Goal: Task Accomplishment & Management: Use online tool/utility

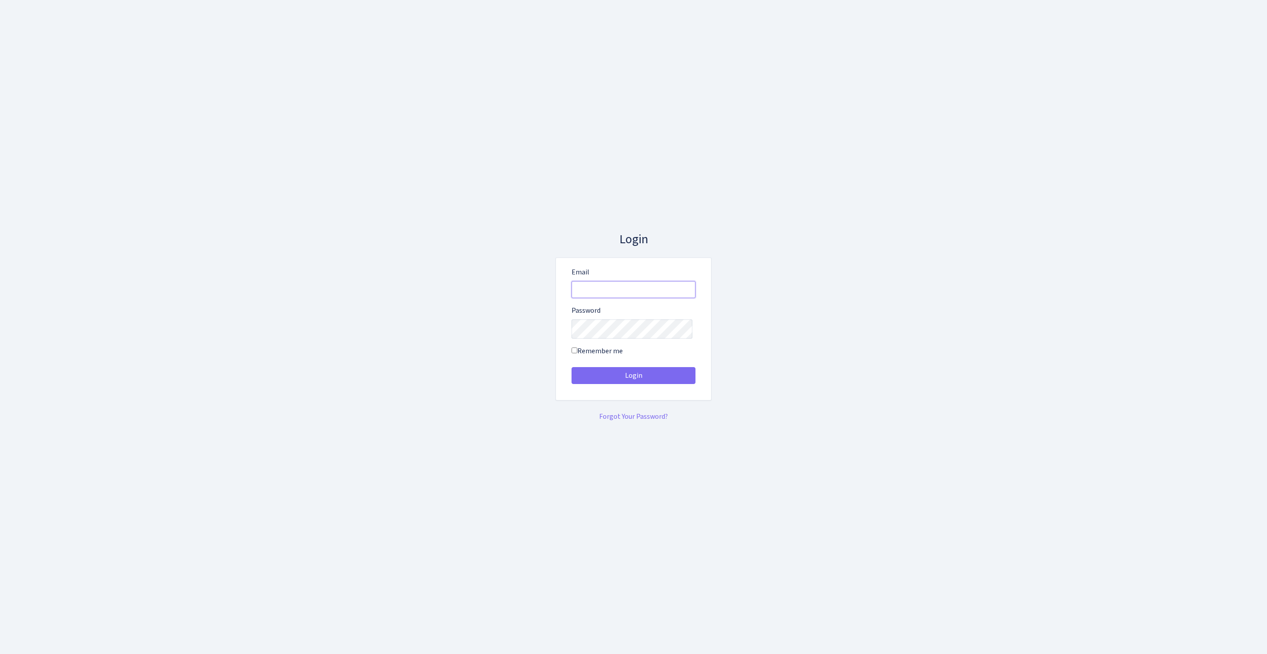
type input "feitan@bank.com"
click at [633, 379] on button "Login" at bounding box center [633, 375] width 124 height 17
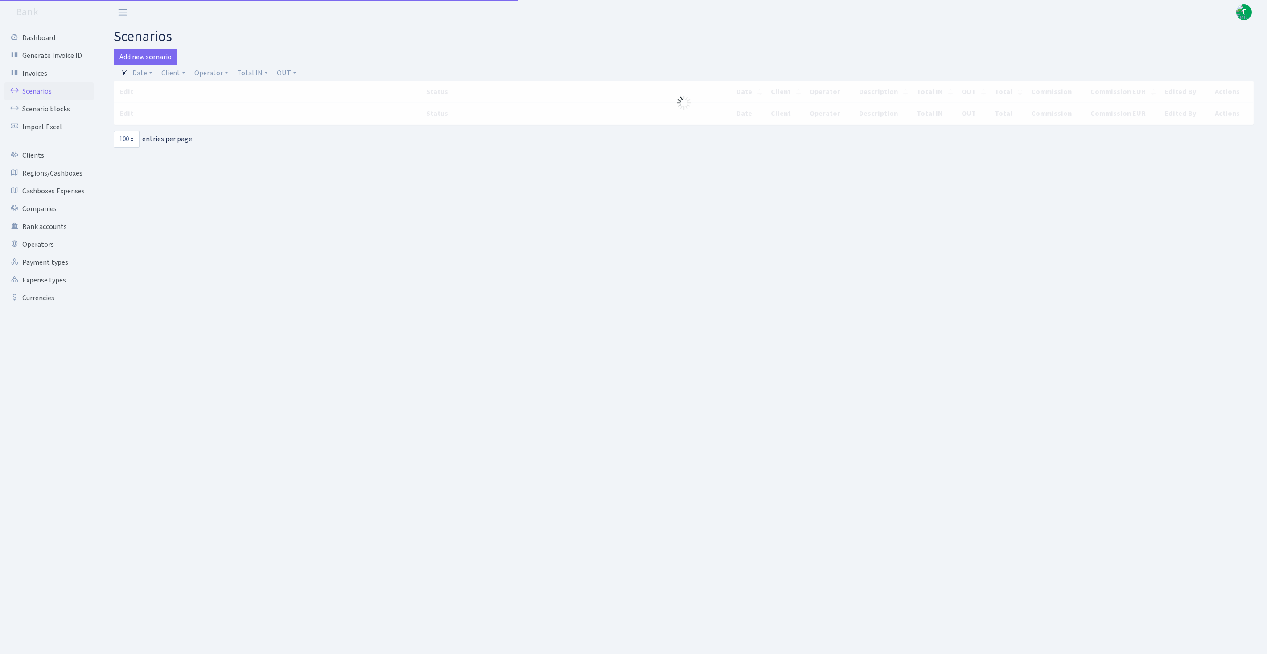
select select "100"
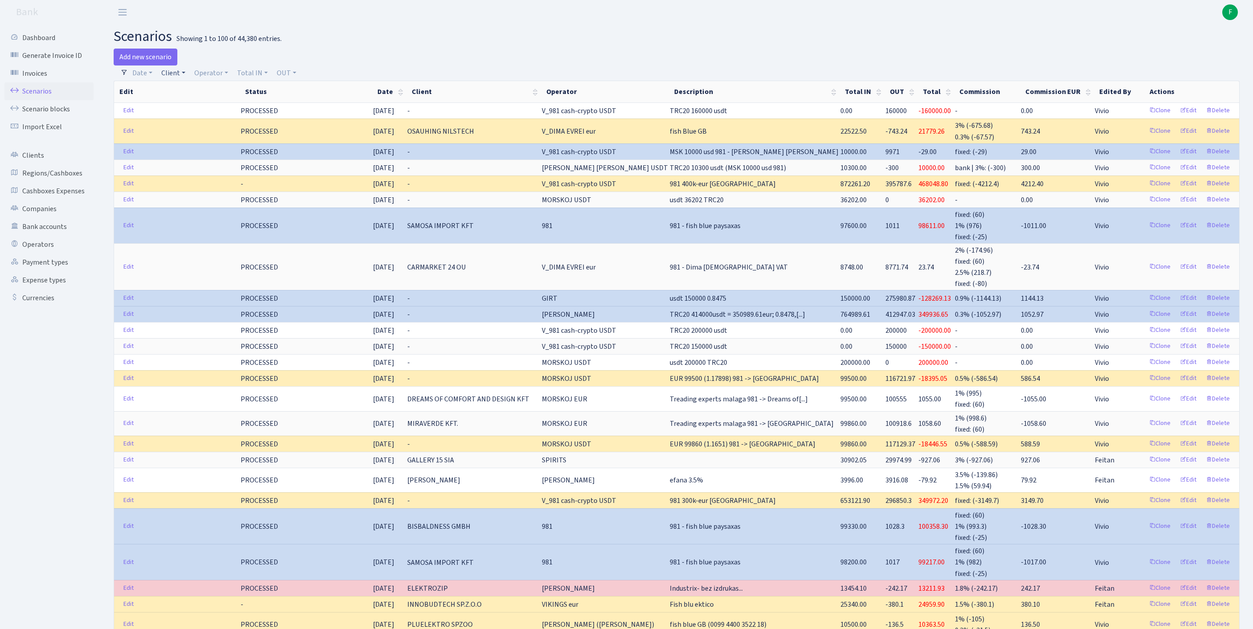
click at [178, 79] on link "Client" at bounding box center [173, 73] width 31 height 15
click at [185, 112] on input "search" at bounding box center [198, 105] width 74 height 14
type input "sigiti"
click at [37, 164] on link "Clients" at bounding box center [48, 156] width 89 height 18
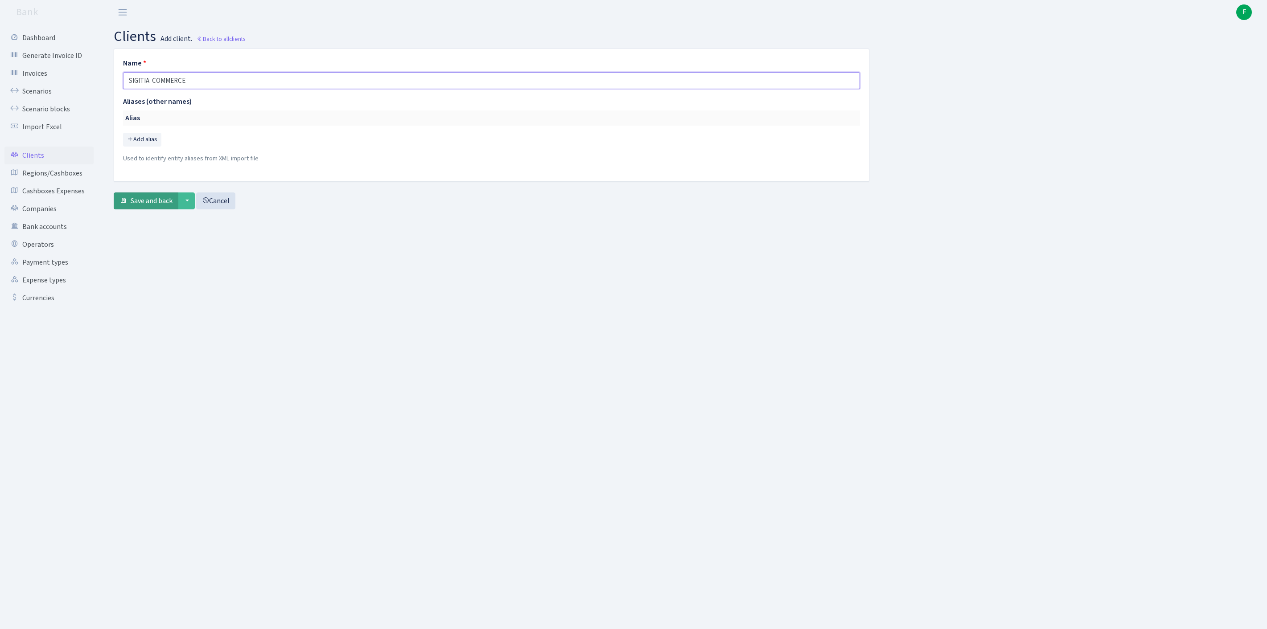
type input "SIGITIA COMMERCE"
click at [157, 206] on span "Save and back" at bounding box center [152, 201] width 42 height 10
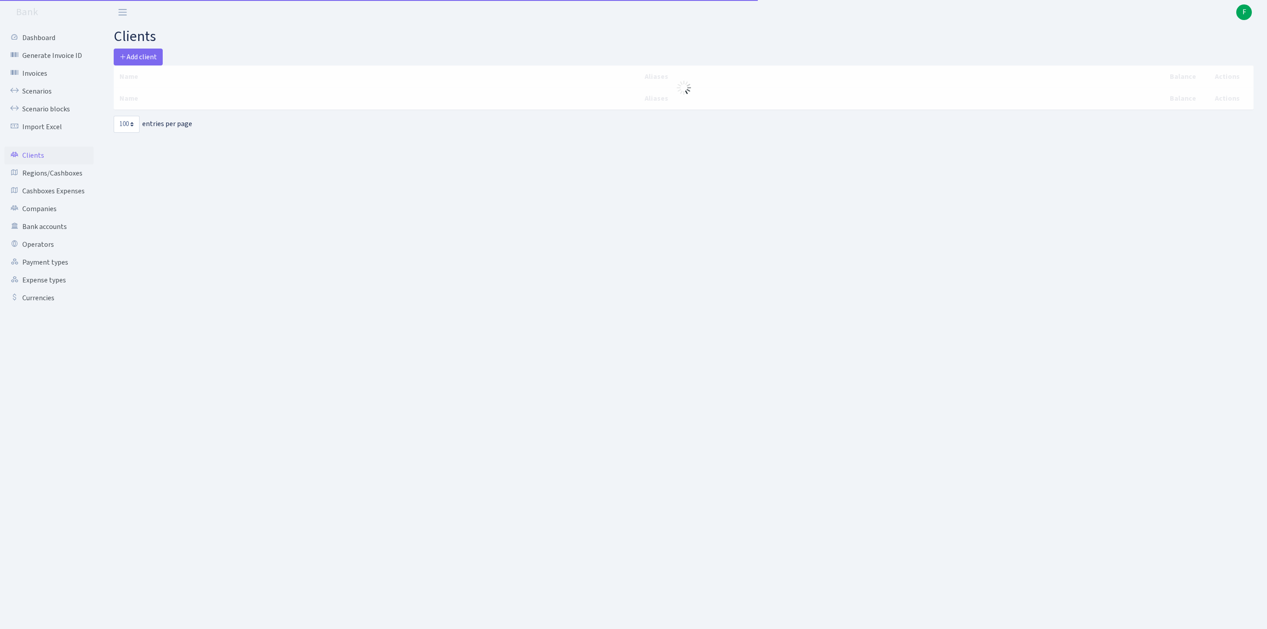
select select "100"
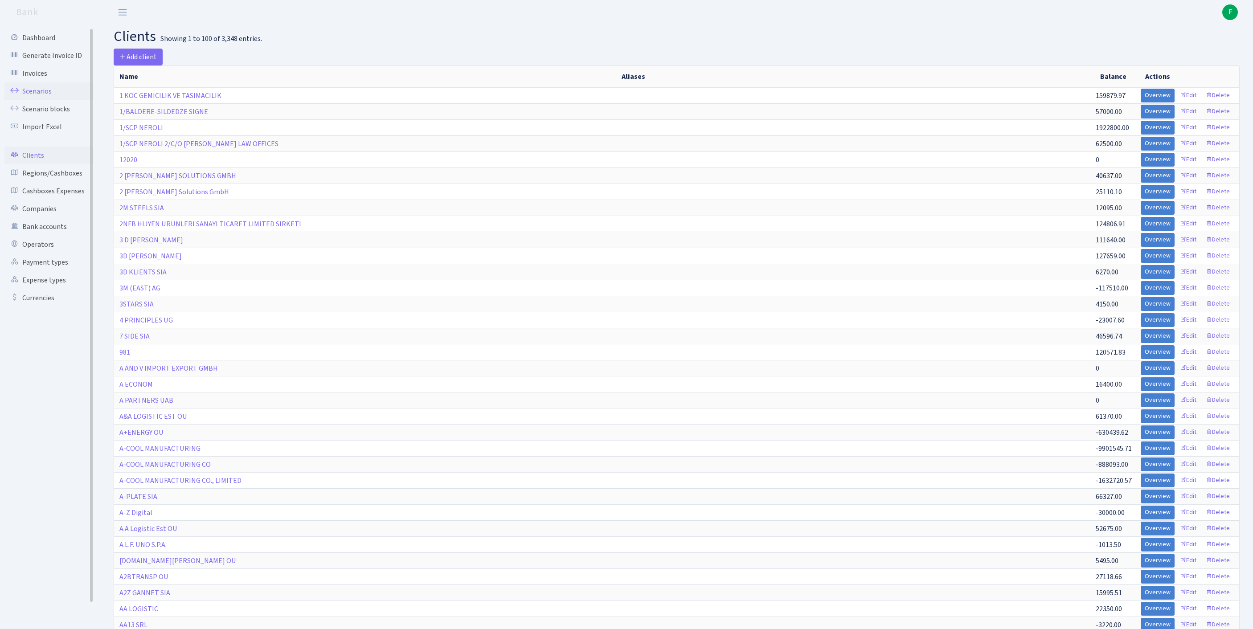
click at [37, 100] on link "Scenarios" at bounding box center [48, 91] width 89 height 18
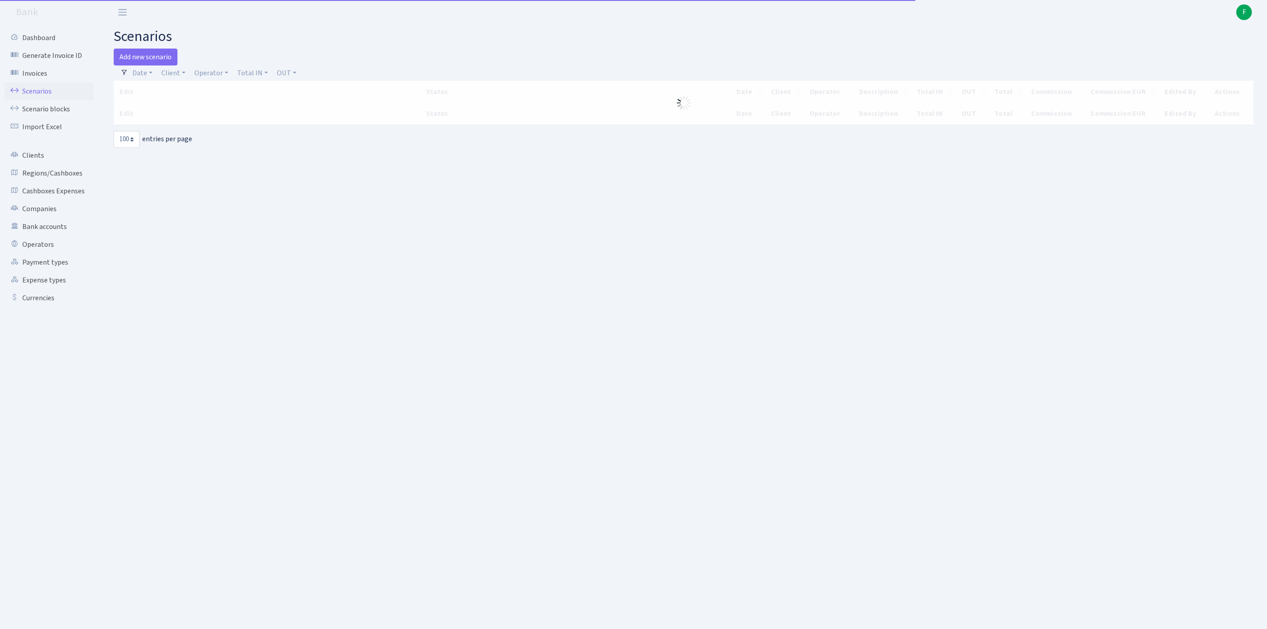
select select "100"
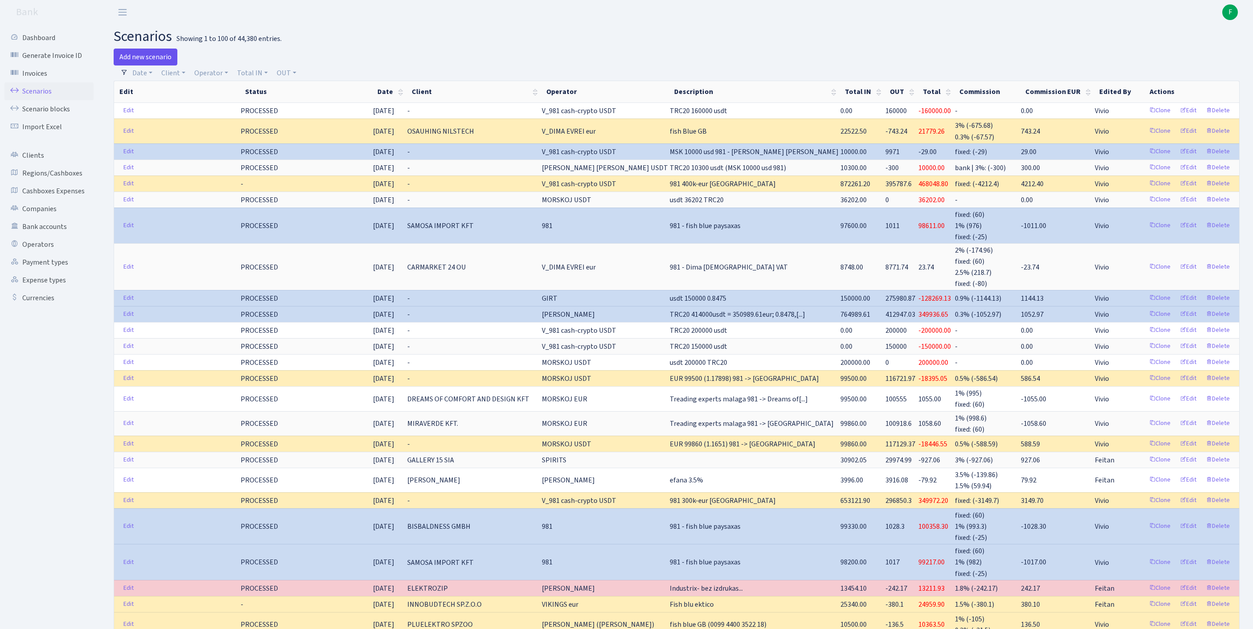
click at [154, 59] on link "Add new scenario" at bounding box center [146, 57] width 64 height 17
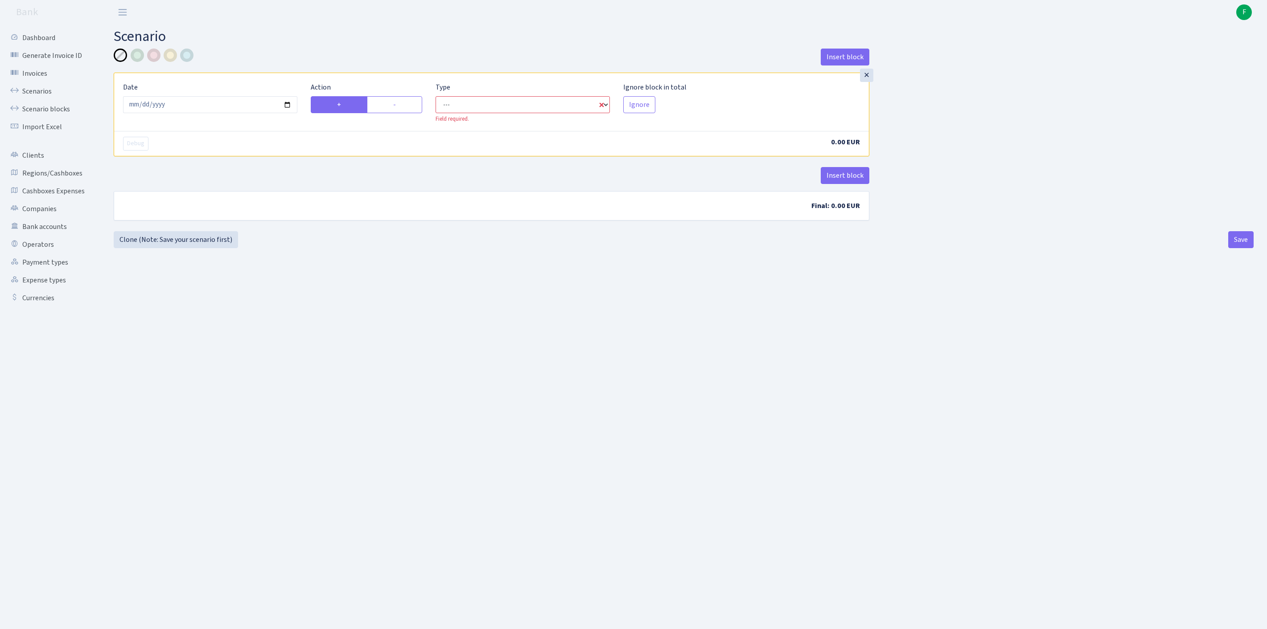
select select "in"
select select "1"
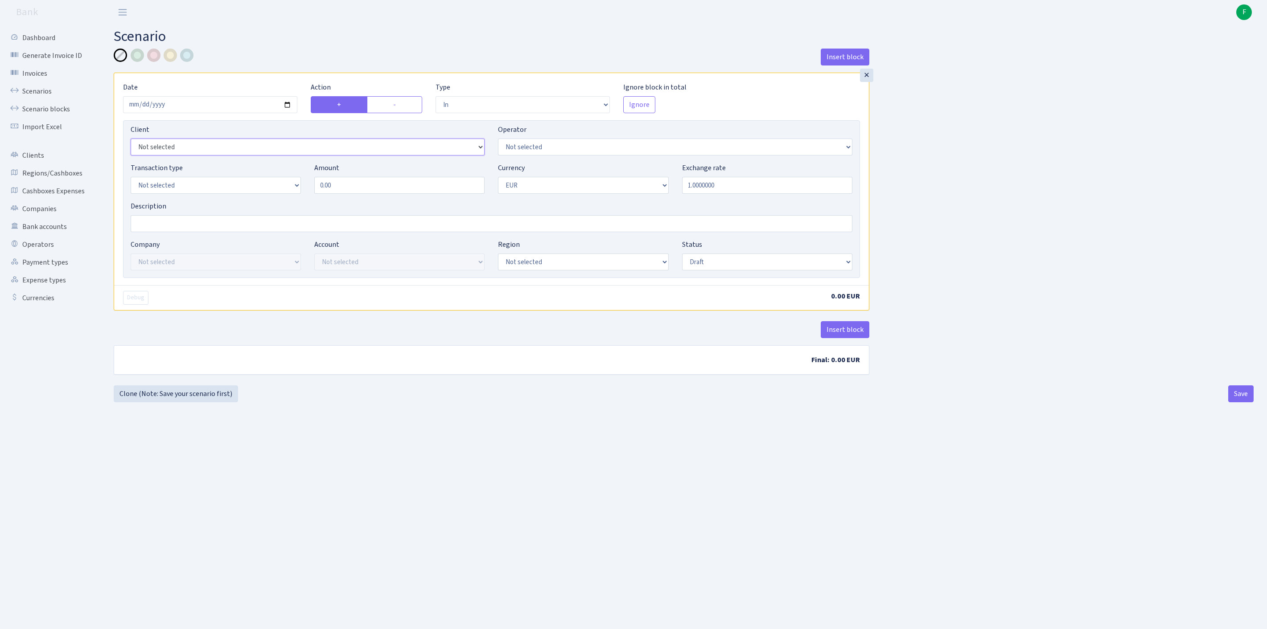
select select "3373"
select select "524"
select select "2"
select select "25"
select select "73"
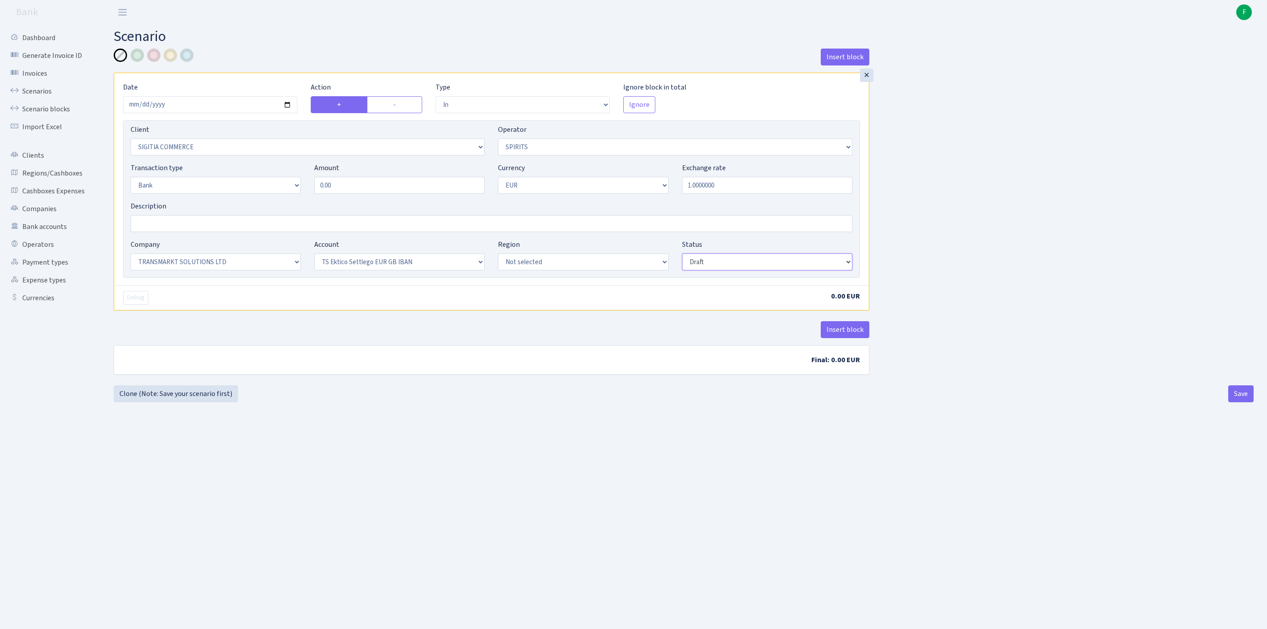
select select "processed"
drag, startPoint x: 365, startPoint y: 206, endPoint x: 226, endPoint y: 195, distance: 139.5
click at [226, 195] on div "Transaction type Not selected 981 ELF FISH crypto GIRT IVO dekl MM-BALTIC eur U…" at bounding box center [491, 182] width 735 height 38
type input "30,903.45"
click at [842, 338] on button "Insert block" at bounding box center [844, 329] width 49 height 17
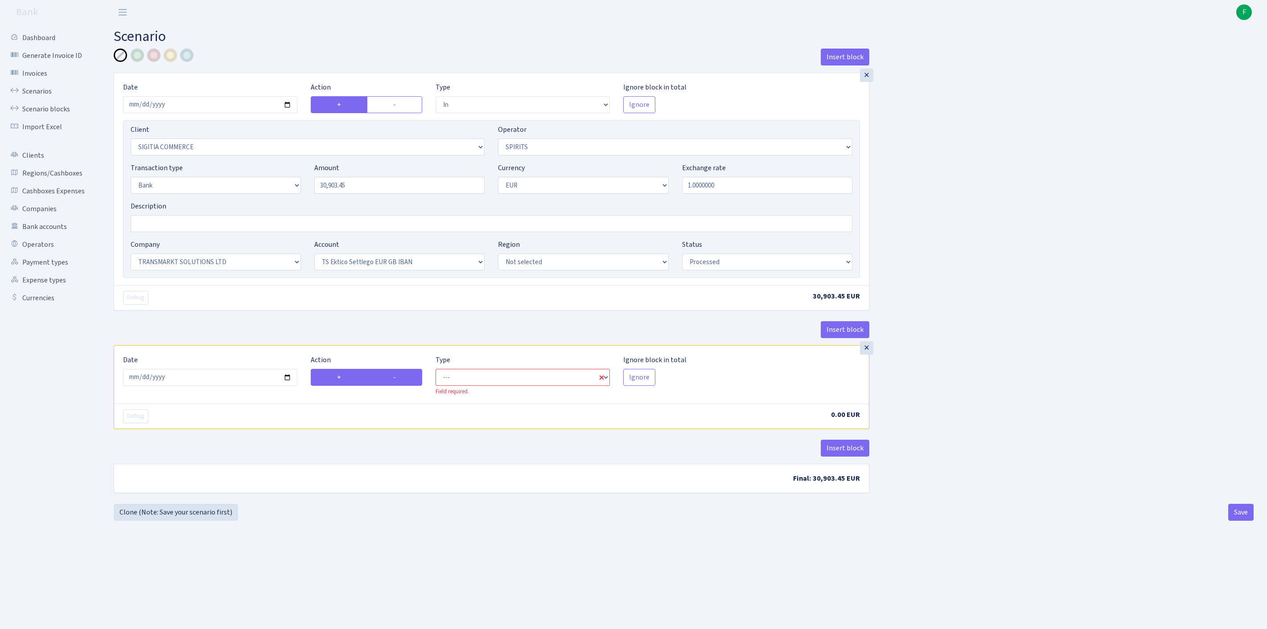
click at [403, 386] on label "-" at bounding box center [394, 377] width 55 height 17
click at [399, 378] on input "-" at bounding box center [396, 375] width 6 height 6
radio input "true"
radio input "false"
select select "commission"
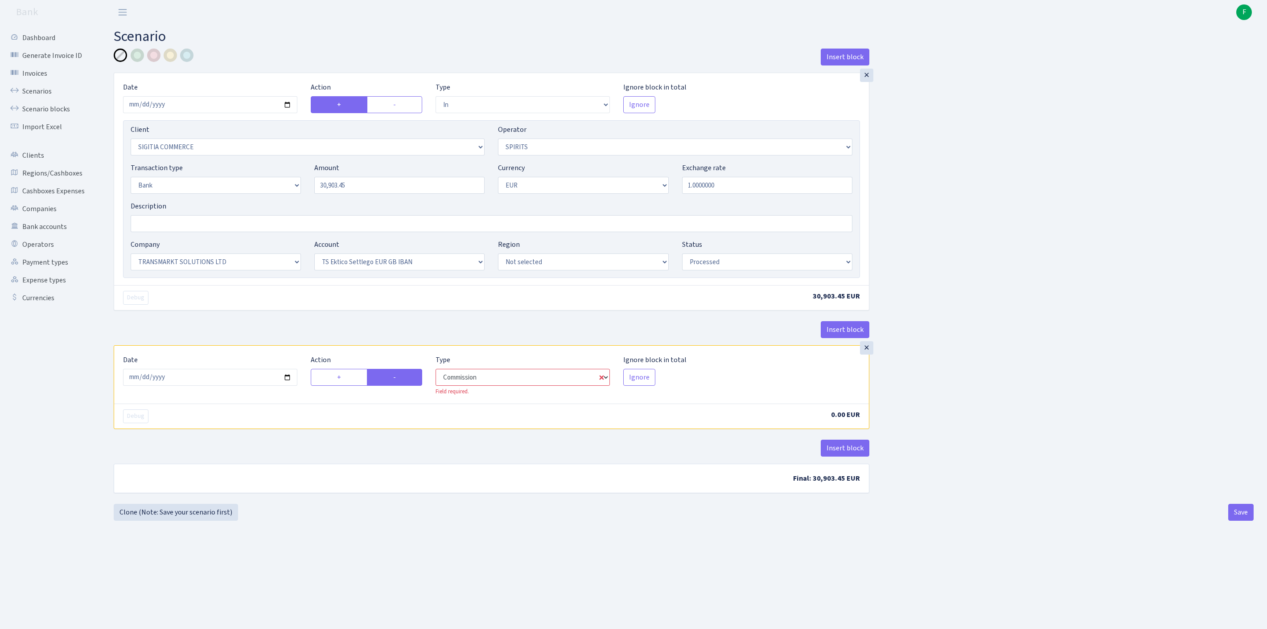
select select "524"
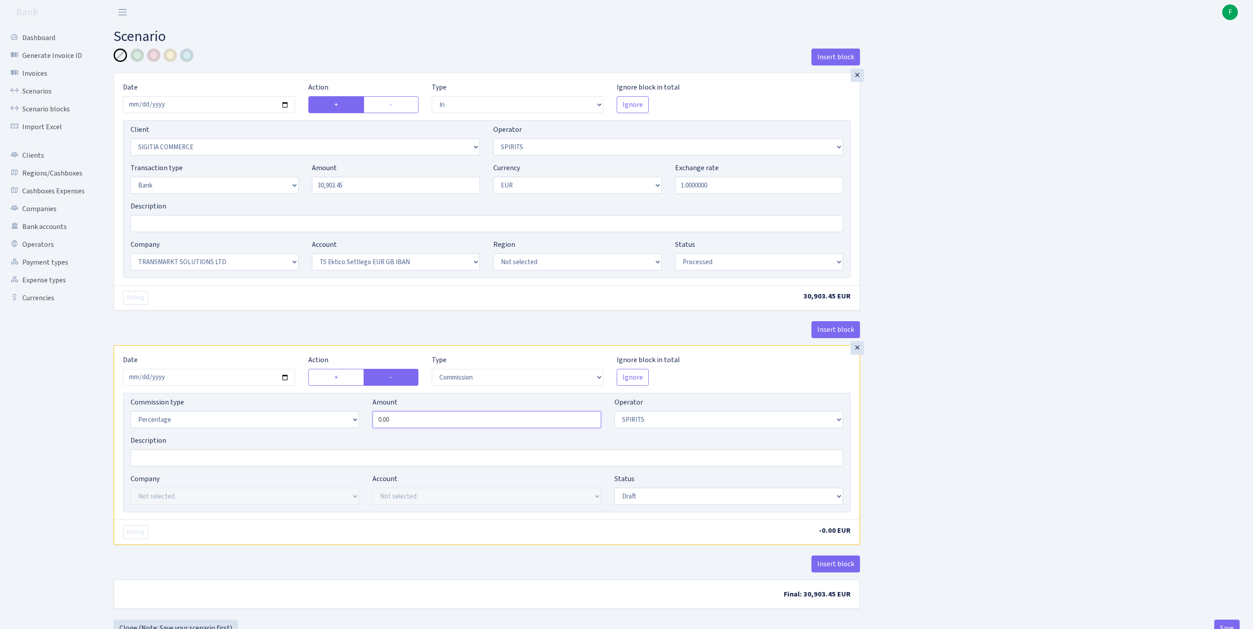
drag, startPoint x: 435, startPoint y: 471, endPoint x: 349, endPoint y: 470, distance: 85.6
click at [349, 435] on div "Commission type Percentage Fixed Bank Amount 0.00 Operator Not selected 981 981…" at bounding box center [487, 416] width 726 height 38
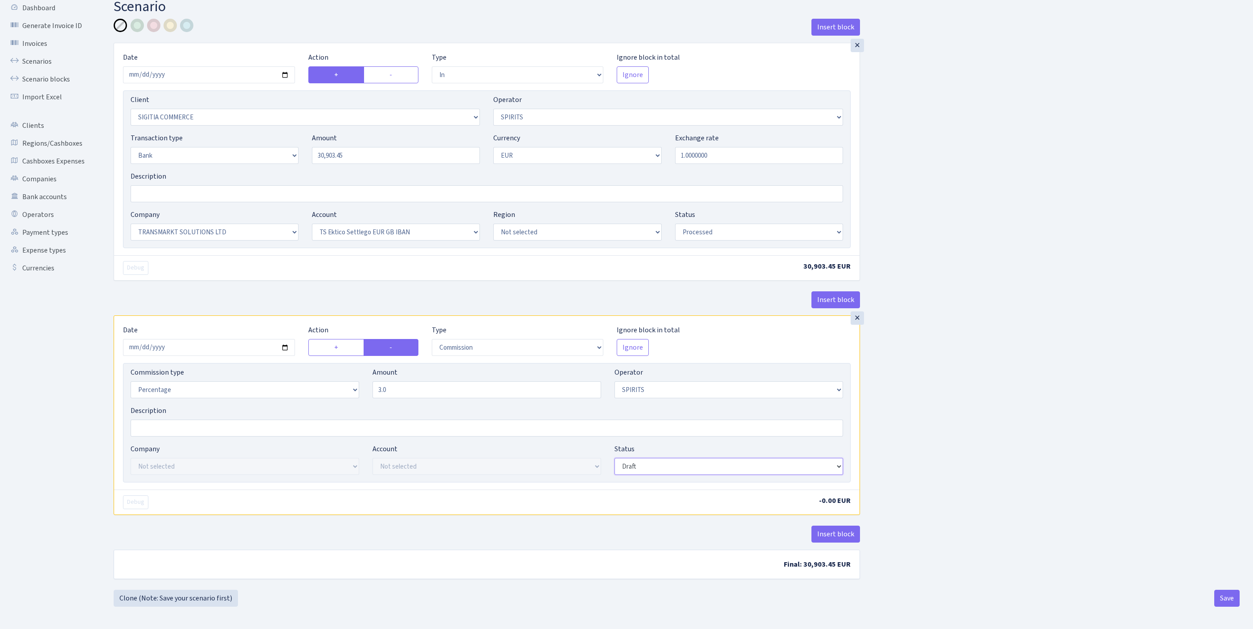
type input "3.00"
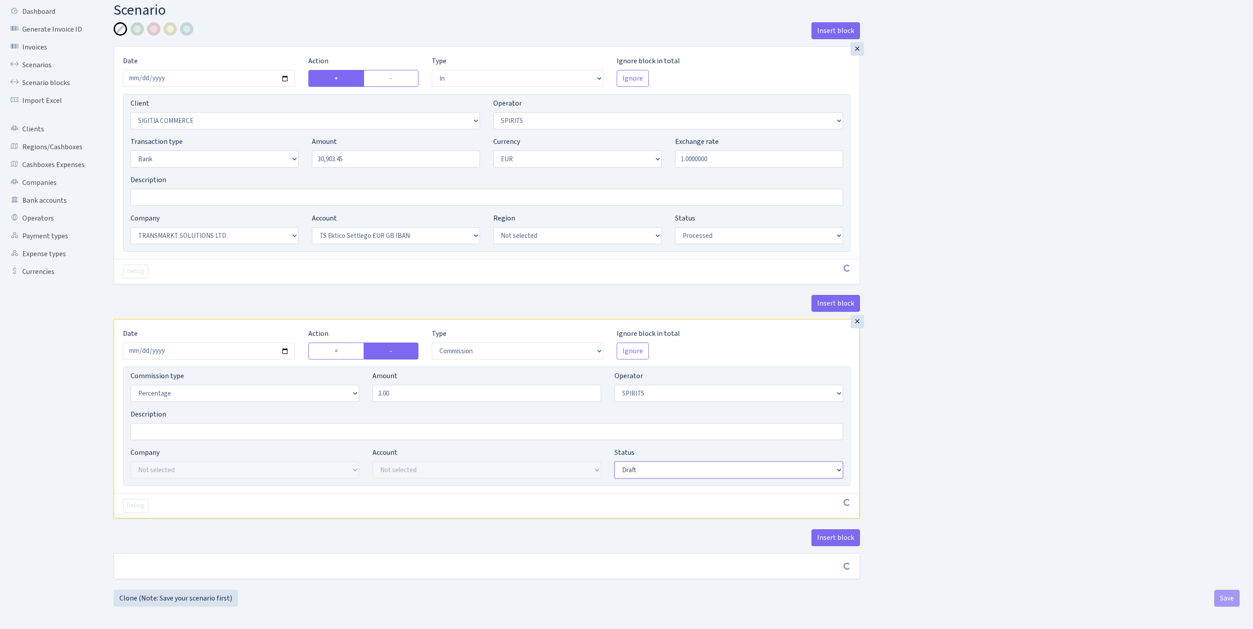
scroll to position [107, 0]
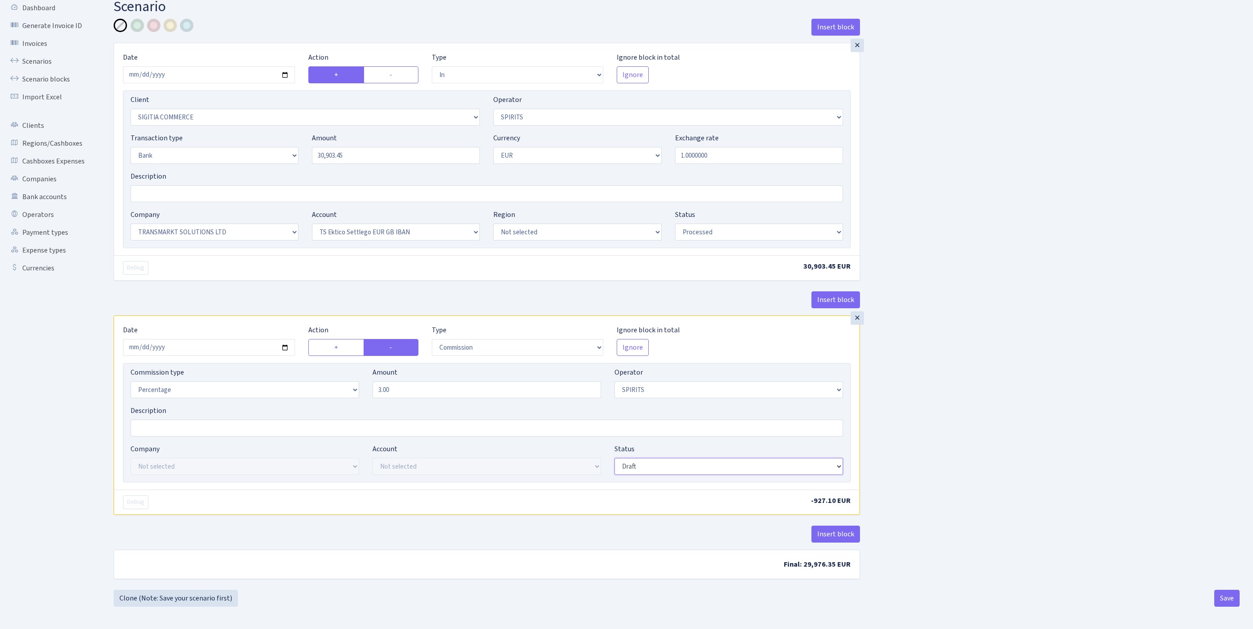
select select "processed"
click at [1219, 596] on button "Save" at bounding box center [1226, 598] width 25 height 17
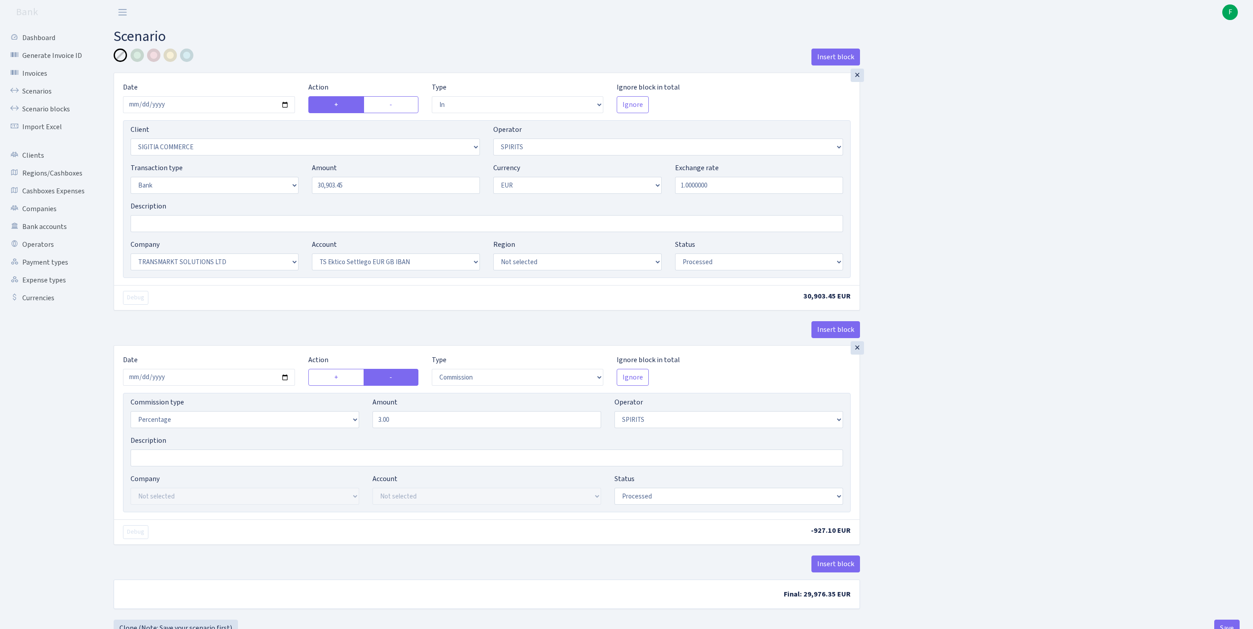
select select "in"
select select "3373"
select select "524"
select select "2"
select select "1"
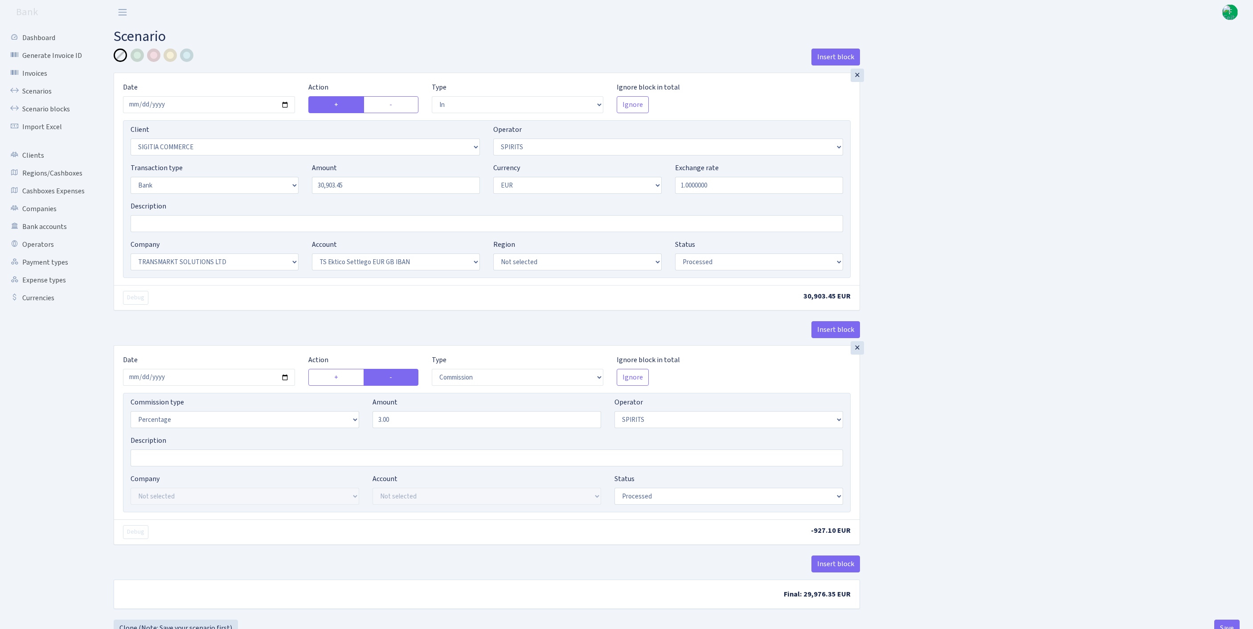
select select "25"
select select "73"
select select "processed"
select select "commission"
select select "524"
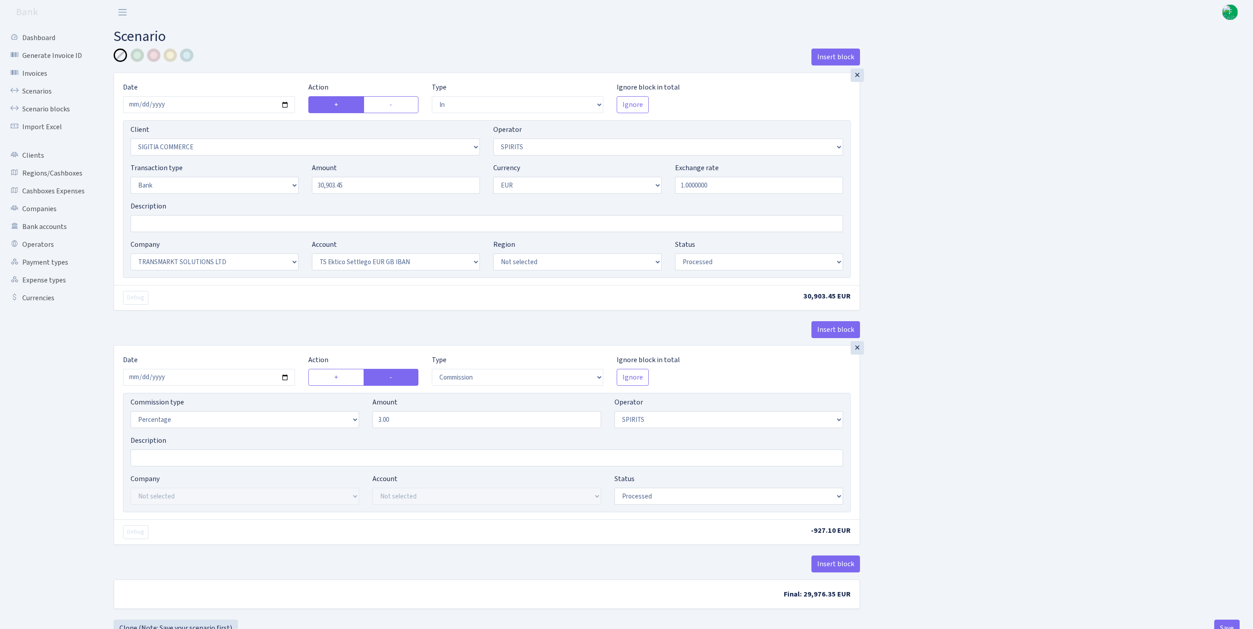
select select "processed"
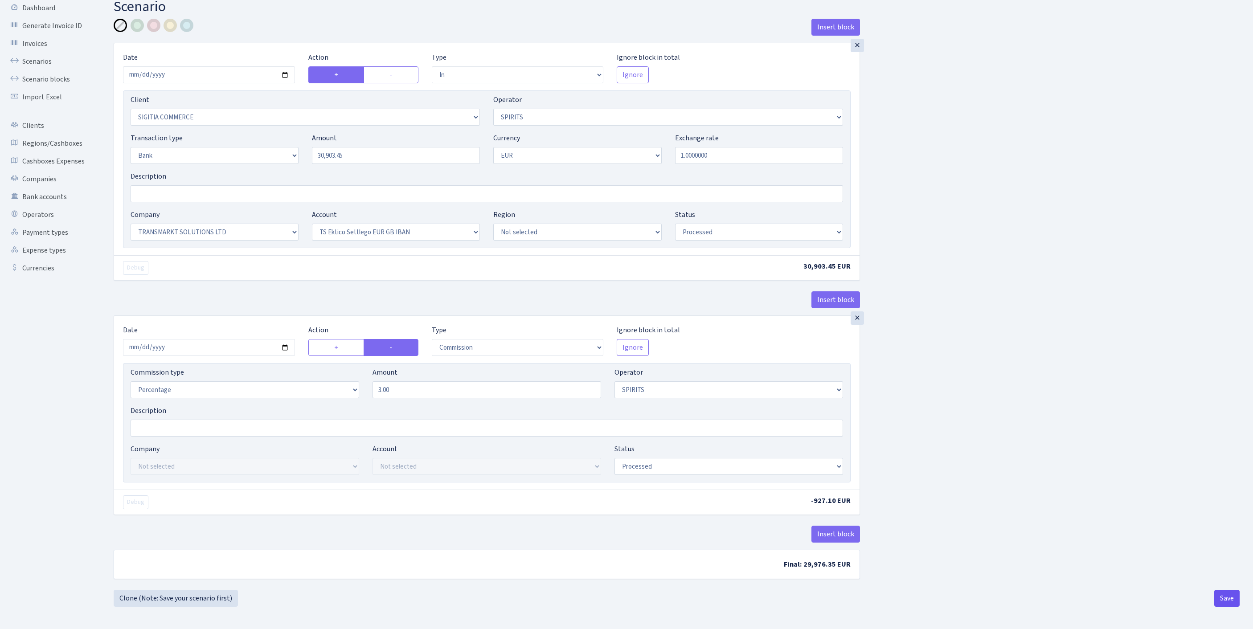
click at [1222, 595] on button "Save" at bounding box center [1226, 598] width 25 height 17
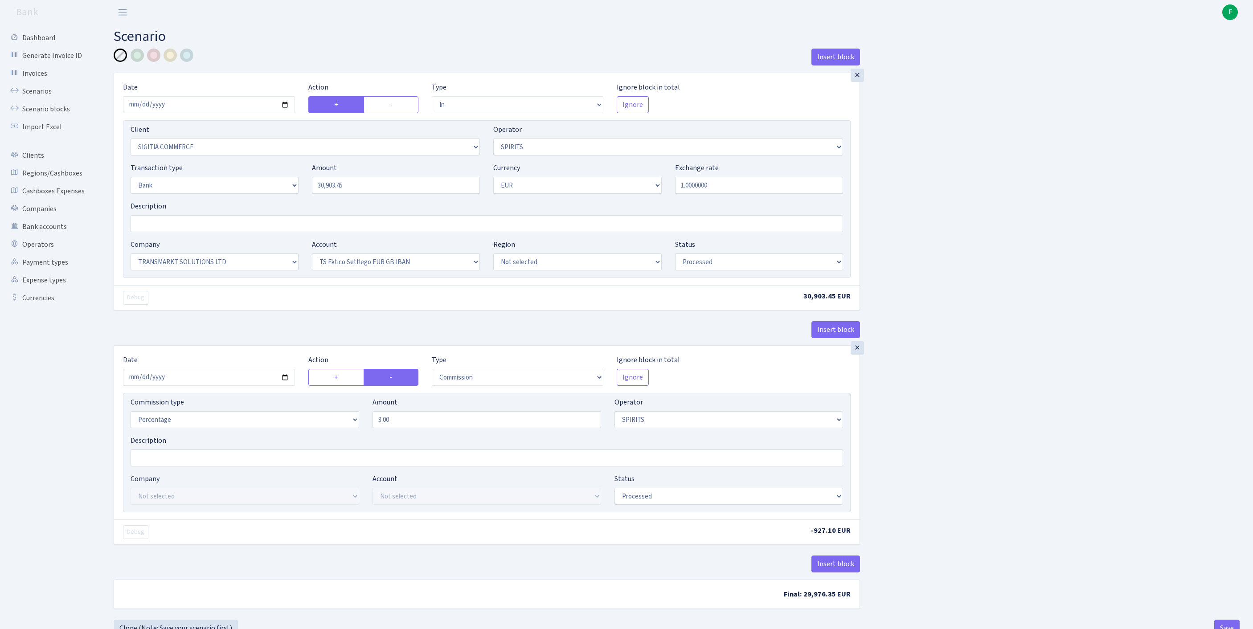
select select "in"
select select "3373"
select select "524"
select select "2"
select select "1"
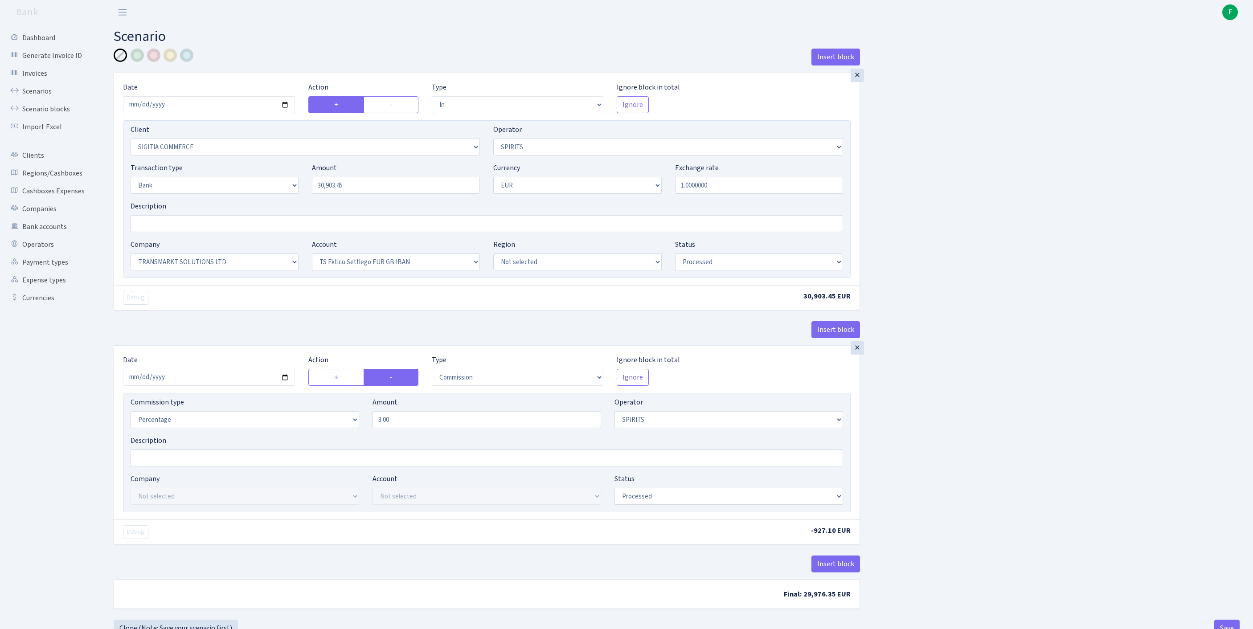
select select "25"
select select "73"
select select "processed"
select select "commission"
select select "524"
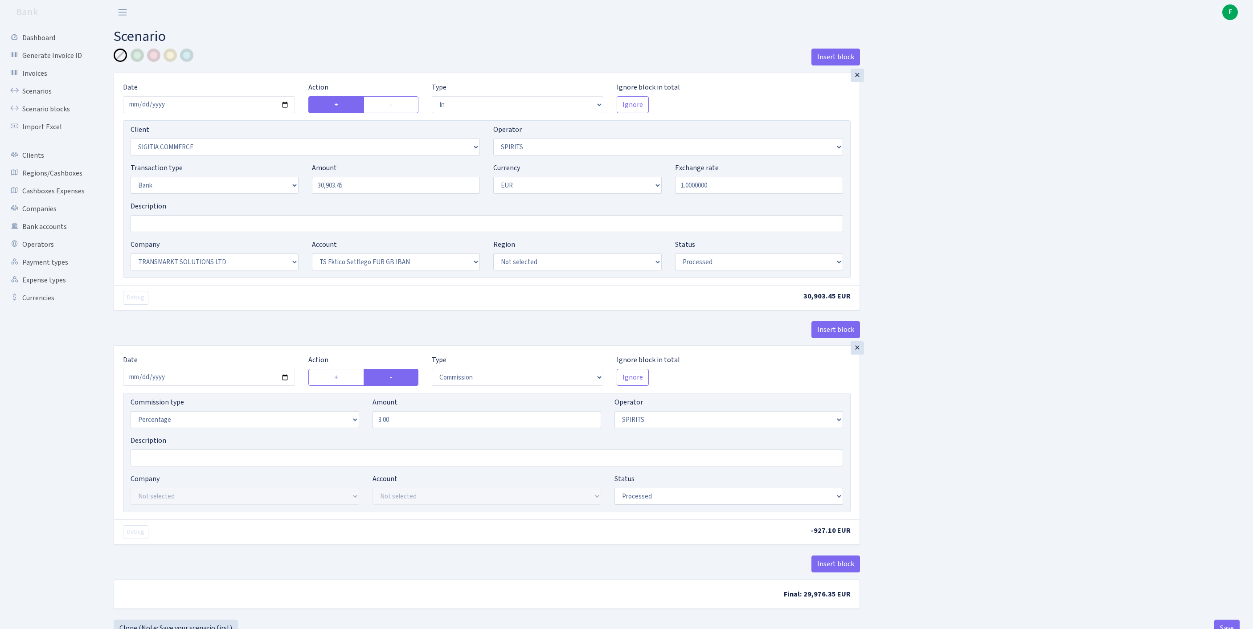
select select "processed"
click at [51, 99] on link "Scenarios" at bounding box center [48, 91] width 89 height 18
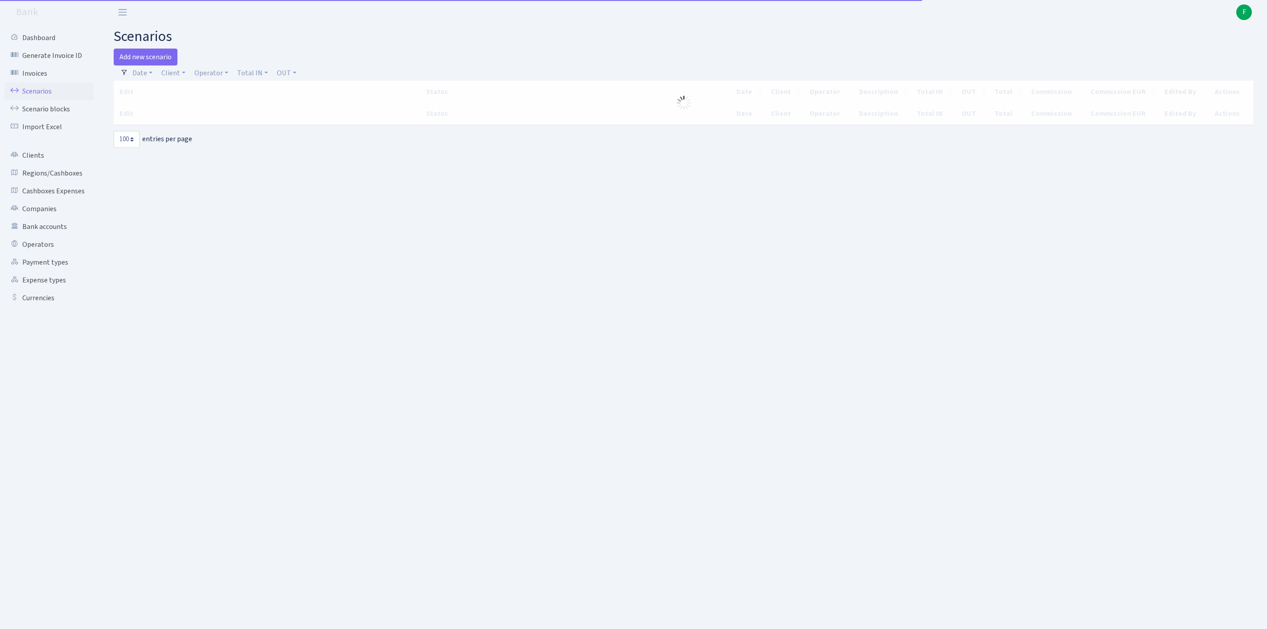
select select "100"
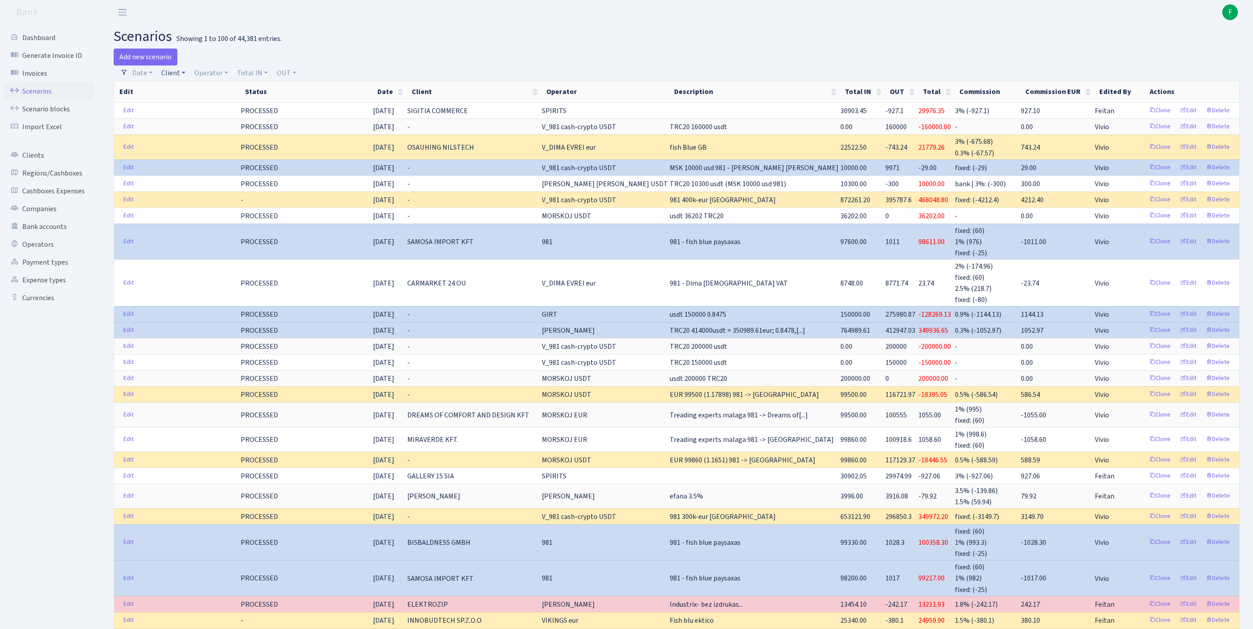
click at [178, 78] on link "Client" at bounding box center [173, 73] width 31 height 15
click at [199, 111] on input "search" at bounding box center [198, 105] width 74 height 14
type input "VLADKO"
click at [226, 129] on li "[PERSON_NAME]" at bounding box center [198, 122] width 76 height 16
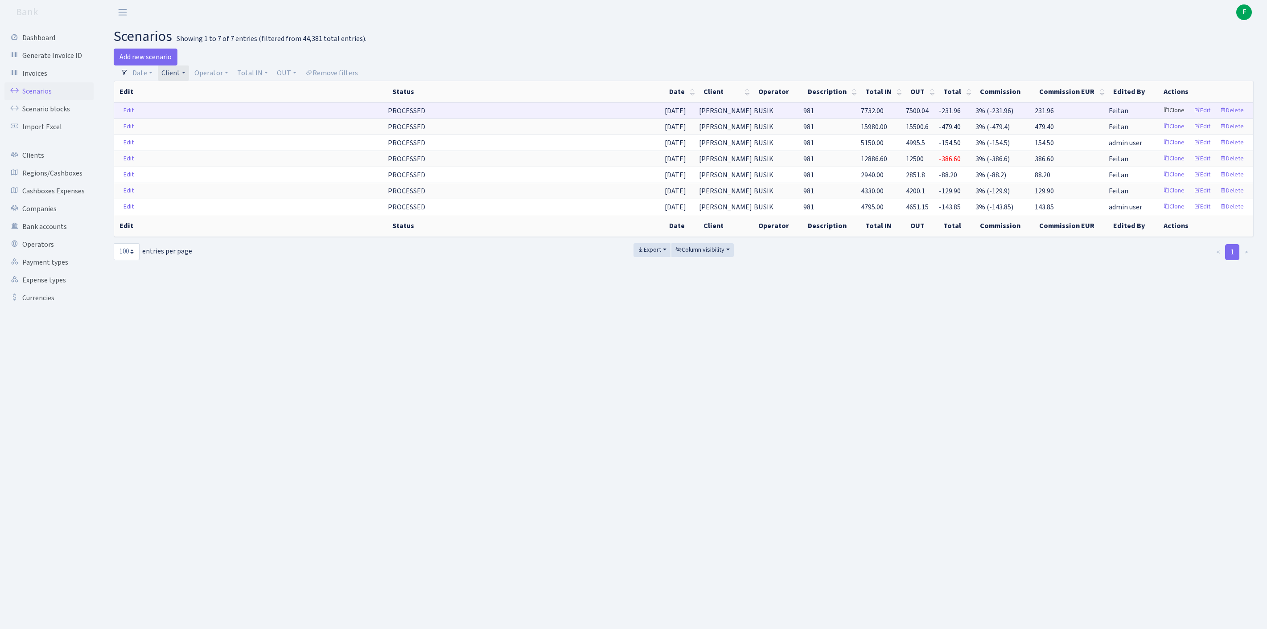
click at [1159, 118] on link "Clone" at bounding box center [1173, 111] width 29 height 14
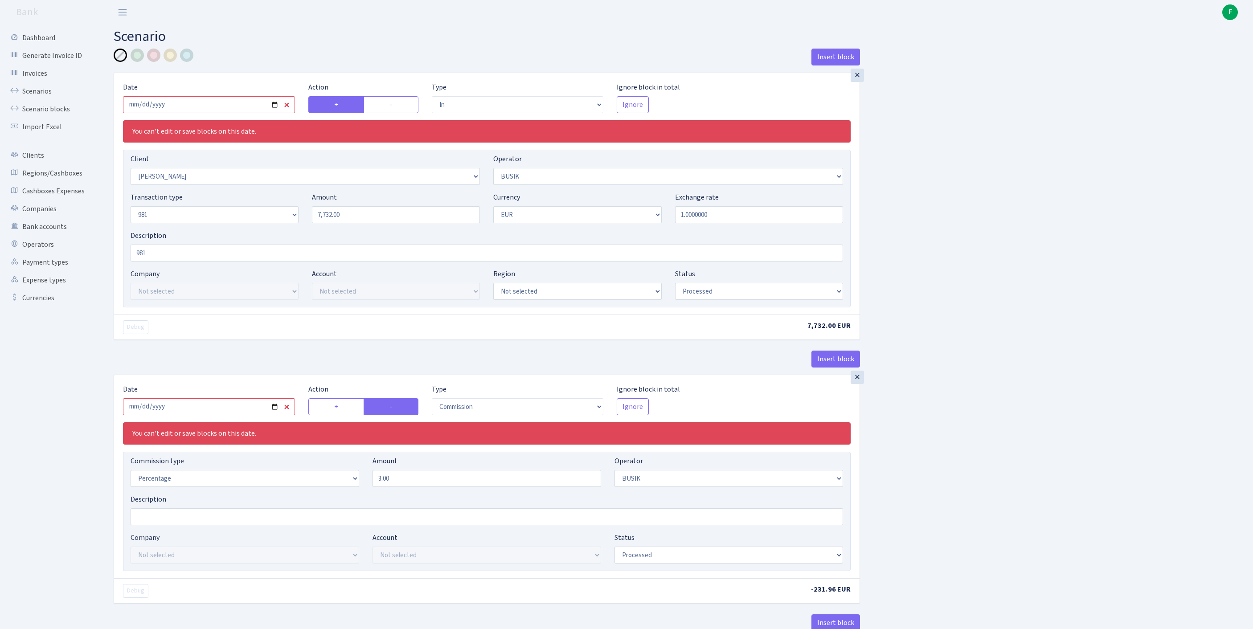
select select "in"
select select "3305"
select select "4"
select select "8"
select select "1"
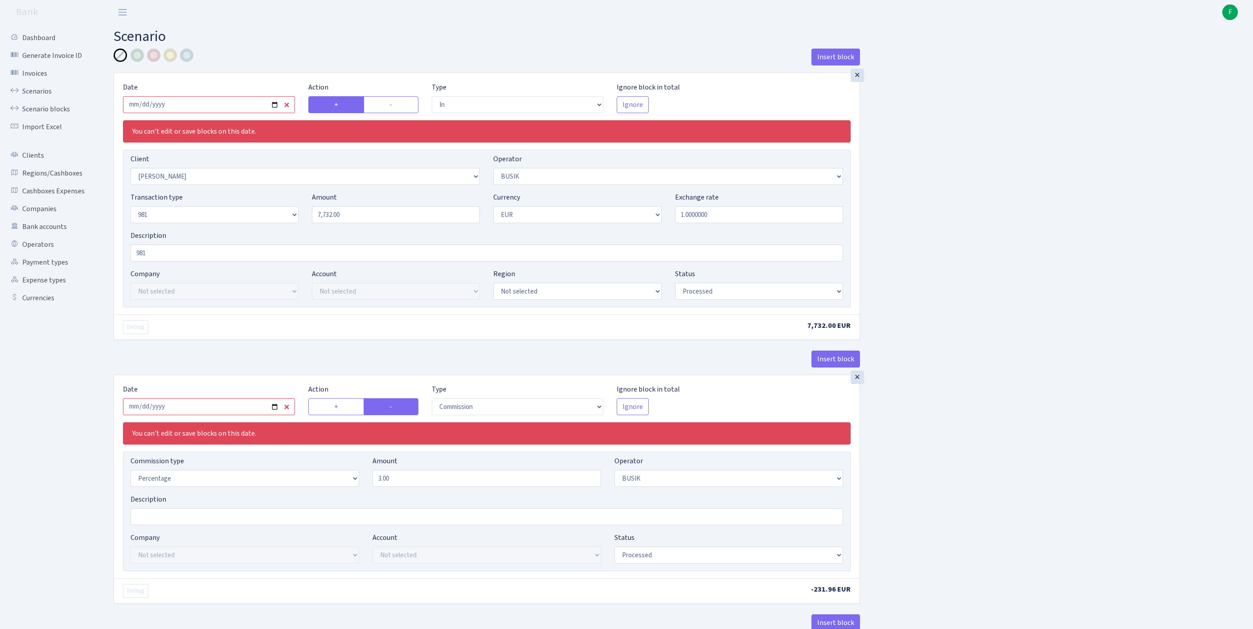
select select "processed"
select select "commission"
select select "4"
select select "processed"
select select "out"
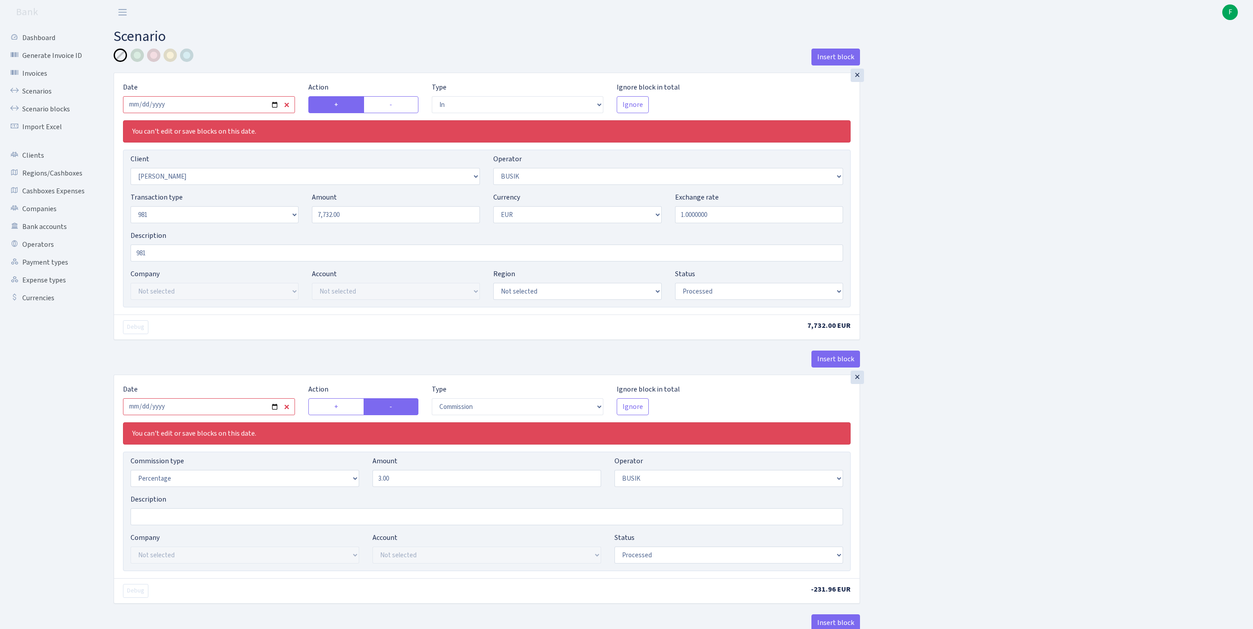
select select "3139"
select select "61"
select select "8"
select select "1"
select select "processed"
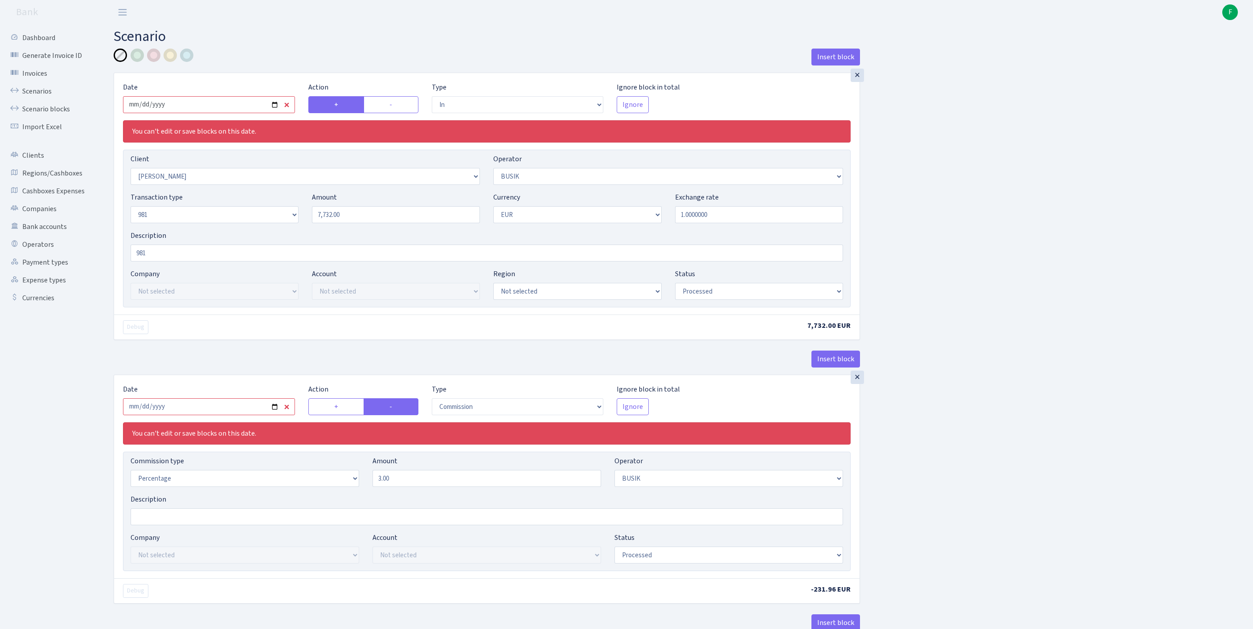
click at [226, 113] on input "2025-09-15" at bounding box center [209, 104] width 172 height 17
type input "2025-09-23"
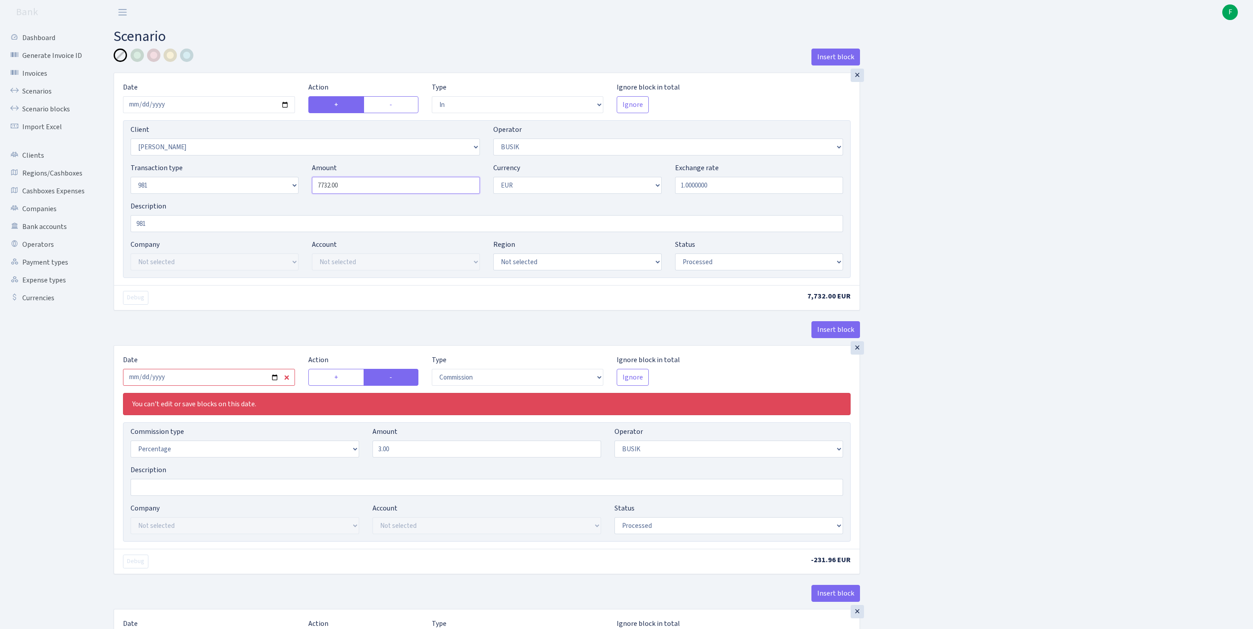
drag, startPoint x: 377, startPoint y: 203, endPoint x: 254, endPoint y: 194, distance: 123.3
click at [254, 194] on div "Transaction type Not selected 981 ELF FISH crypto GIRT IVO dekl MM-BALTIC eur U…" at bounding box center [487, 182] width 726 height 38
paste input "3917.52"
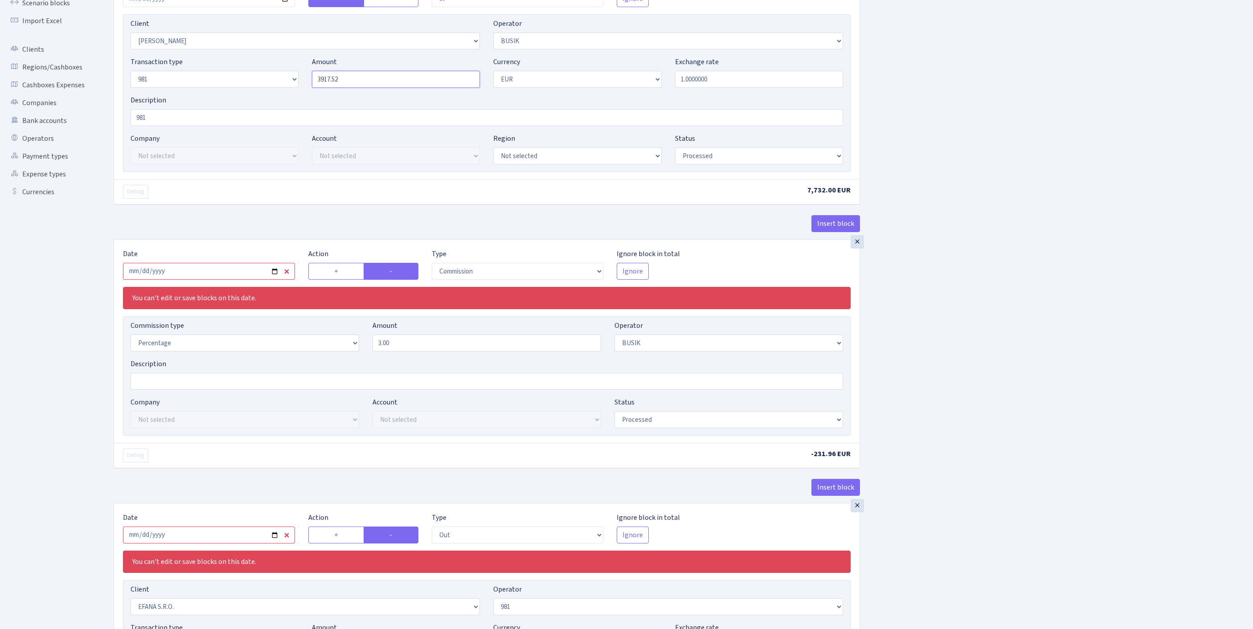
scroll to position [128, 0]
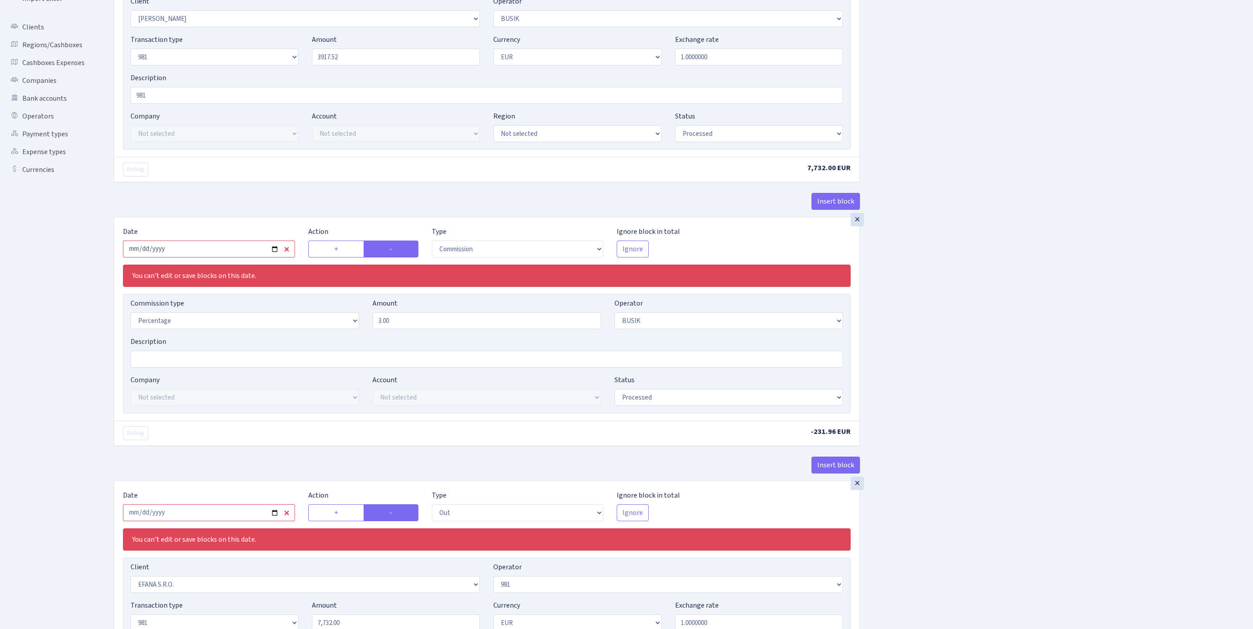
type input "3,917.52"
click at [235, 258] on input "2025-09-15" at bounding box center [209, 249] width 172 height 17
type input "2025-09-23"
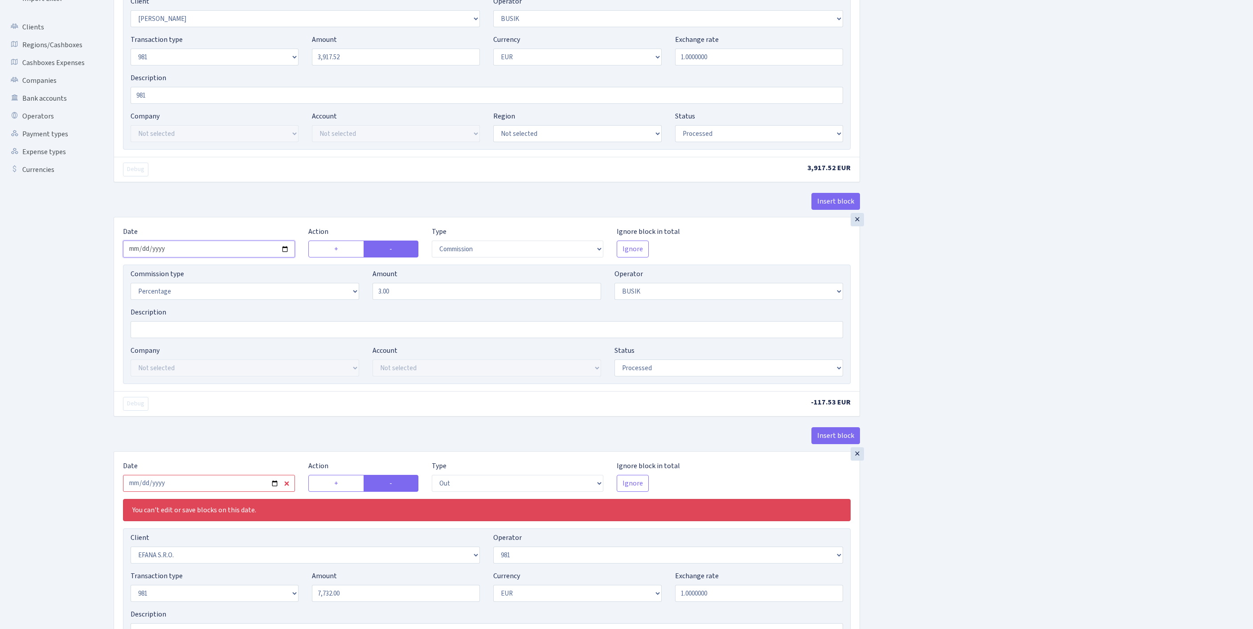
scroll to position [280, 0]
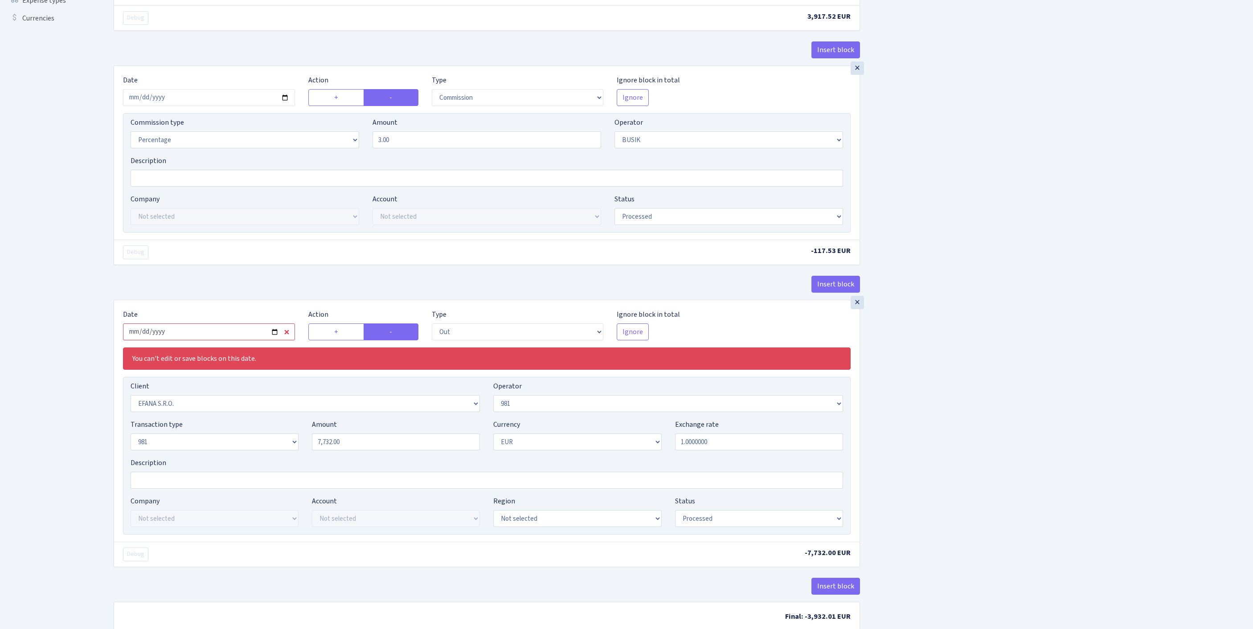
click at [228, 340] on input "2025-09-15" at bounding box center [209, 332] width 172 height 17
type input "2025-09-23"
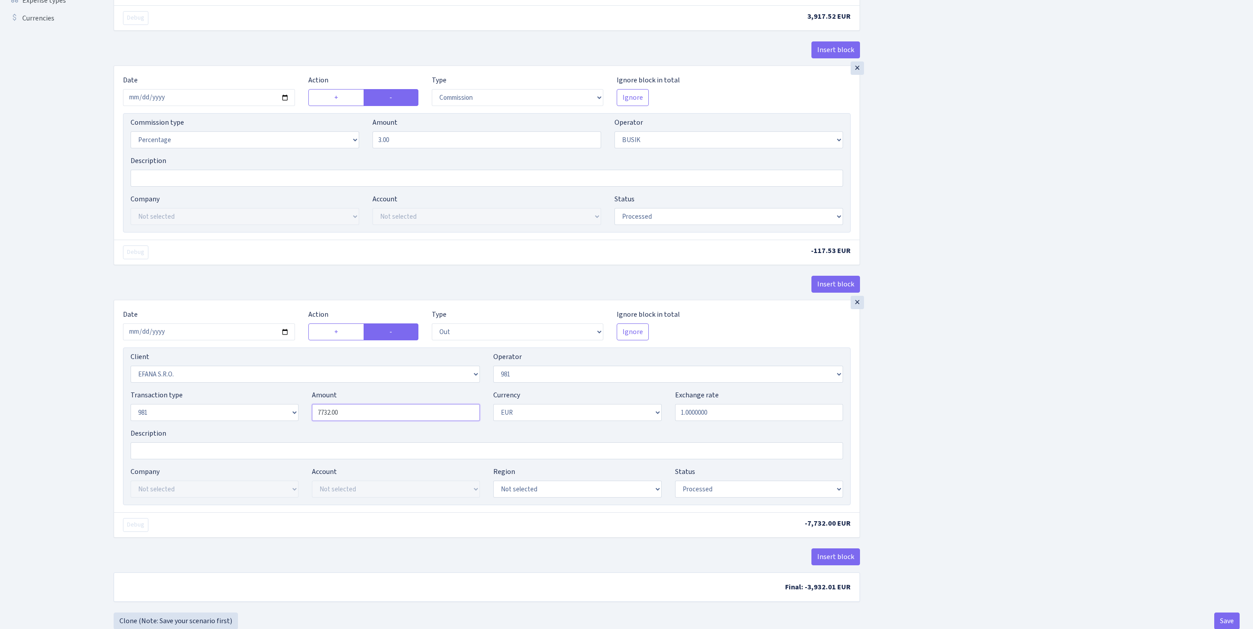
drag, startPoint x: 306, startPoint y: 493, endPoint x: 283, endPoint y: 491, distance: 22.4
click at [283, 428] on div "Transaction type Not selected 981 ELF FISH crypto GIRT IVO dekl MM-BALTIC eur U…" at bounding box center [487, 409] width 726 height 38
paste input "3917.52"
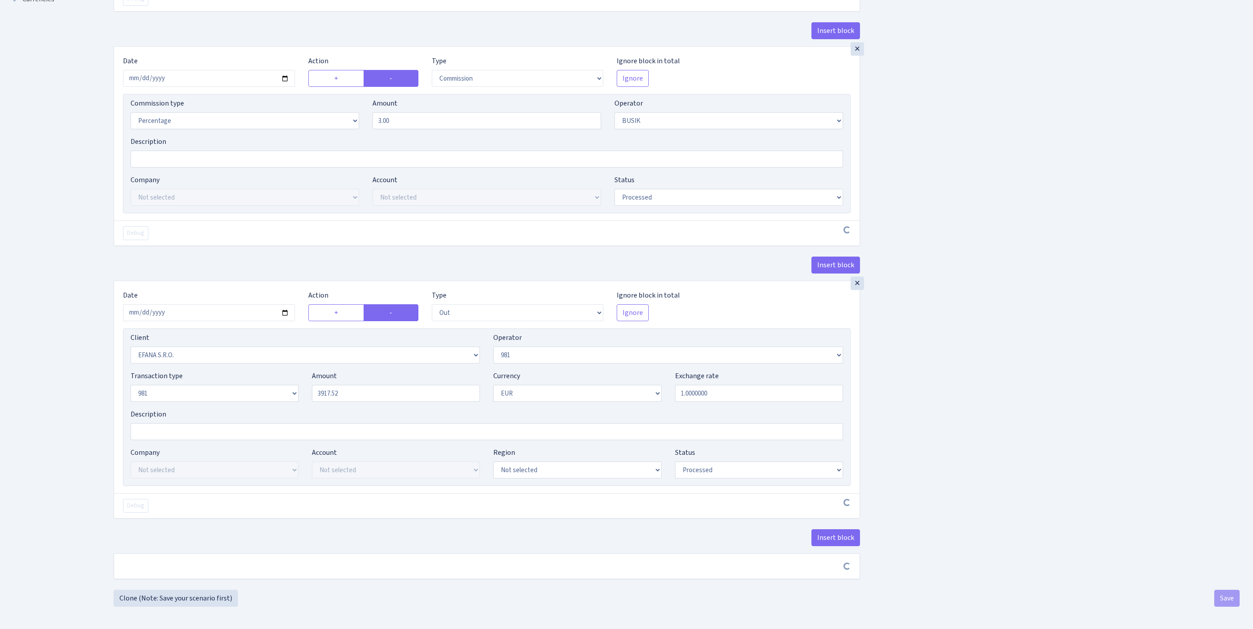
type input "3,917.52"
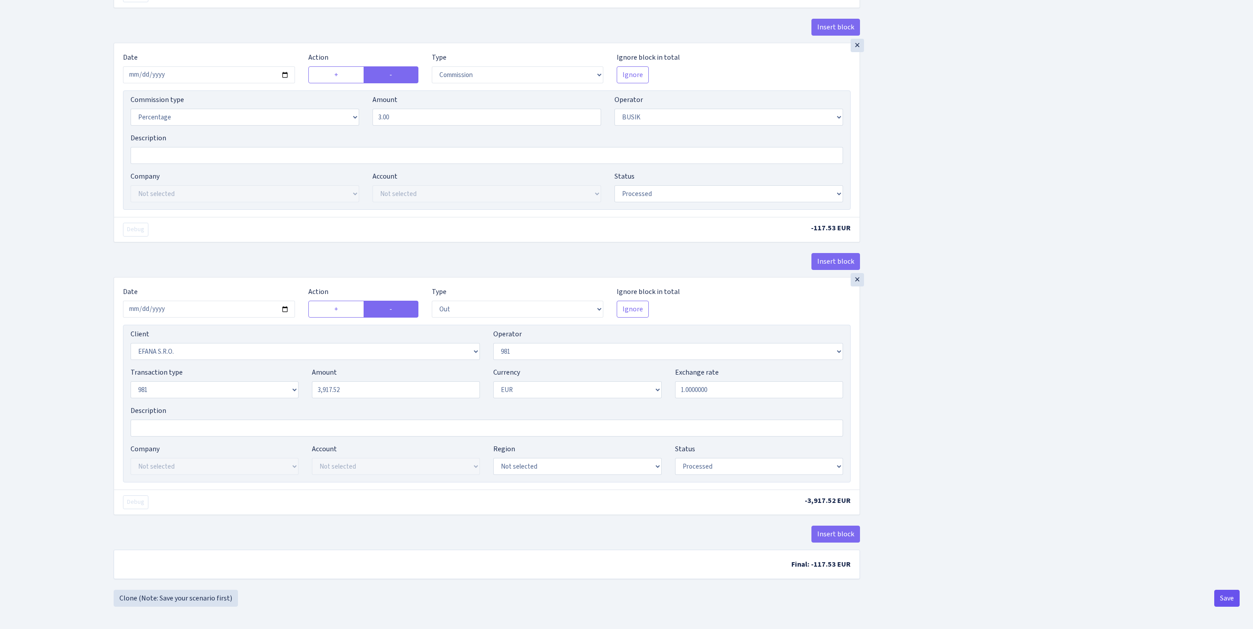
click at [1221, 598] on button "Save" at bounding box center [1226, 598] width 25 height 17
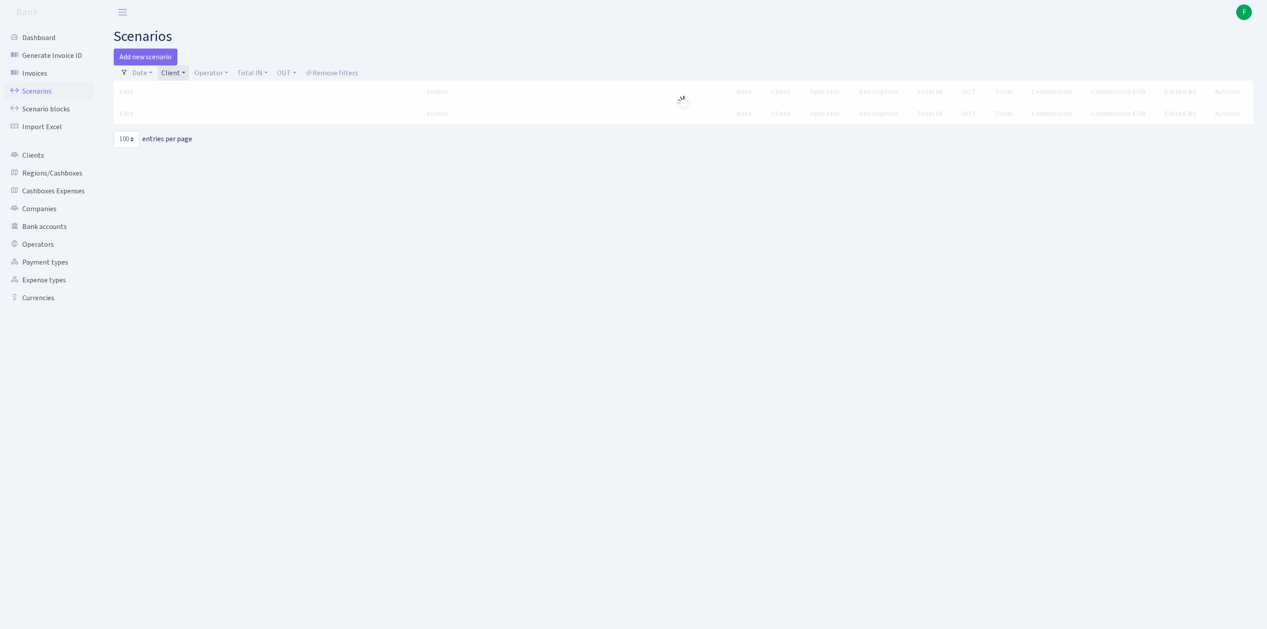
select select "100"
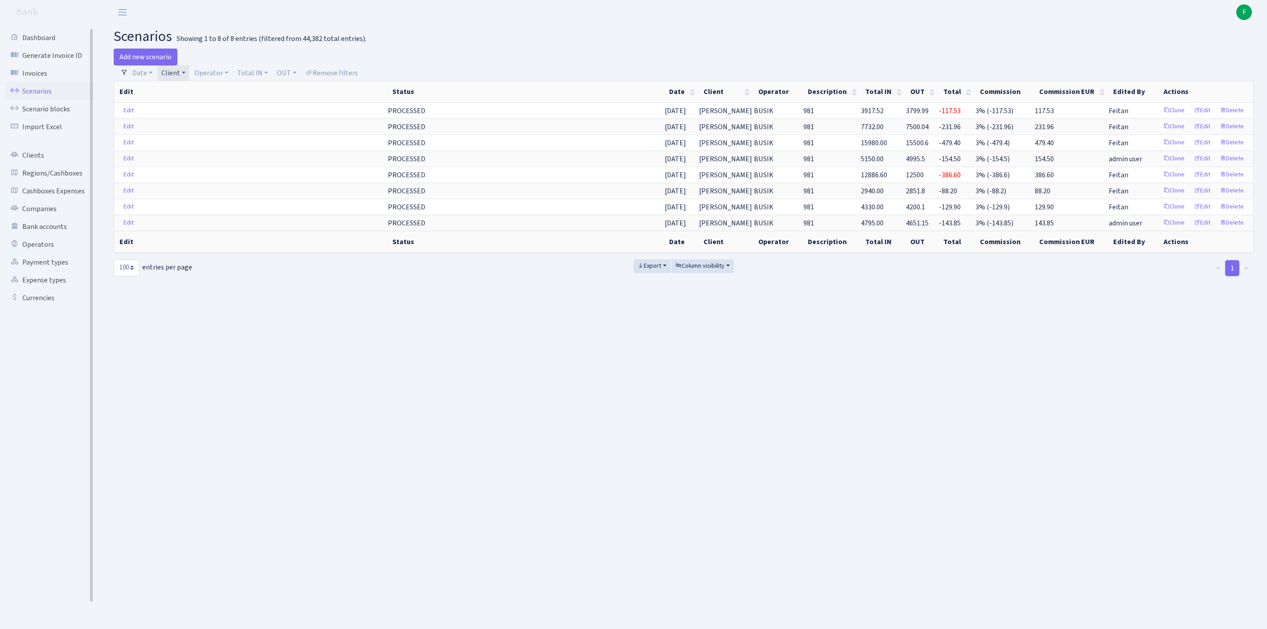
click at [37, 95] on link "Scenarios" at bounding box center [48, 91] width 89 height 18
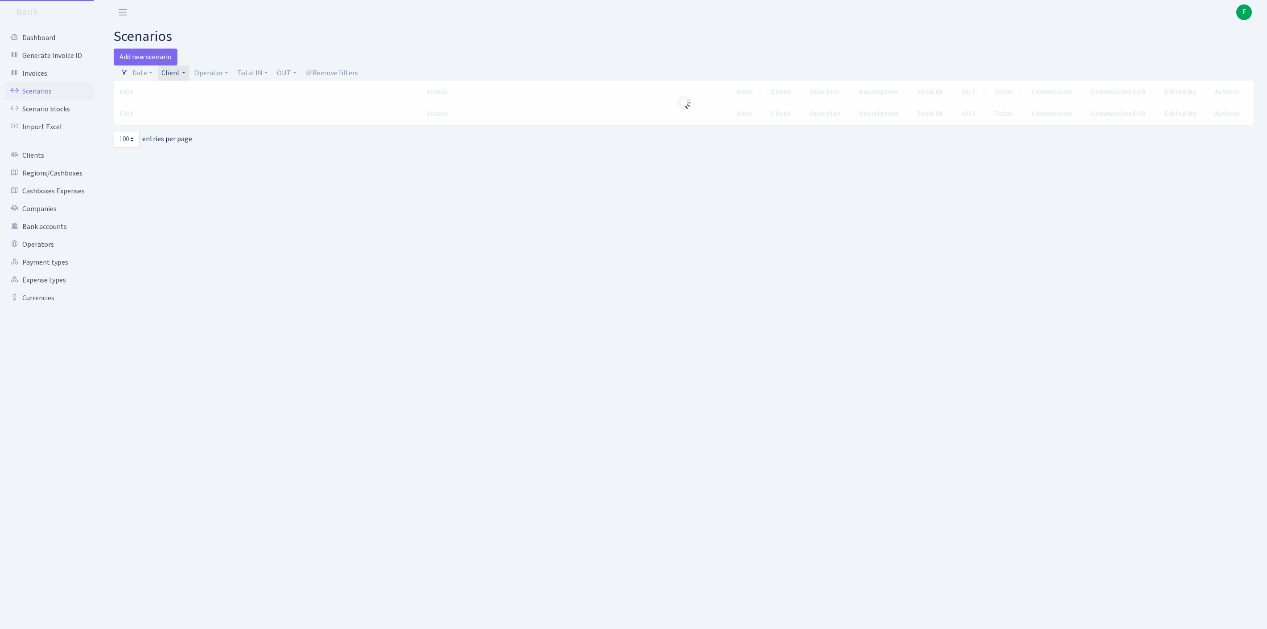
select select "100"
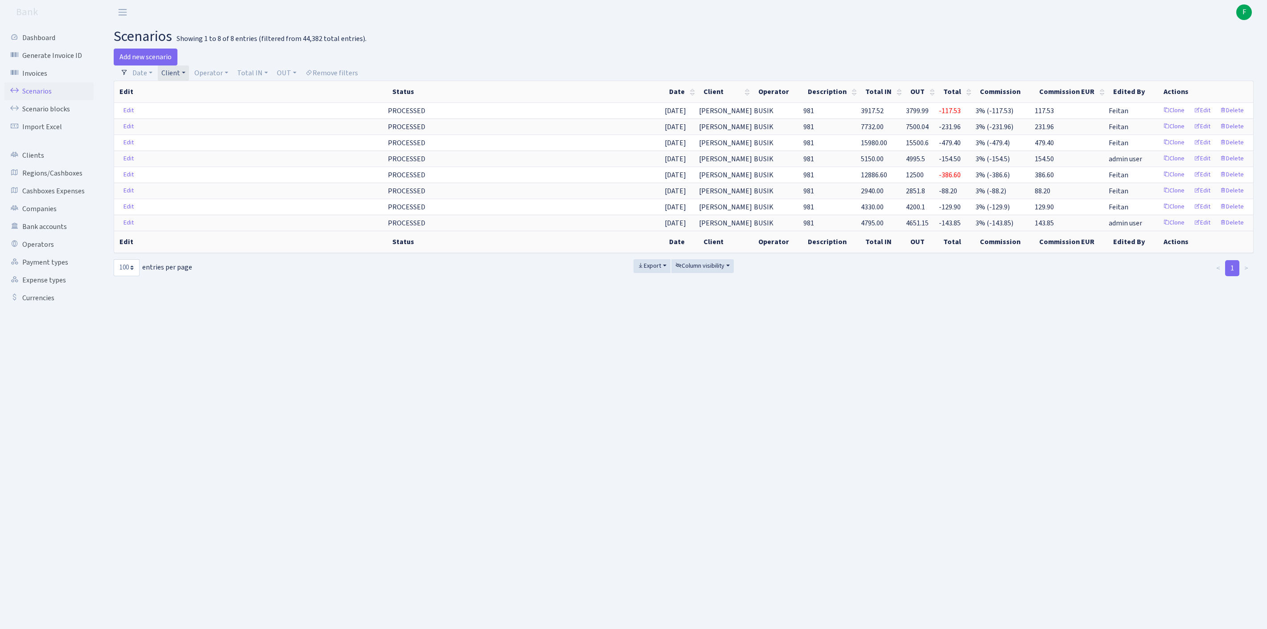
click at [189, 78] on link "Client" at bounding box center [173, 73] width 31 height 15
click at [187, 112] on input "search" at bounding box center [198, 105] width 74 height 14
type input "KRIVIKS"
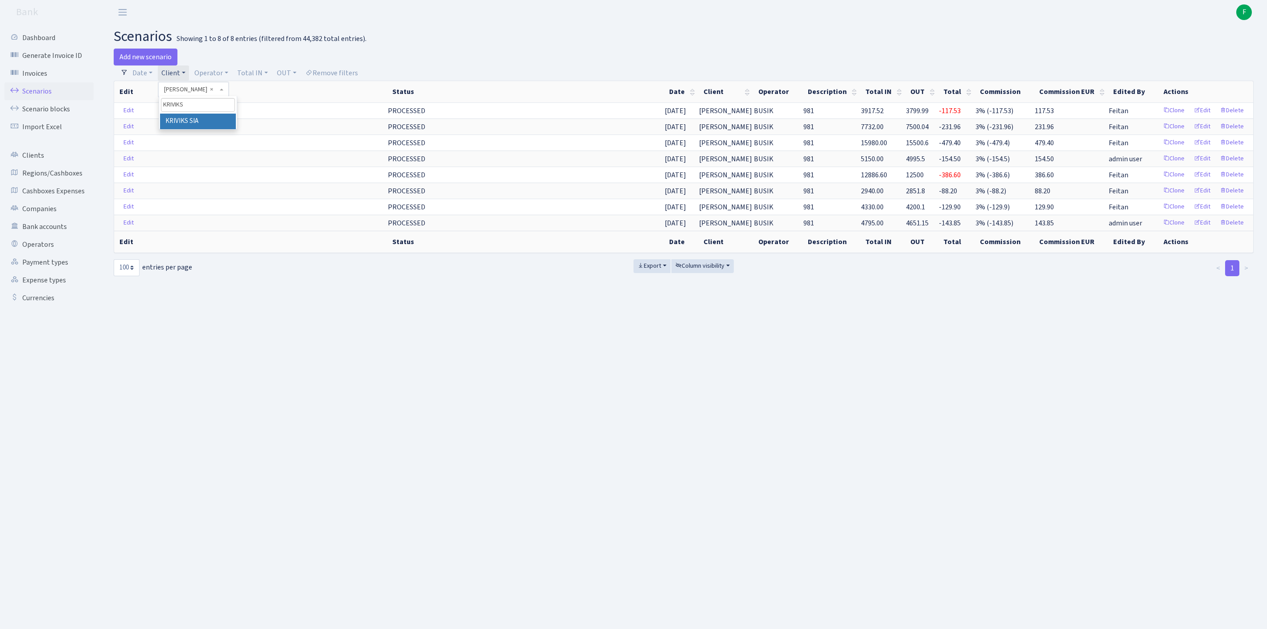
click at [182, 129] on li "KRIVIKS SIA" at bounding box center [198, 122] width 76 height 16
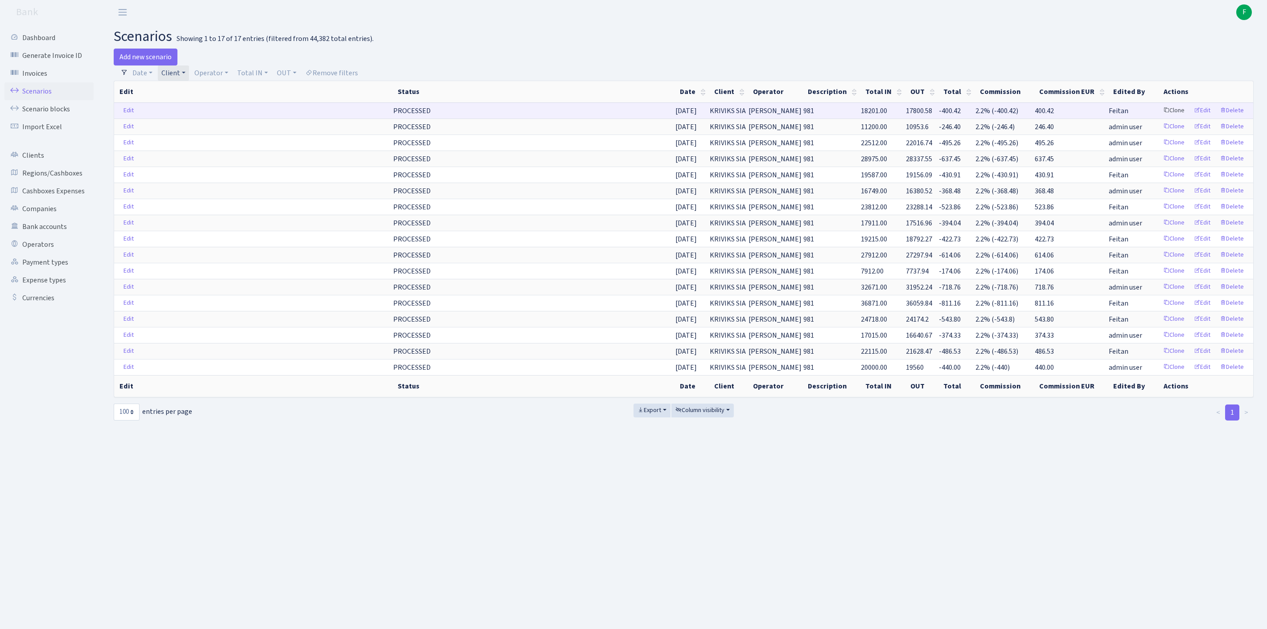
click at [1159, 118] on link "Clone" at bounding box center [1173, 111] width 29 height 14
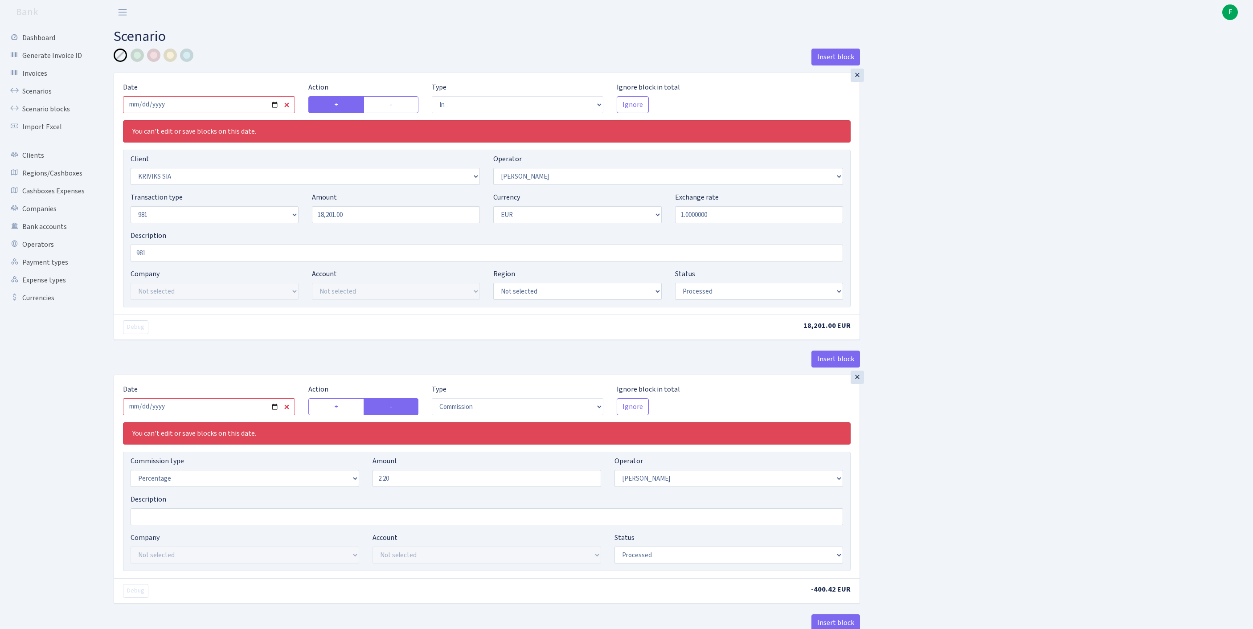
select select "in"
select select "3131"
select select "14"
select select "8"
select select "1"
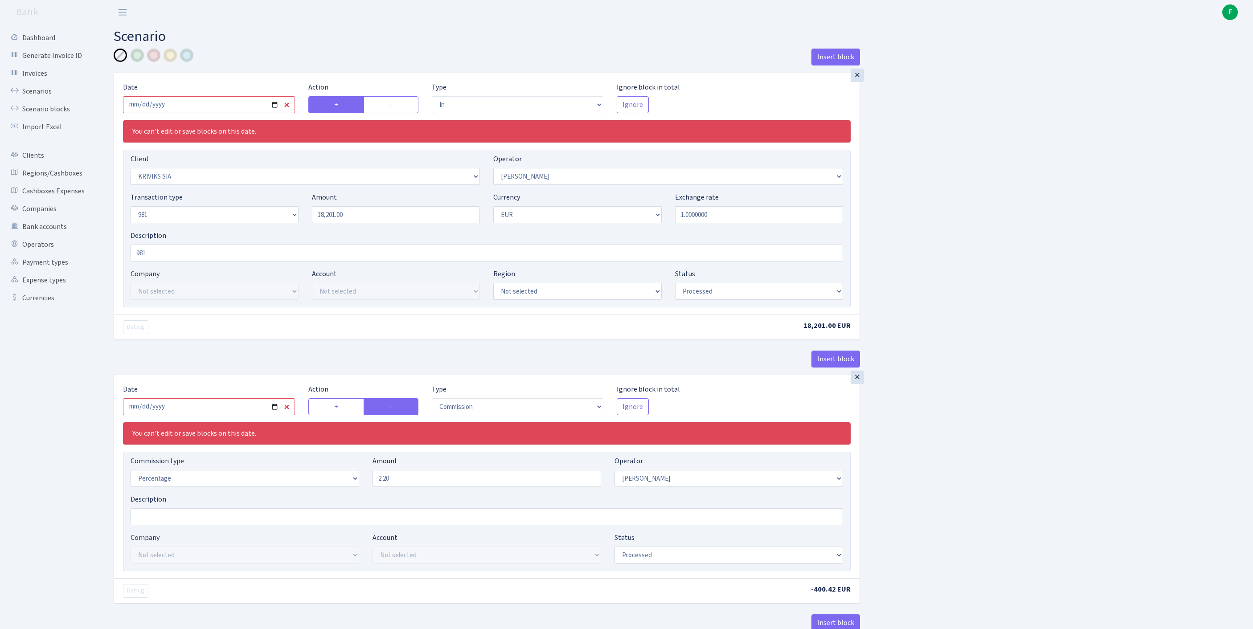
select select "processed"
select select "commission"
select select "14"
select select "processed"
select select "out"
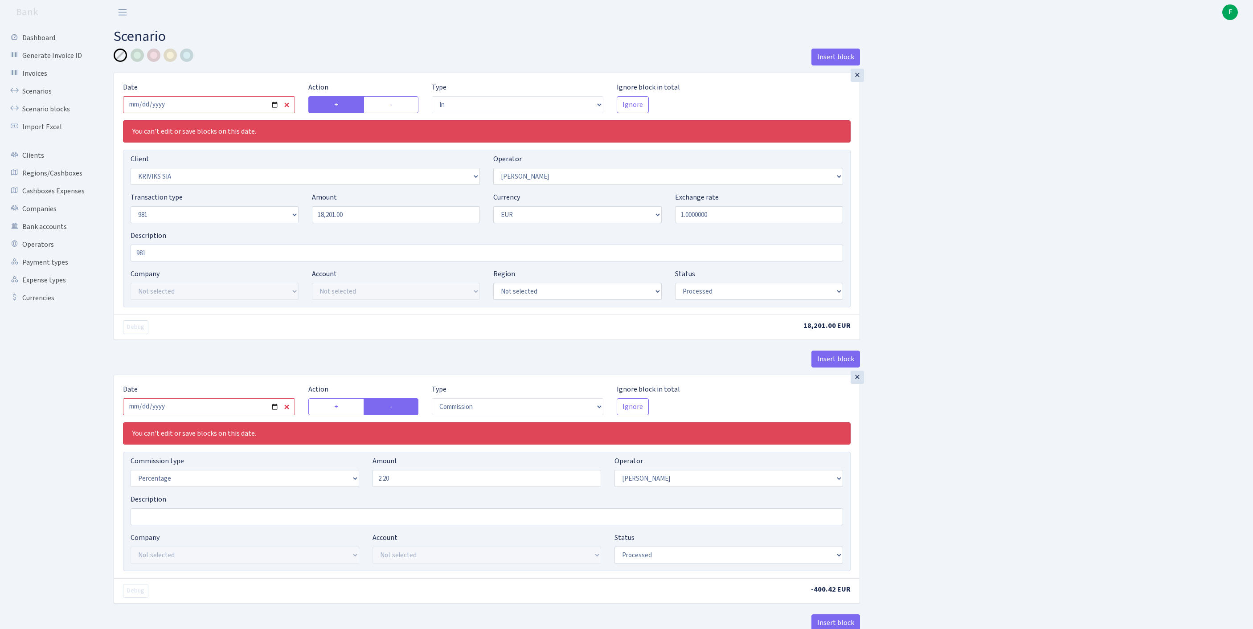
select select "2129"
select select "61"
select select "8"
select select "1"
select select "processed"
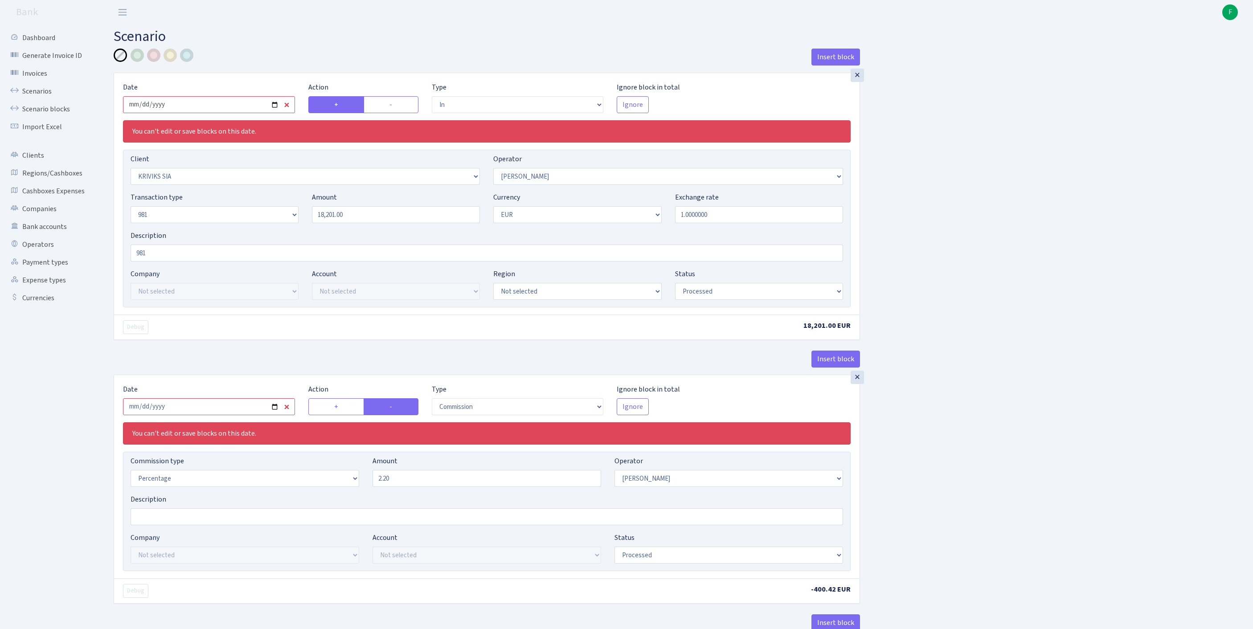
click at [217, 113] on input "[DATE]" at bounding box center [209, 104] width 172 height 17
type input "[DATE]"
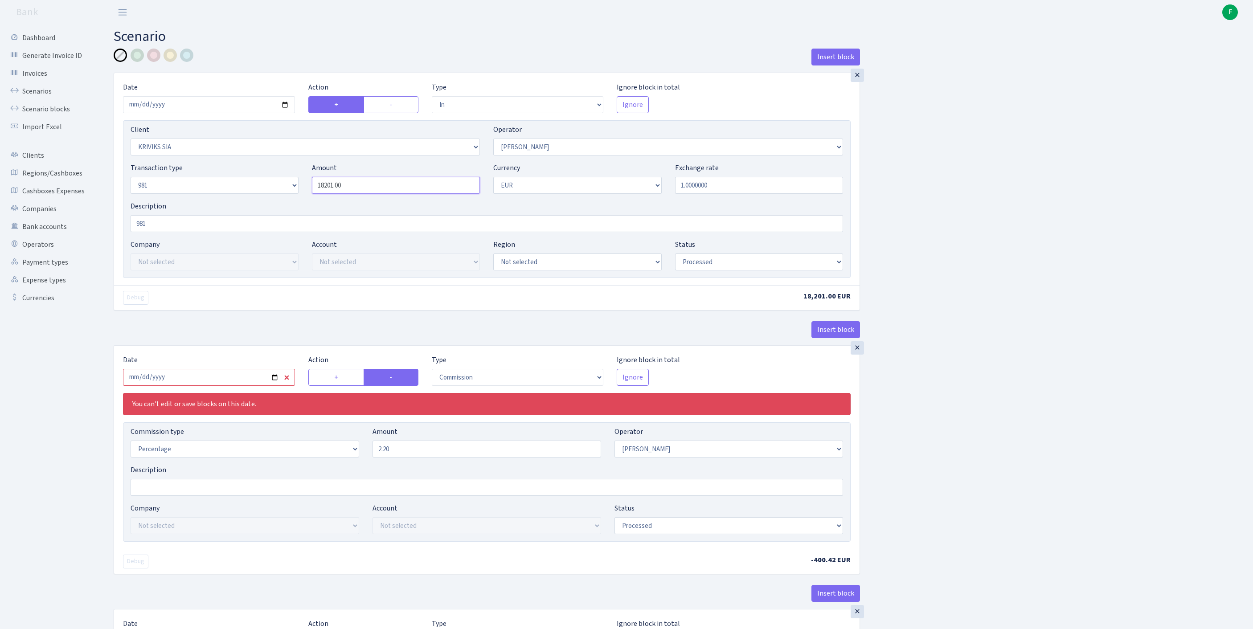
drag, startPoint x: 378, startPoint y: 203, endPoint x: 289, endPoint y: 194, distance: 89.6
click at [289, 194] on div "Transaction type Not selected 981 ELF FISH crypto [PERSON_NAME] MM-BALTIC eur U…" at bounding box center [487, 182] width 726 height 38
paste input "33202"
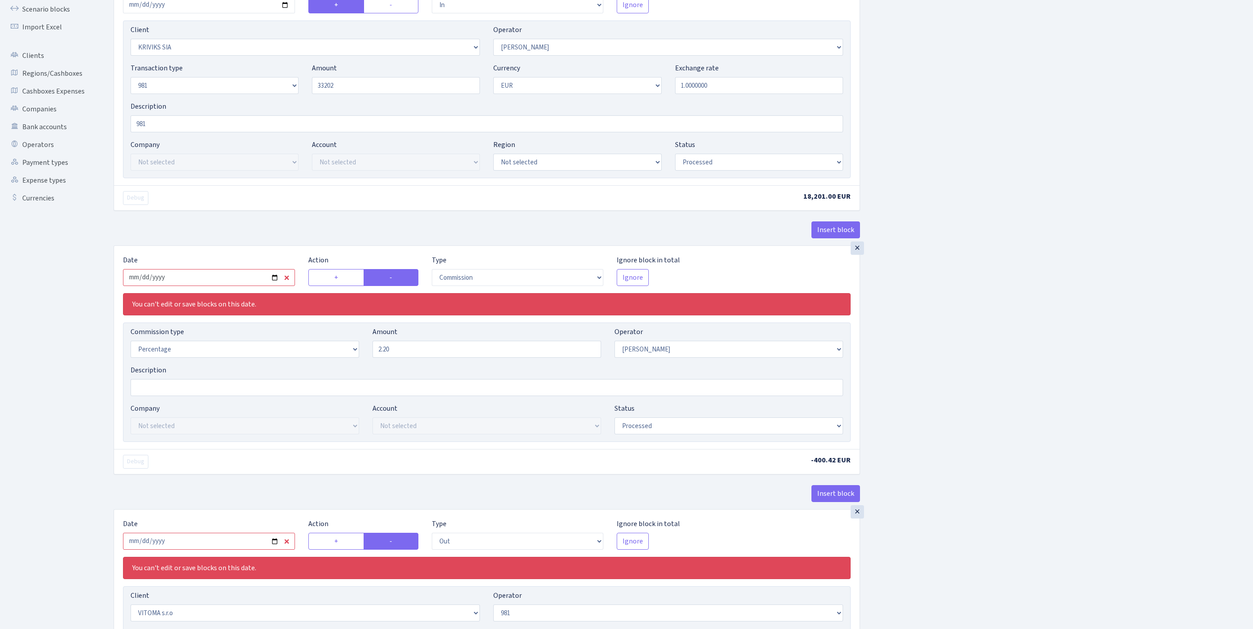
type input "33,202.00"
click at [217, 286] on input "[DATE]" at bounding box center [209, 277] width 172 height 17
type input "[DATE]"
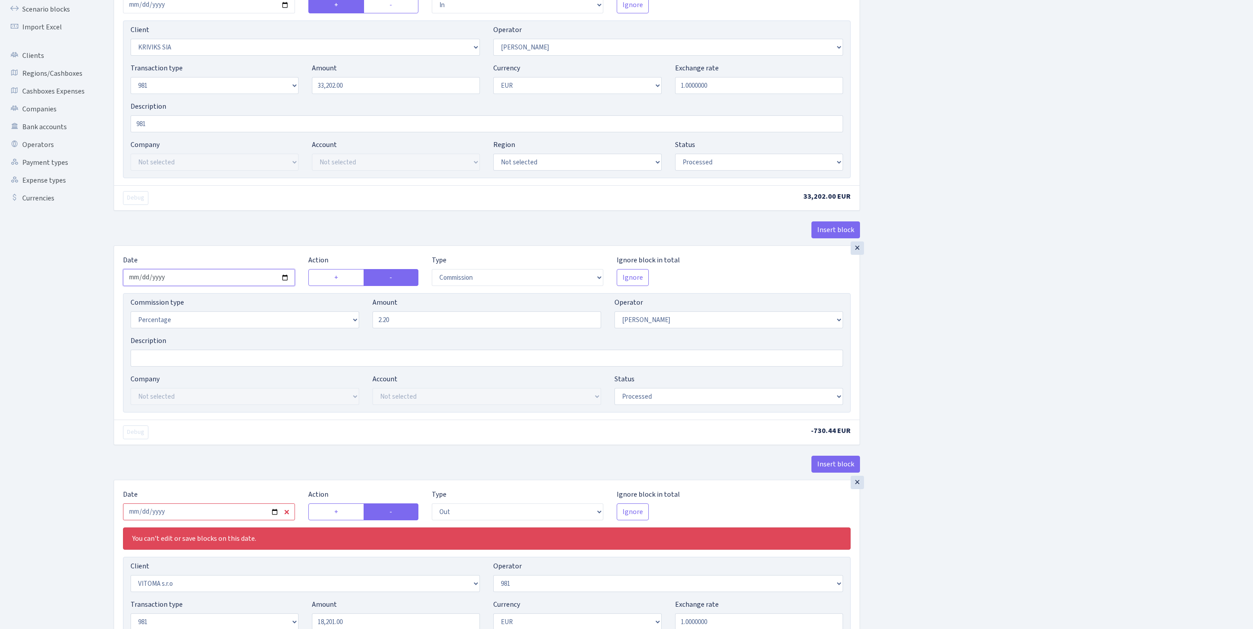
scroll to position [247, 0]
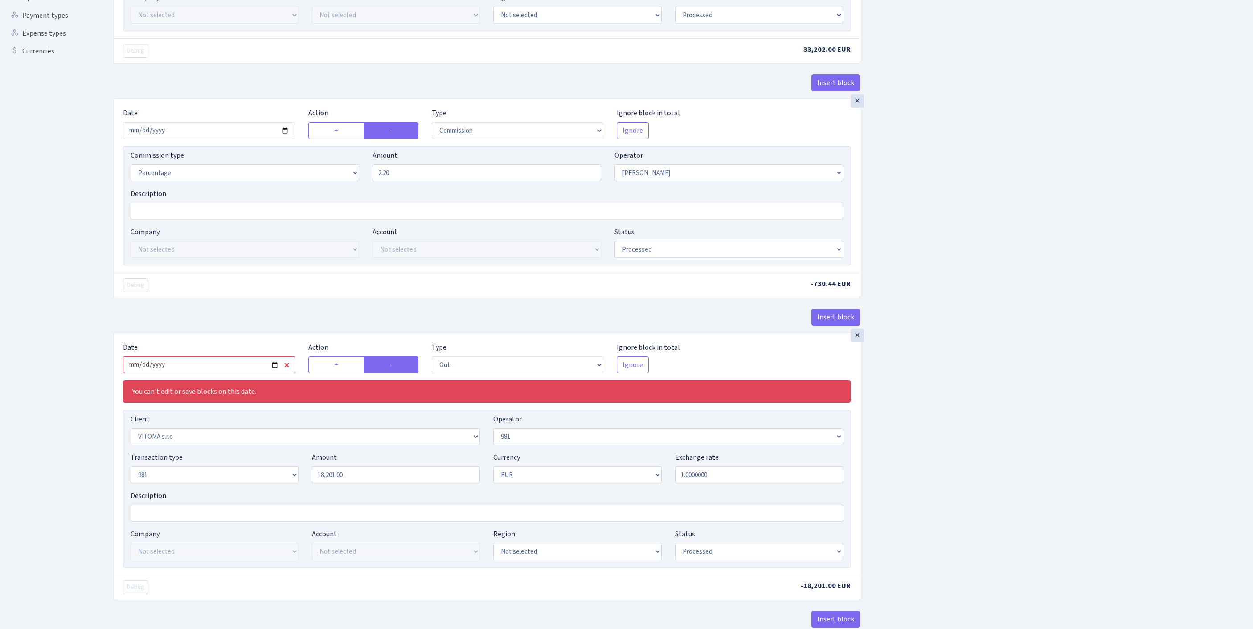
click at [238, 373] on input "2025-09-12" at bounding box center [209, 365] width 172 height 17
type input "[DATE]"
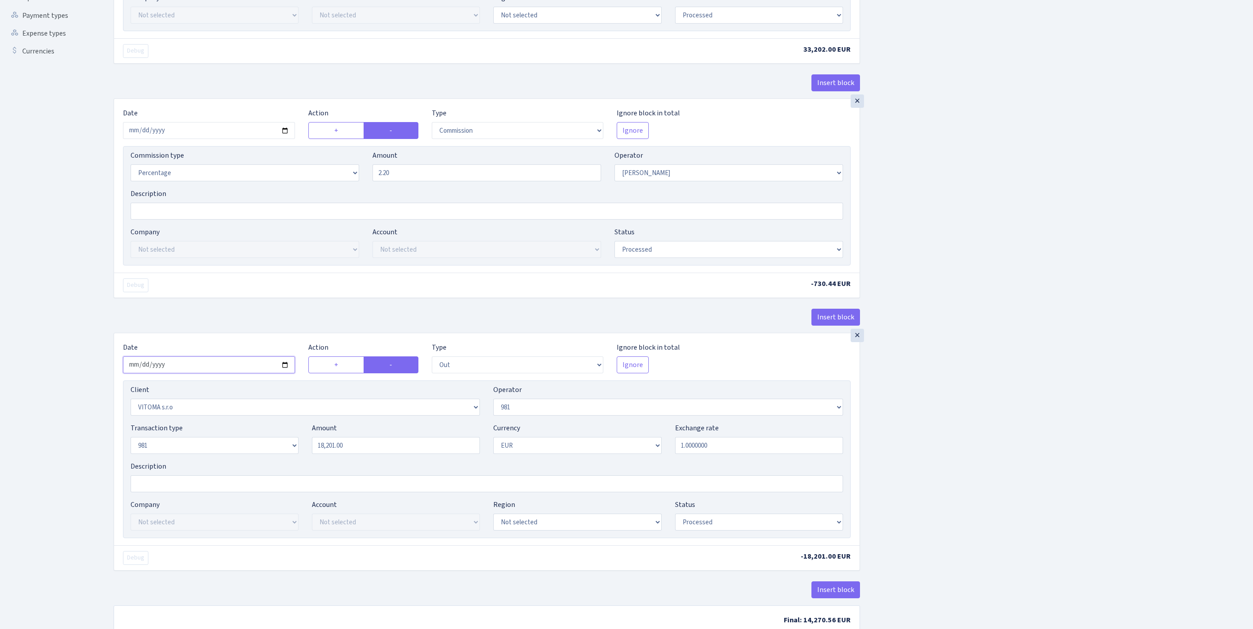
scroll to position [398, 0]
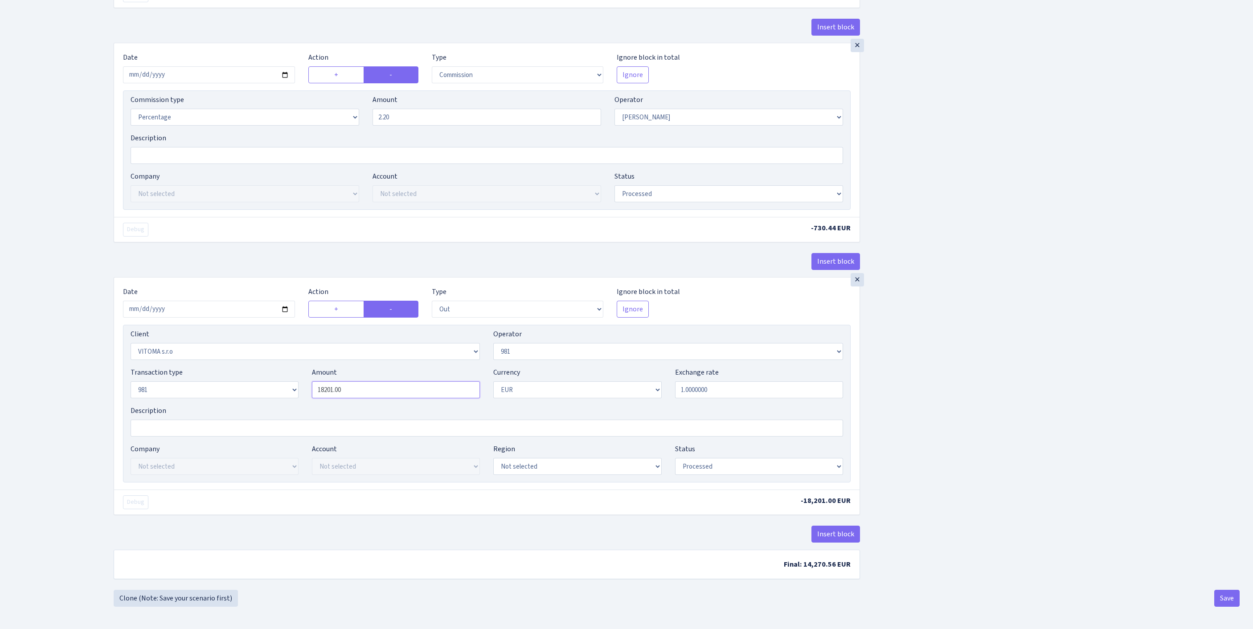
drag, startPoint x: 365, startPoint y: 383, endPoint x: 303, endPoint y: 378, distance: 62.6
click at [303, 378] on div "Transaction type Not selected 981 ELF FISH crypto GIRT IVO dekl MM-BALTIC eur U…" at bounding box center [487, 386] width 726 height 38
paste input "33202"
type input "33,202.00"
click at [1223, 607] on button "Save" at bounding box center [1226, 598] width 25 height 17
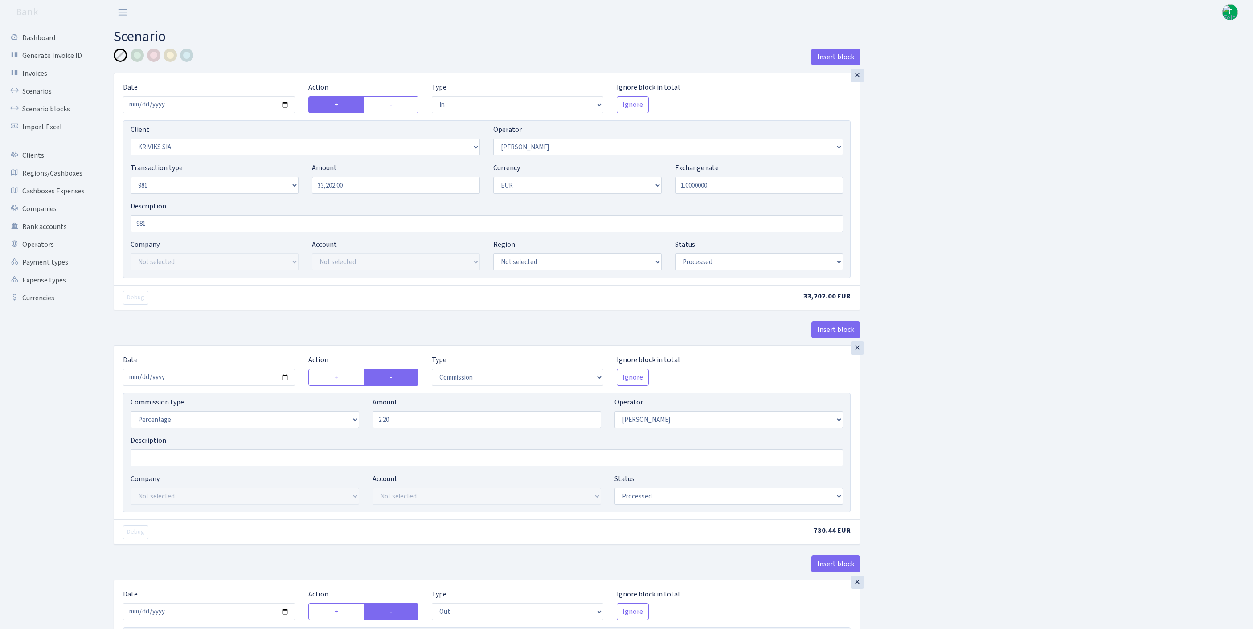
select select "in"
select select "3131"
select select "14"
select select "8"
select select "1"
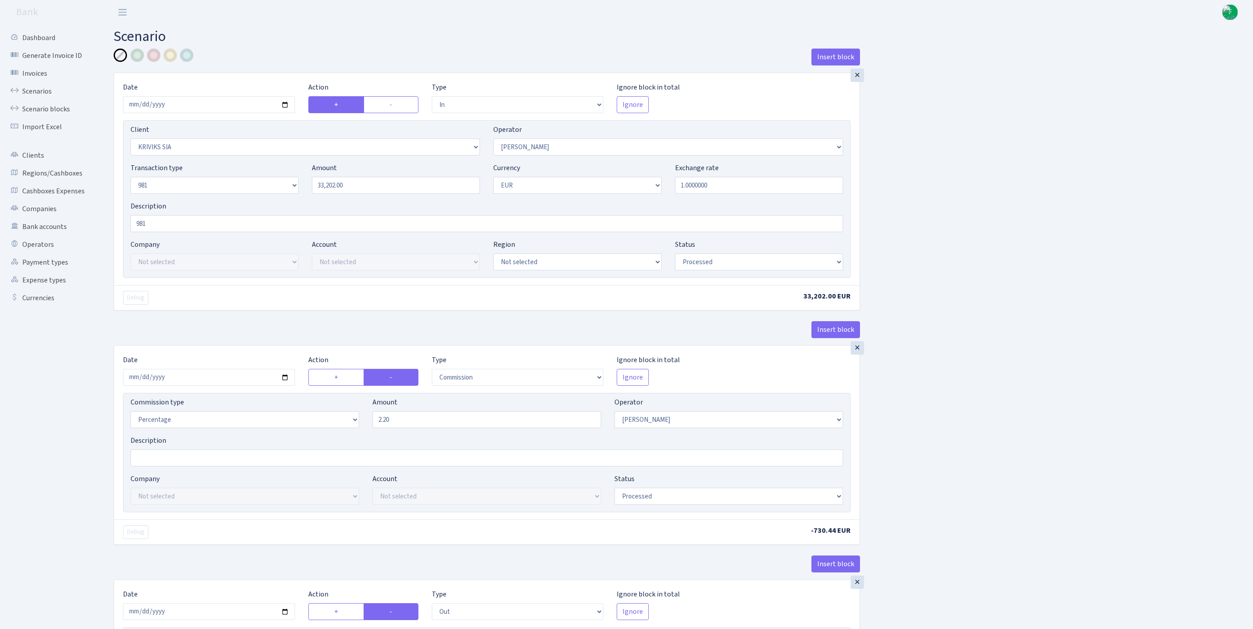
select select "processed"
select select "commission"
select select "14"
select select "processed"
select select "out"
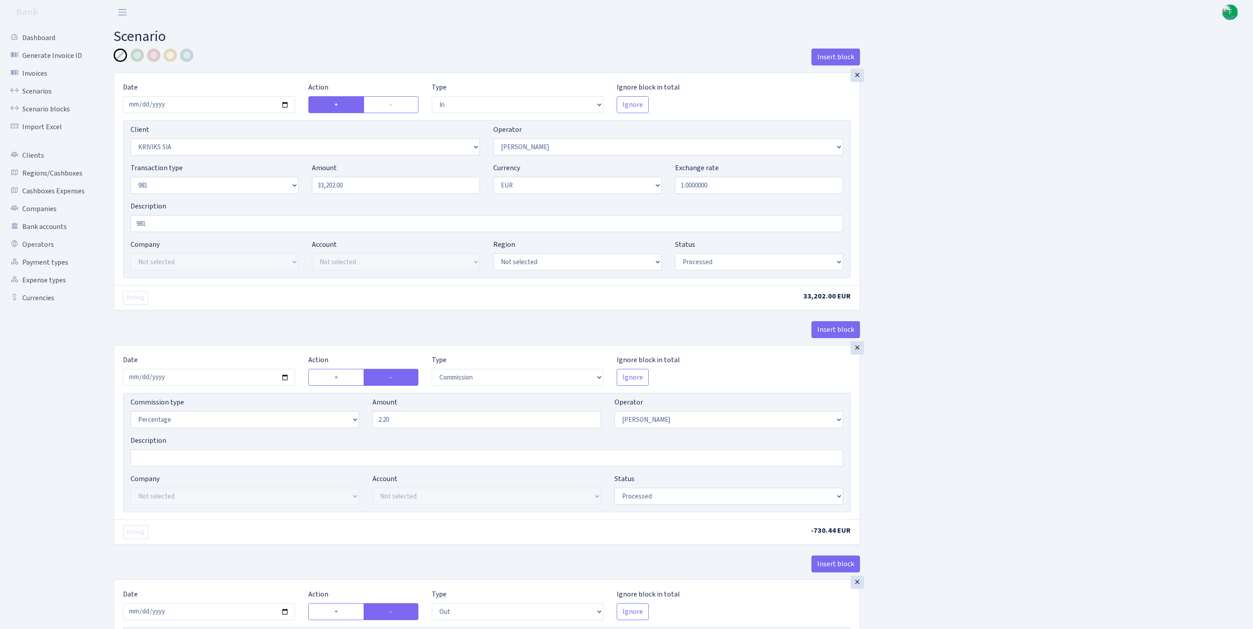
select select "2129"
select select "61"
select select "8"
select select "1"
select select "processed"
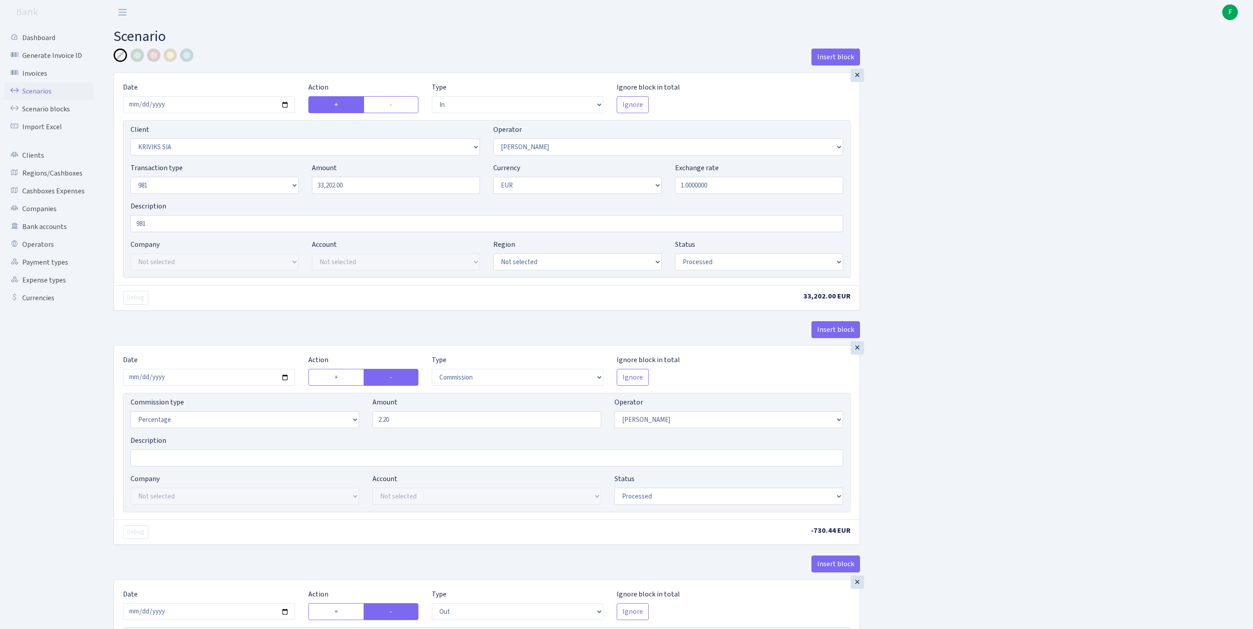
click at [37, 99] on link "Scenarios" at bounding box center [48, 91] width 89 height 18
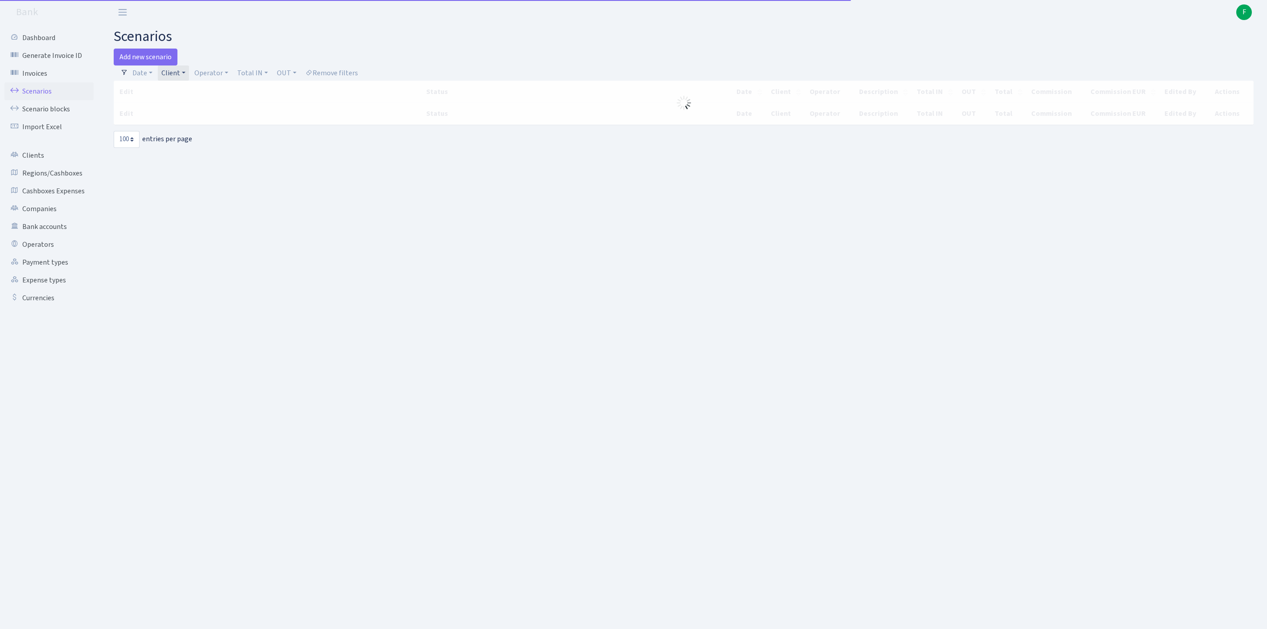
select select "100"
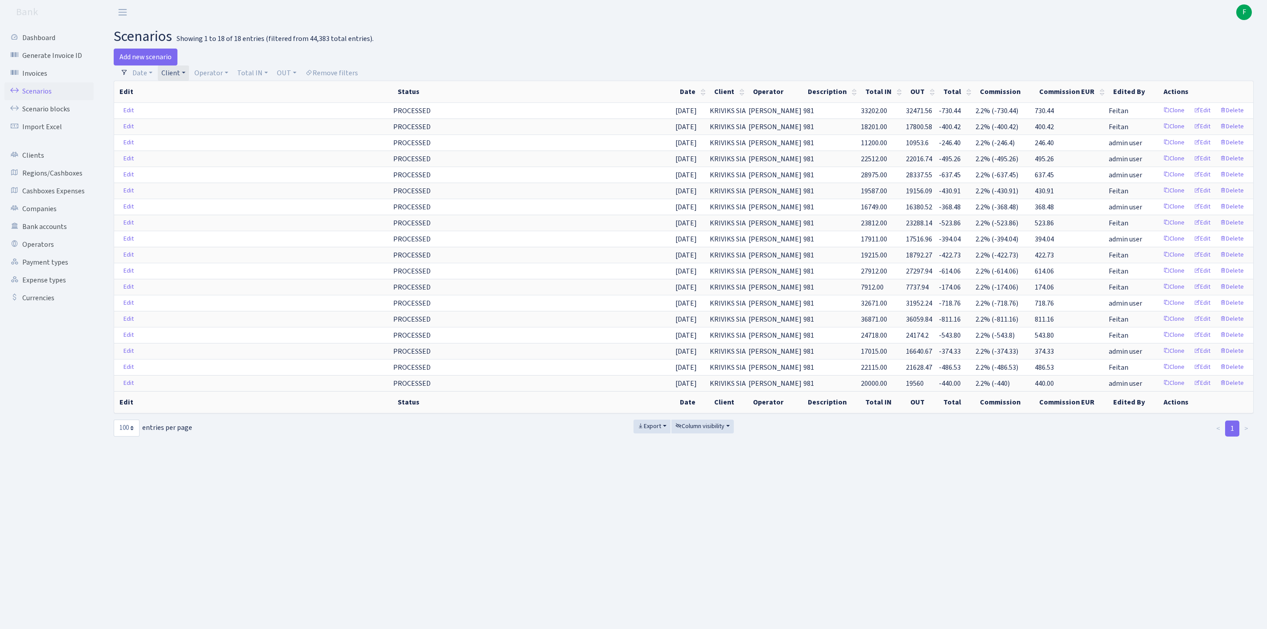
click at [189, 74] on link "Client" at bounding box center [173, 73] width 31 height 15
click at [188, 109] on input "search" at bounding box center [198, 105] width 74 height 14
type input "SEAFOOD SER"
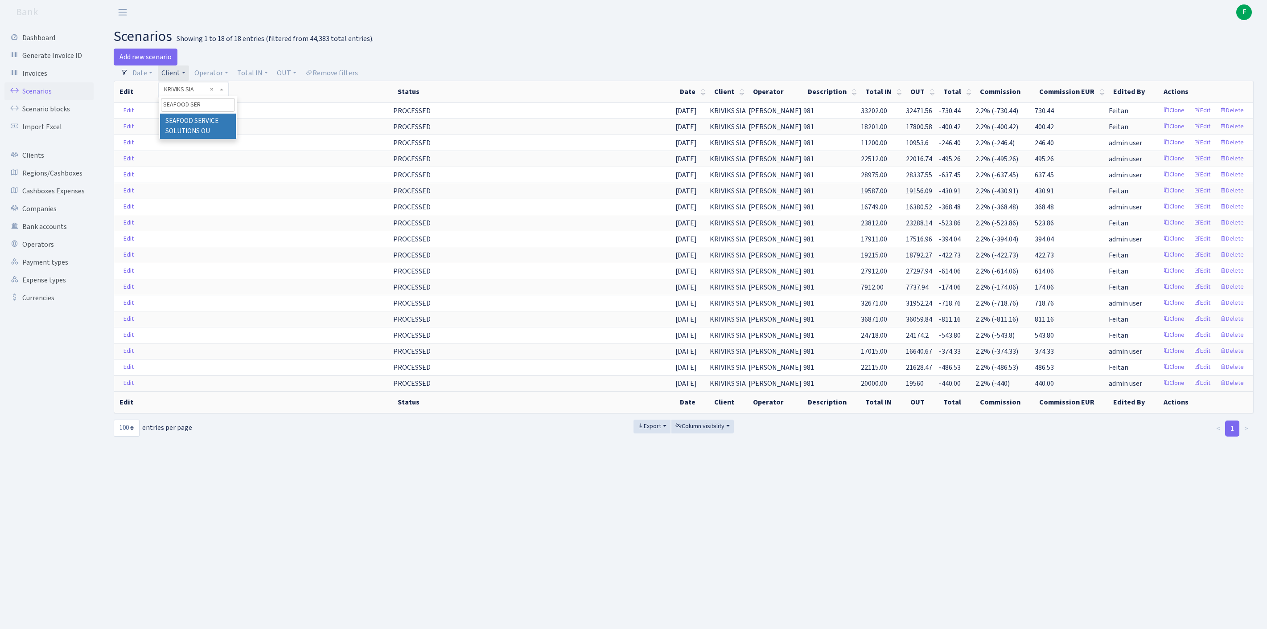
click at [193, 133] on li "SEAFOOD SERVICE SOLUTIONS OU" at bounding box center [198, 126] width 76 height 25
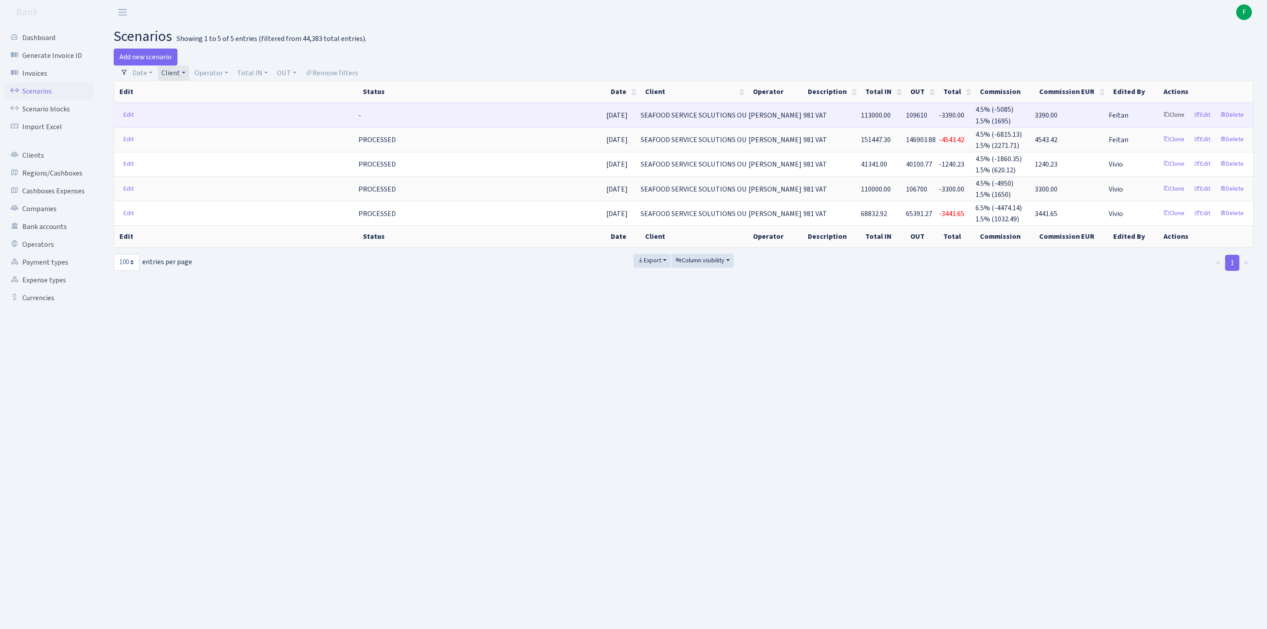
click at [1159, 120] on link "Clone" at bounding box center [1173, 115] width 29 height 14
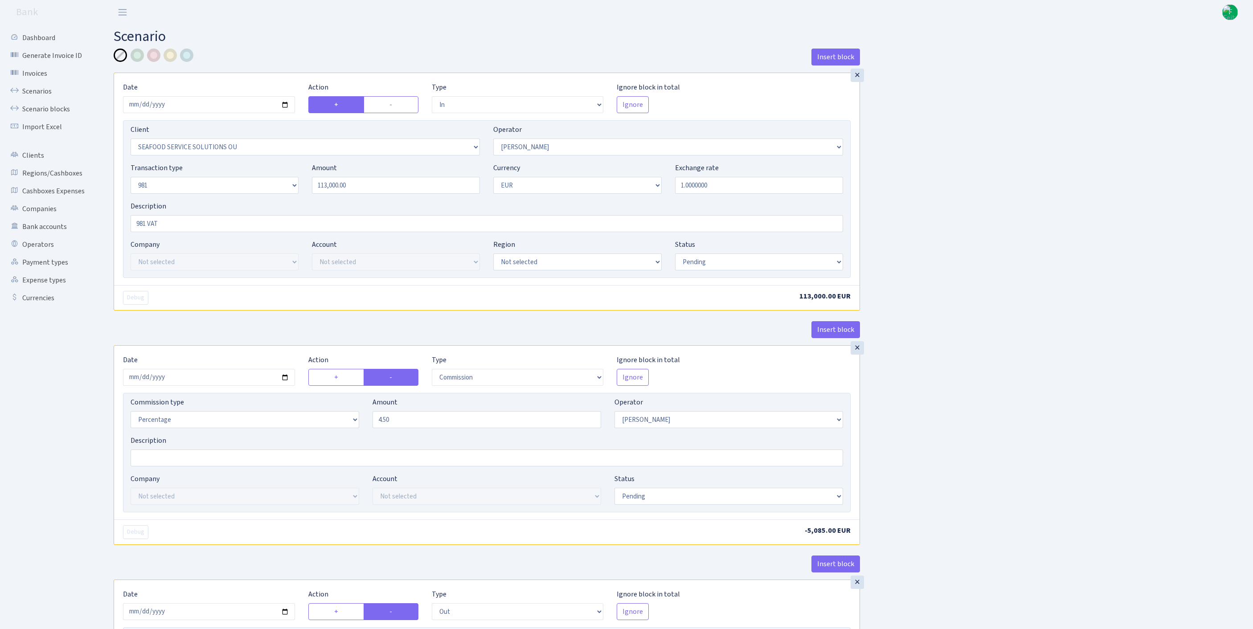
select select "in"
select select "3233"
select select "396"
select select "8"
select select "1"
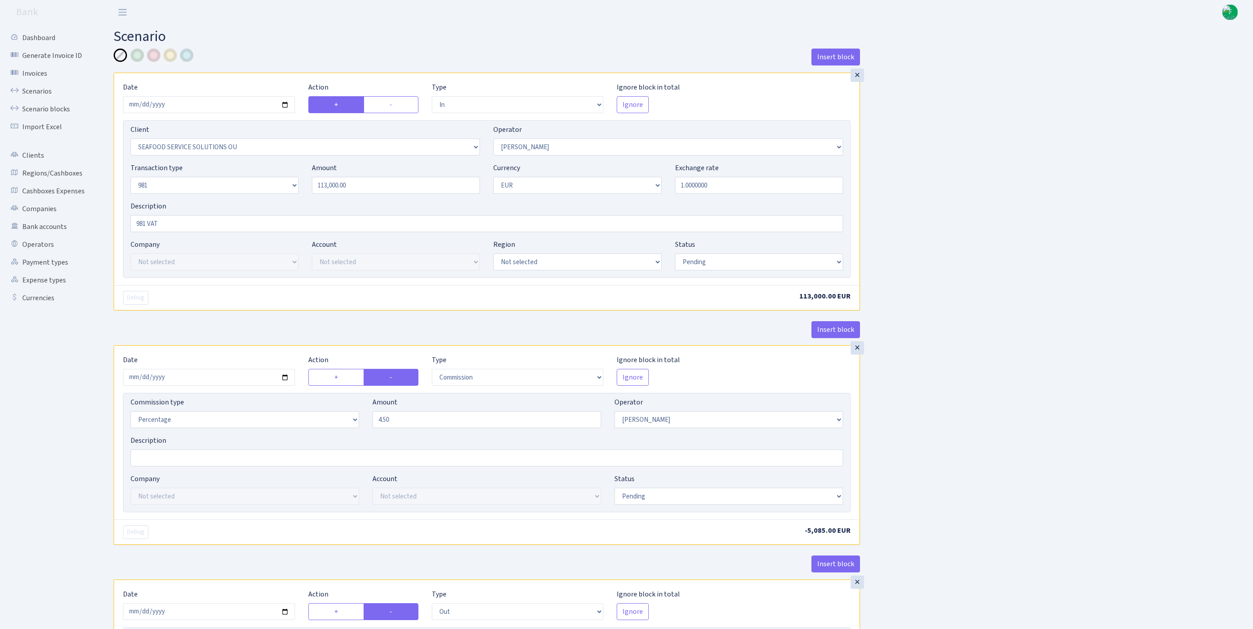
select select "pending"
select select "commission"
select select "396"
select select "pending"
select select "out"
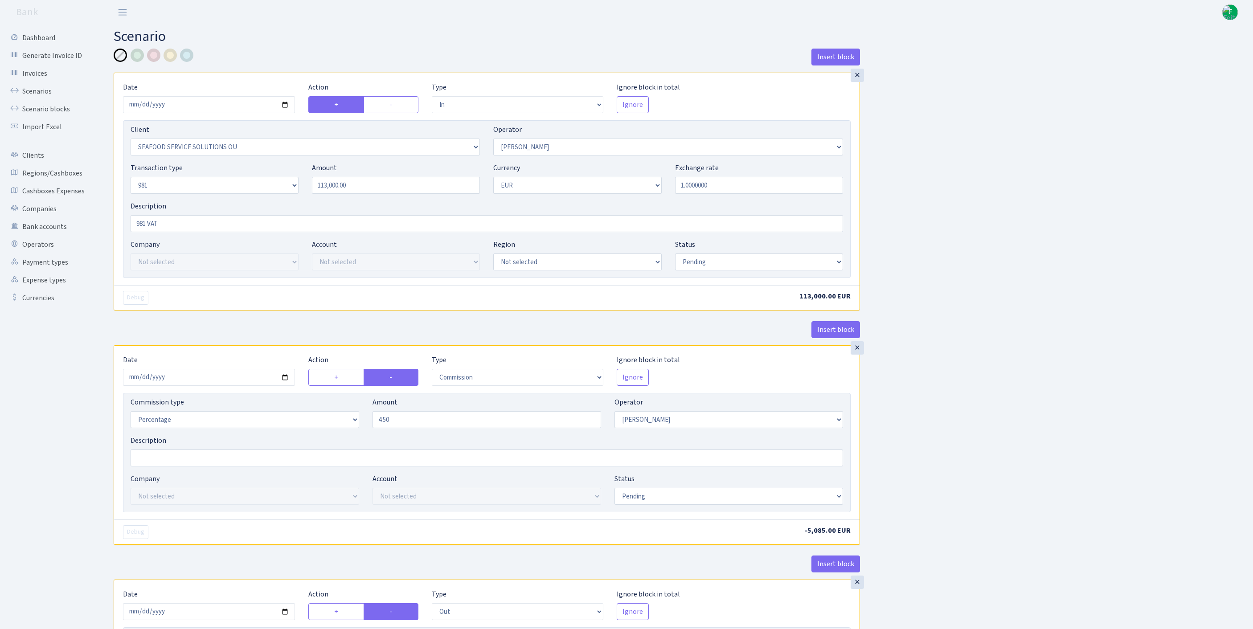
select select "2472"
select select "61"
select select "8"
select select "1"
select select "pending"
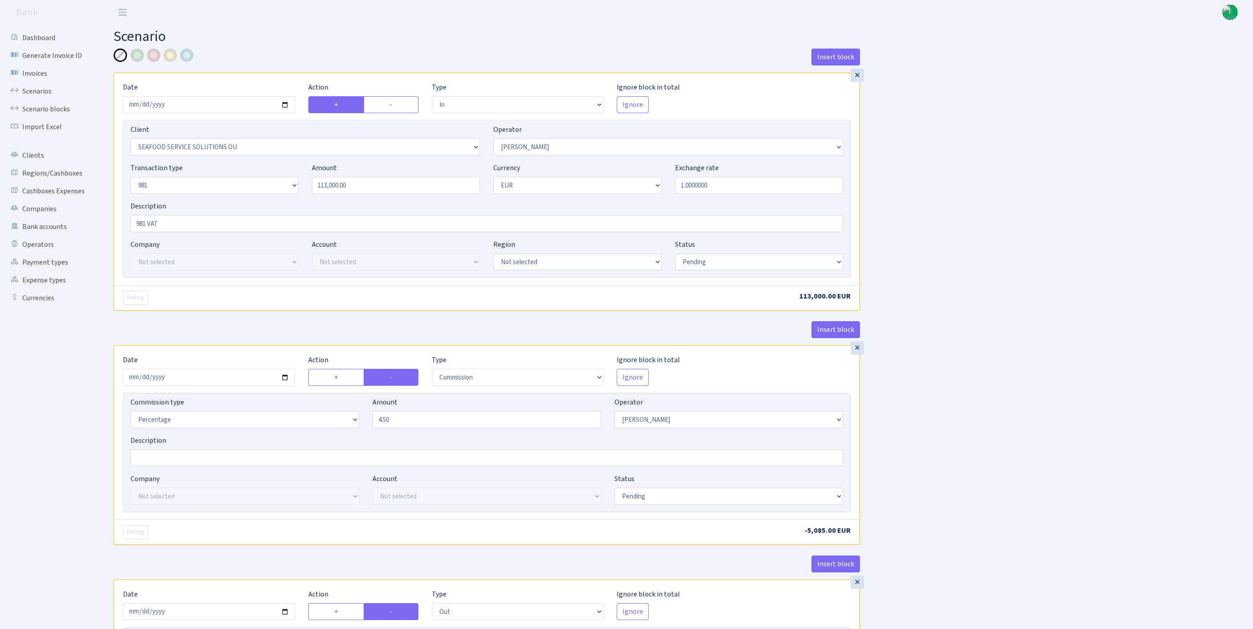
select select "commission"
select select "61"
select select "pending"
click at [246, 111] on input "2025-09-22" at bounding box center [209, 104] width 172 height 17
type input "[DATE]"
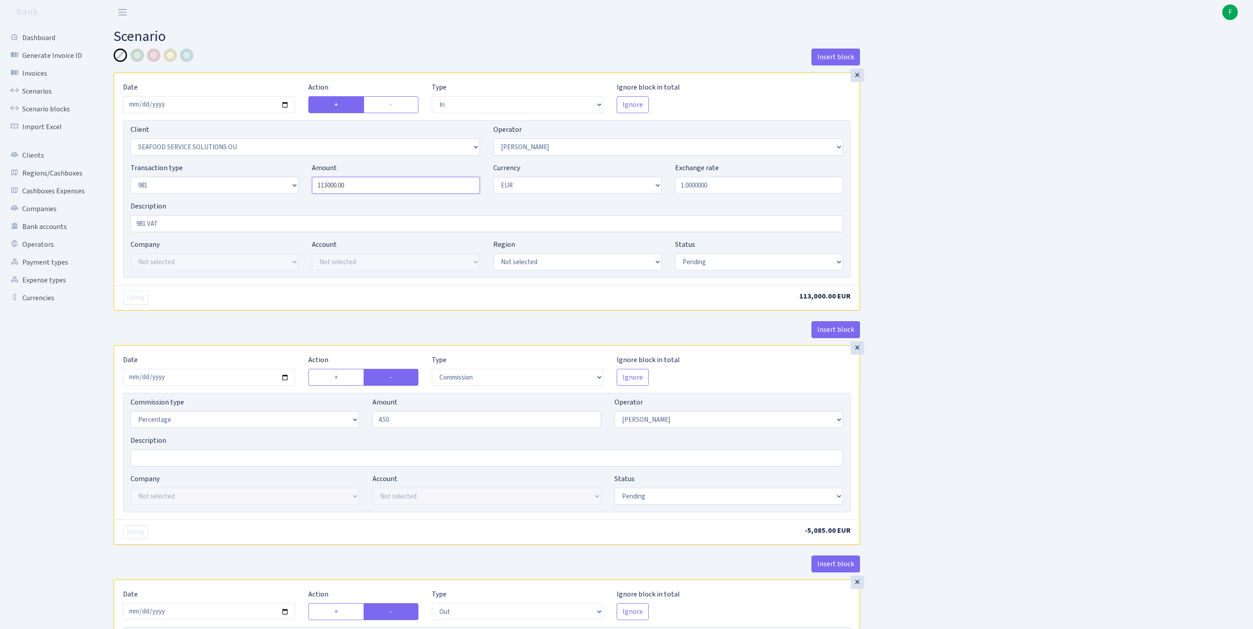
drag, startPoint x: 387, startPoint y: 206, endPoint x: 251, endPoint y: 190, distance: 136.4
click at [251, 190] on div "Transaction type Not selected 981 ELF FISH crypto GIRT IVO dekl MM-BALTIC eur U…" at bounding box center [487, 182] width 726 height 38
paste input "22250"
type input "22,250.00"
select select "processed"
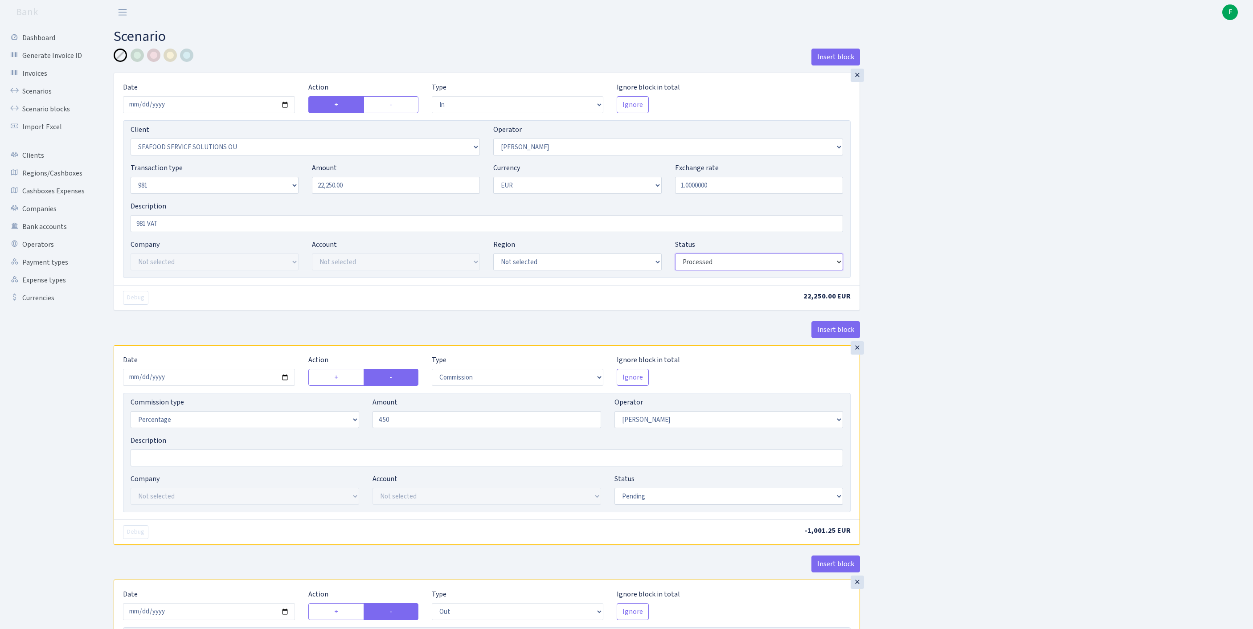
scroll to position [147, 0]
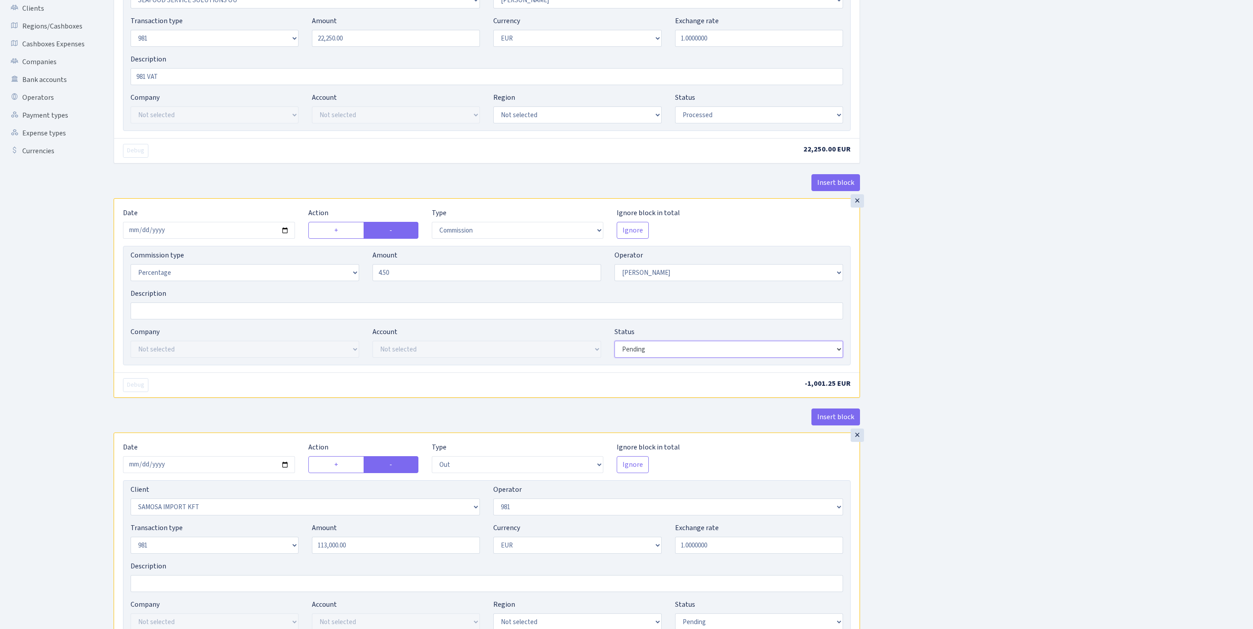
select select "processed"
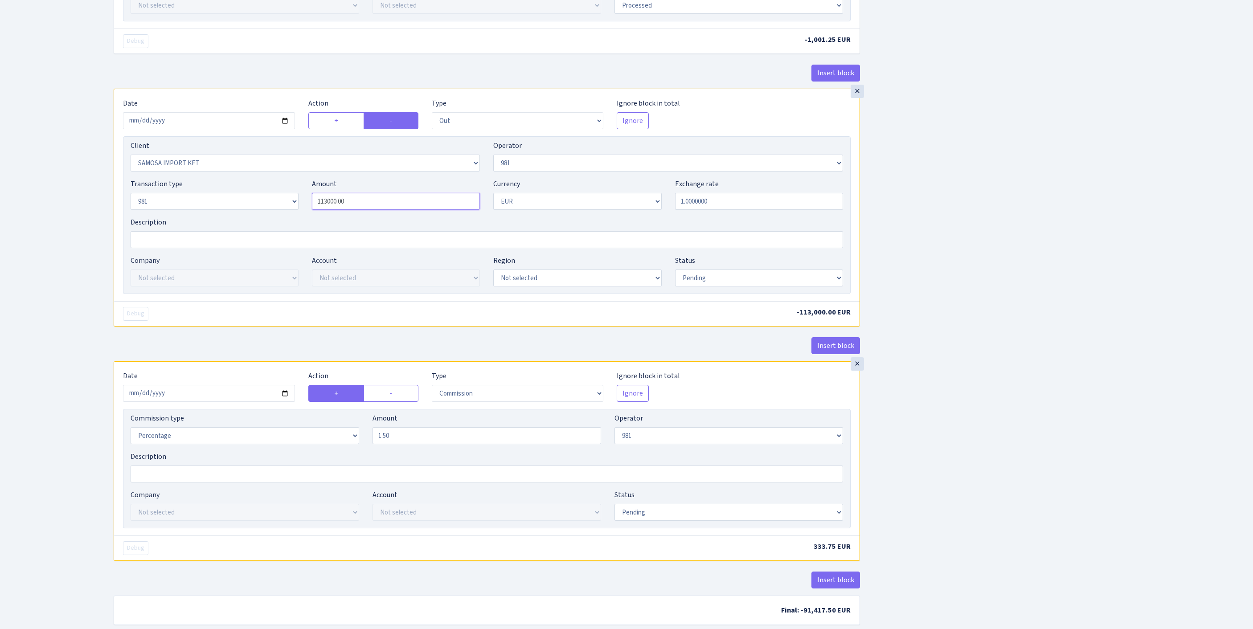
drag, startPoint x: 368, startPoint y: 291, endPoint x: 308, endPoint y: 297, distance: 60.8
click at [250, 217] on div "Transaction type Not selected 981 ELF FISH crypto GIRT IVO dekl MM-BALTIC eur U…" at bounding box center [487, 198] width 726 height 38
paste input "22250"
type input "22,250.00"
select select "processed"
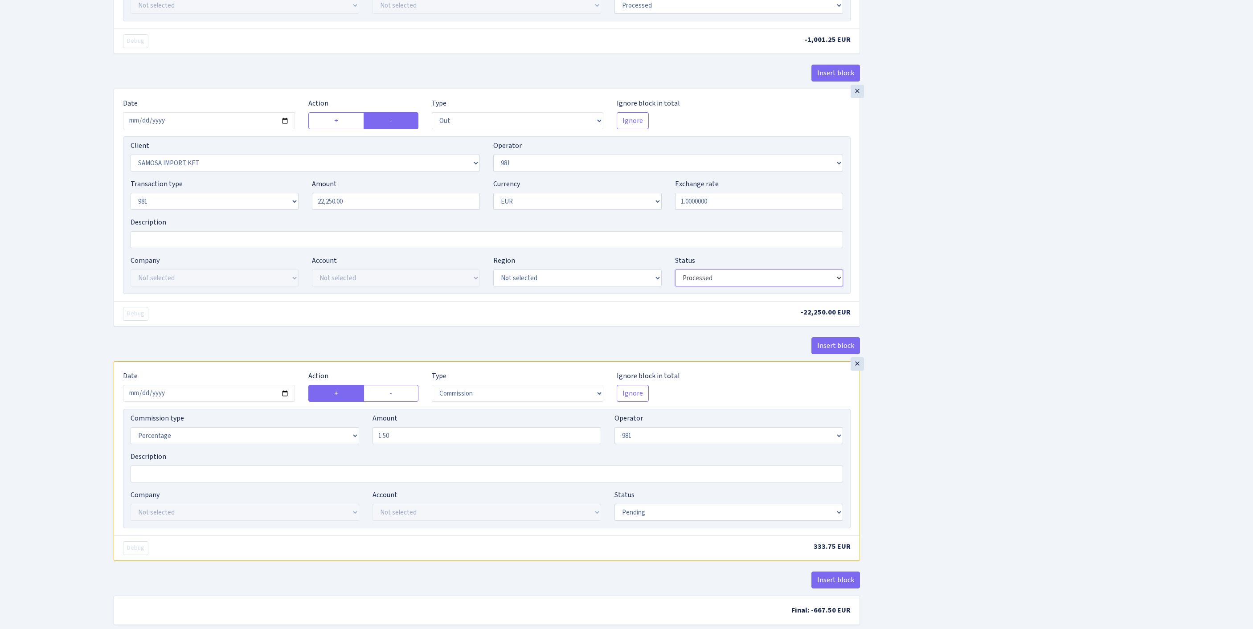
scroll to position [667, 0]
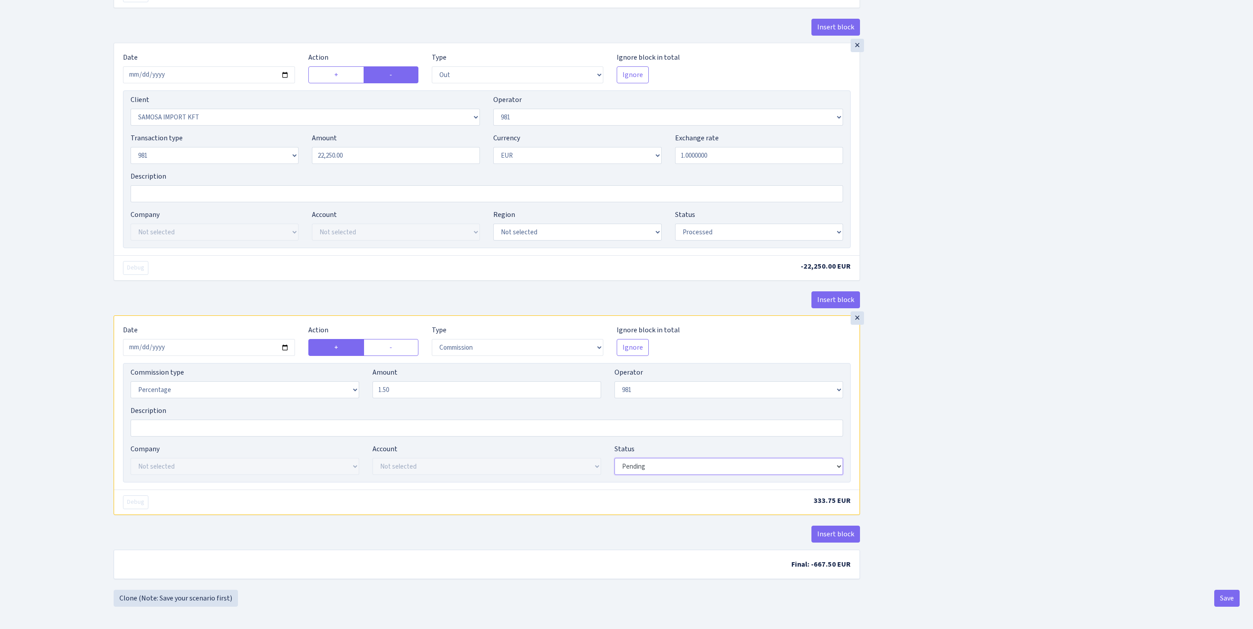
select select "processed"
click at [1224, 597] on button "Save" at bounding box center [1226, 598] width 25 height 17
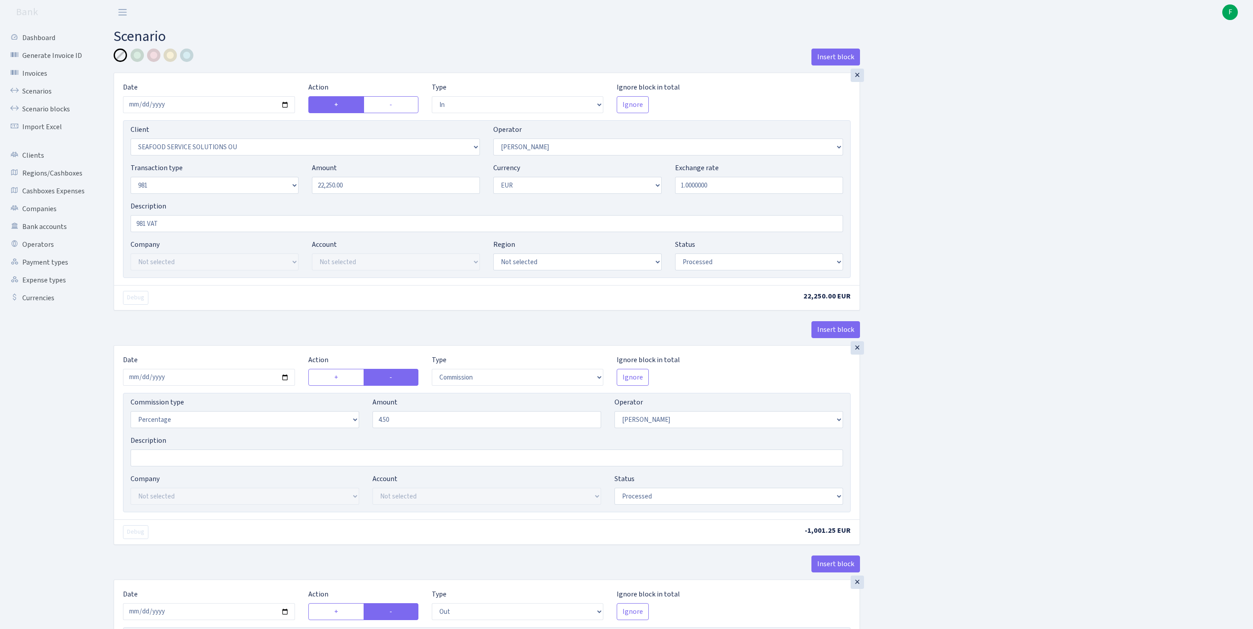
select select "in"
select select "3233"
select select "396"
select select "8"
select select "1"
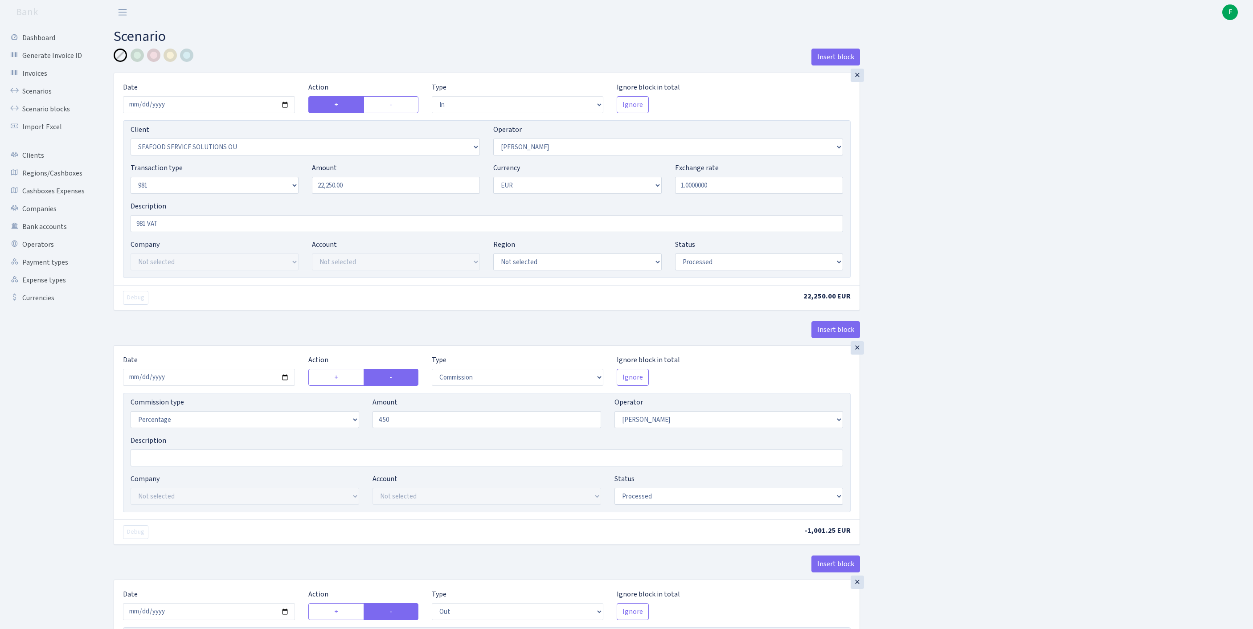
select select "processed"
select select "commission"
select select "396"
select select "processed"
select select "out"
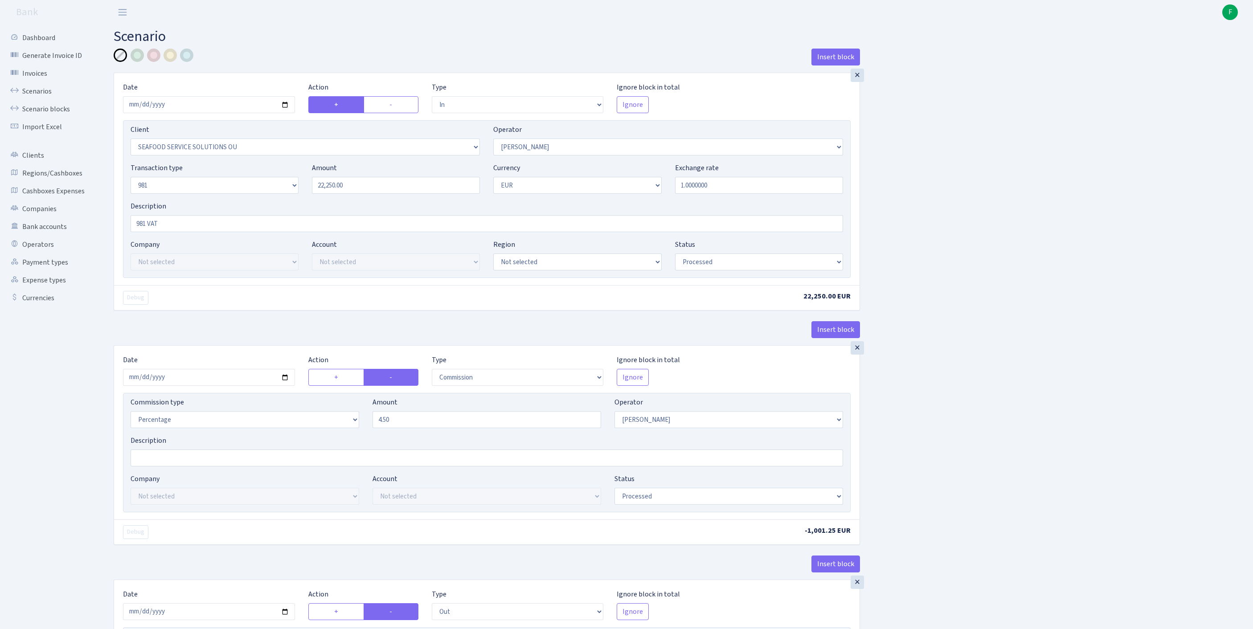
select select "2472"
select select "61"
select select "8"
select select "1"
select select "processed"
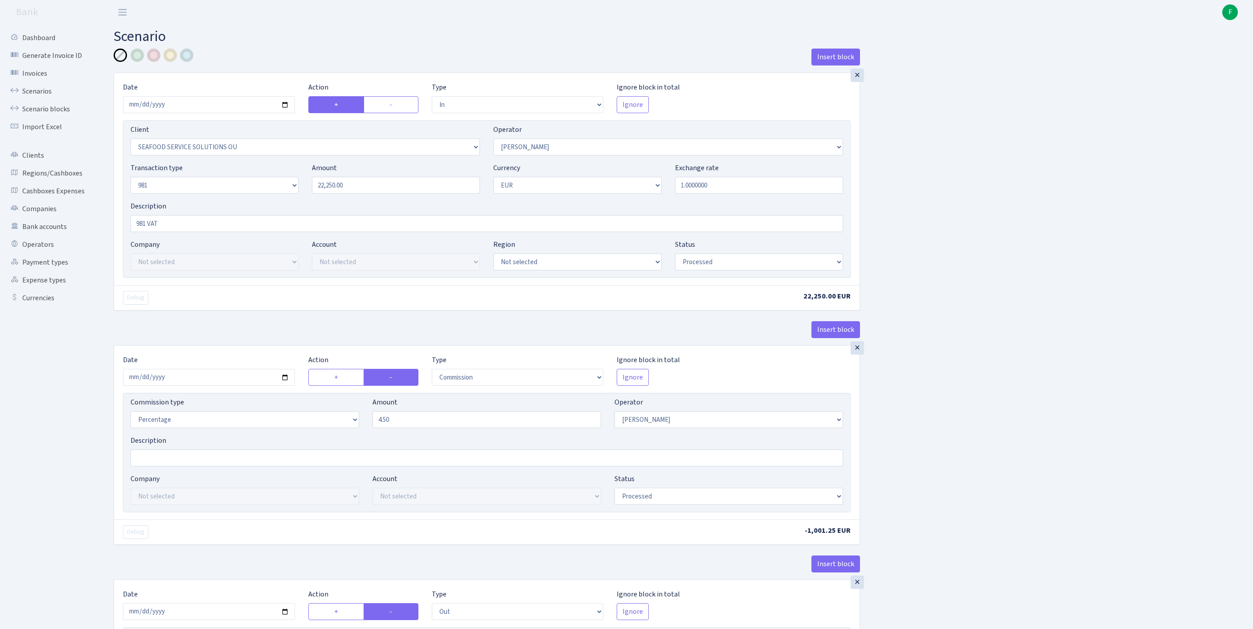
select select "commission"
select select "61"
select select "processed"
click at [45, 97] on link "Scenarios" at bounding box center [48, 91] width 89 height 18
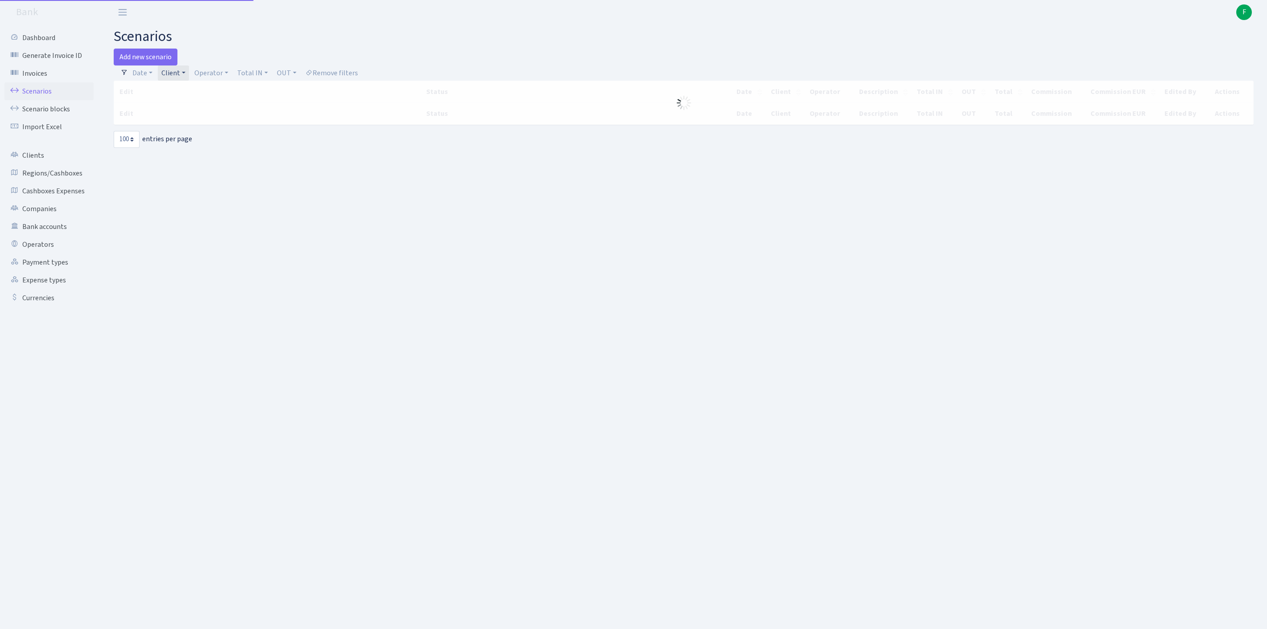
select select "100"
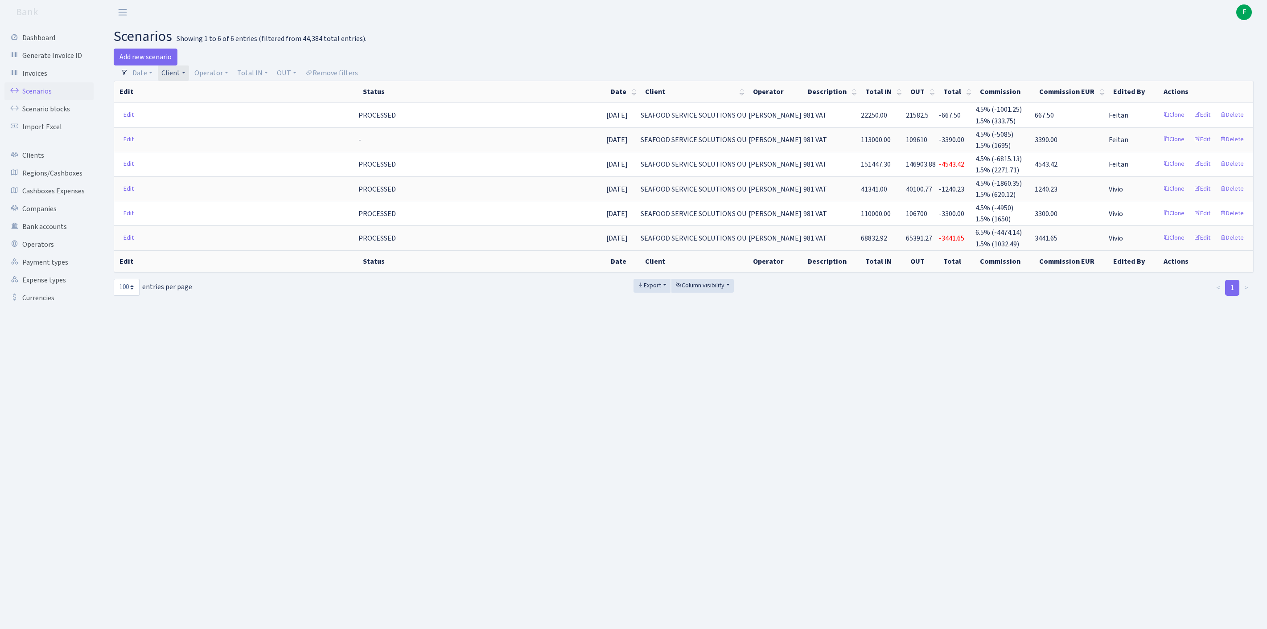
click at [189, 73] on link "Client" at bounding box center [173, 73] width 31 height 15
click at [185, 109] on input "search" at bounding box center [226, 105] width 131 height 14
type input "ENVITE"
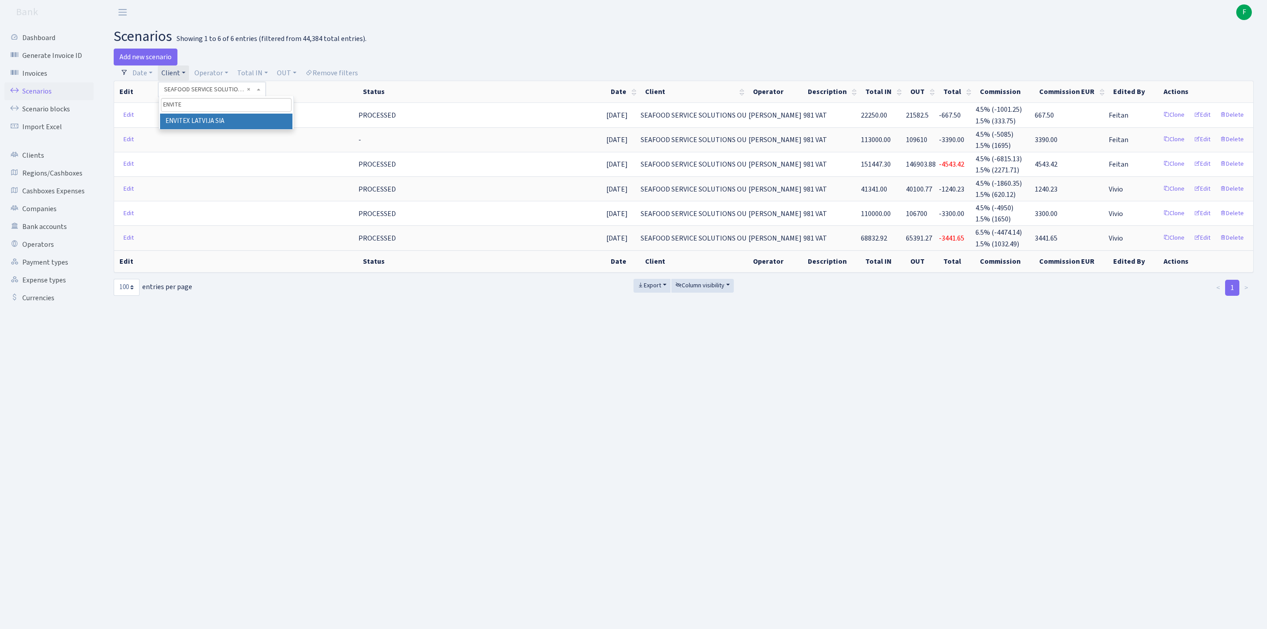
click at [240, 129] on li "ENVITEX LATVIJA SIA" at bounding box center [226, 122] width 132 height 16
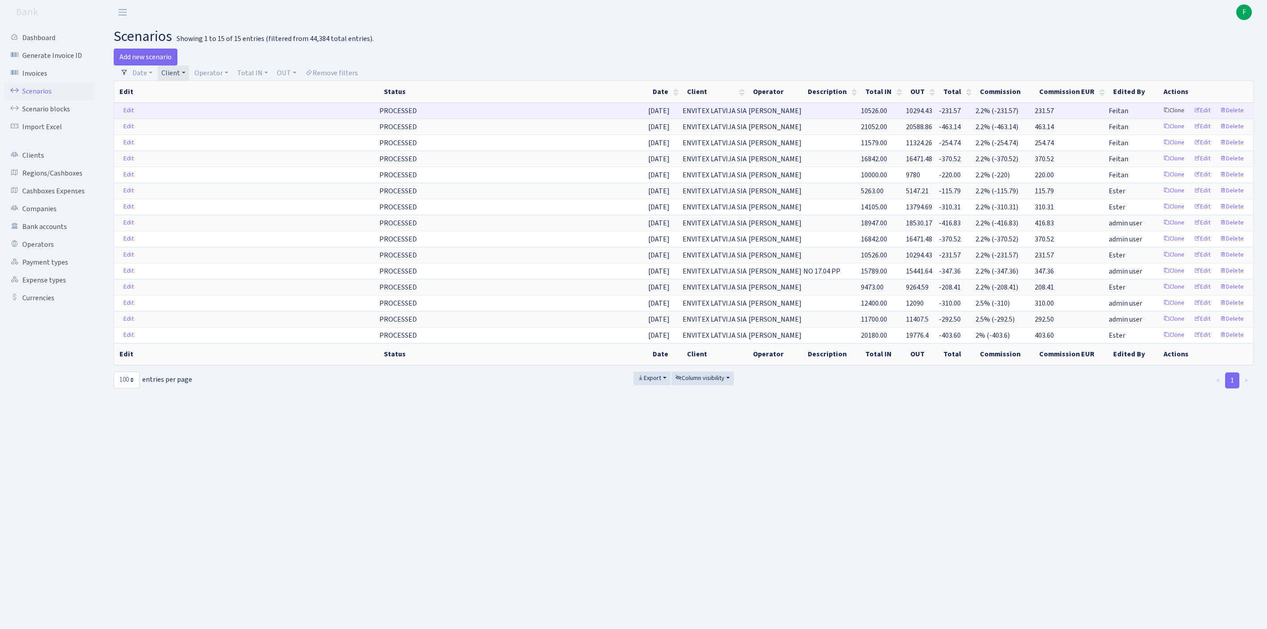
click at [1159, 118] on link "Clone" at bounding box center [1173, 111] width 29 height 14
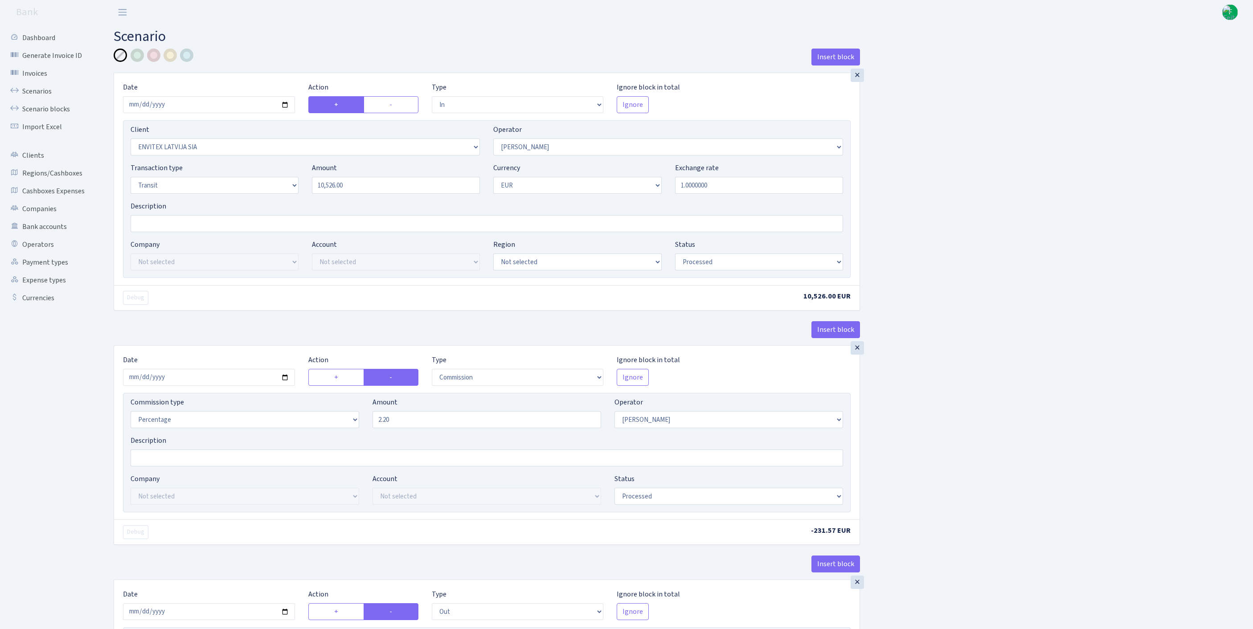
select select "in"
select select "1146"
select select "14"
select select "5"
select select "1"
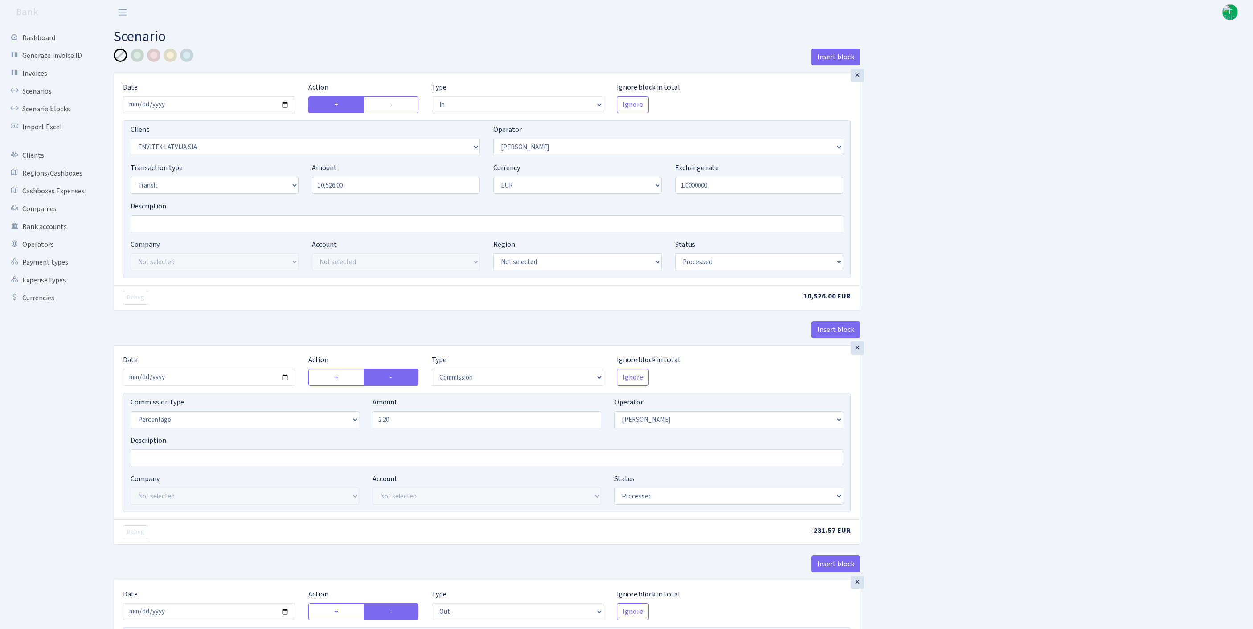
select select "processed"
select select "commission"
select select "14"
select select "processed"
select select "out"
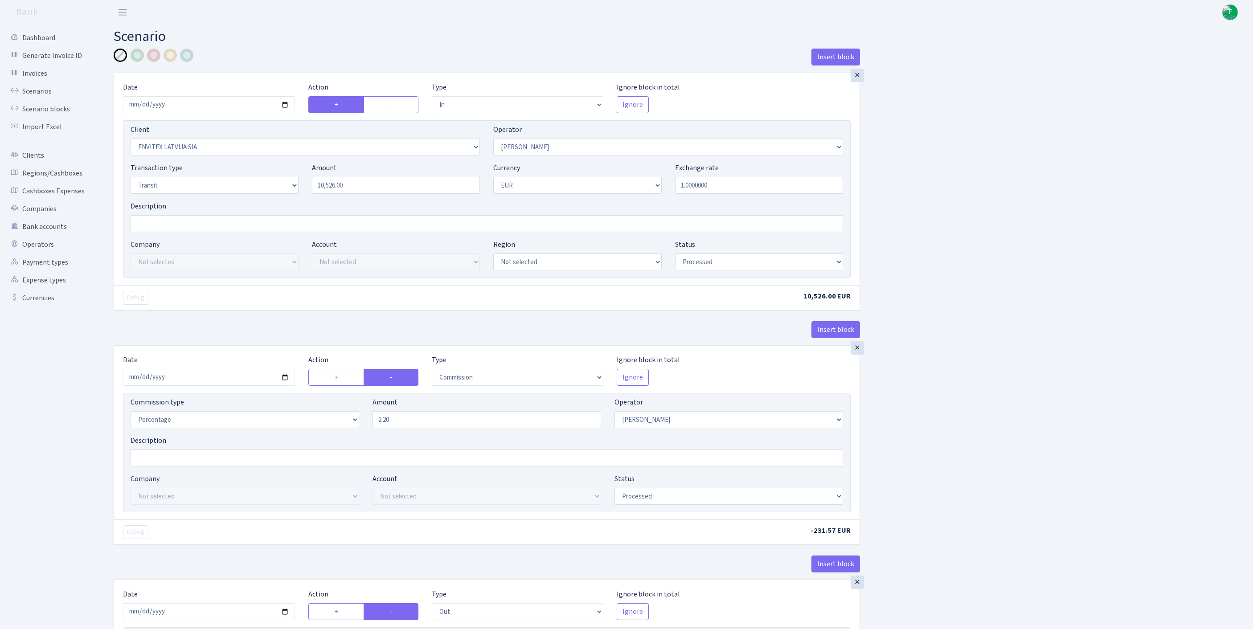
select select "2442"
select select "61"
select select "5"
select select "1"
select select "processed"
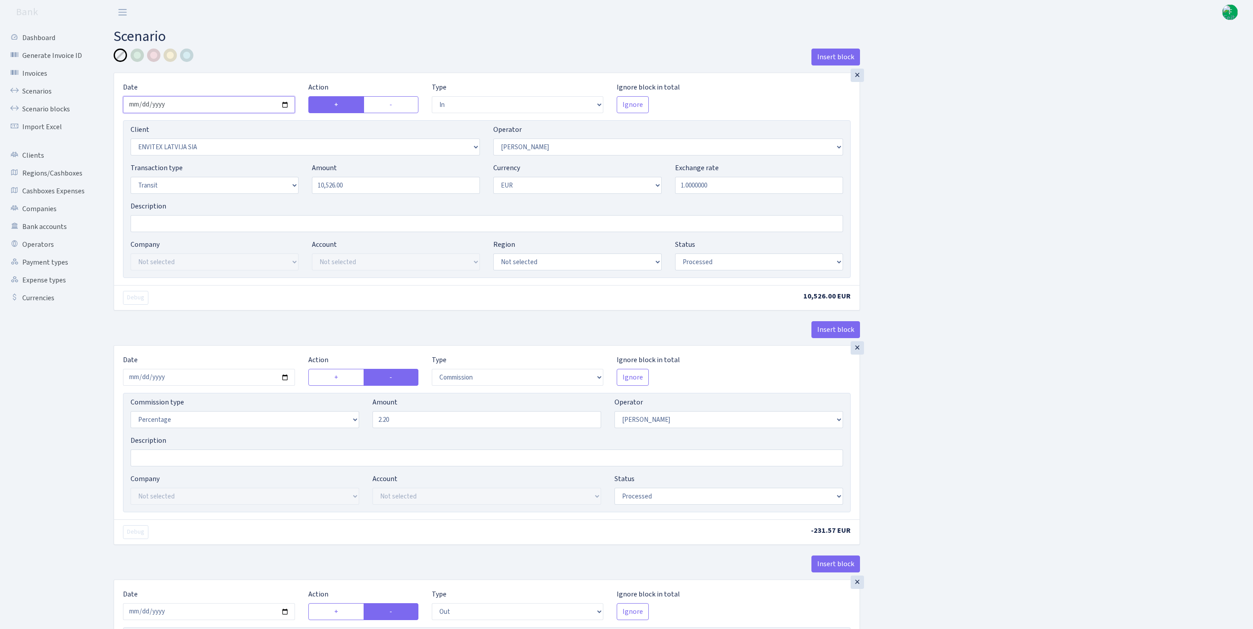
click at [185, 108] on input "2025-09-18" at bounding box center [209, 104] width 172 height 17
type input "[DATE]"
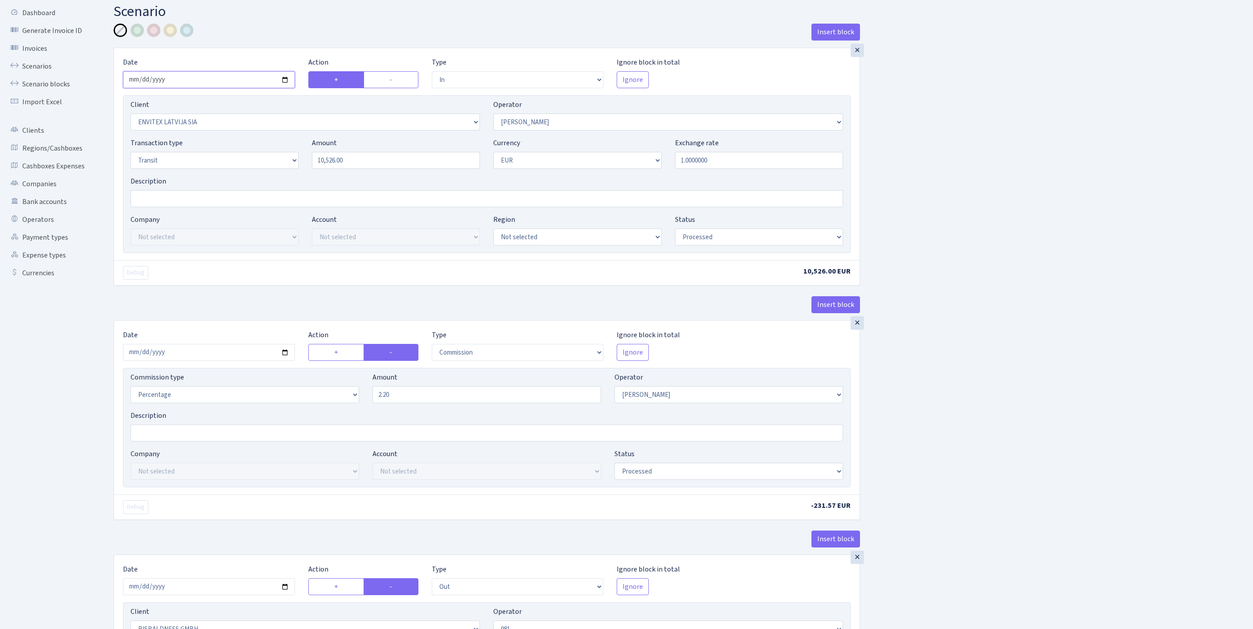
scroll to position [239, 0]
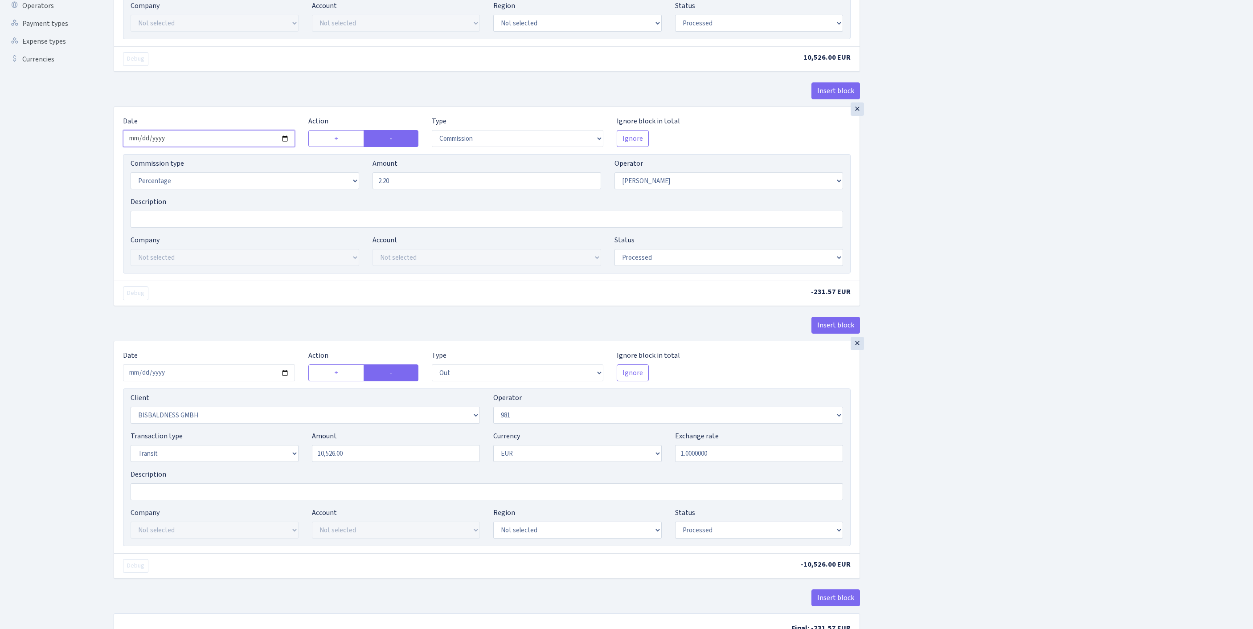
click at [231, 147] on input "2025-09-18" at bounding box center [209, 138] width 172 height 17
type input "[DATE]"
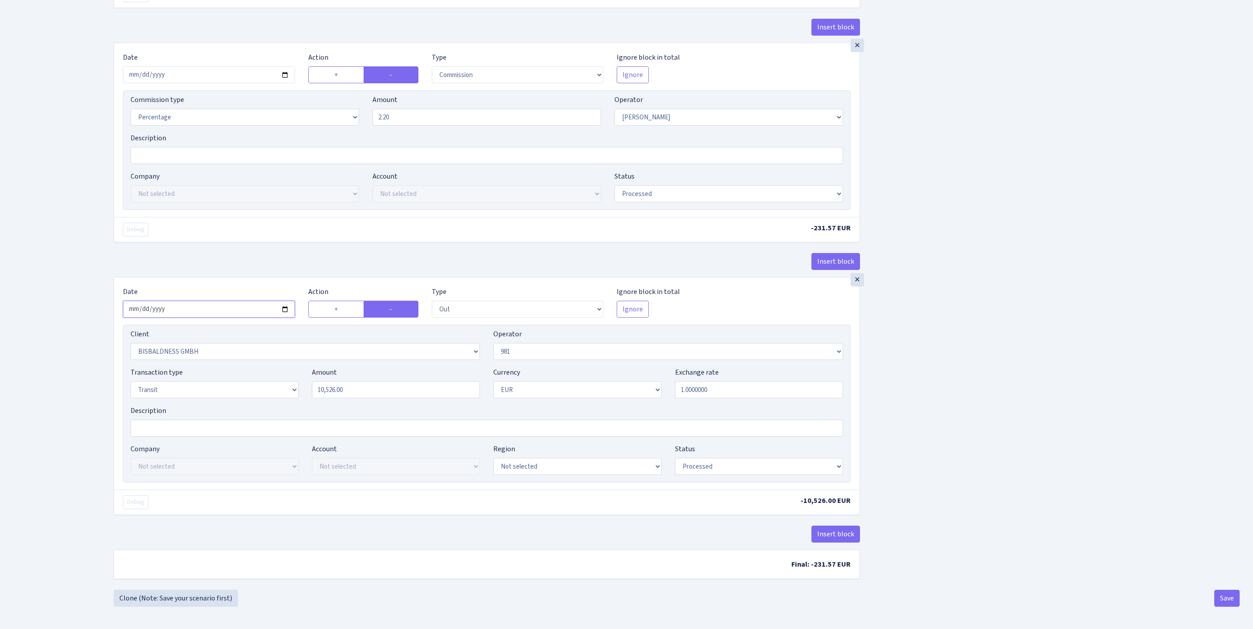
click at [224, 313] on input "2025-09-18" at bounding box center [209, 309] width 172 height 17
type input "[DATE]"
click at [1221, 596] on button "Save" at bounding box center [1226, 598] width 25 height 17
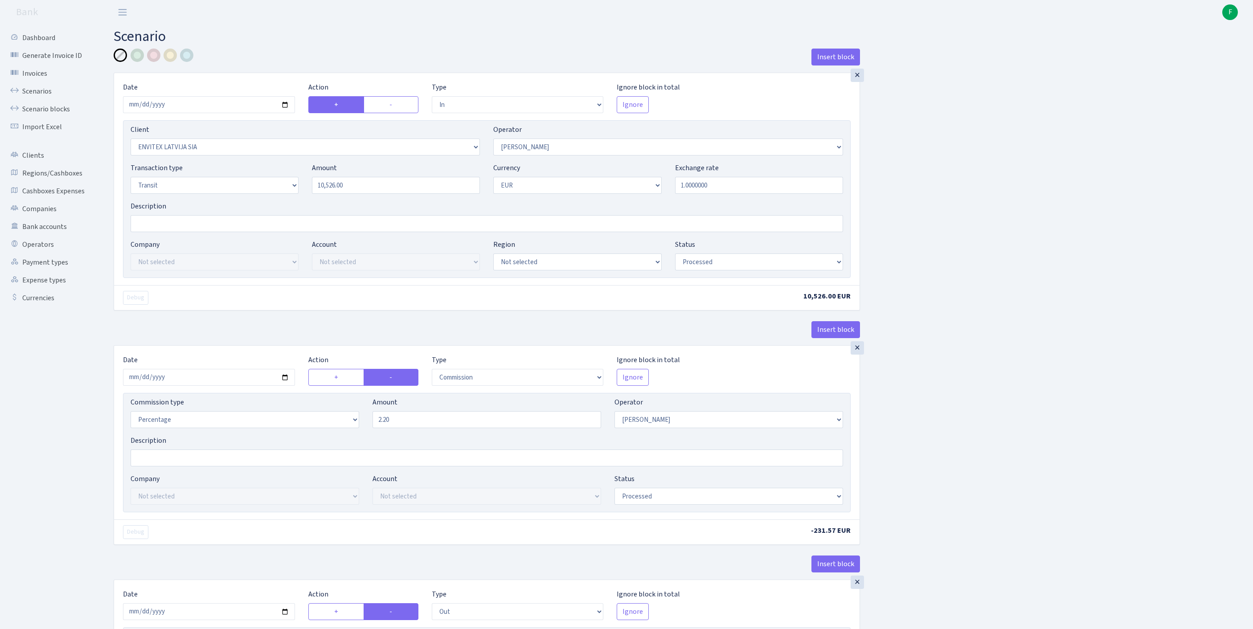
select select "in"
select select "1146"
select select "14"
select select "5"
select select "1"
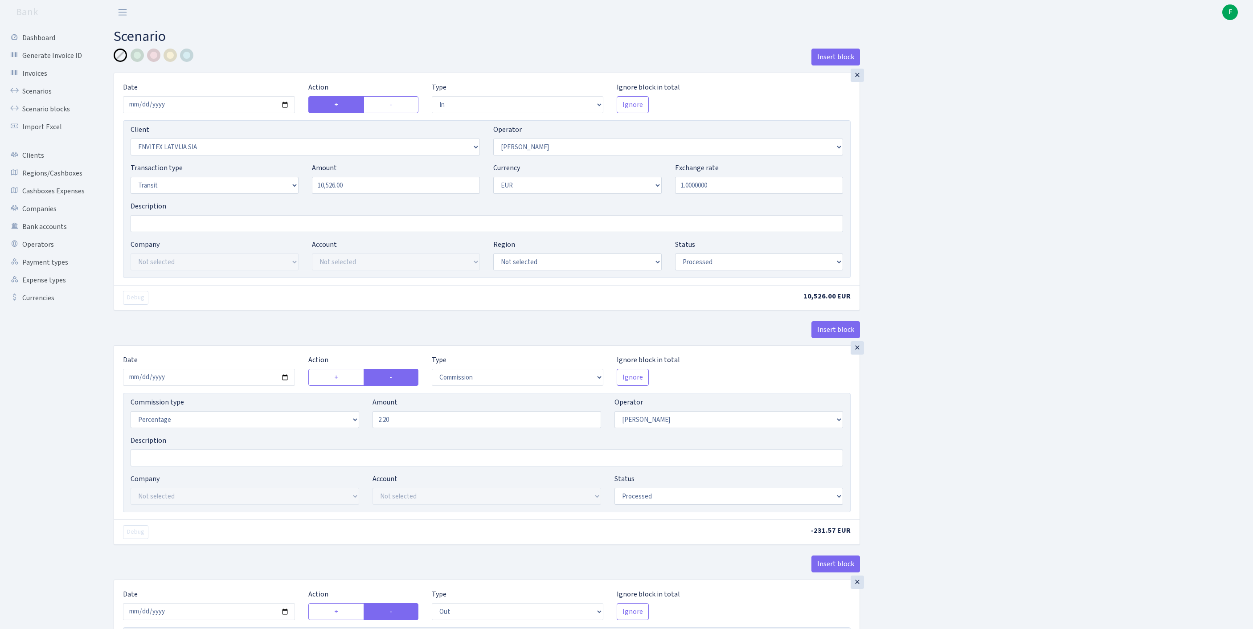
select select "processed"
select select "commission"
select select "14"
select select "processed"
select select "out"
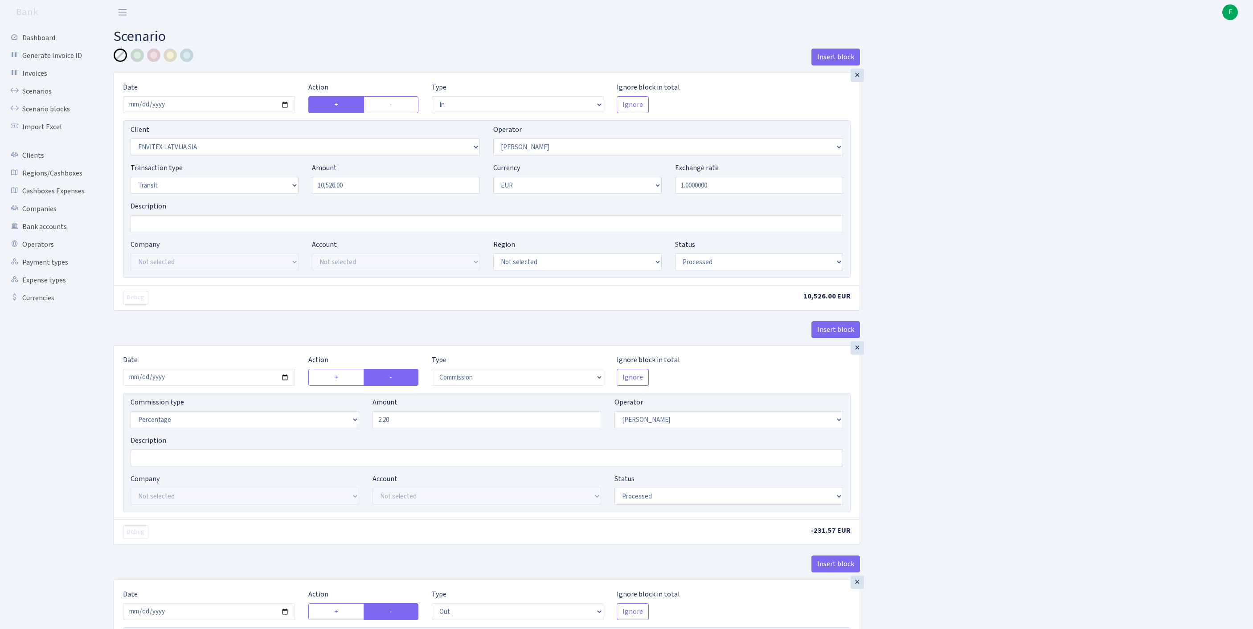
select select "2442"
select select "61"
select select "5"
select select "1"
select select "processed"
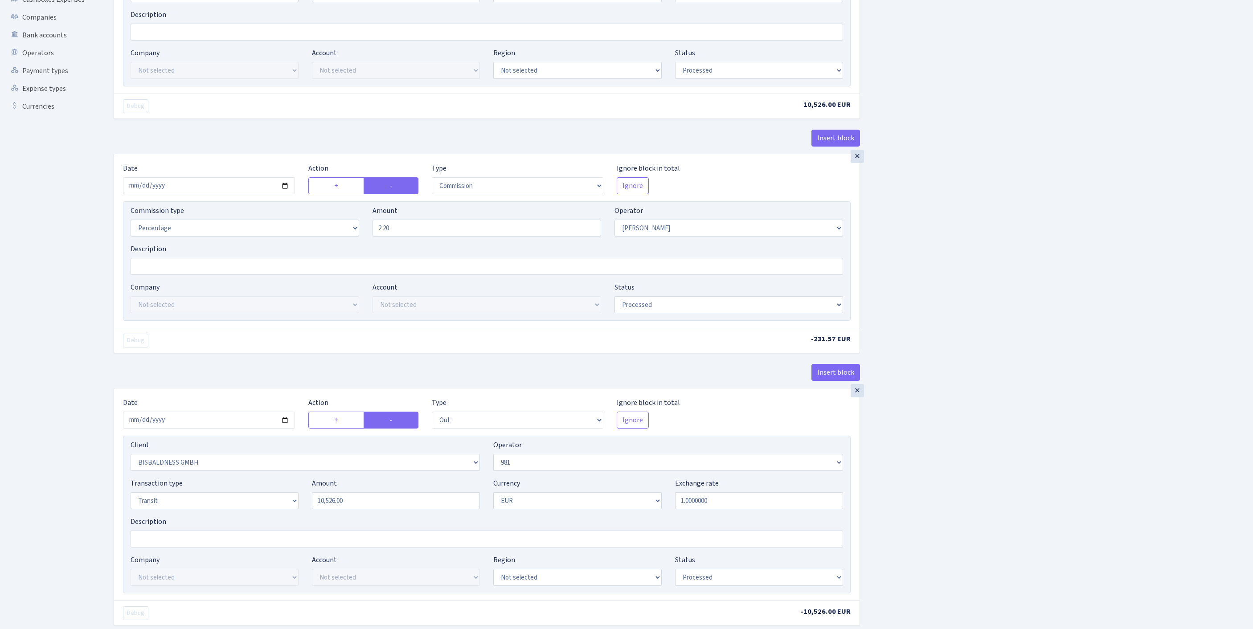
scroll to position [419, 0]
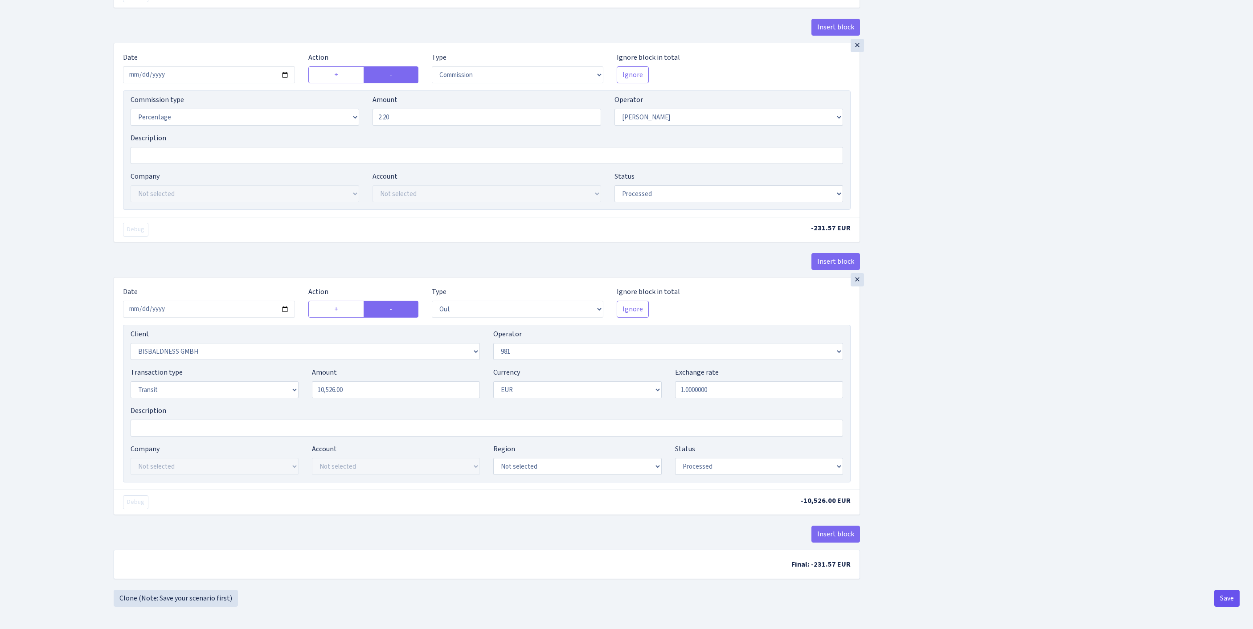
click at [1225, 591] on button "Save" at bounding box center [1226, 598] width 25 height 17
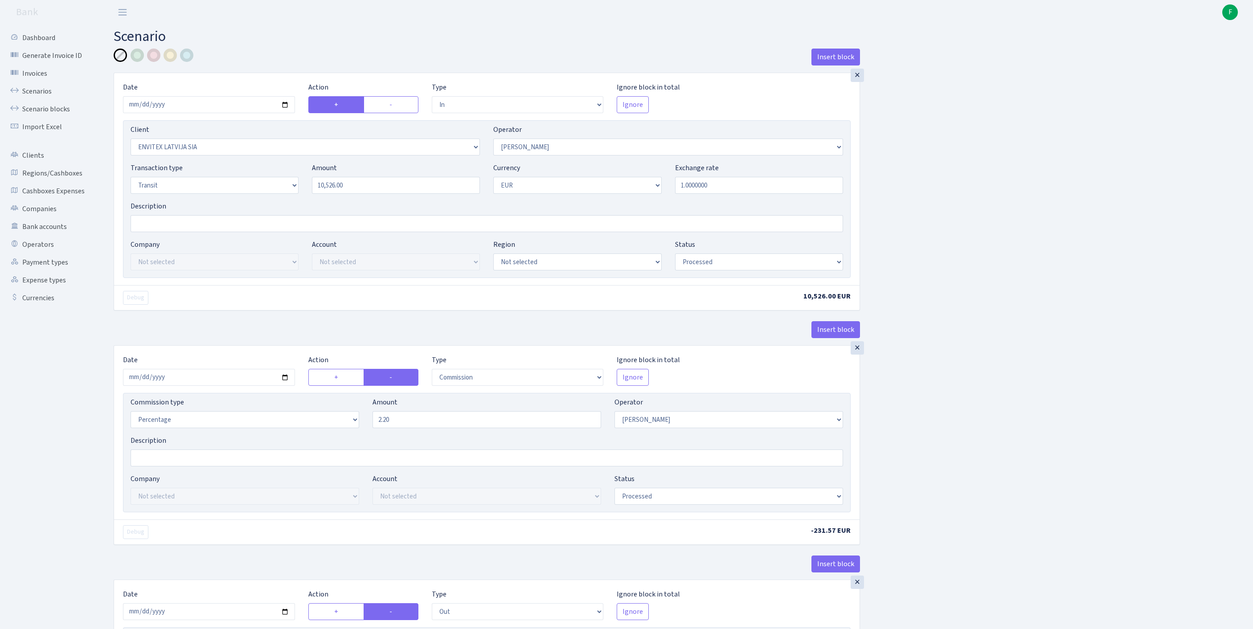
select select "in"
select select "1146"
select select "14"
select select "5"
select select "1"
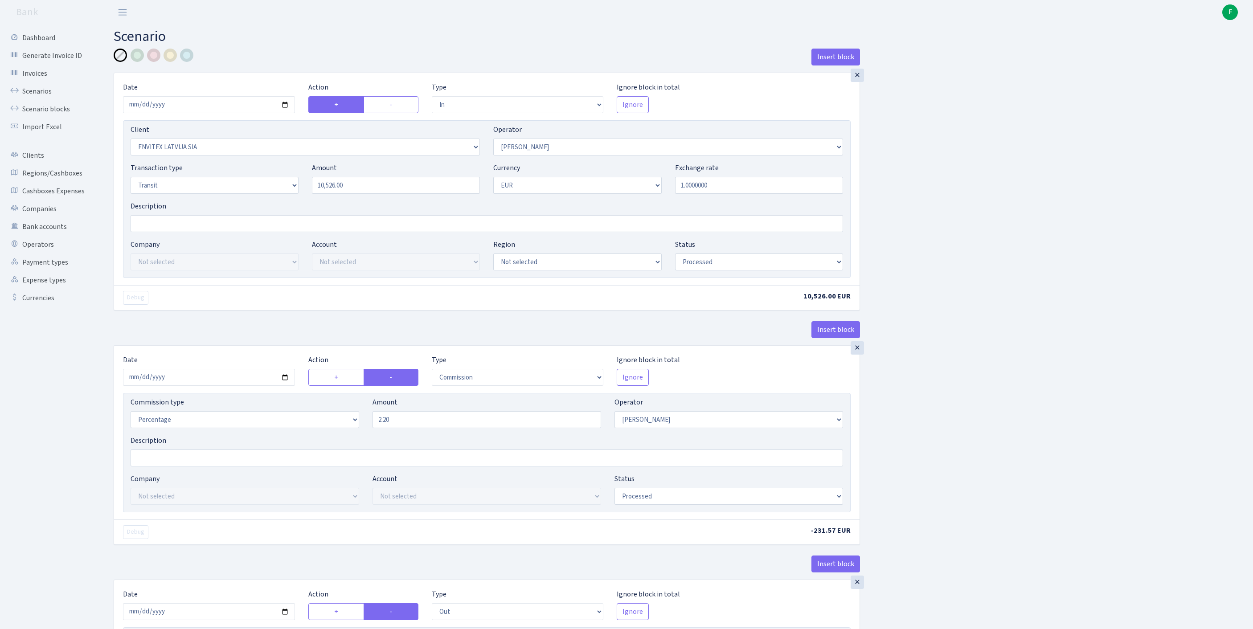
select select "processed"
select select "commission"
select select "14"
select select "processed"
select select "out"
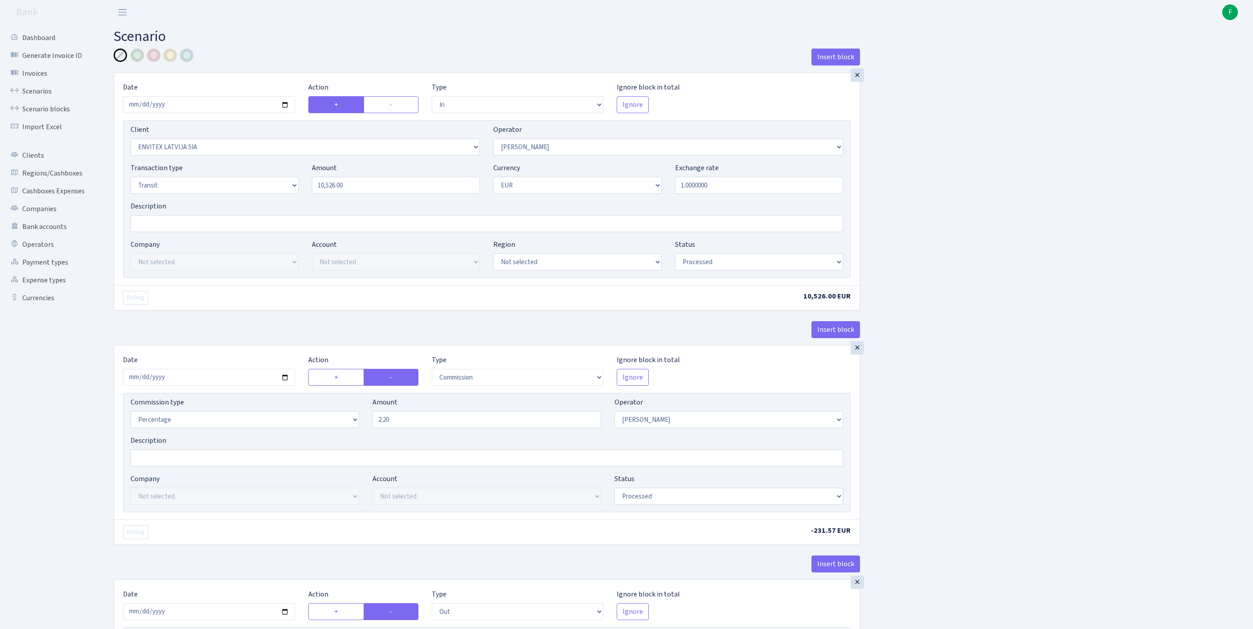
select select "2442"
select select "61"
select select "5"
select select "1"
select select "processed"
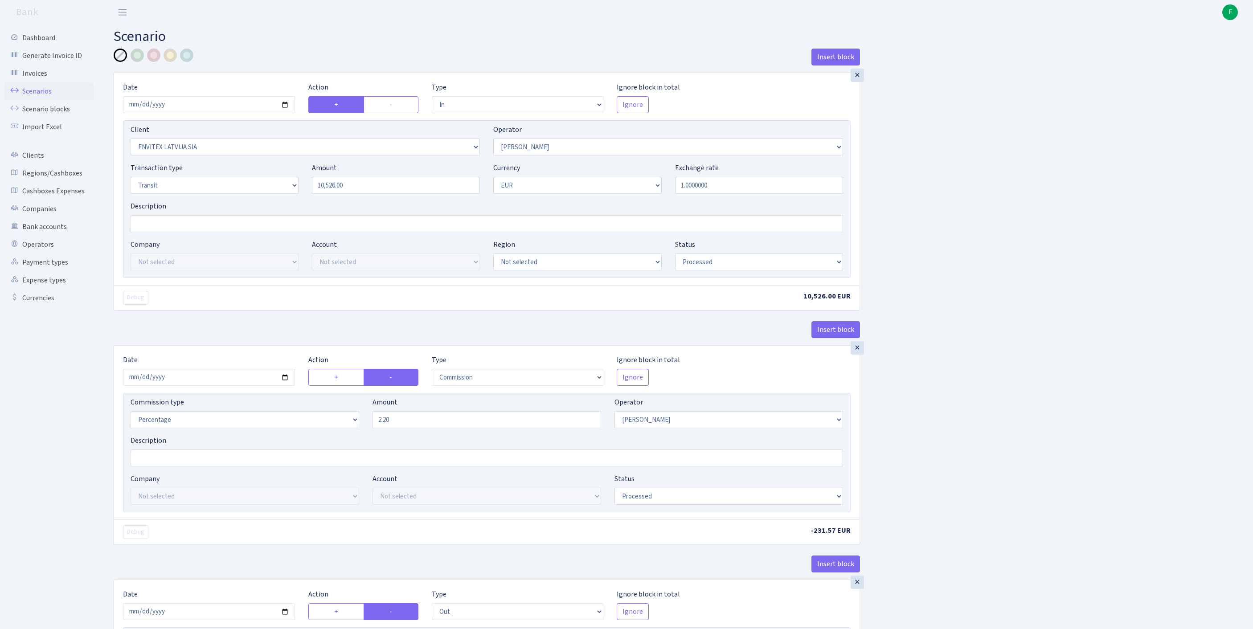
click at [40, 98] on link "Scenarios" at bounding box center [48, 91] width 89 height 18
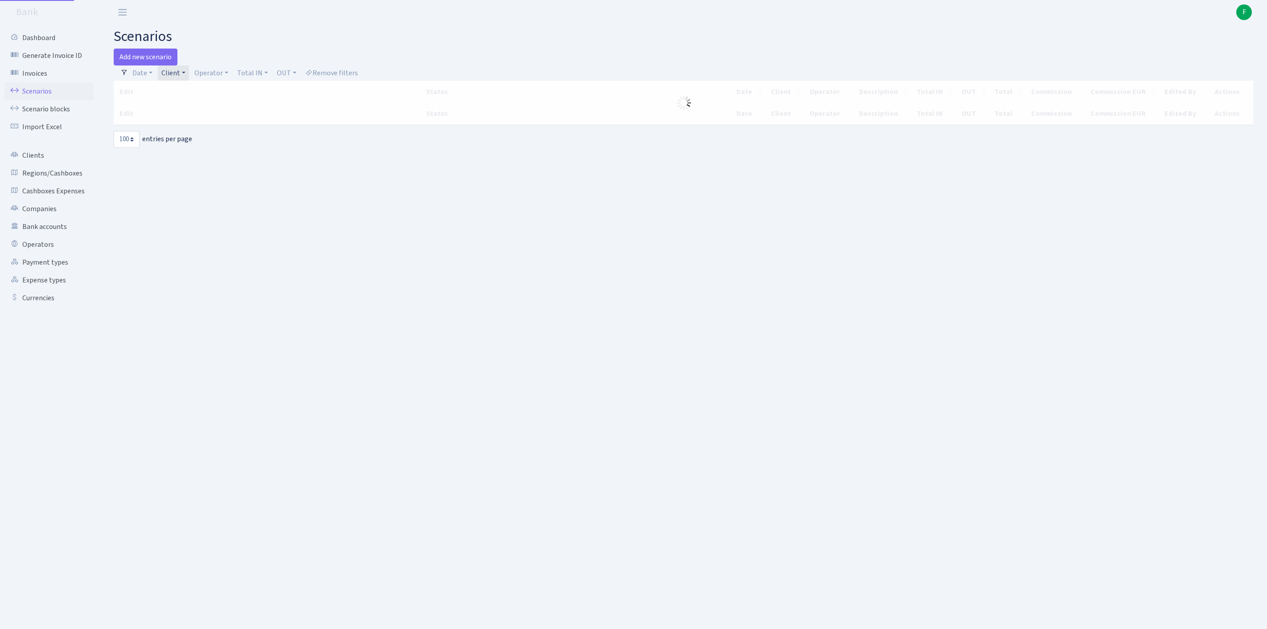
select select "100"
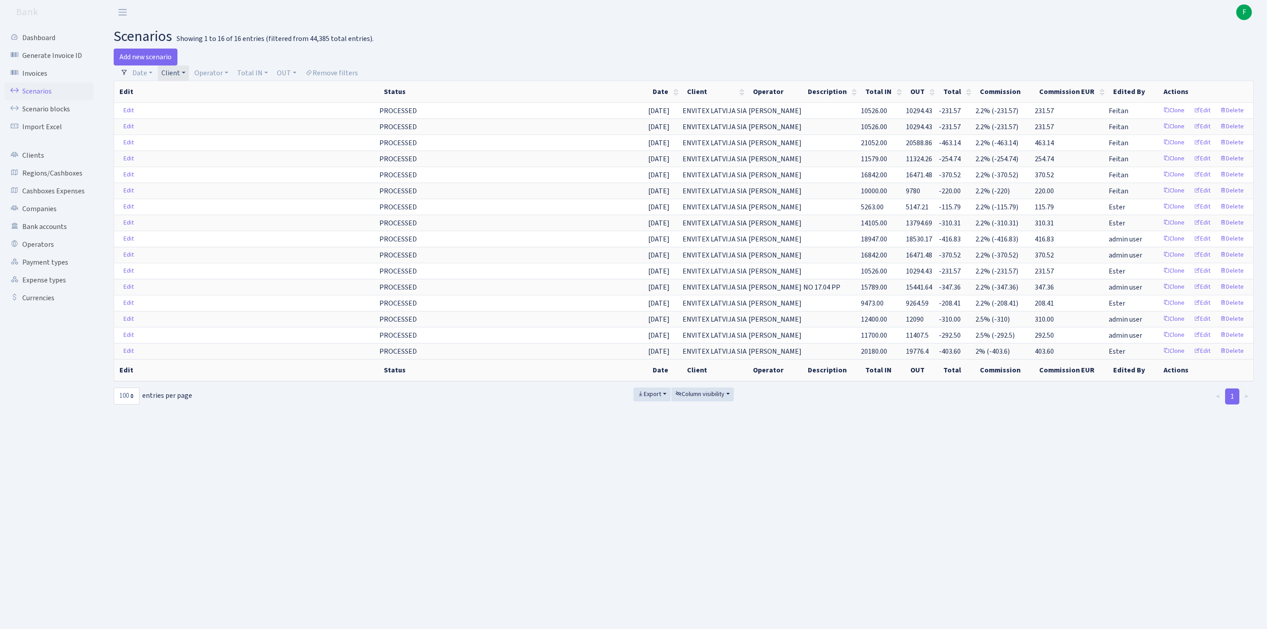
click at [189, 75] on link "Client" at bounding box center [173, 73] width 31 height 15
click at [192, 111] on input "search" at bounding box center [203, 105] width 84 height 14
type input "SVD"
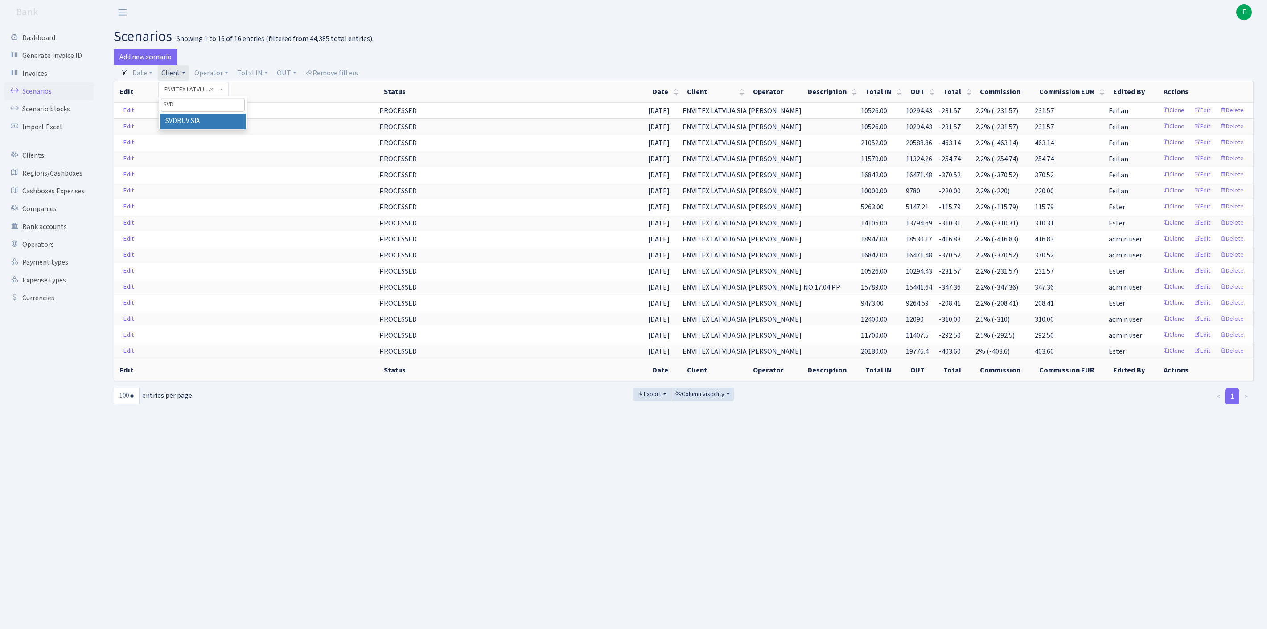
click at [217, 127] on li "SVDBUV SIA" at bounding box center [203, 122] width 86 height 16
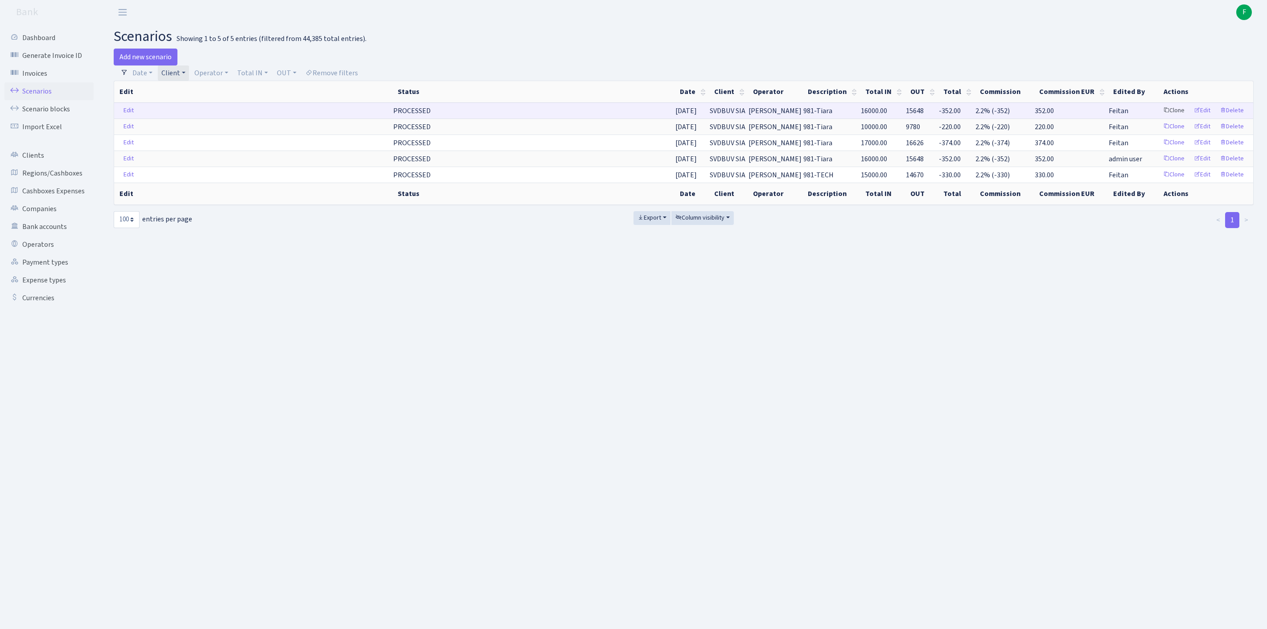
click at [1159, 118] on link "Clone" at bounding box center [1173, 111] width 29 height 14
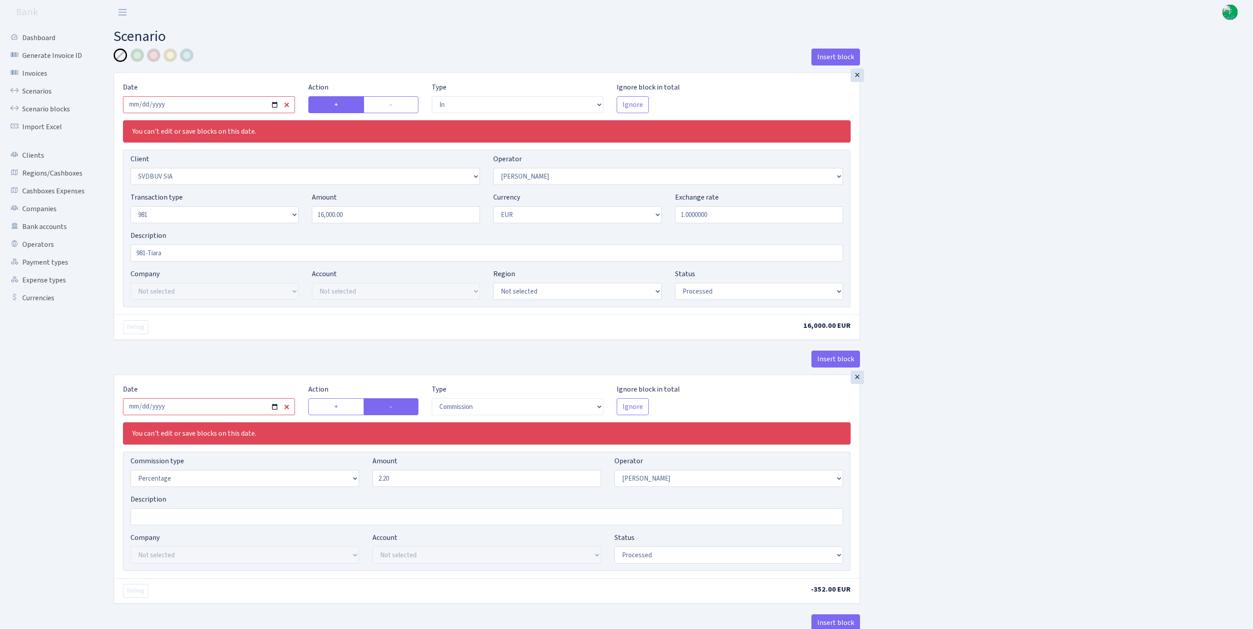
select select "in"
select select "3061"
select select "14"
select select "8"
select select "1"
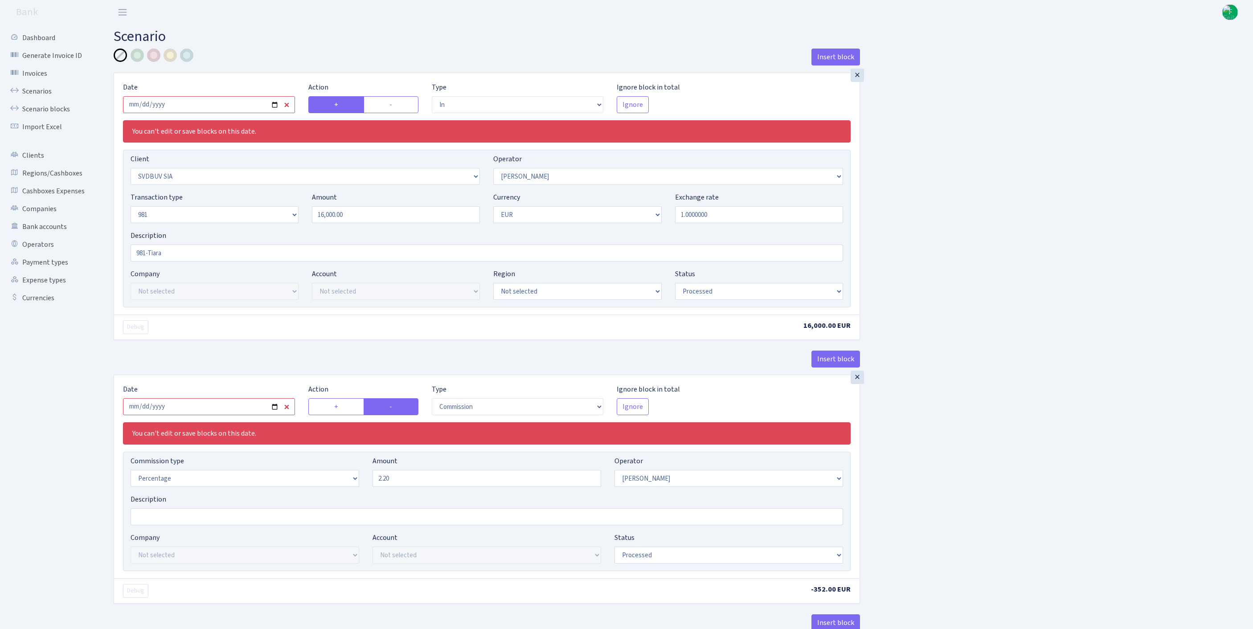
select select "processed"
select select "commission"
select select "14"
select select "processed"
select select "out"
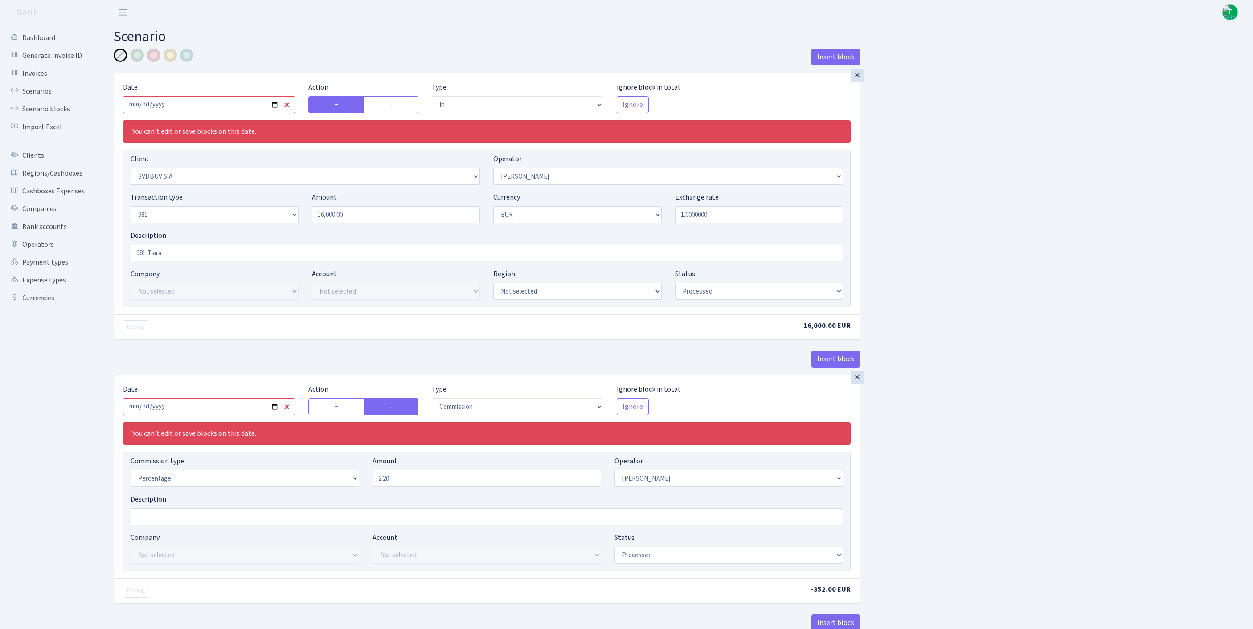
select select "2781"
select select "61"
select select "8"
select select "1"
select select "processed"
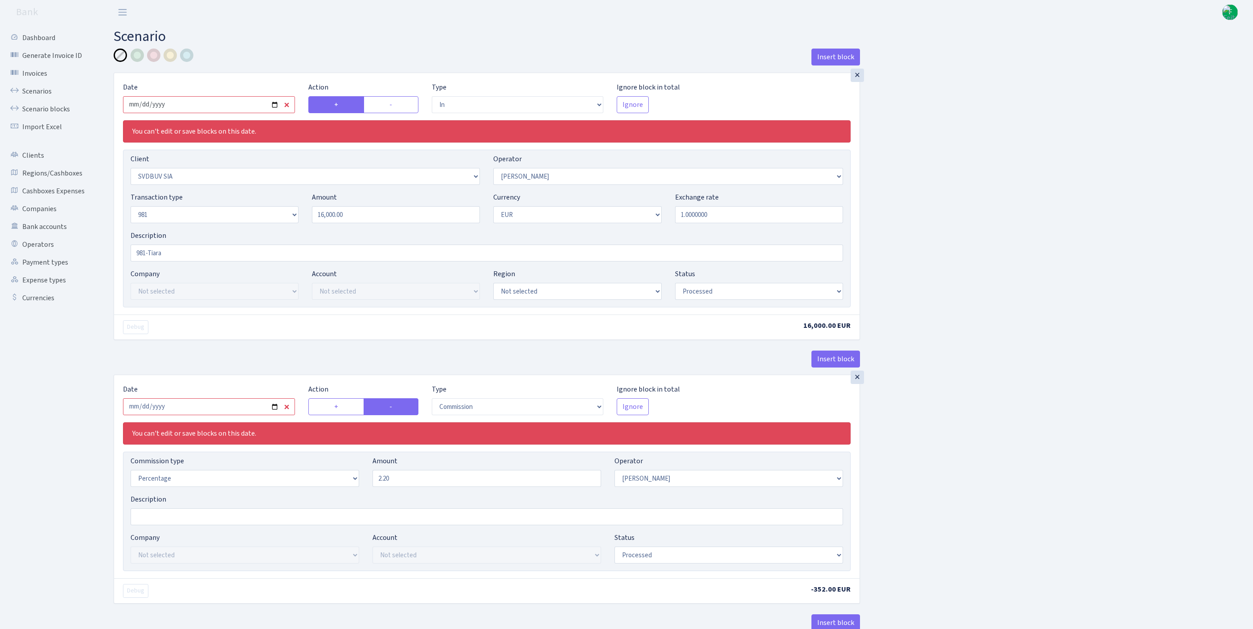
click at [209, 106] on input "2025-08-20" at bounding box center [209, 104] width 172 height 17
type input "[DATE]"
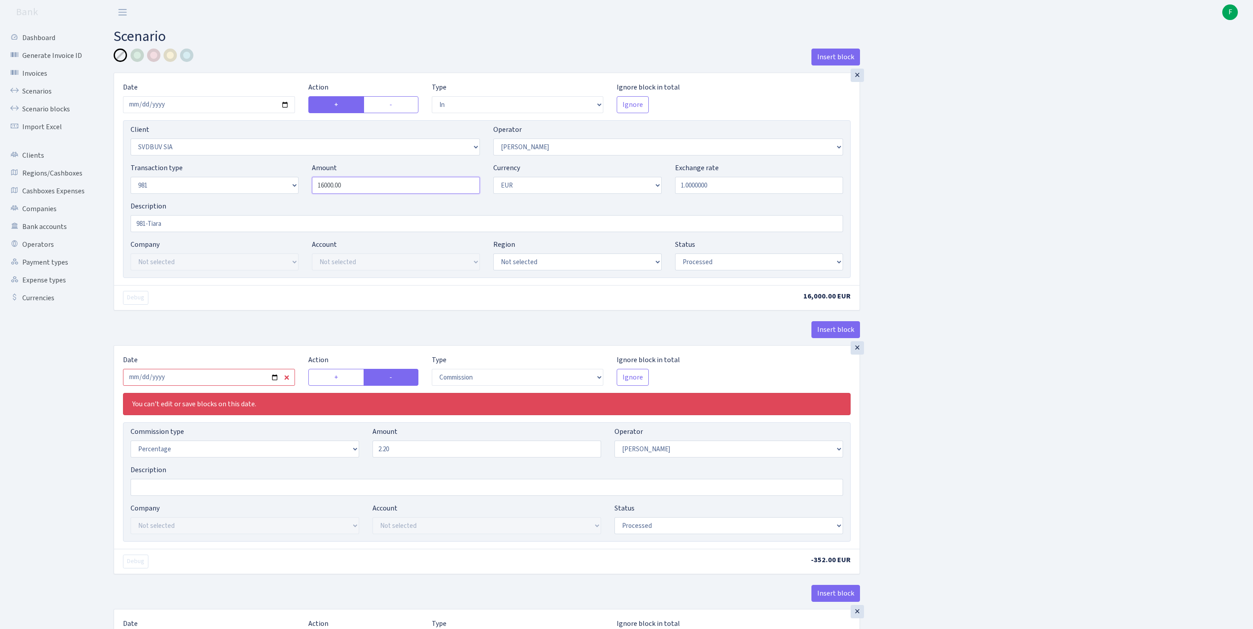
drag, startPoint x: 374, startPoint y: 203, endPoint x: 262, endPoint y: 203, distance: 112.3
click at [262, 201] on div "Transaction type Not selected 981 ELF FISH crypto GIRT IVO dekl MM-BALTIC eur U…" at bounding box center [487, 182] width 726 height 38
type input "22,000.00"
click at [196, 386] on input "2025-08-20" at bounding box center [209, 377] width 172 height 17
type input "[DATE]"
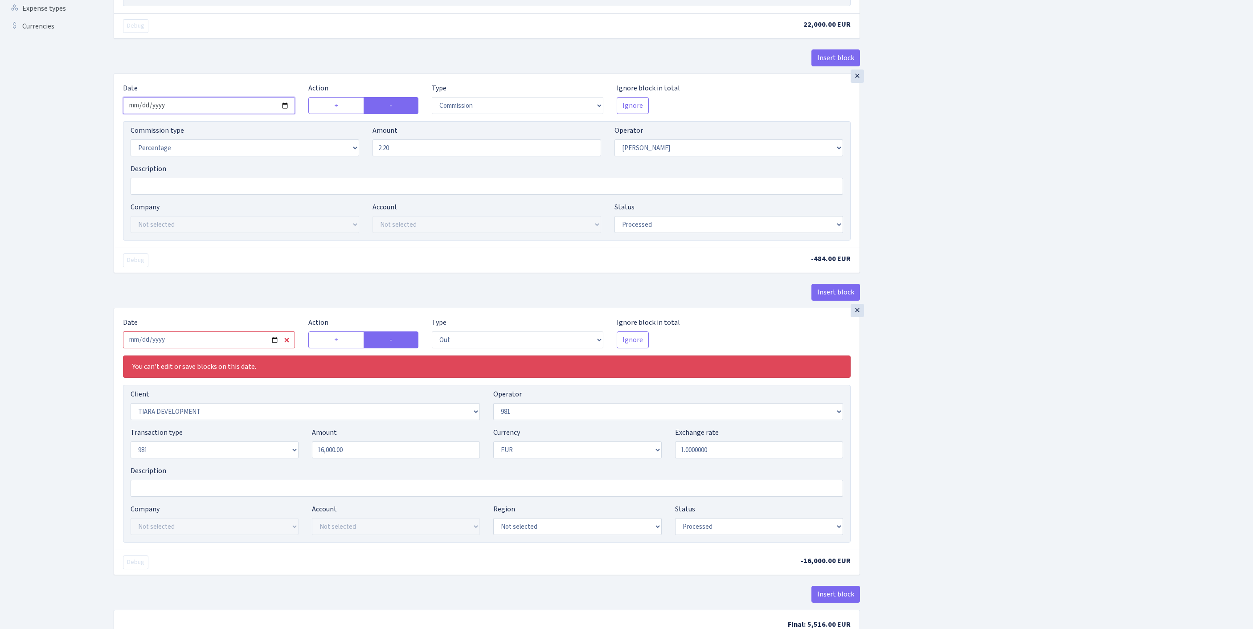
scroll to position [297, 0]
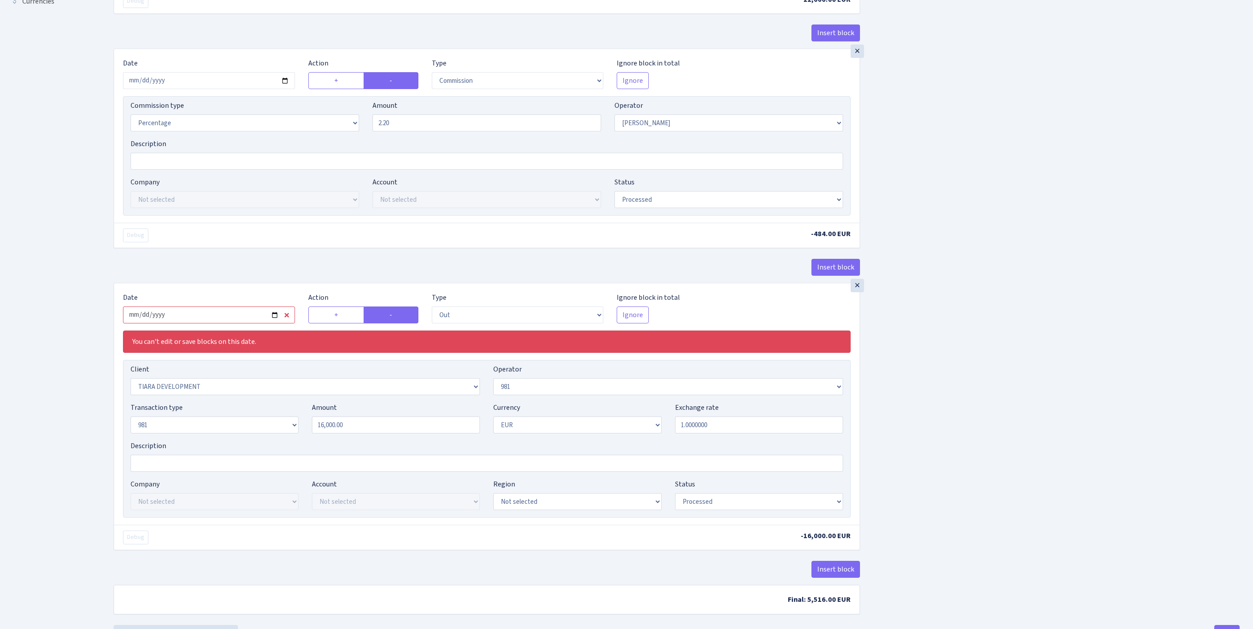
click at [246, 324] on input "2025-08-20" at bounding box center [209, 315] width 172 height 17
type input "[DATE]"
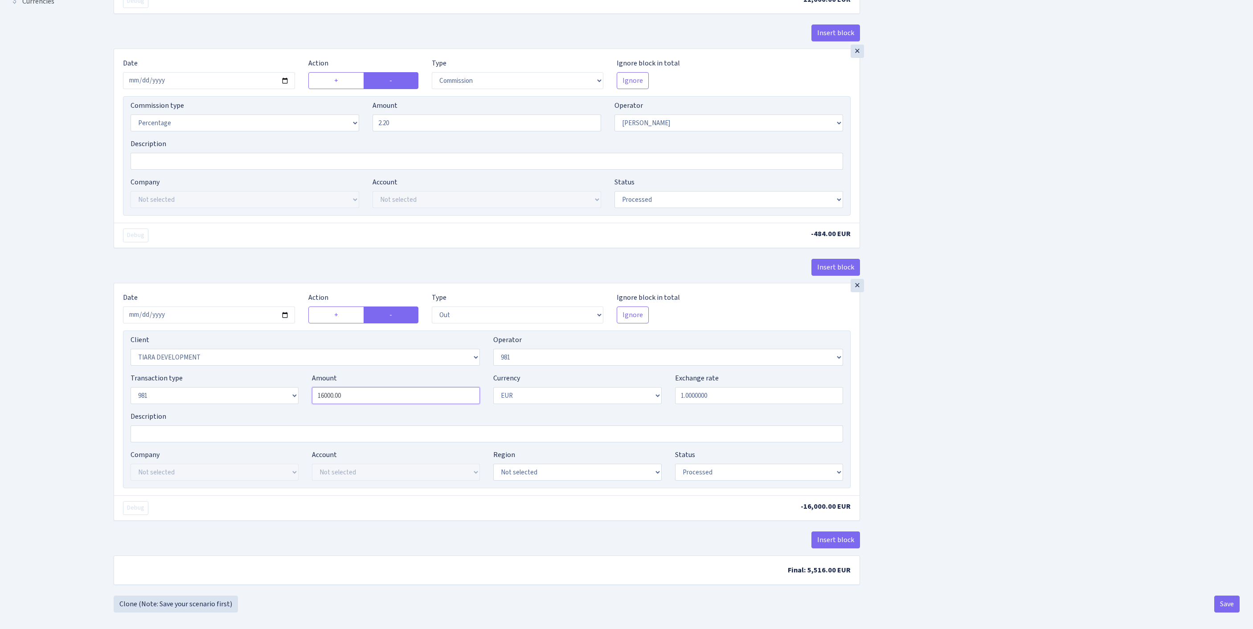
drag, startPoint x: 376, startPoint y: 482, endPoint x: 300, endPoint y: 481, distance: 75.8
click at [300, 411] on div "Transaction type Not selected 981 ELF FISH crypto GIRT IVO dekl MM-BALTIC eur U…" at bounding box center [487, 392] width 726 height 38
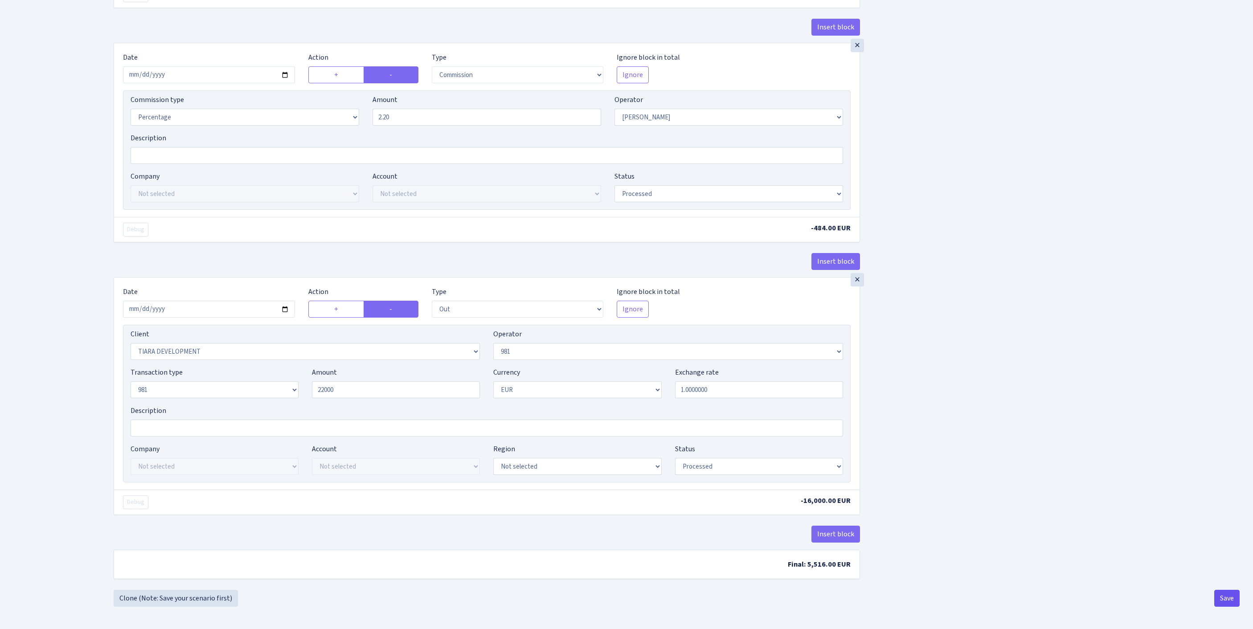
type input "22,000.00"
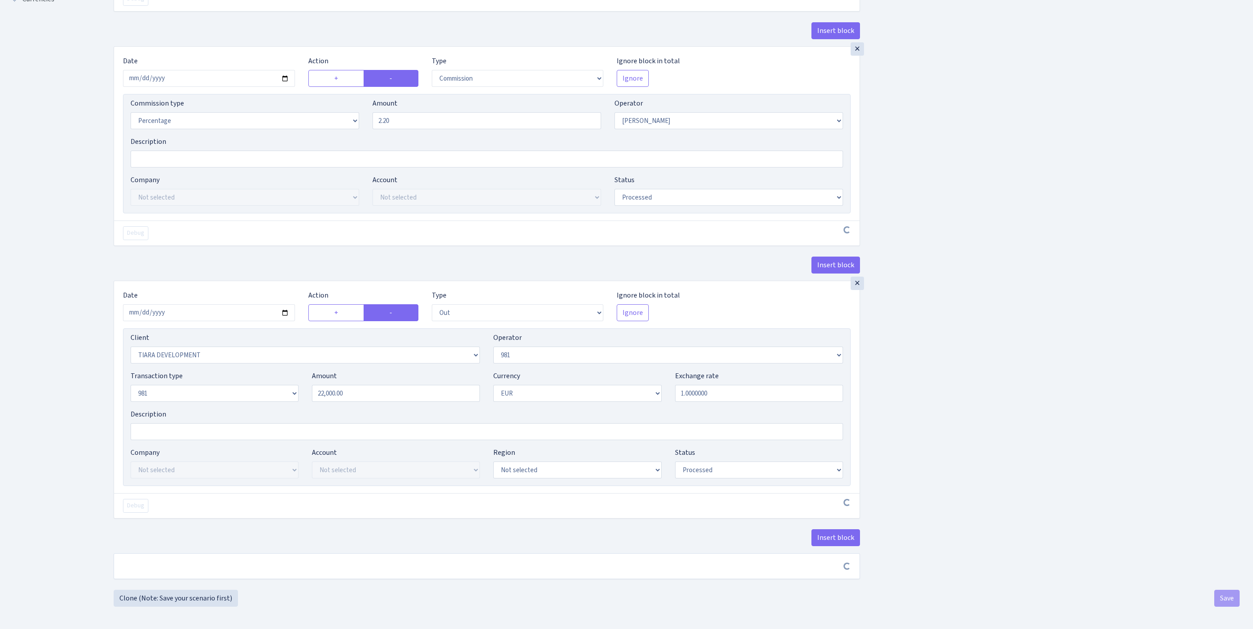
scroll to position [415, 0]
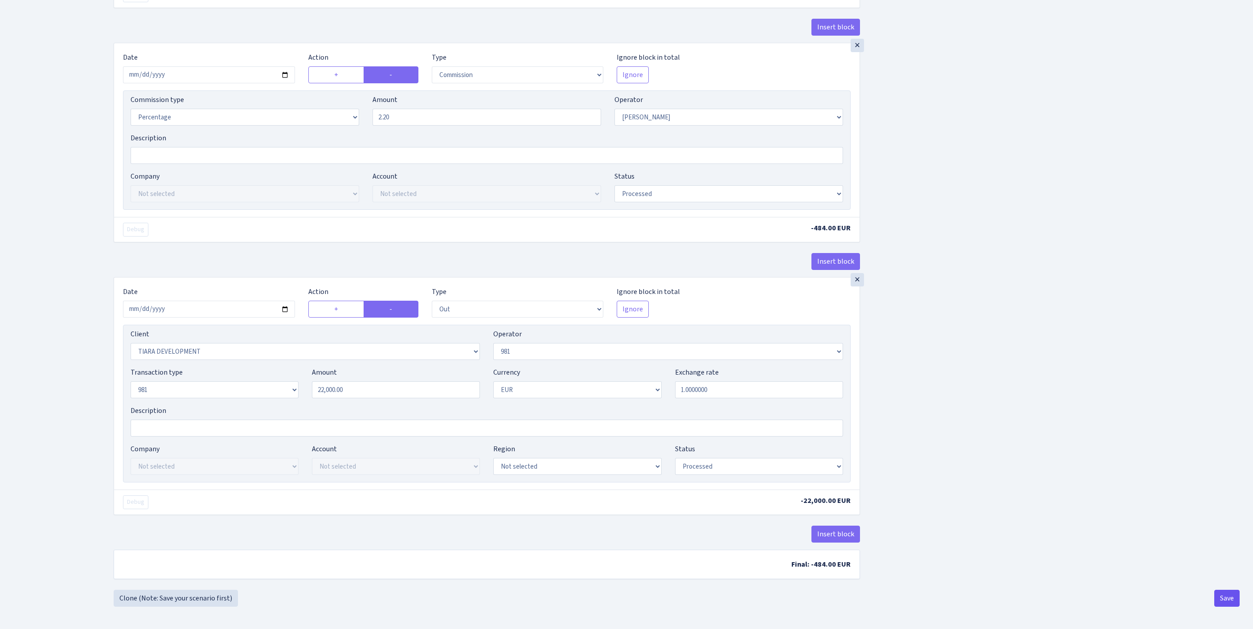
click at [1224, 597] on button "Save" at bounding box center [1226, 598] width 25 height 17
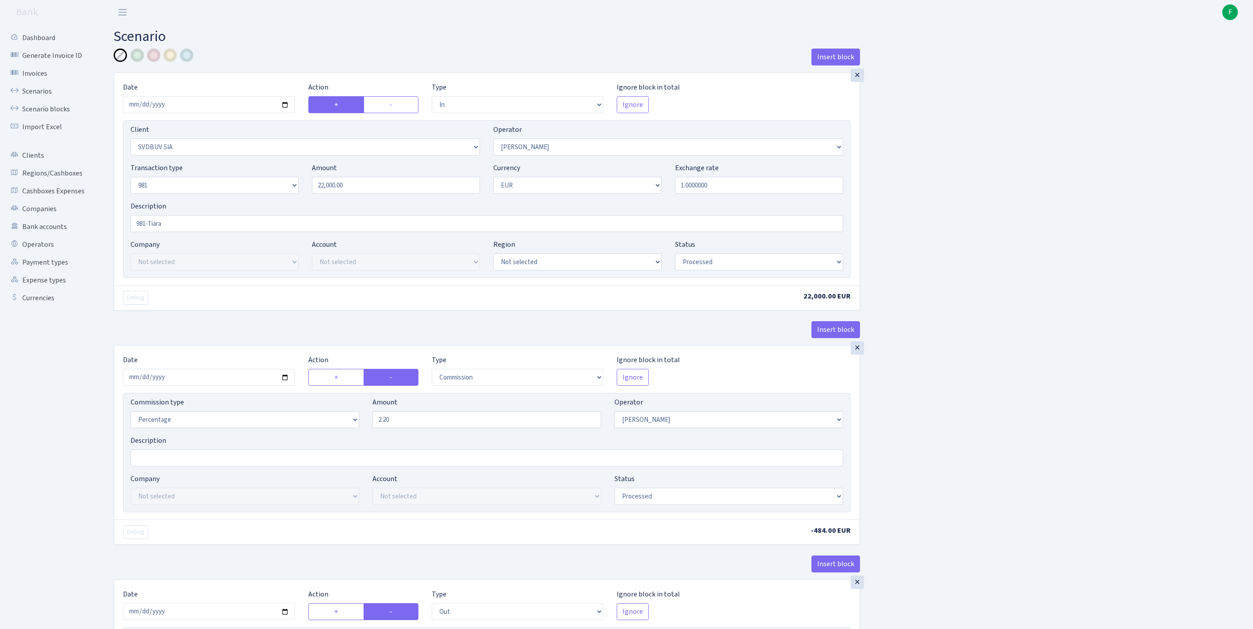
select select "in"
select select "3061"
select select "14"
select select "8"
select select "1"
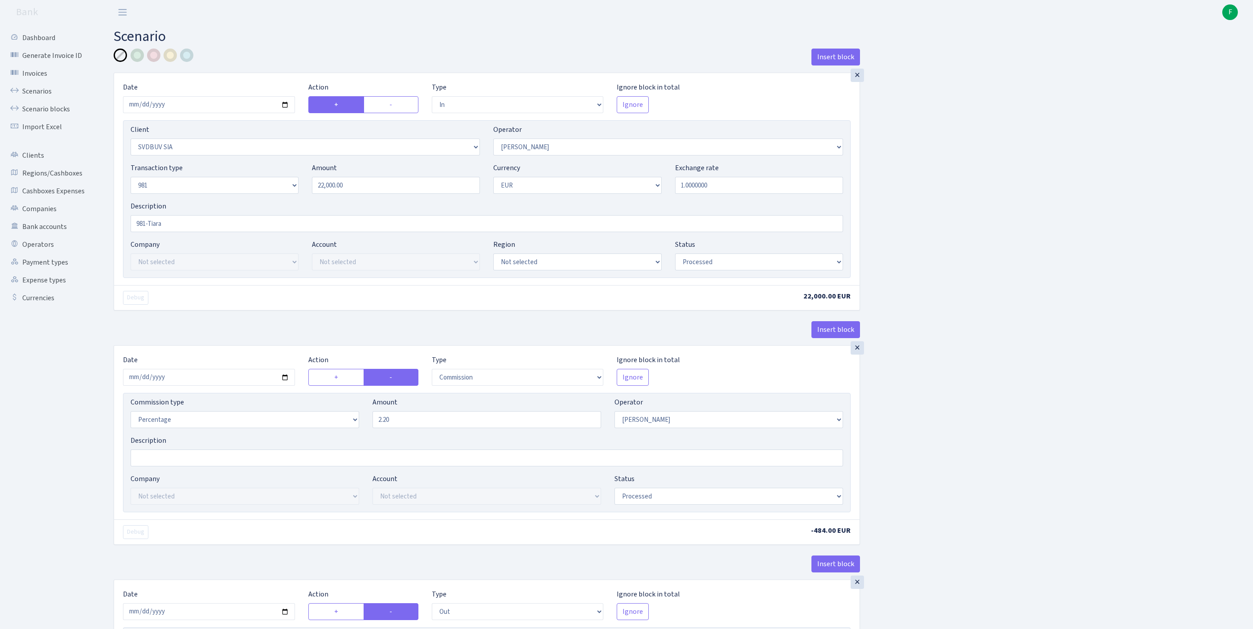
select select "processed"
select select "commission"
select select "14"
select select "processed"
select select "out"
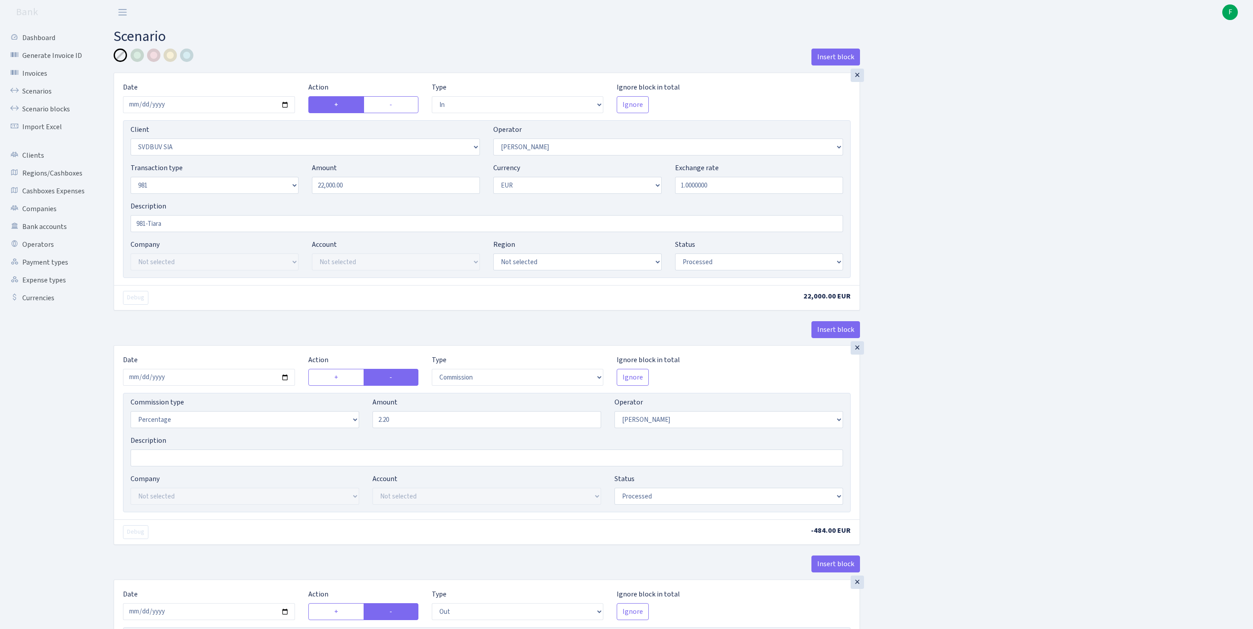
select select "2781"
select select "61"
select select "8"
select select "1"
select select "processed"
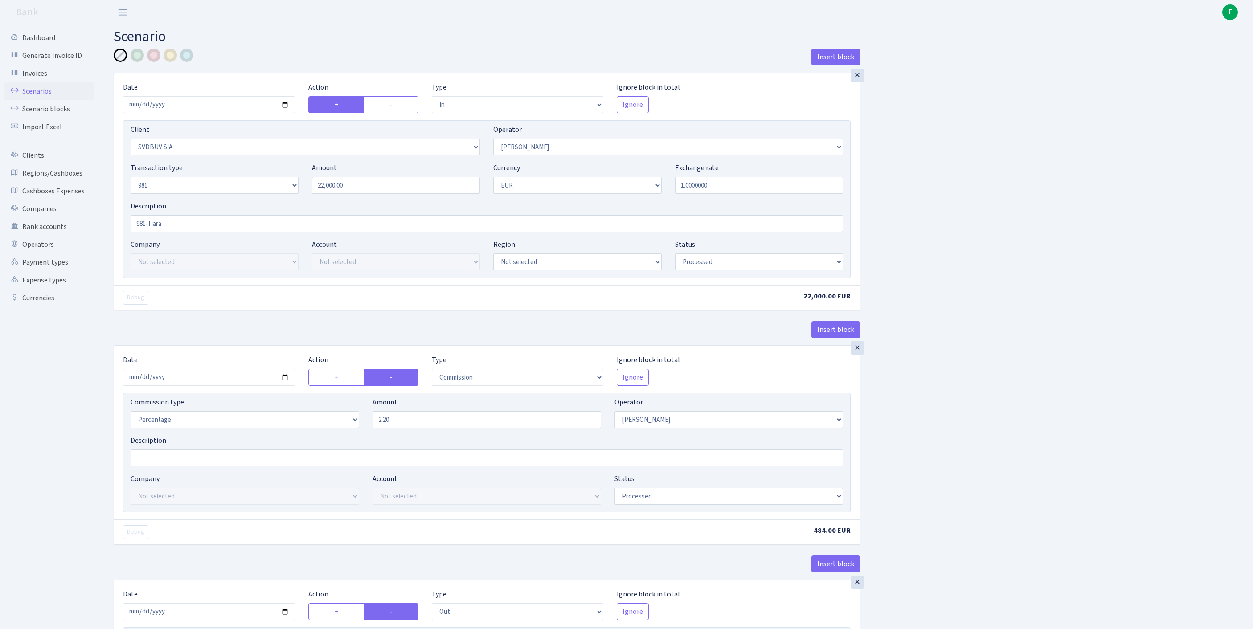
click at [48, 96] on link "Scenarios" at bounding box center [48, 91] width 89 height 18
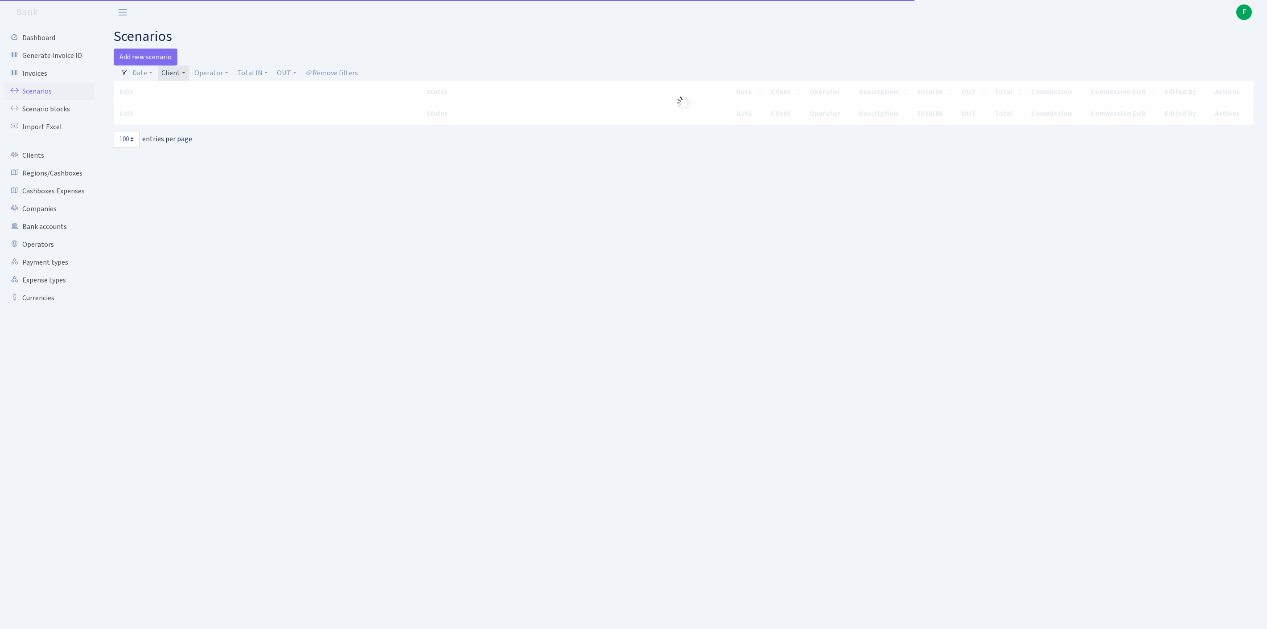
select select "100"
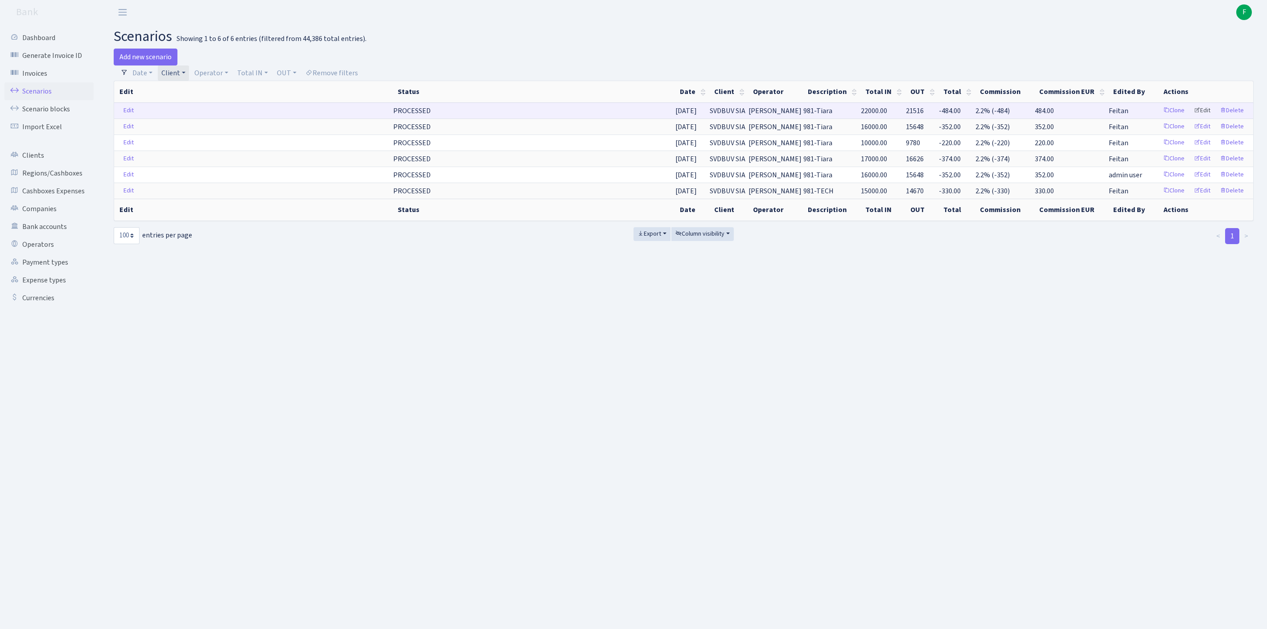
click at [1192, 118] on link "Edit" at bounding box center [1201, 111] width 25 height 14
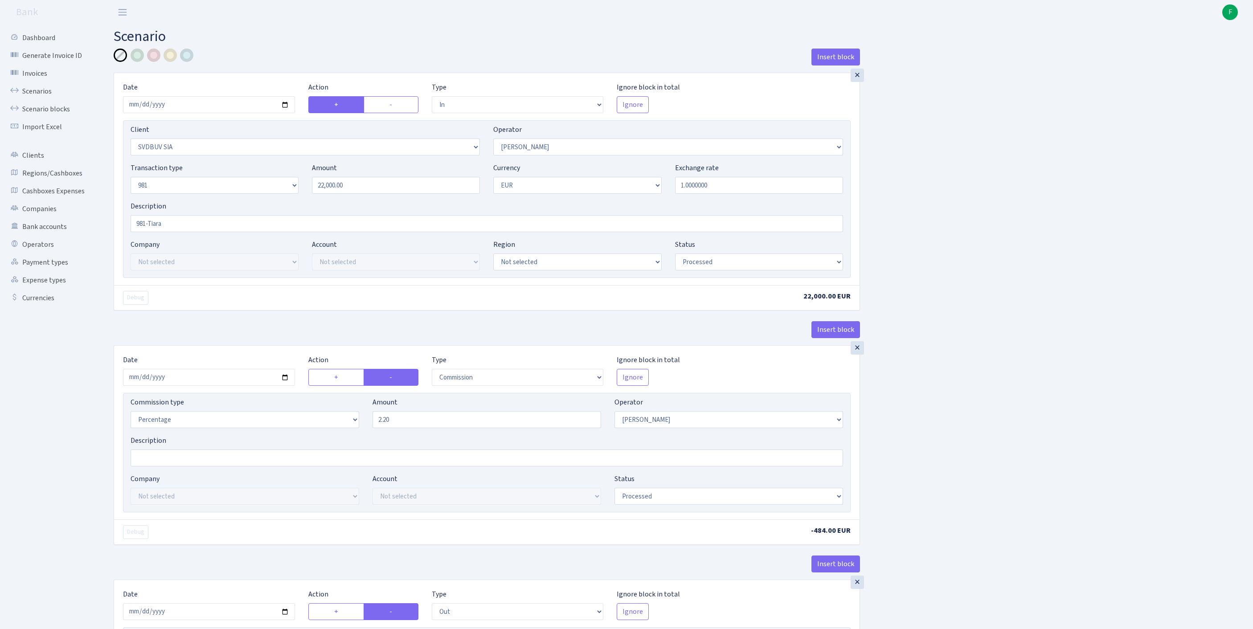
select select "in"
select select "3061"
select select "14"
select select "8"
select select "1"
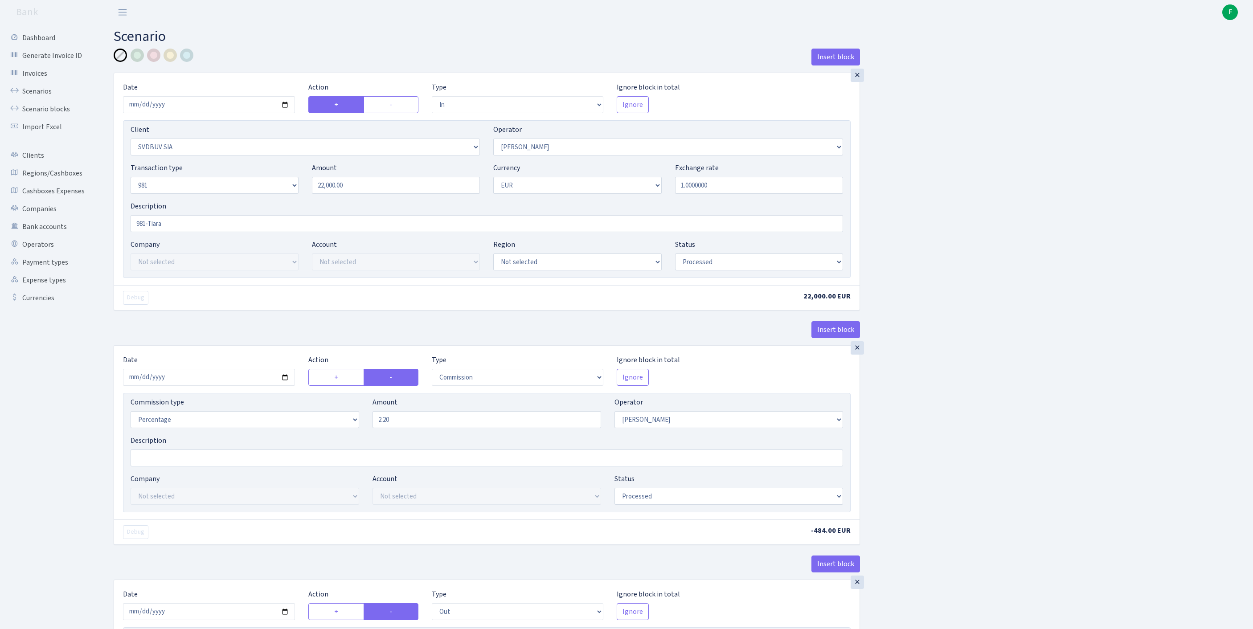
select select "processed"
select select "commission"
select select "14"
select select "processed"
select select "out"
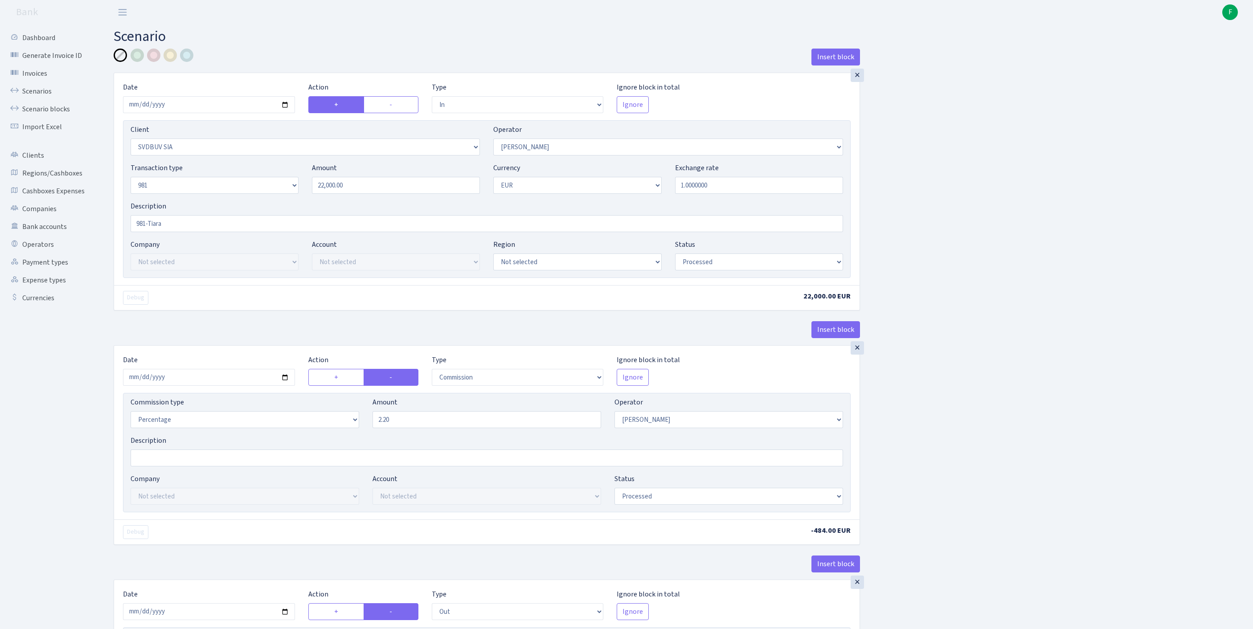
select select "2781"
select select "61"
select select "8"
select select "1"
select select "processed"
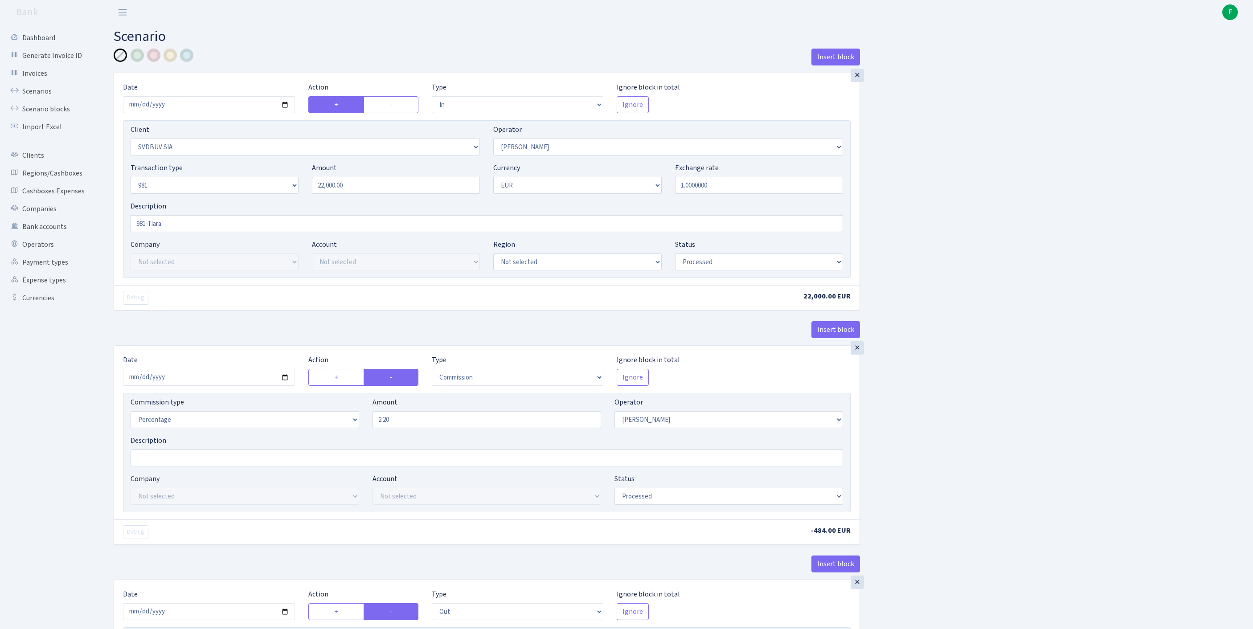
scroll to position [419, 0]
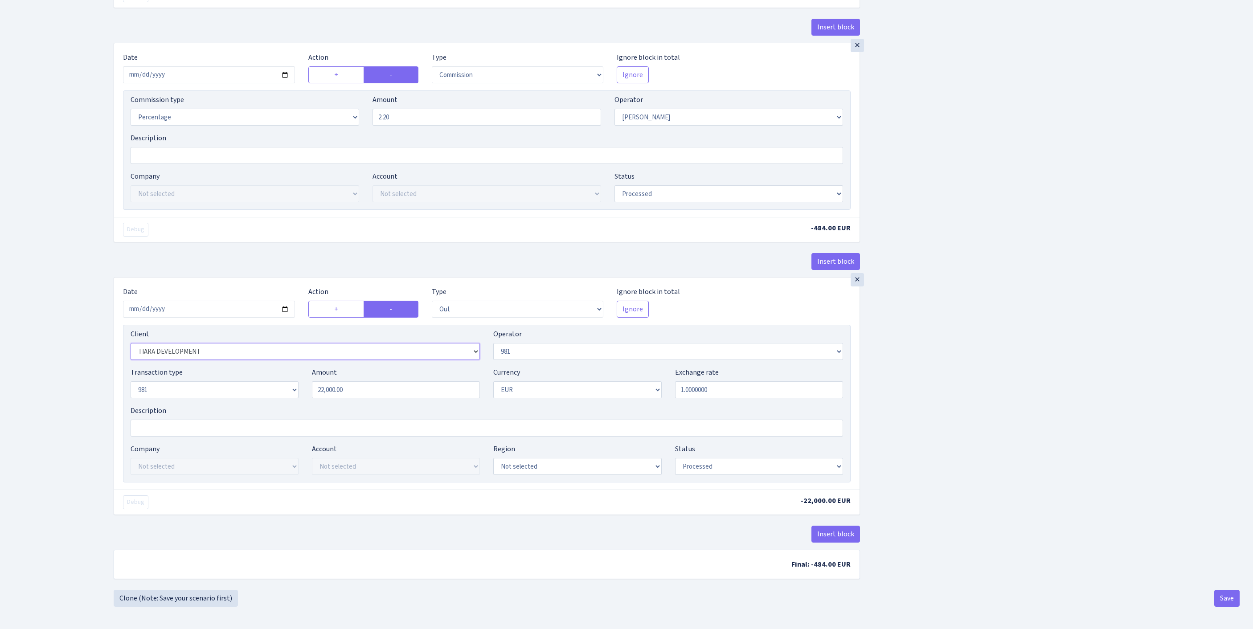
select select "2129"
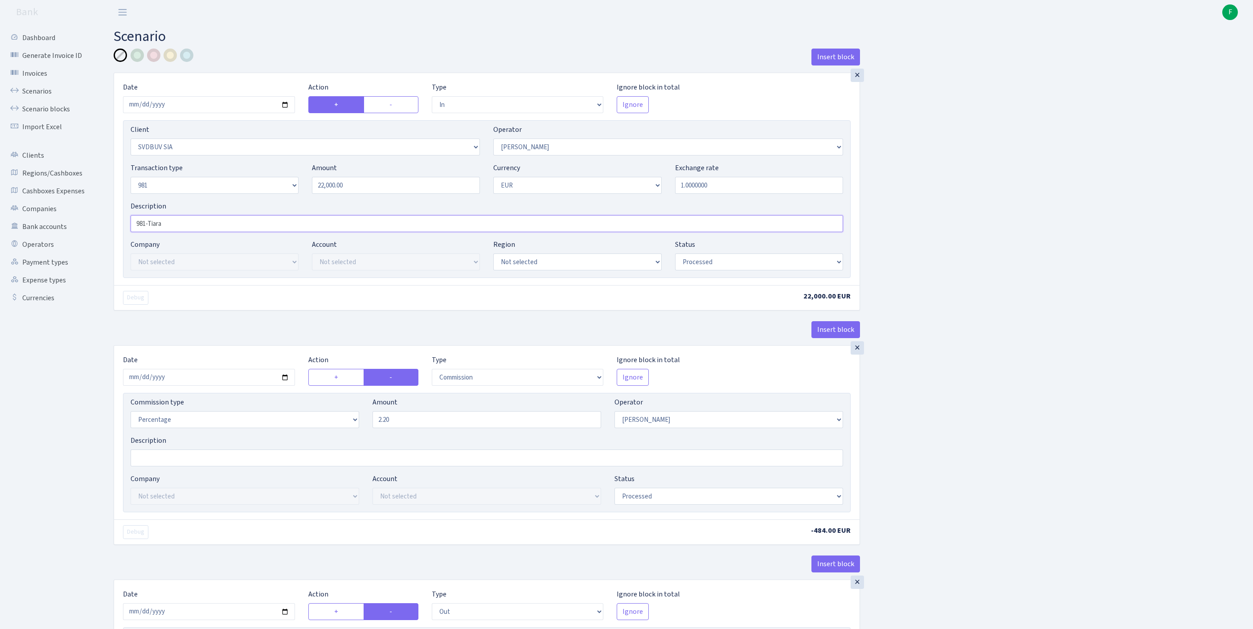
click at [193, 232] on input "981-Tiara" at bounding box center [487, 223] width 713 height 17
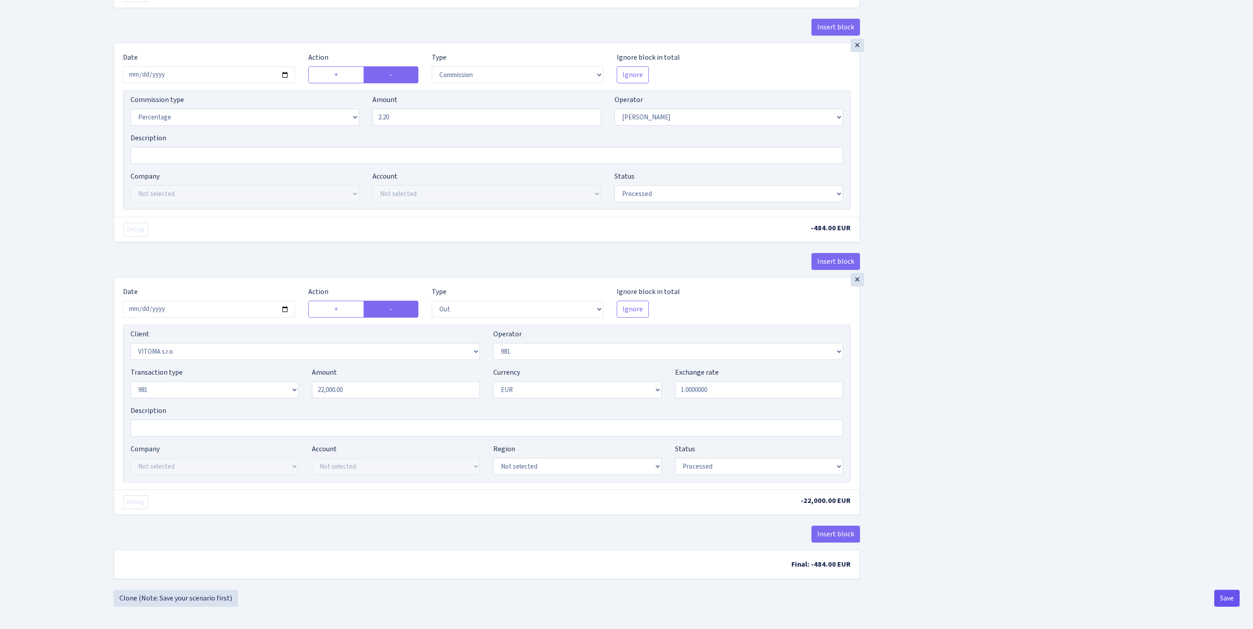
type input "981-VITOMA"
click at [1224, 595] on button "Save" at bounding box center [1226, 598] width 25 height 17
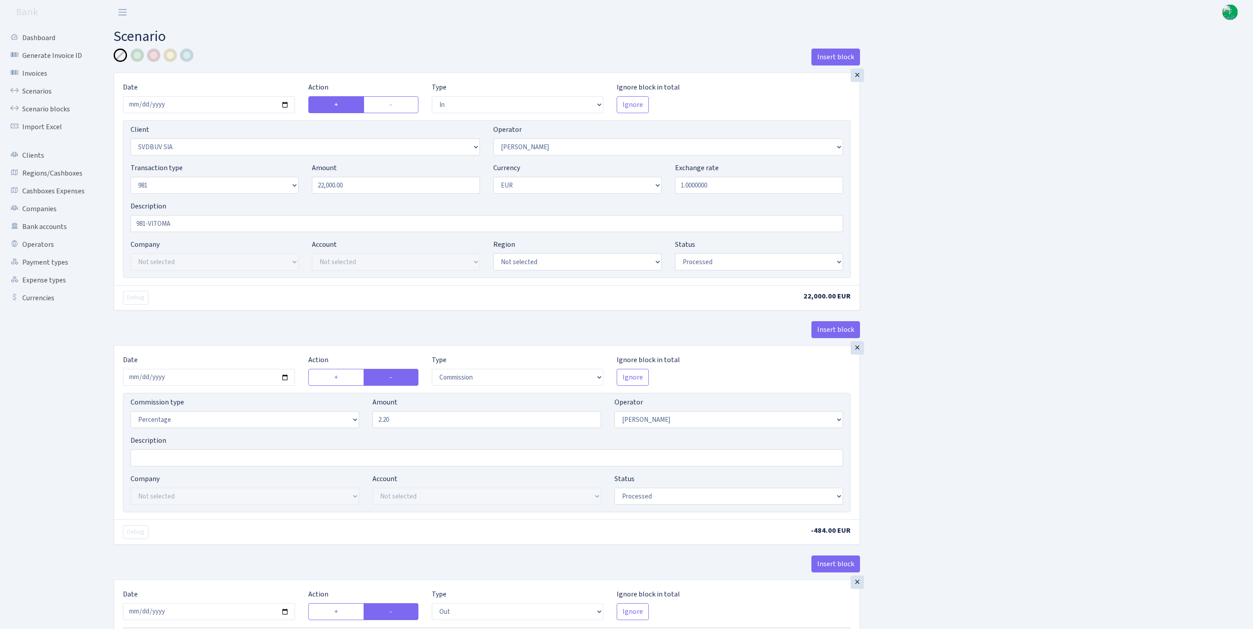
select select "in"
select select "3061"
select select "14"
select select "8"
select select "1"
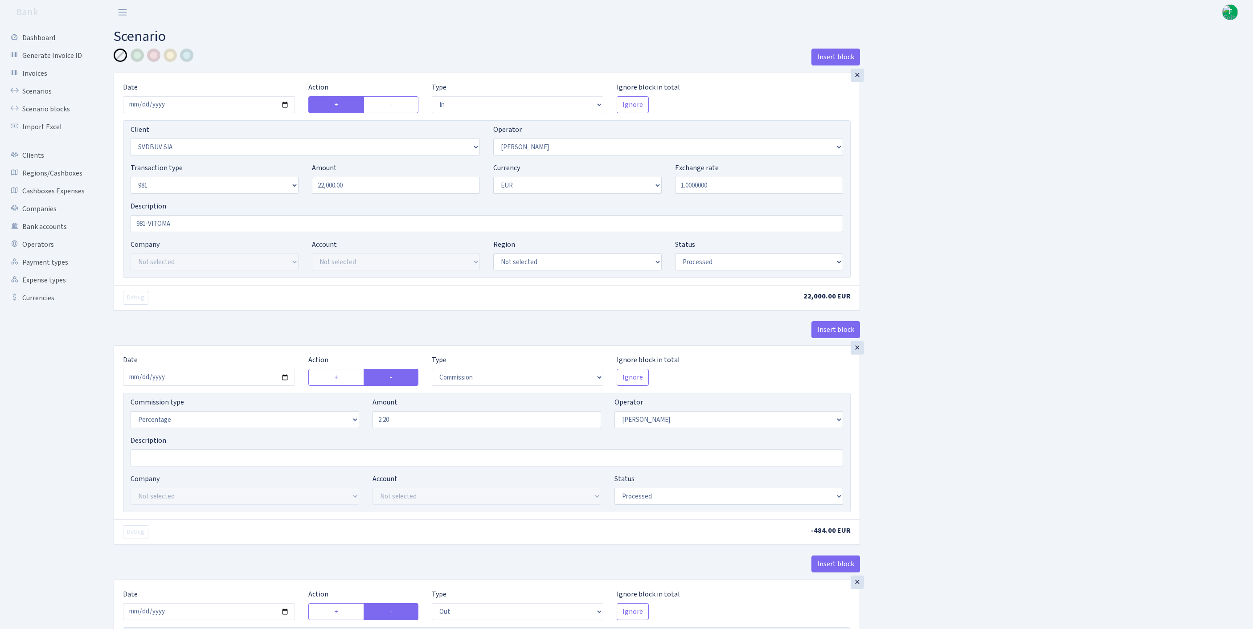
select select "processed"
select select "commission"
select select "14"
select select "processed"
select select "out"
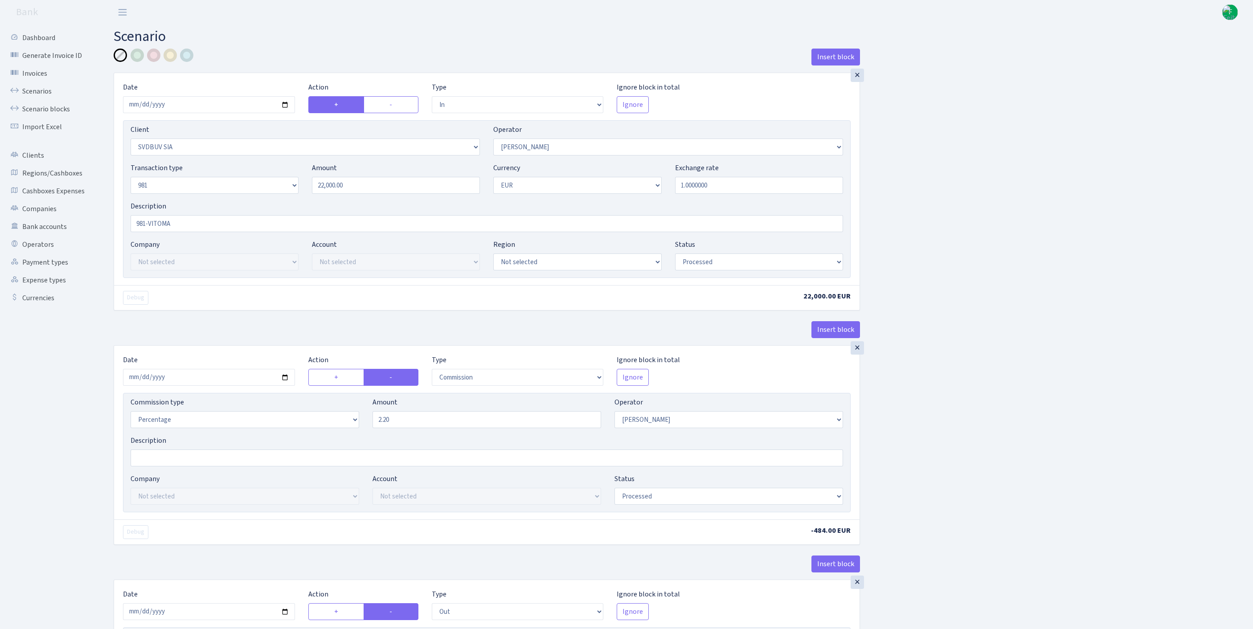
select select "2129"
select select "61"
select select "8"
select select "1"
select select "processed"
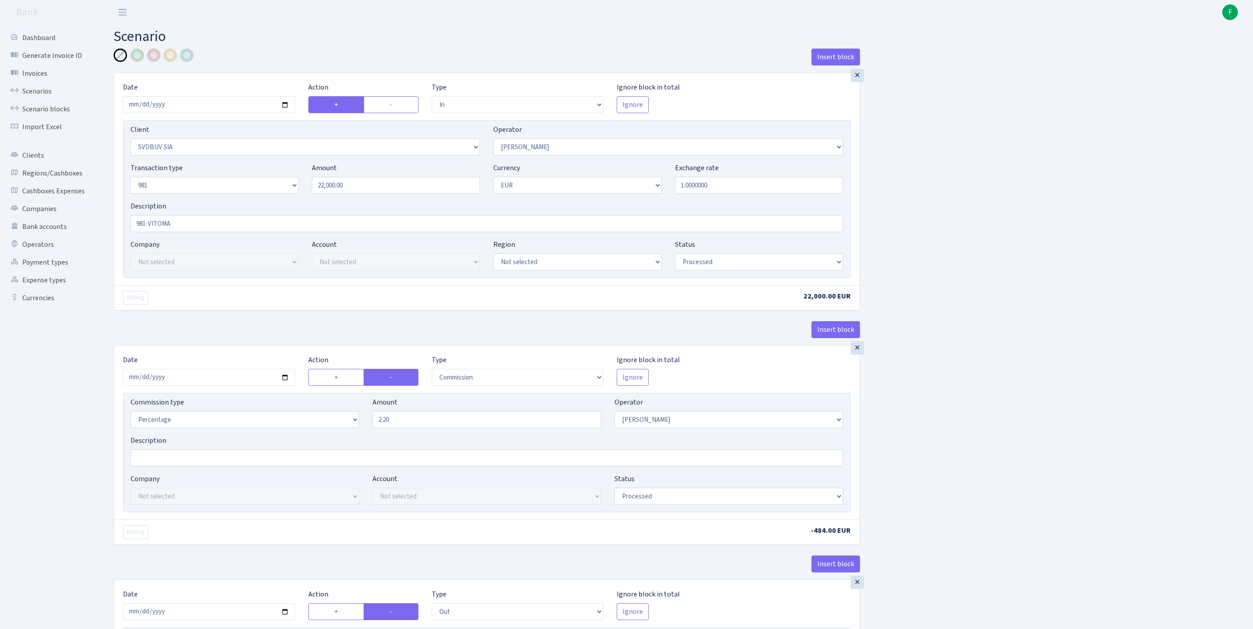
scroll to position [419, 0]
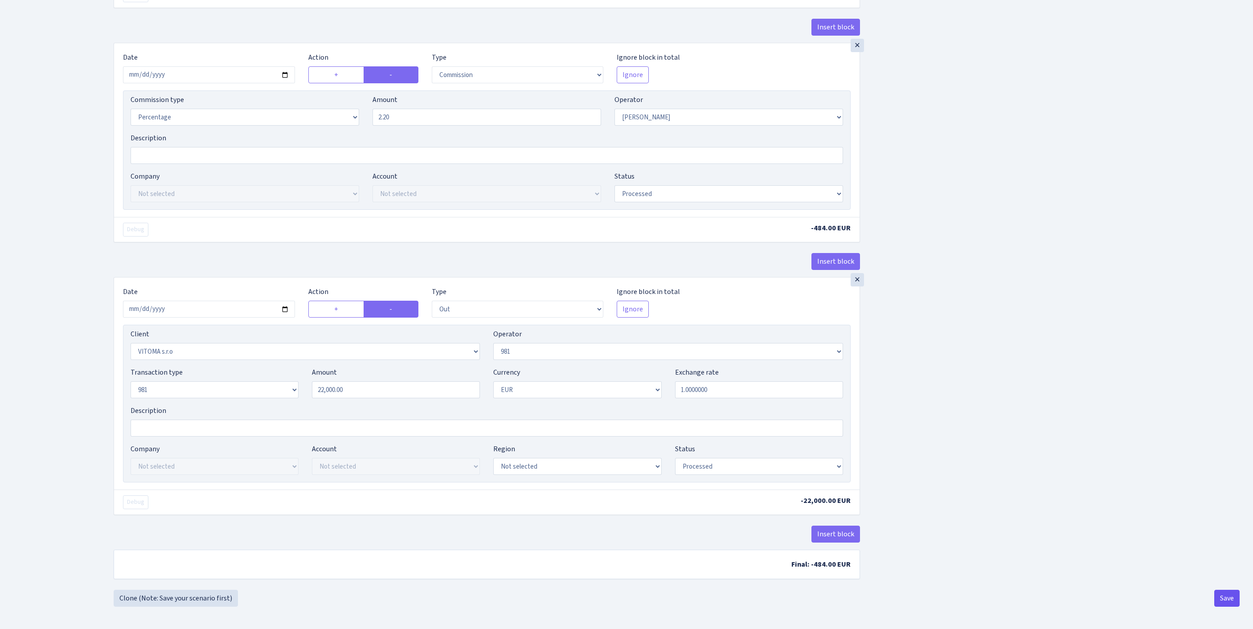
click at [1222, 595] on button "Save" at bounding box center [1226, 598] width 25 height 17
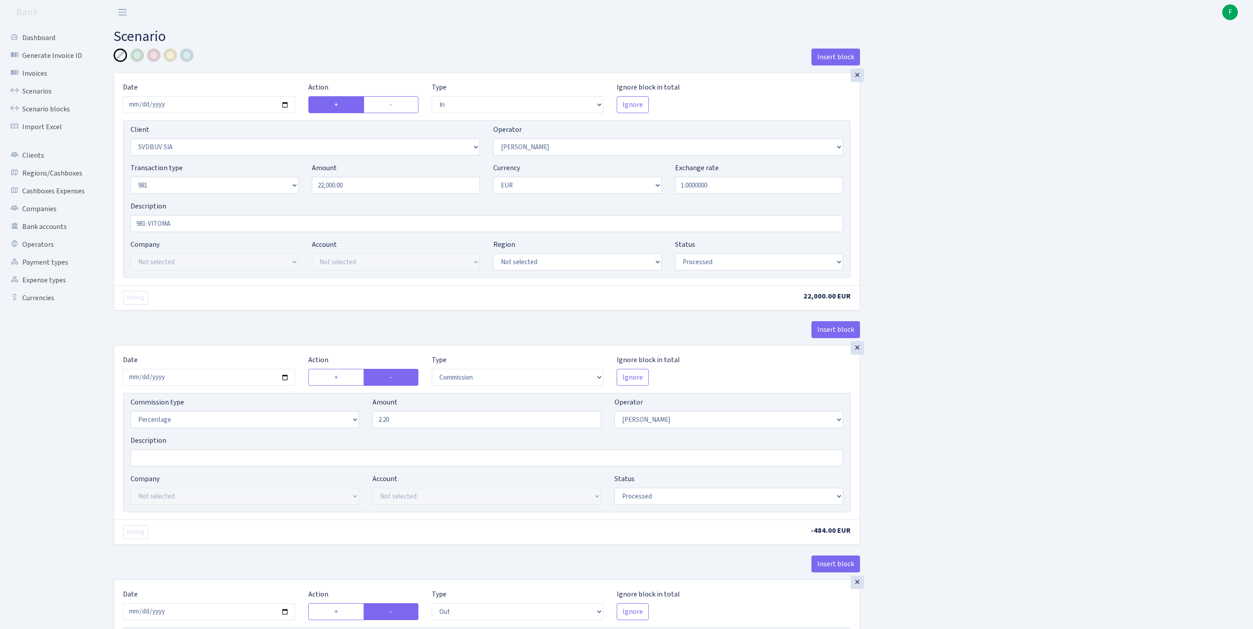
select select "in"
select select "3061"
select select "14"
select select "8"
select select "1"
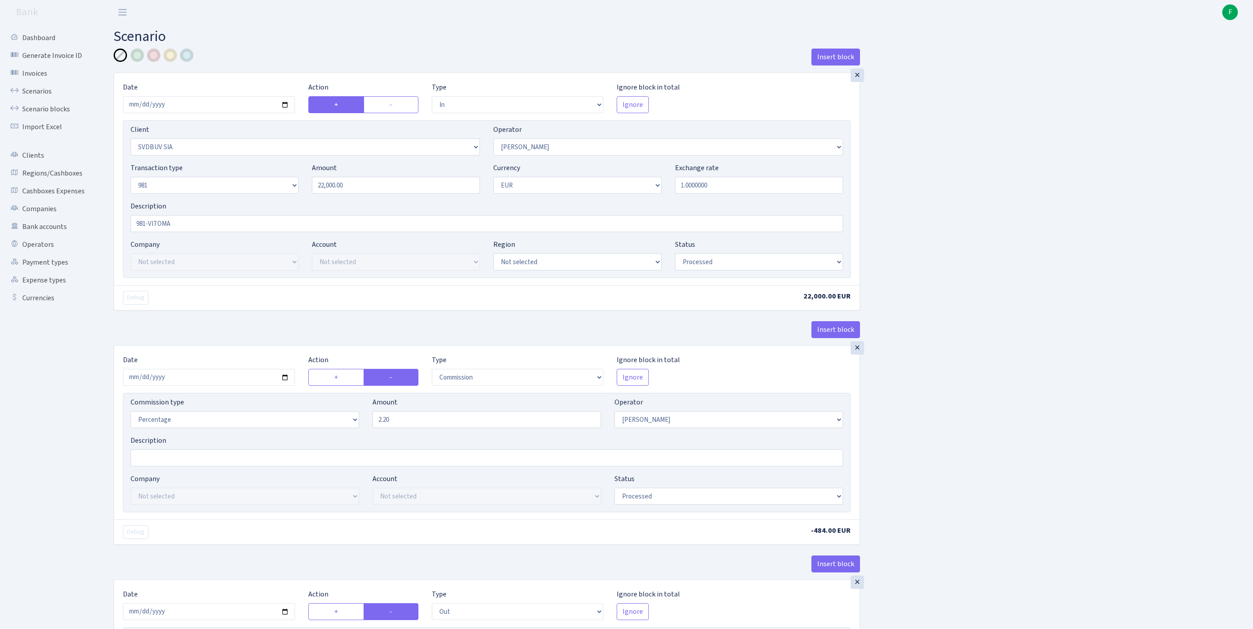
select select "processed"
select select "commission"
select select "14"
select select "processed"
select select "out"
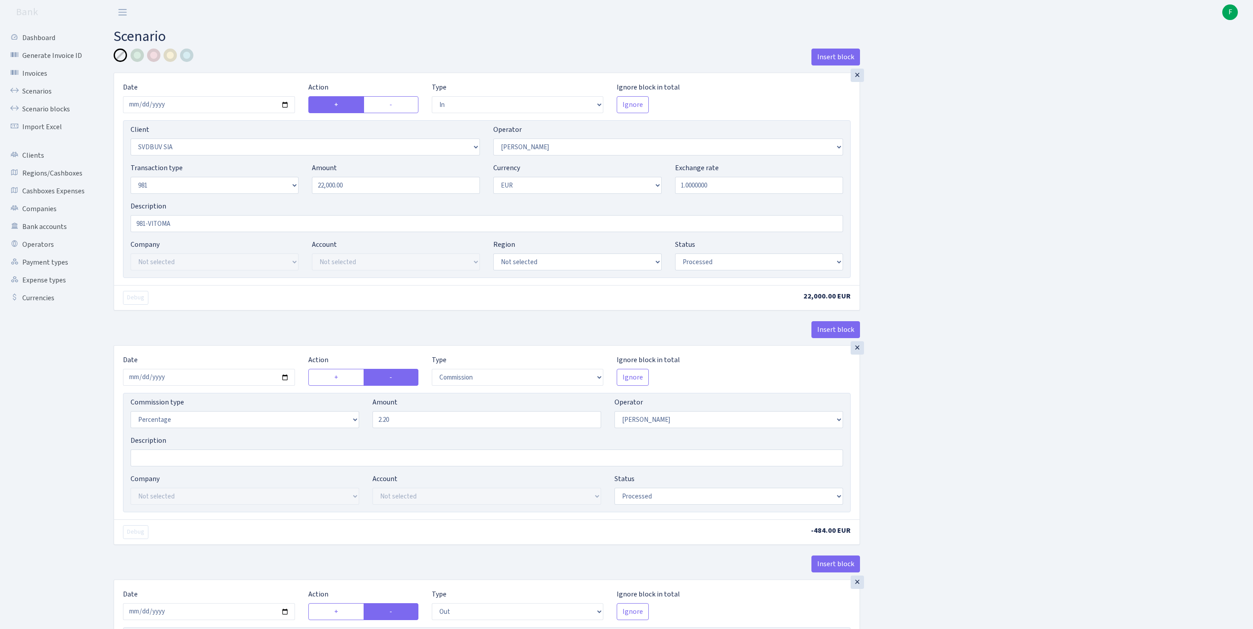
select select "2129"
select select "61"
select select "8"
select select "1"
select select "processed"
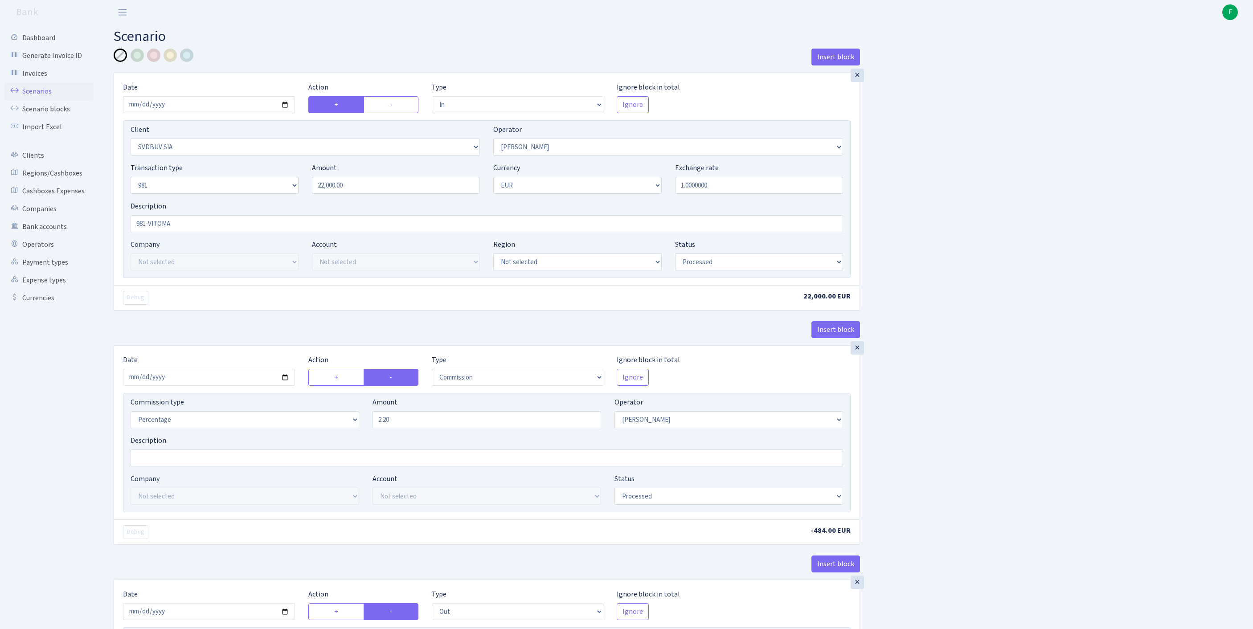
click at [42, 96] on link "Scenarios" at bounding box center [48, 91] width 89 height 18
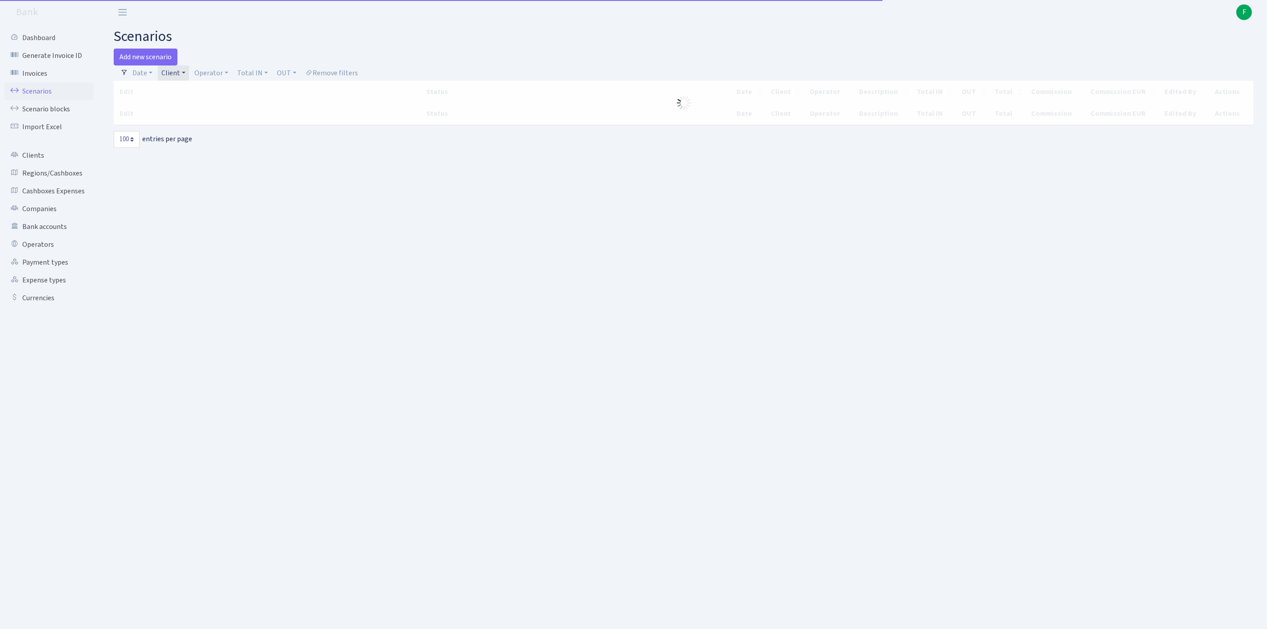
select select "100"
click at [189, 78] on link "Client" at bounding box center [173, 73] width 31 height 15
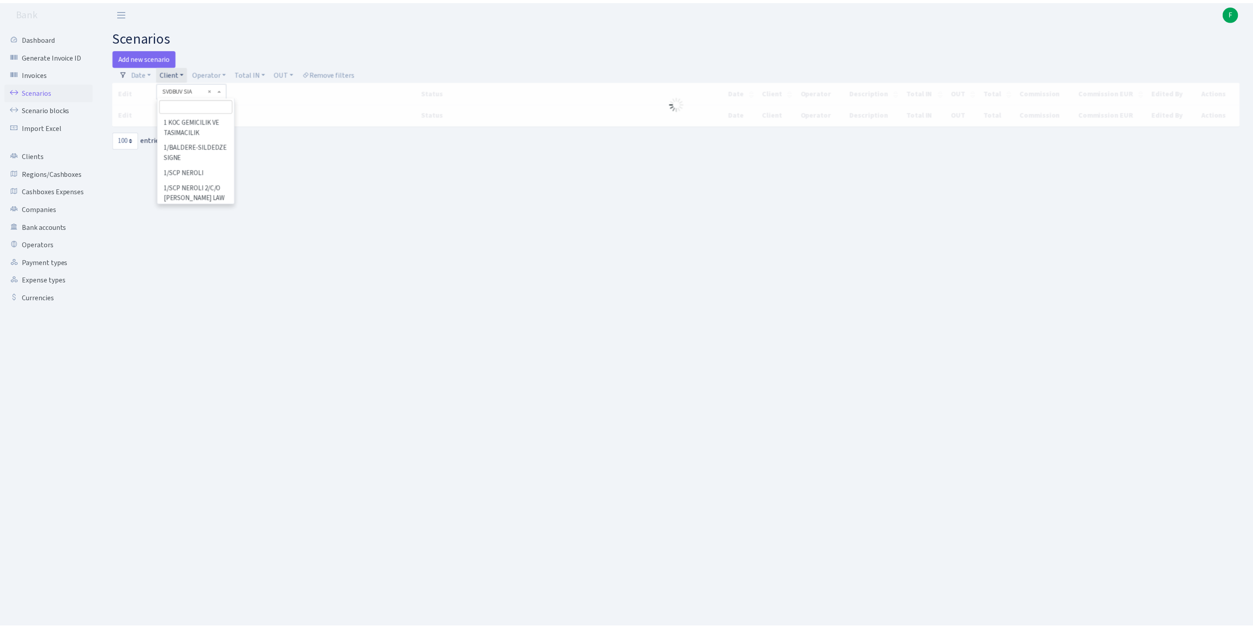
scroll to position [80287, 0]
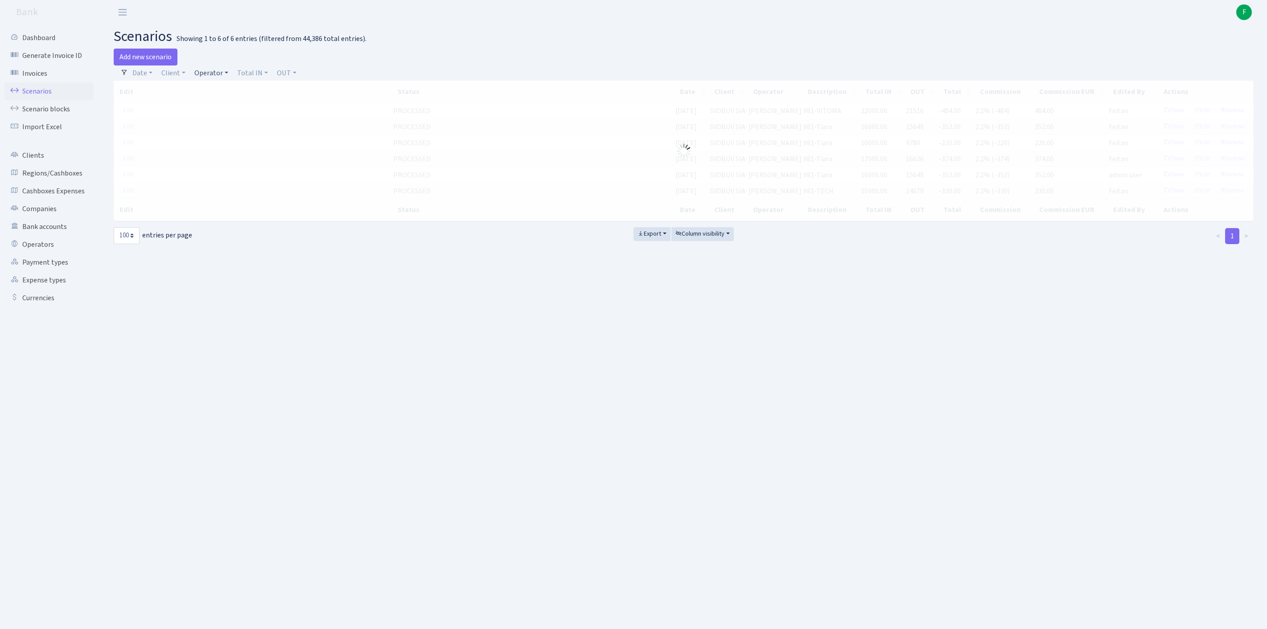
click at [230, 78] on link "Operator" at bounding box center [211, 73] width 41 height 15
click at [230, 112] on input "search" at bounding box center [231, 105] width 74 height 14
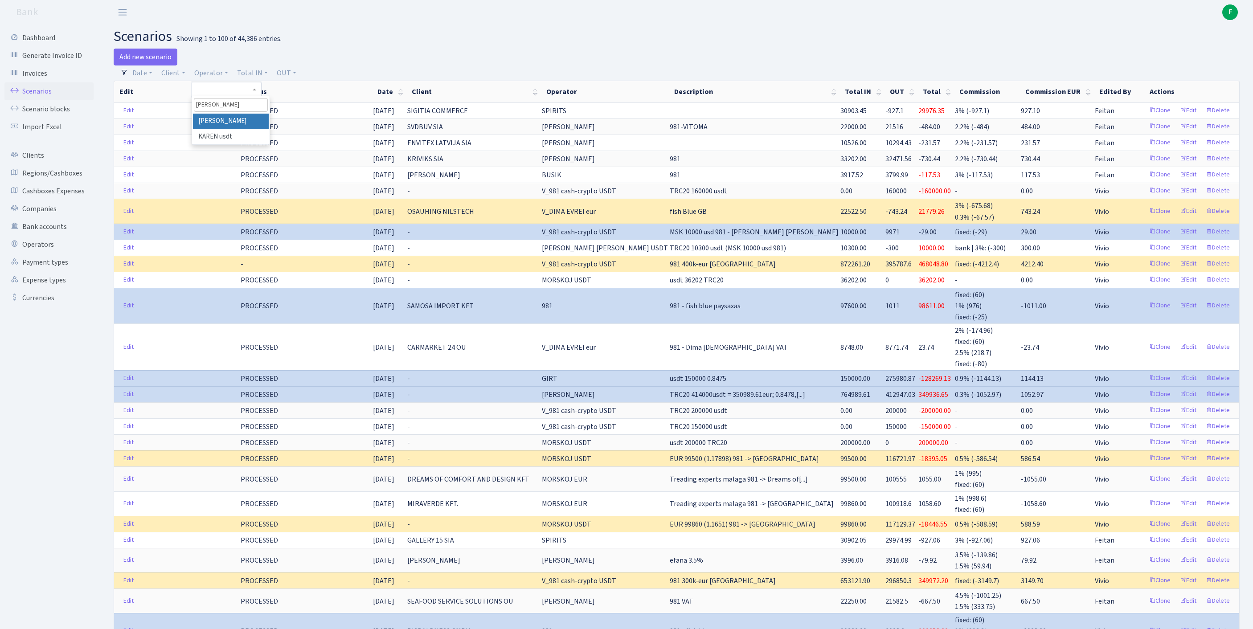
type input "[PERSON_NAME]"
click at [261, 129] on li "[PERSON_NAME]" at bounding box center [231, 122] width 76 height 16
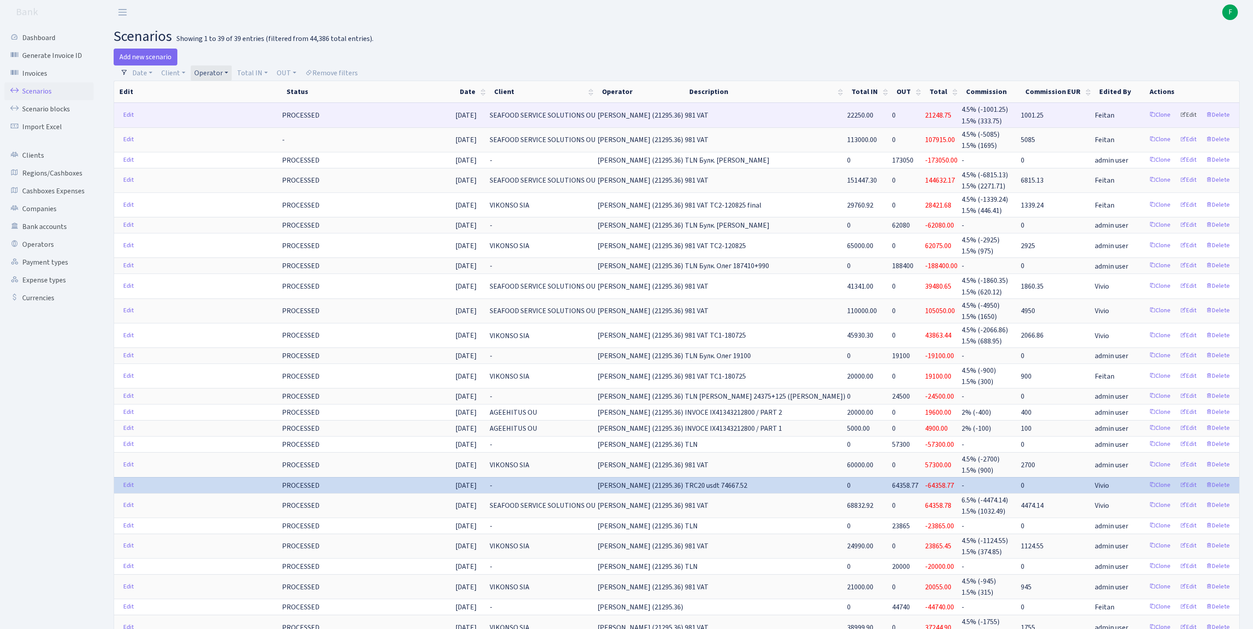
click at [1178, 122] on link "Edit" at bounding box center [1188, 115] width 25 height 14
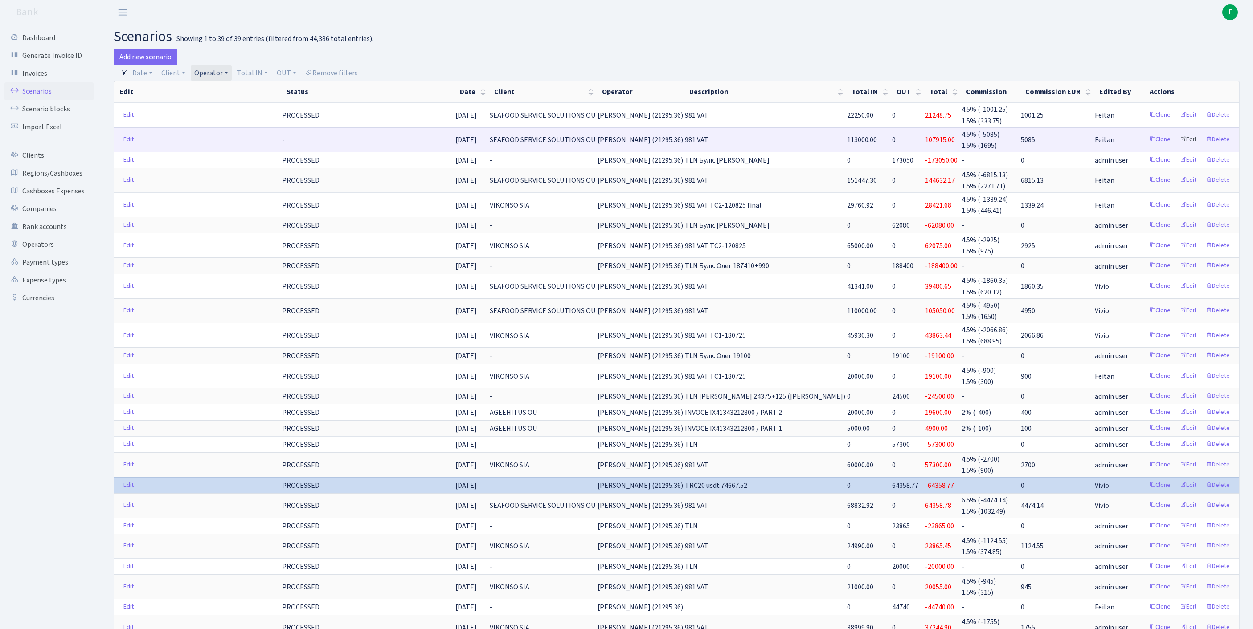
click at [1177, 147] on link "Edit" at bounding box center [1188, 140] width 25 height 14
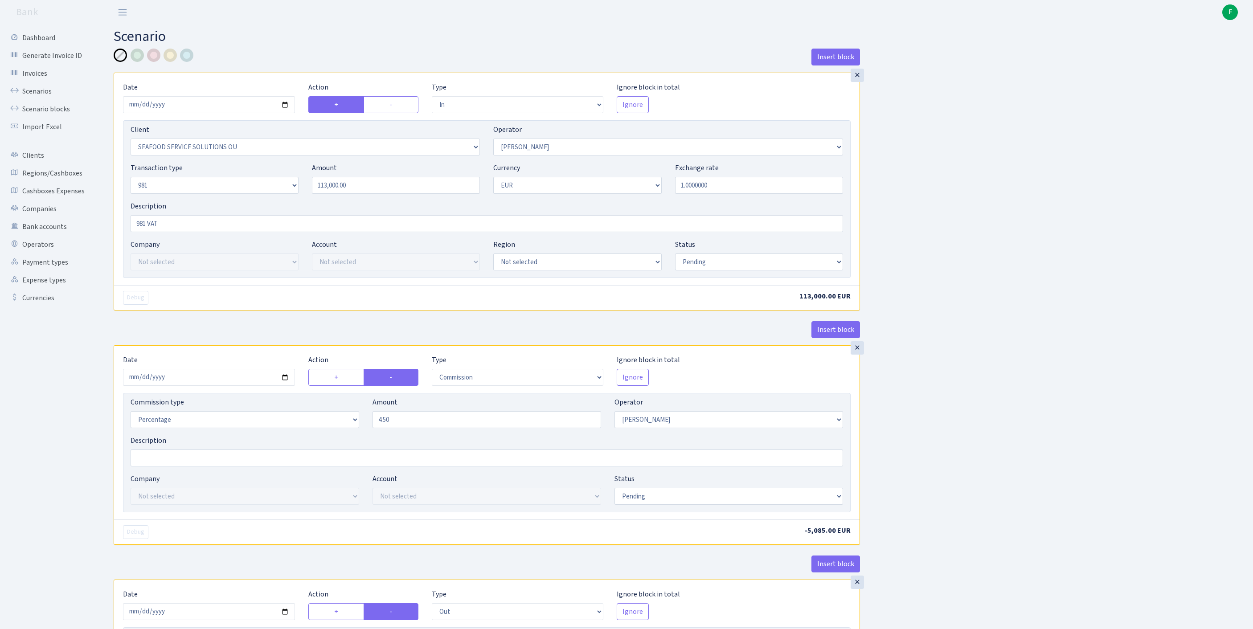
select select "in"
select select "3233"
select select "396"
select select "8"
select select "1"
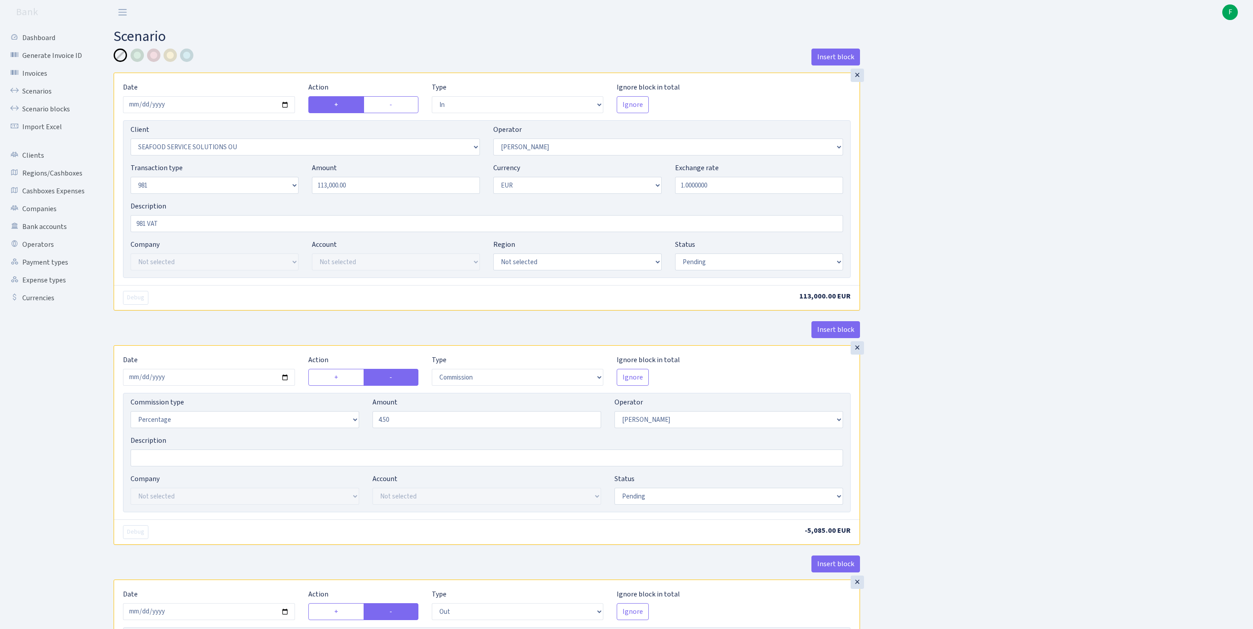
select select "pending"
select select "commission"
select select "396"
select select "pending"
select select "out"
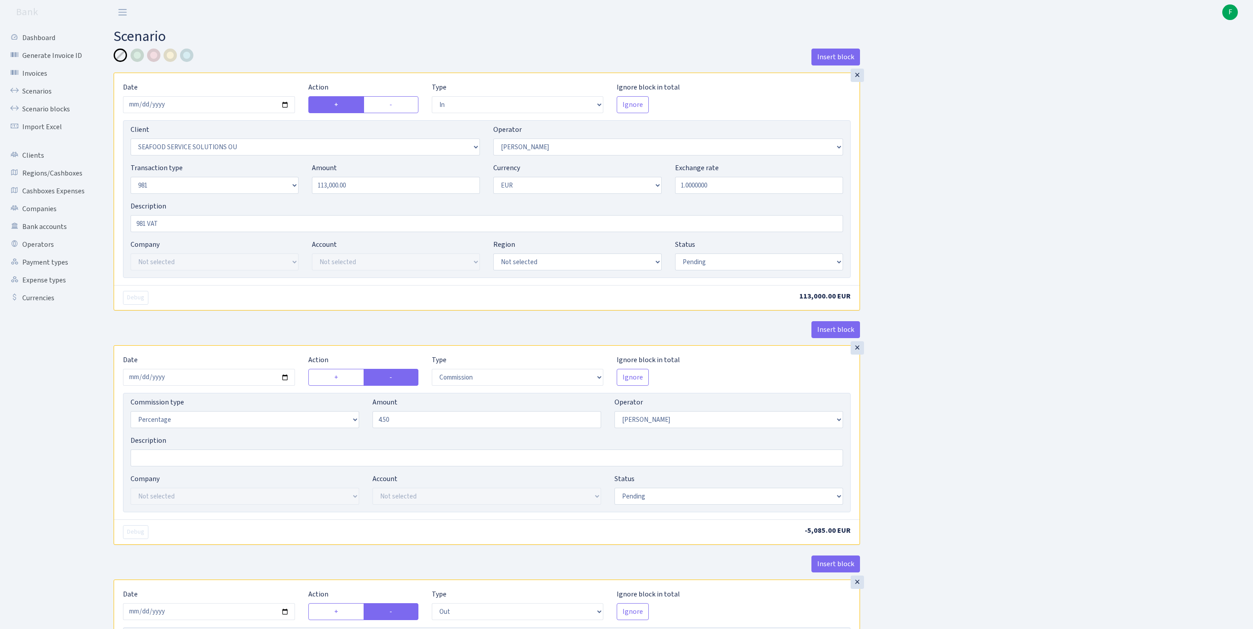
select select "2472"
select select "61"
select select "8"
select select "1"
select select "pending"
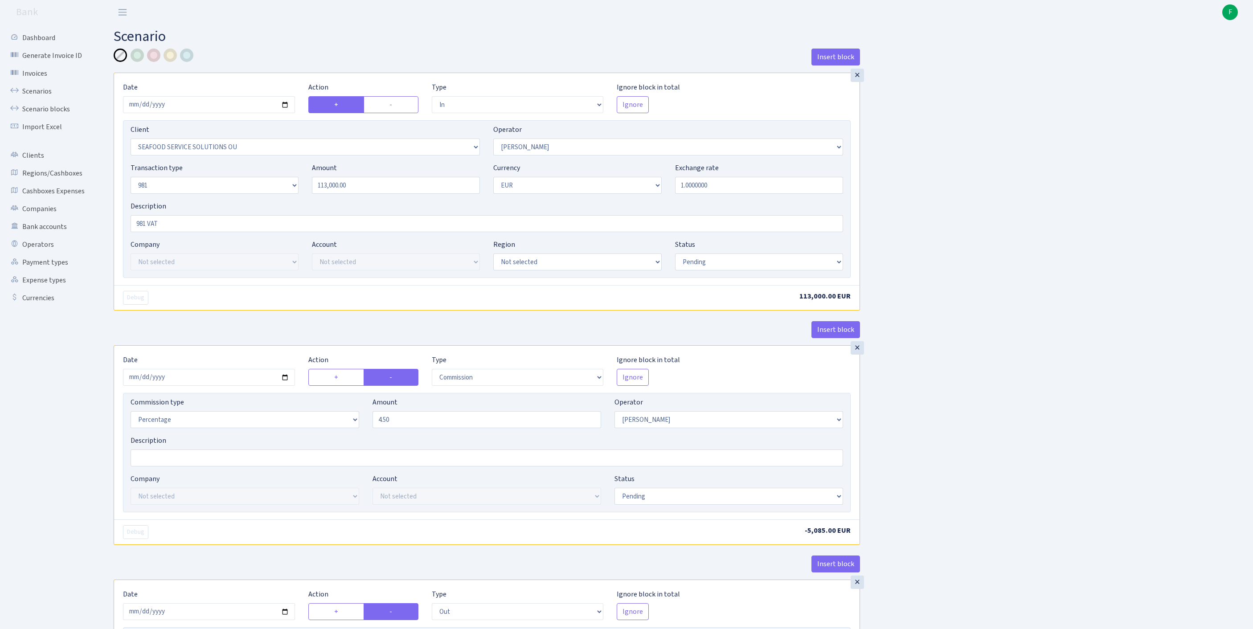
select select "commission"
select select "61"
select select "pending"
select select "processed"
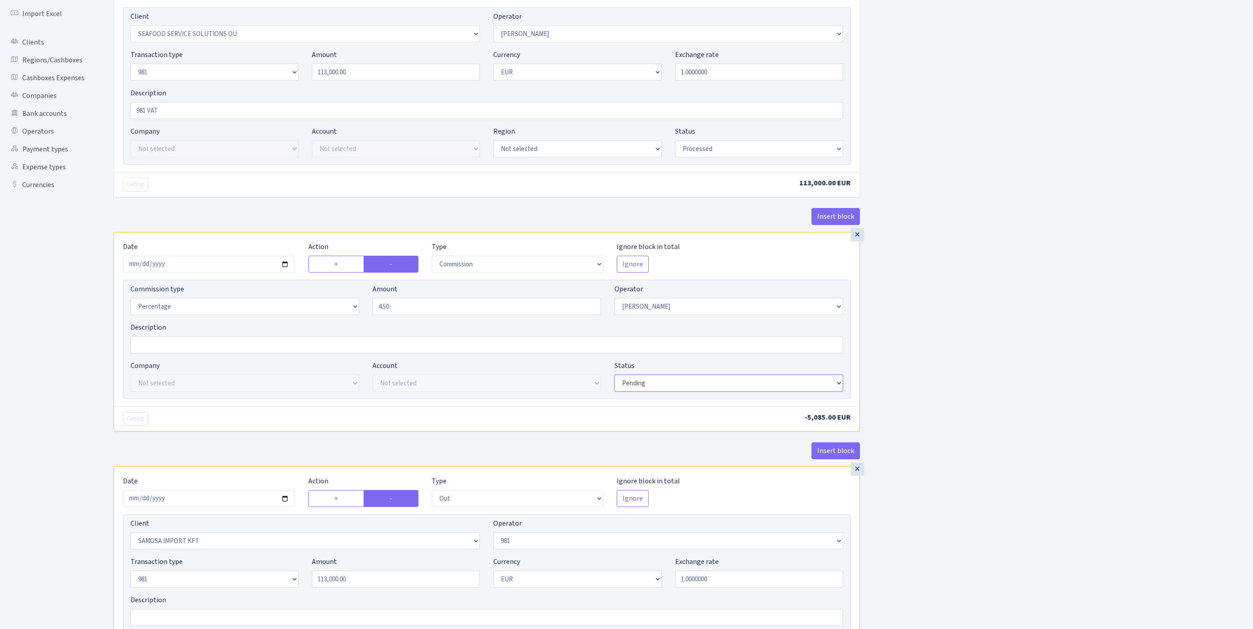
select select "processed"
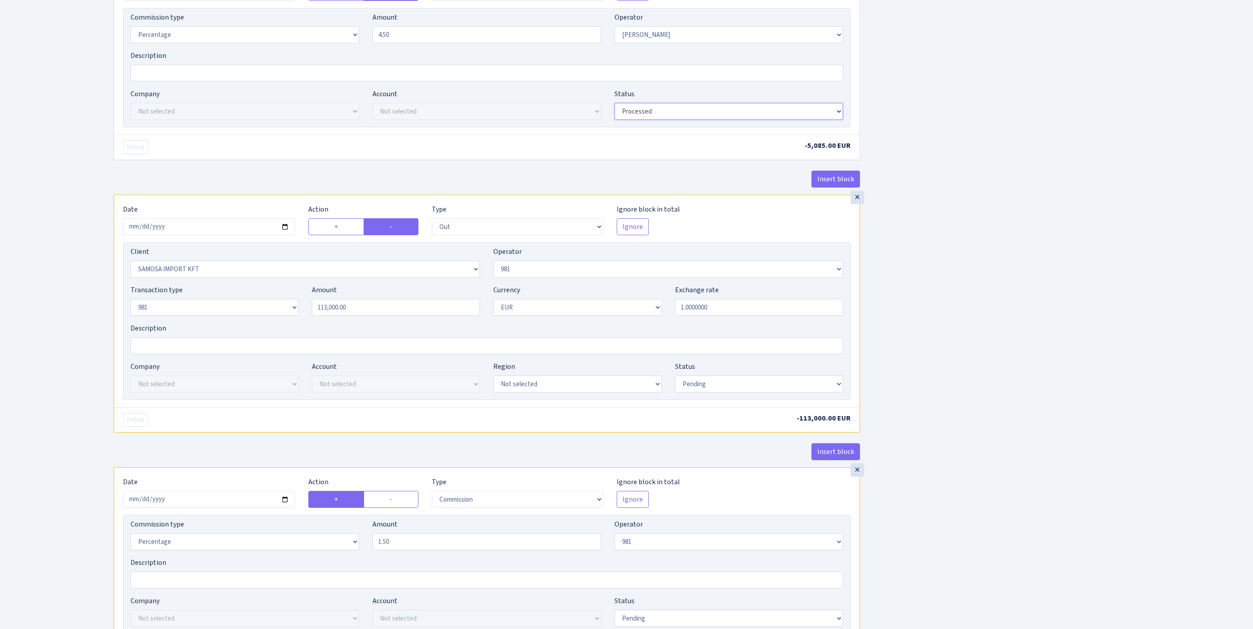
scroll to position [414, 0]
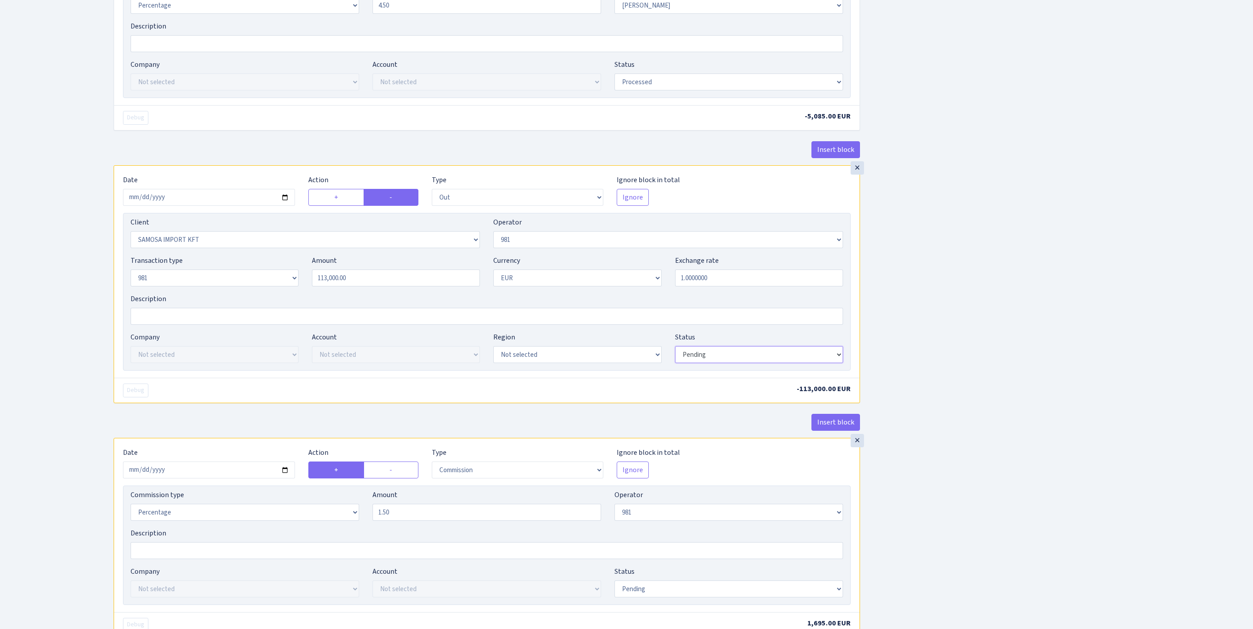
select select "processed"
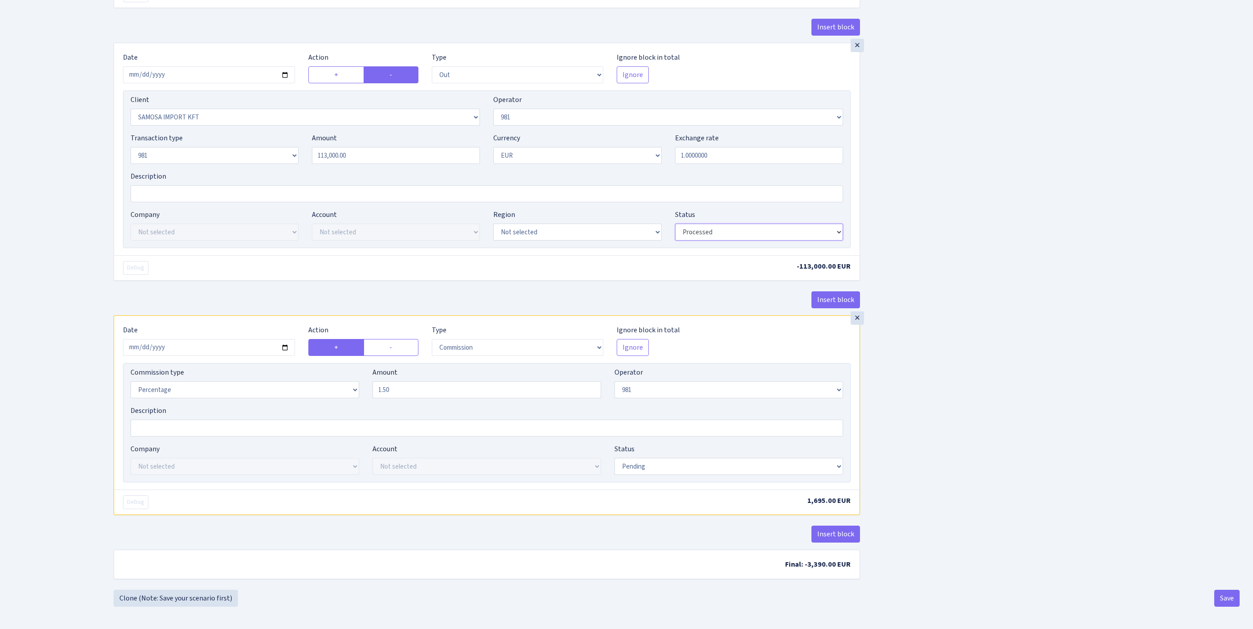
scroll to position [685, 0]
select select "processed"
click at [1218, 597] on button "Save" at bounding box center [1226, 598] width 25 height 17
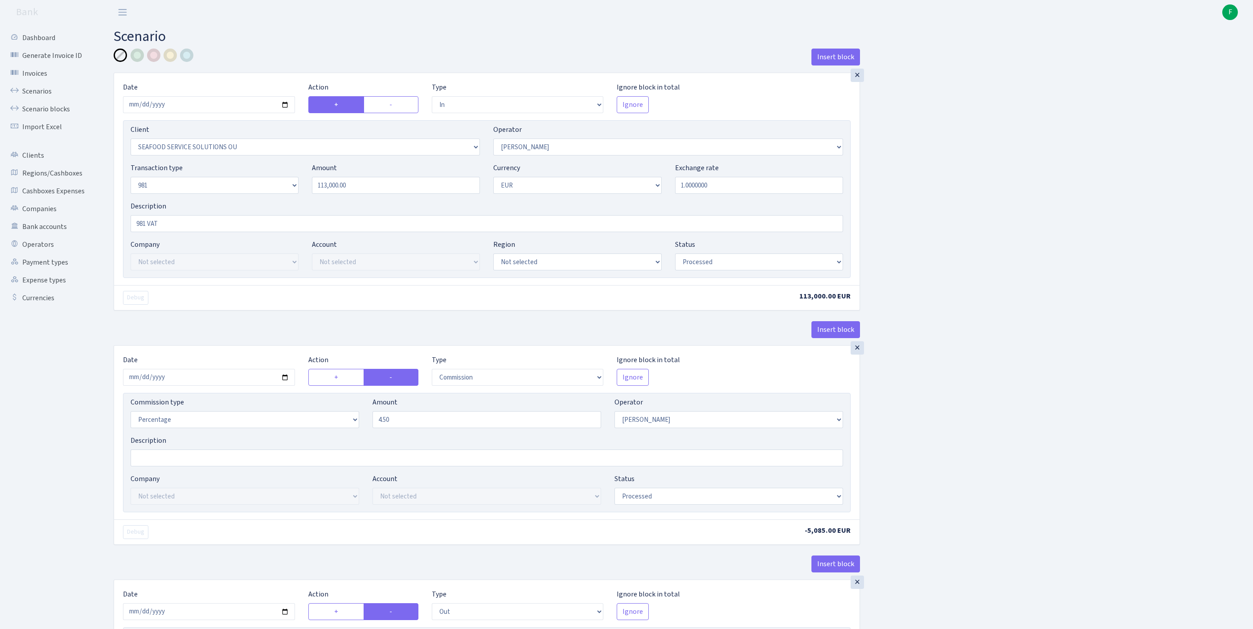
select select "in"
select select "3233"
select select "396"
select select "8"
select select "1"
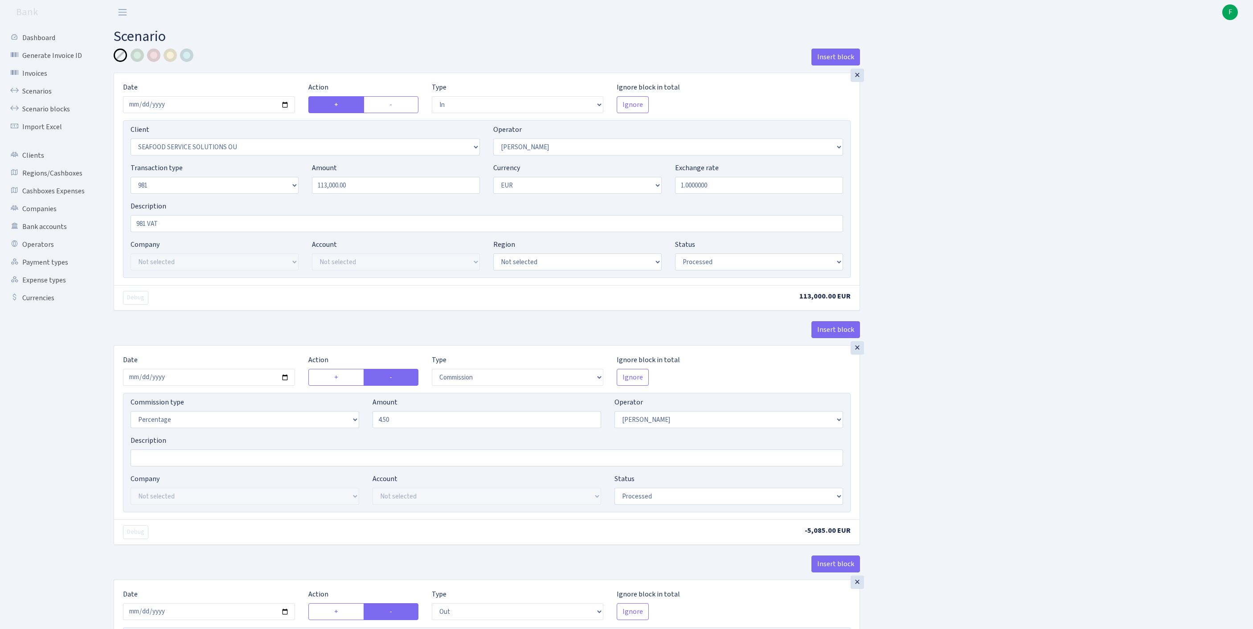
select select "processed"
select select "commission"
select select "396"
select select "processed"
select select "out"
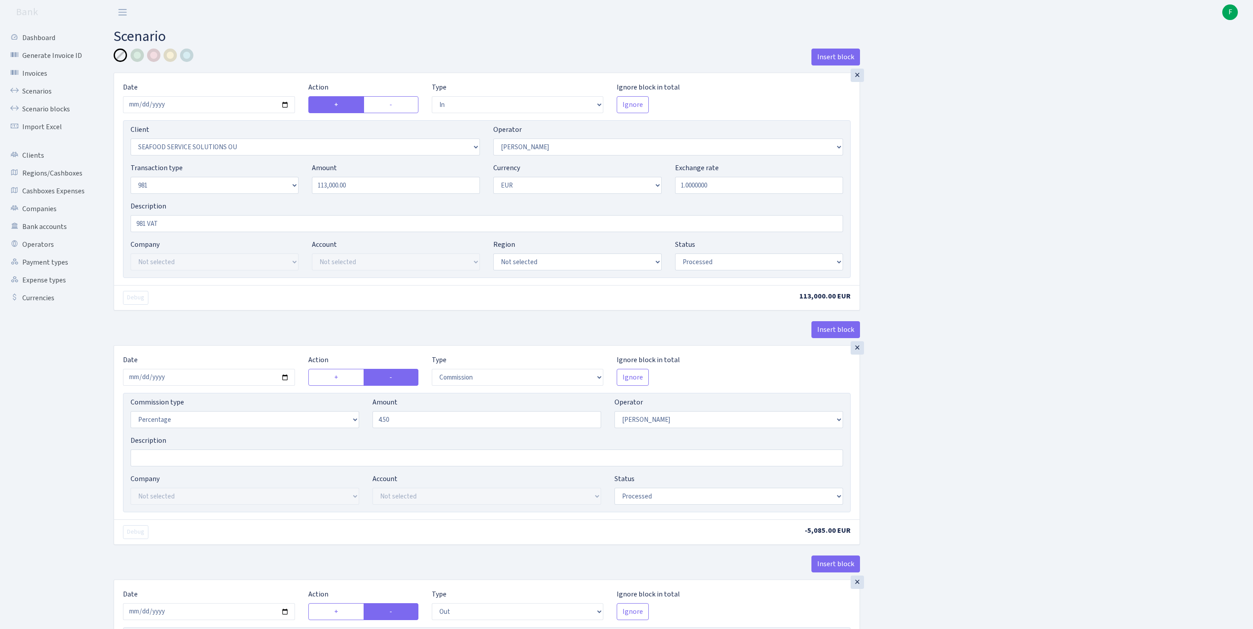
select select "2472"
select select "61"
select select "8"
select select "1"
select select "processed"
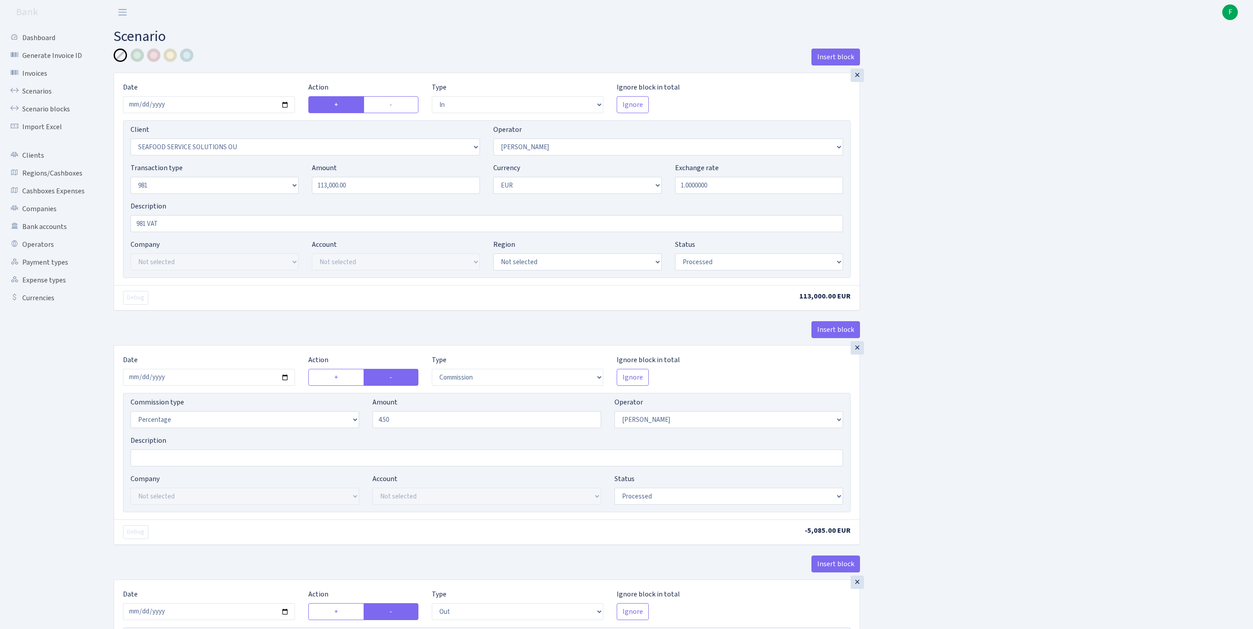
select select "commission"
select select "61"
select select "processed"
click at [44, 99] on link "Scenarios" at bounding box center [48, 91] width 89 height 18
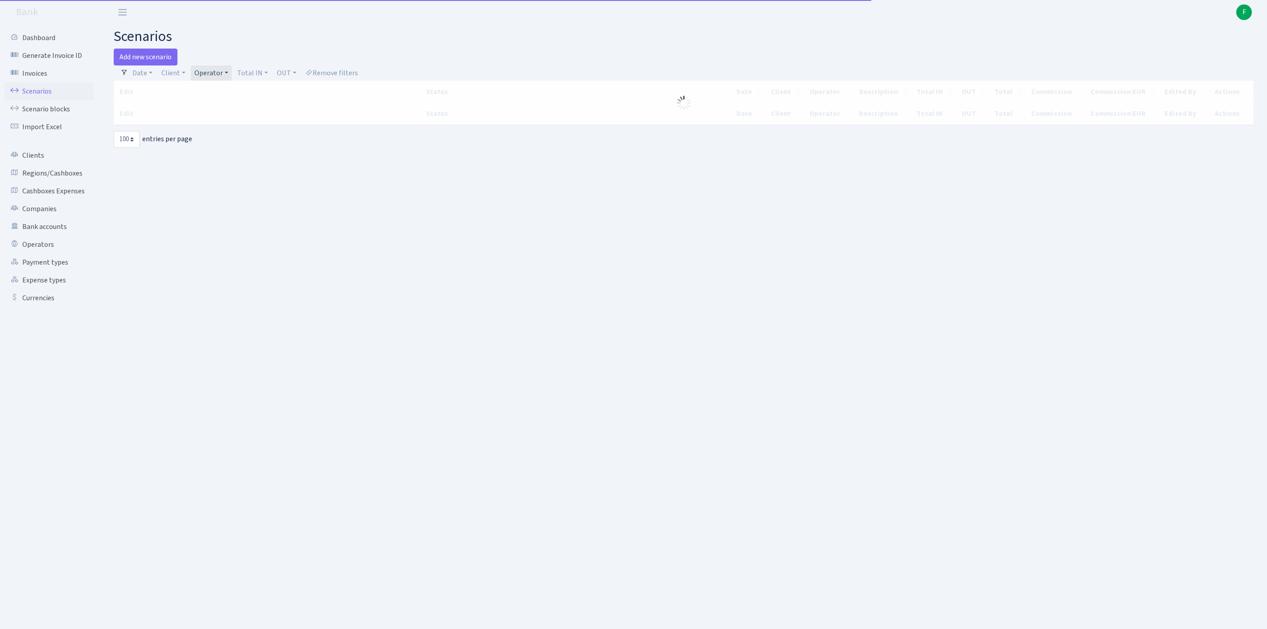
select select "100"
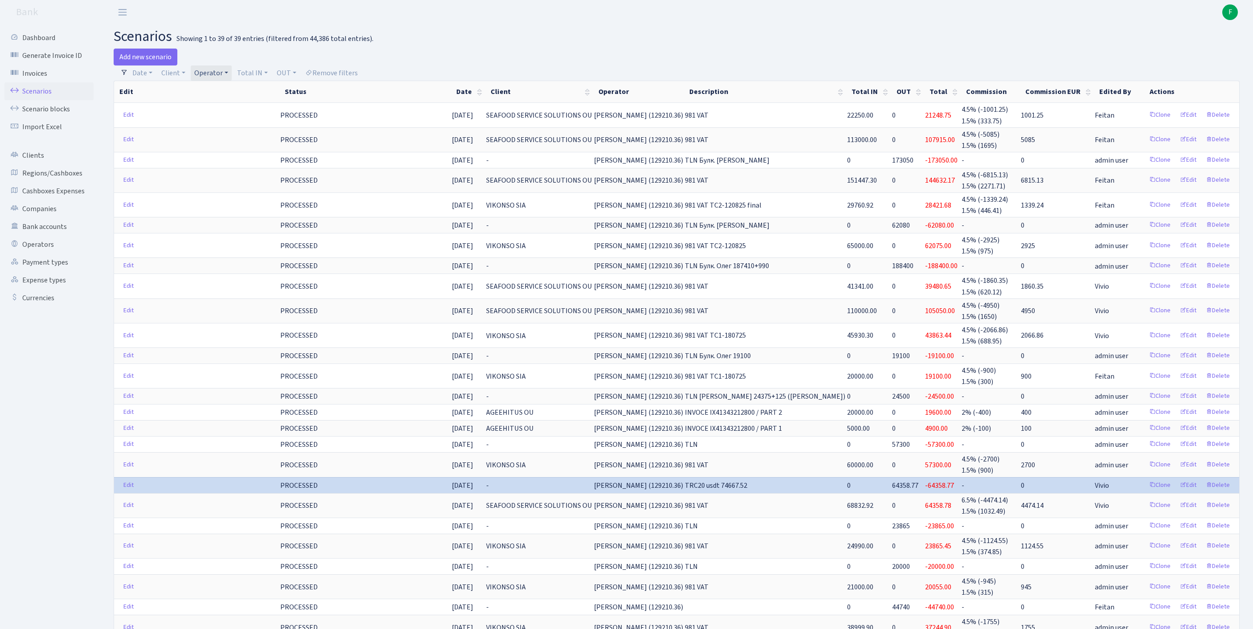
click at [232, 77] on link "Operator" at bounding box center [211, 73] width 41 height 15
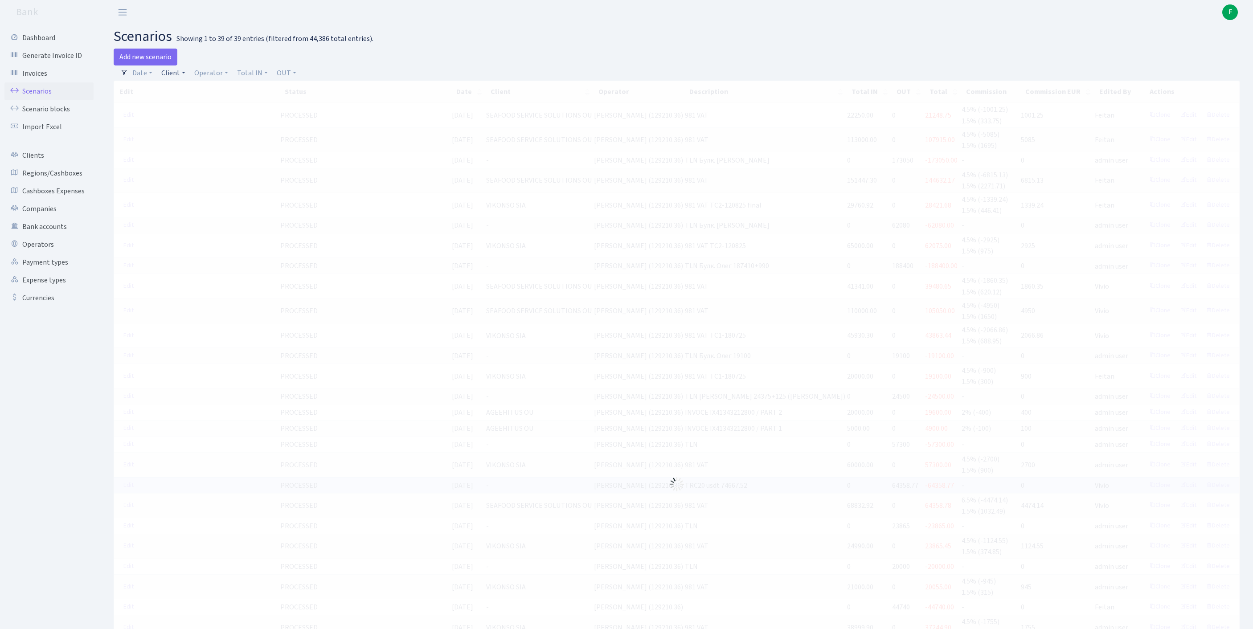
click at [180, 76] on link "Client" at bounding box center [173, 73] width 31 height 15
click at [188, 111] on input "search" at bounding box center [198, 105] width 74 height 14
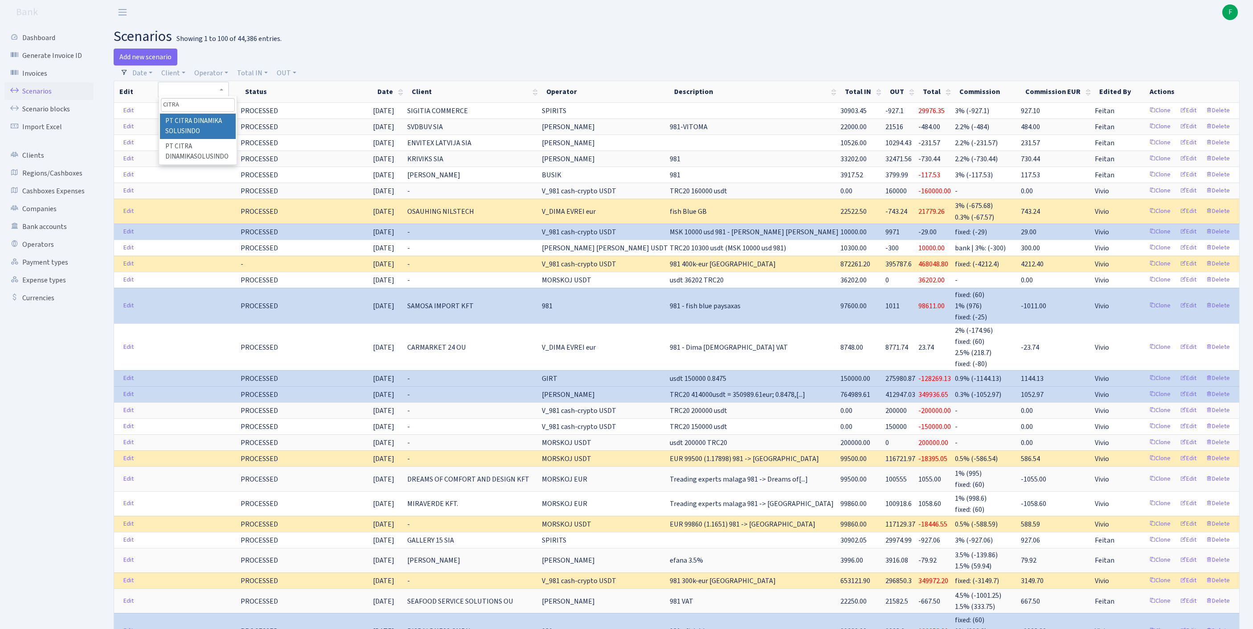
type input "CITRA"
click at [220, 139] on li "PT CITRA DINAMIKA SOLUSINDO" at bounding box center [198, 126] width 76 height 25
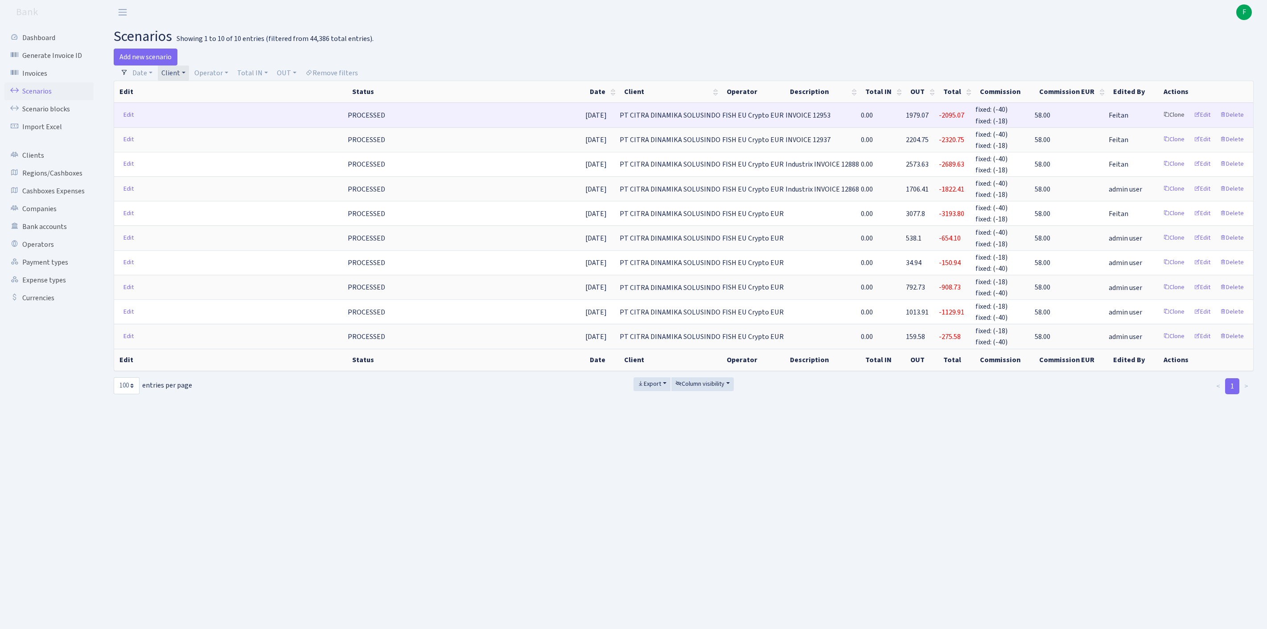
click at [1159, 122] on link "Clone" at bounding box center [1173, 115] width 29 height 14
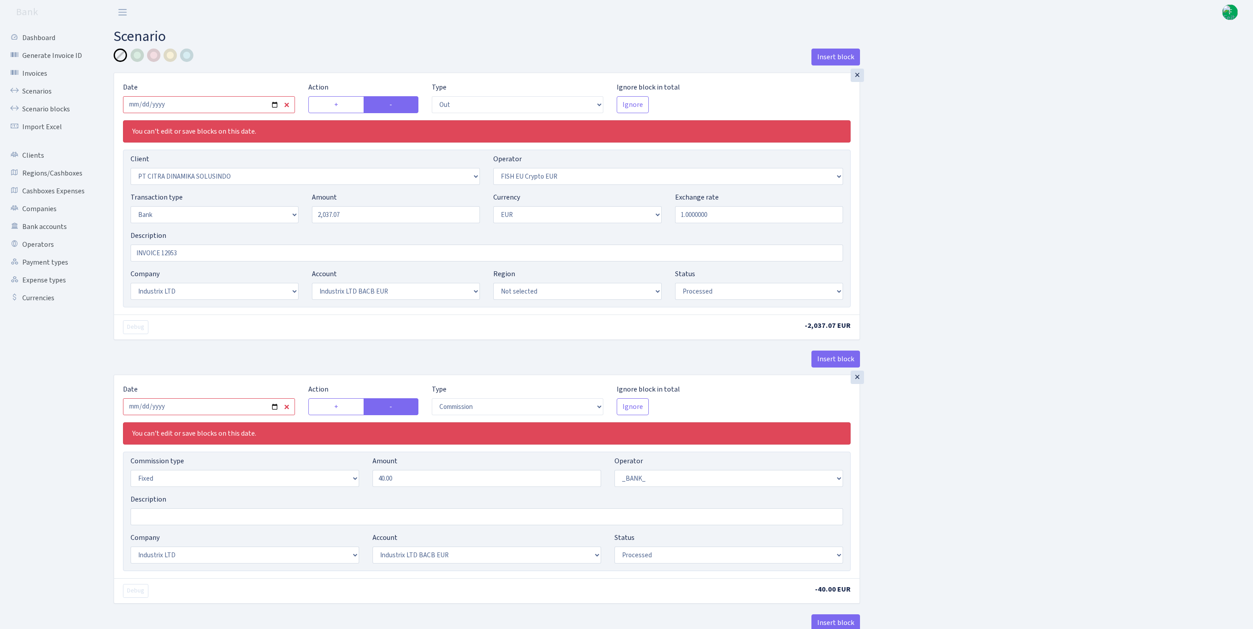
select select "out"
select select "2488"
select select "361"
select select "2"
select select "1"
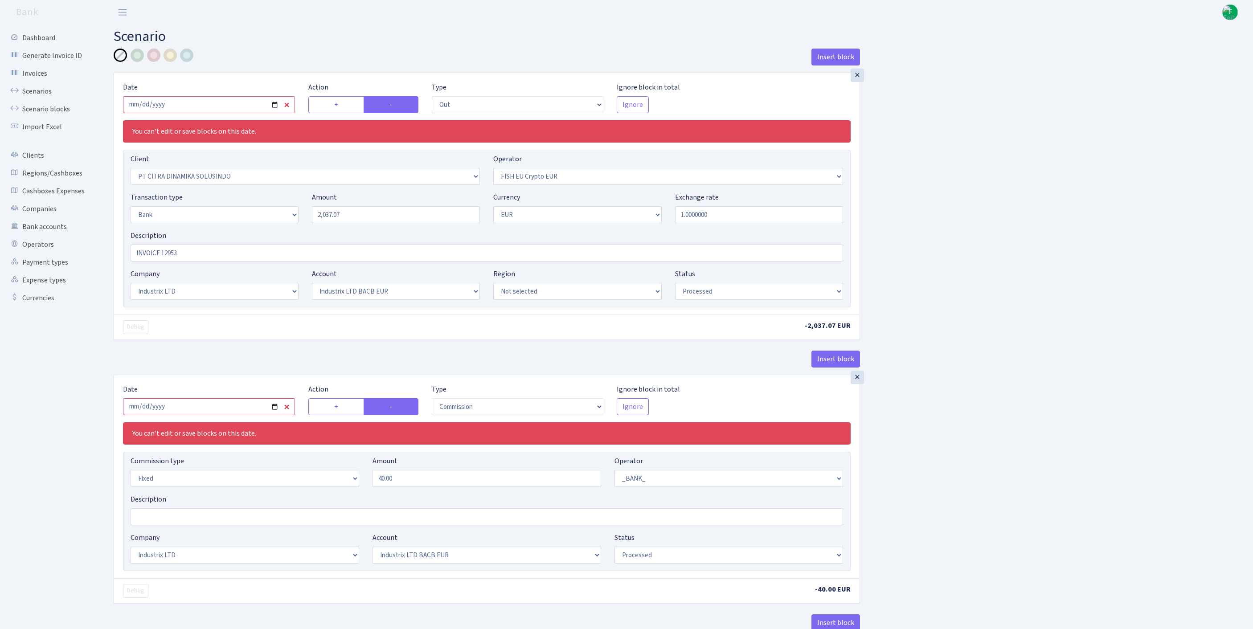
select select "17"
select select "41"
select select "processed"
select select "commission"
select select "fixed"
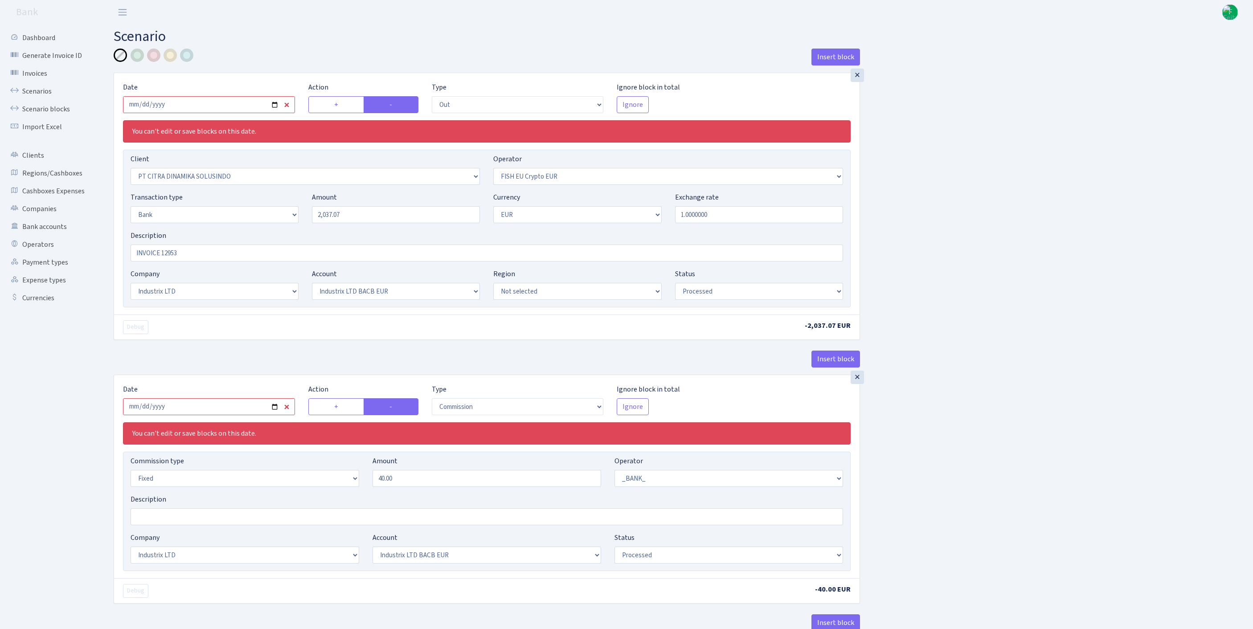
select select "1"
select select "17"
select select "41"
select select "processed"
select select "commission"
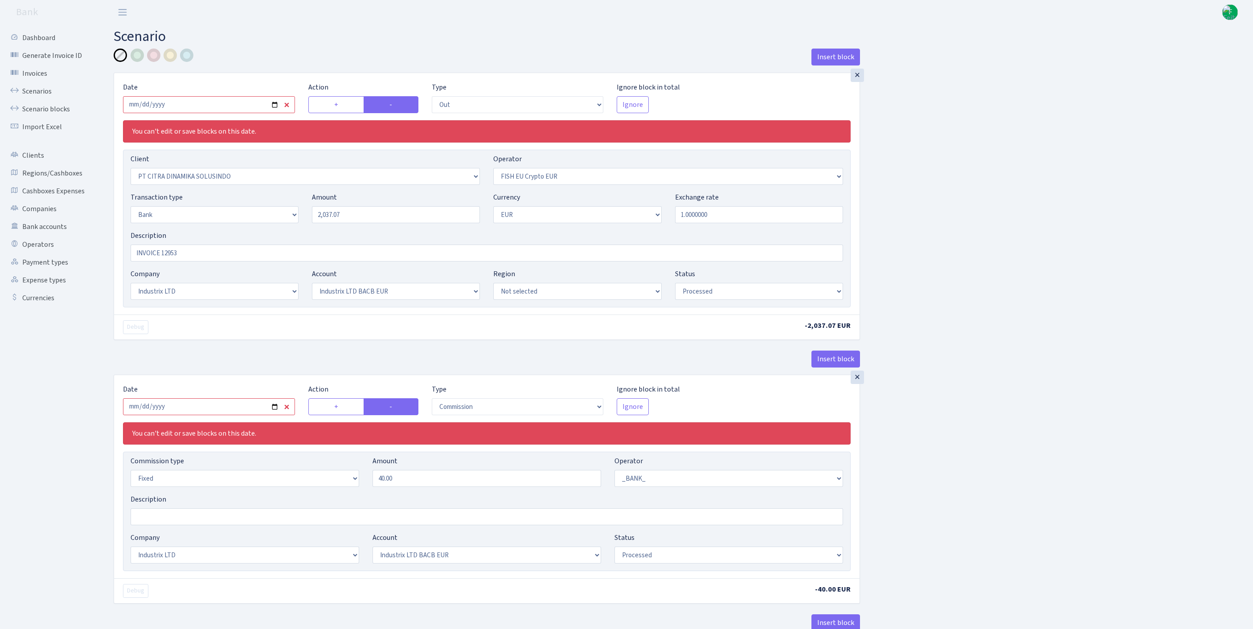
select select "fixed"
select select "1"
select select "17"
select select "41"
select select "processed"
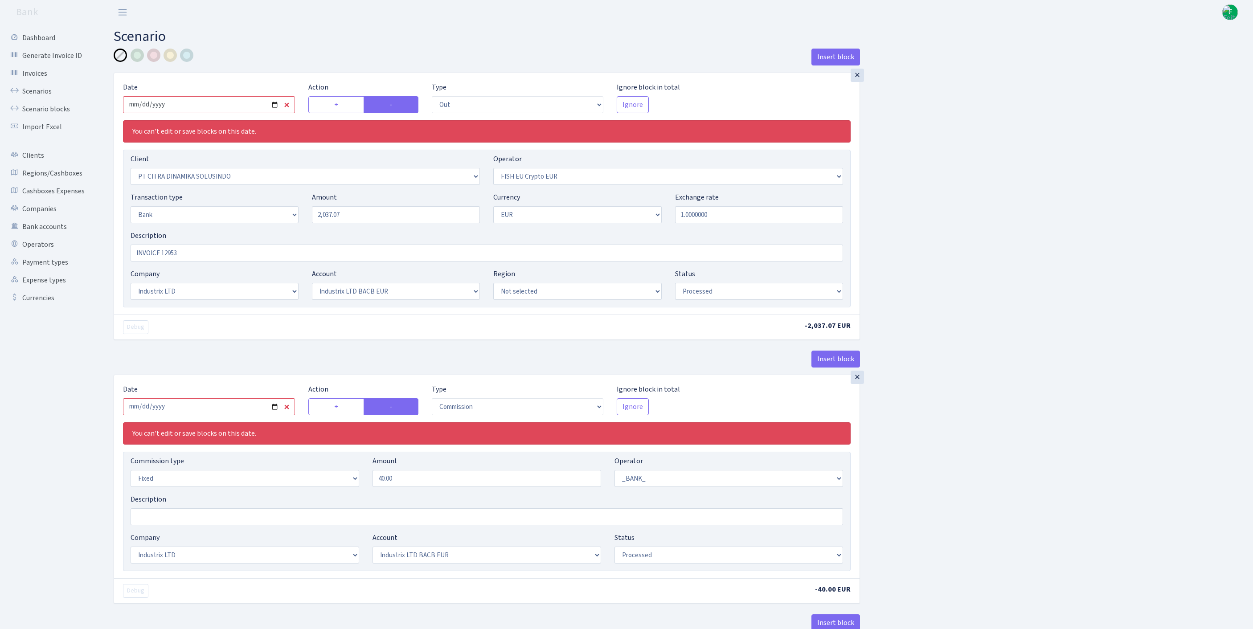
click at [226, 113] on input "2025-08-11" at bounding box center [209, 104] width 172 height 17
type input "[DATE]"
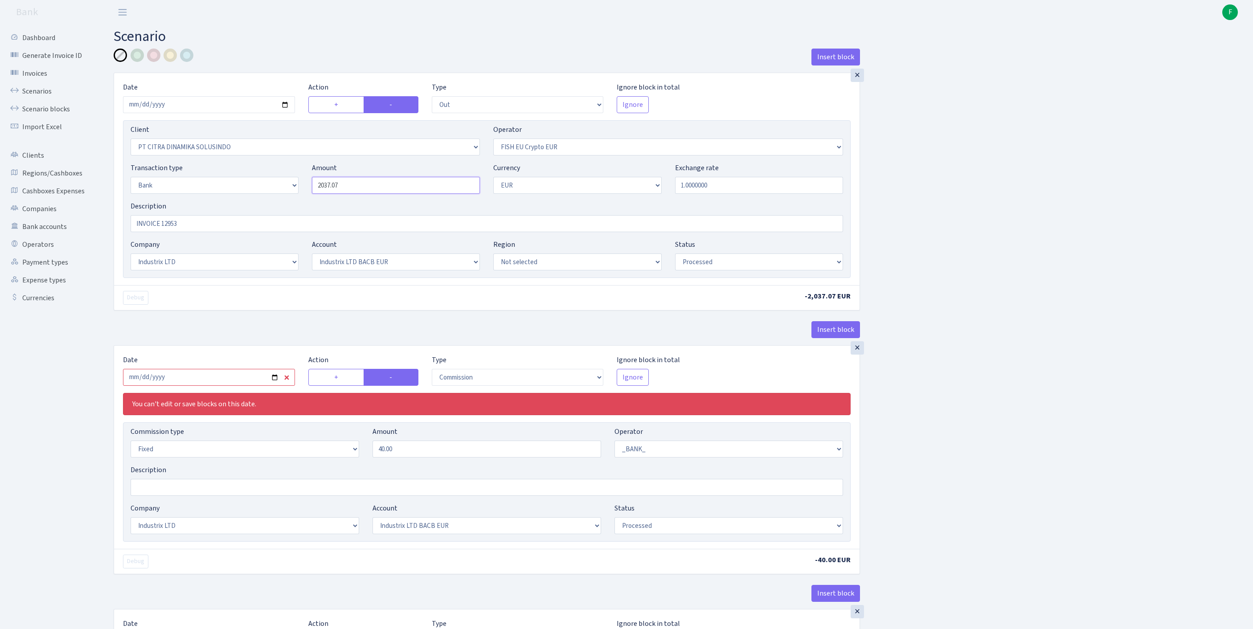
drag, startPoint x: 387, startPoint y: 211, endPoint x: 238, endPoint y: 200, distance: 149.3
click at [238, 200] on div "Transaction type Not selected 981 ELF FISH crypto GIRT IVO dekl MM-BALTIC eur U…" at bounding box center [487, 182] width 726 height 38
type input "113.23"
drag, startPoint x: 186, startPoint y: 243, endPoint x: 75, endPoint y: 238, distance: 111.5
click at [75, 238] on div "Dashboard Generate Invoice ID Invoices Scenarios Scenario blocks Import Excel C…" at bounding box center [626, 476] width 1253 height 902
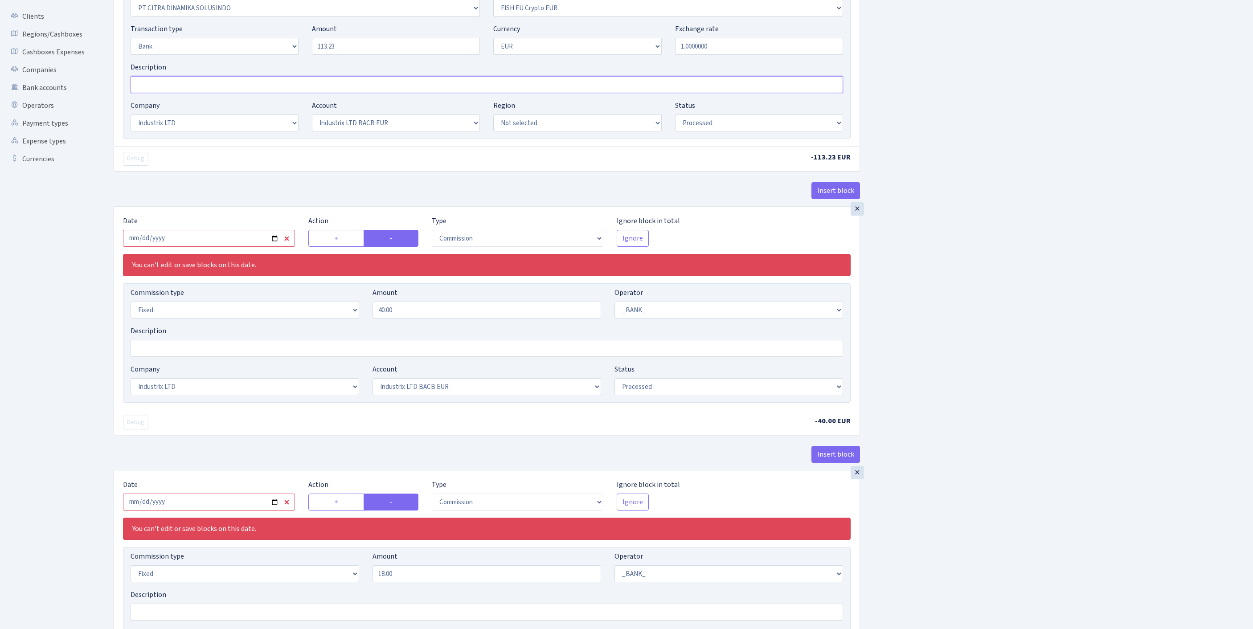
scroll to position [263, 0]
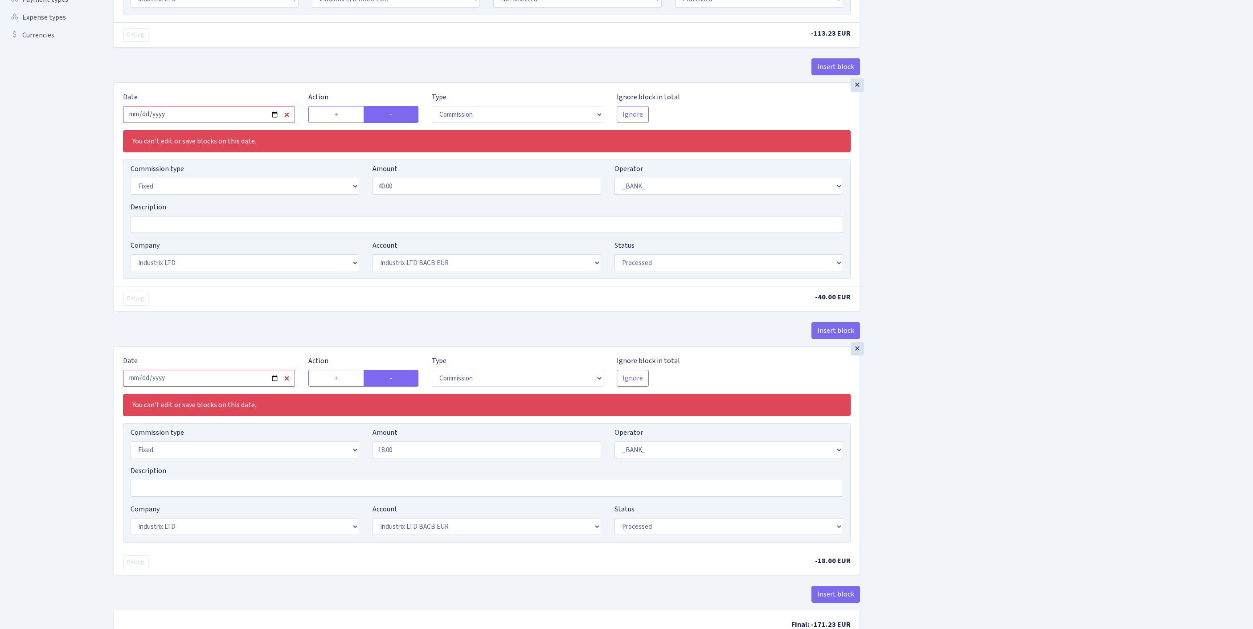
click at [195, 123] on input "2025-08-11" at bounding box center [209, 114] width 172 height 17
type input "[DATE]"
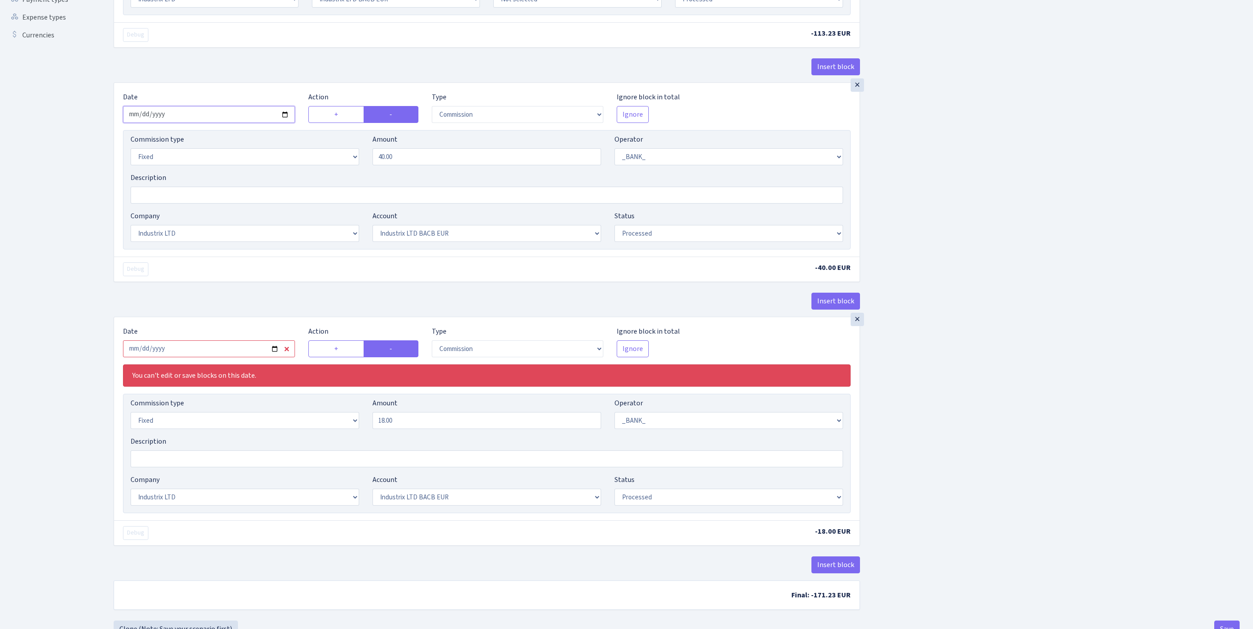
scroll to position [410, 0]
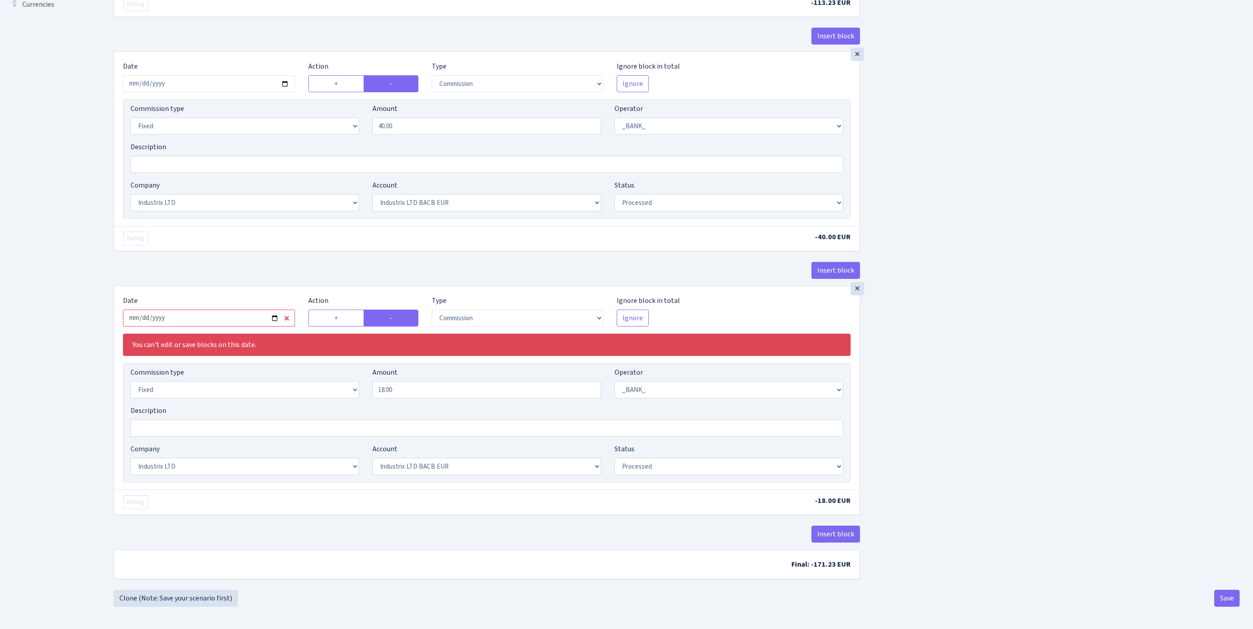
click at [253, 310] on input "2025-08-11" at bounding box center [209, 318] width 172 height 17
type input "[DATE]"
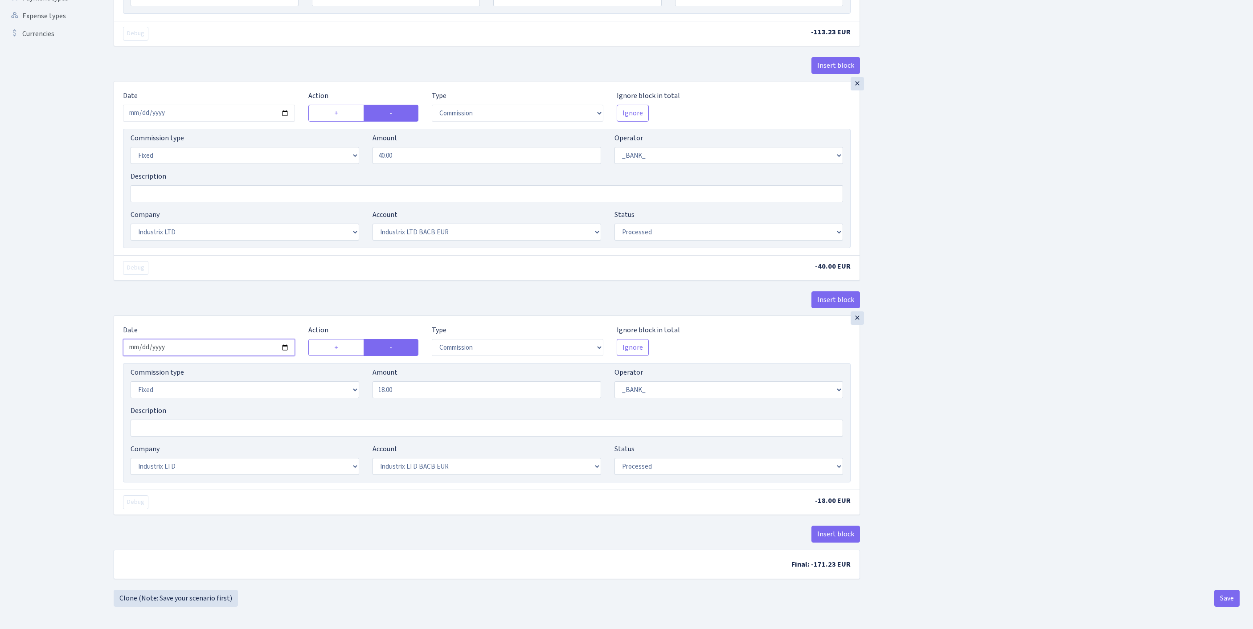
scroll to position [377, 0]
click at [1226, 600] on button "Save" at bounding box center [1226, 598] width 25 height 17
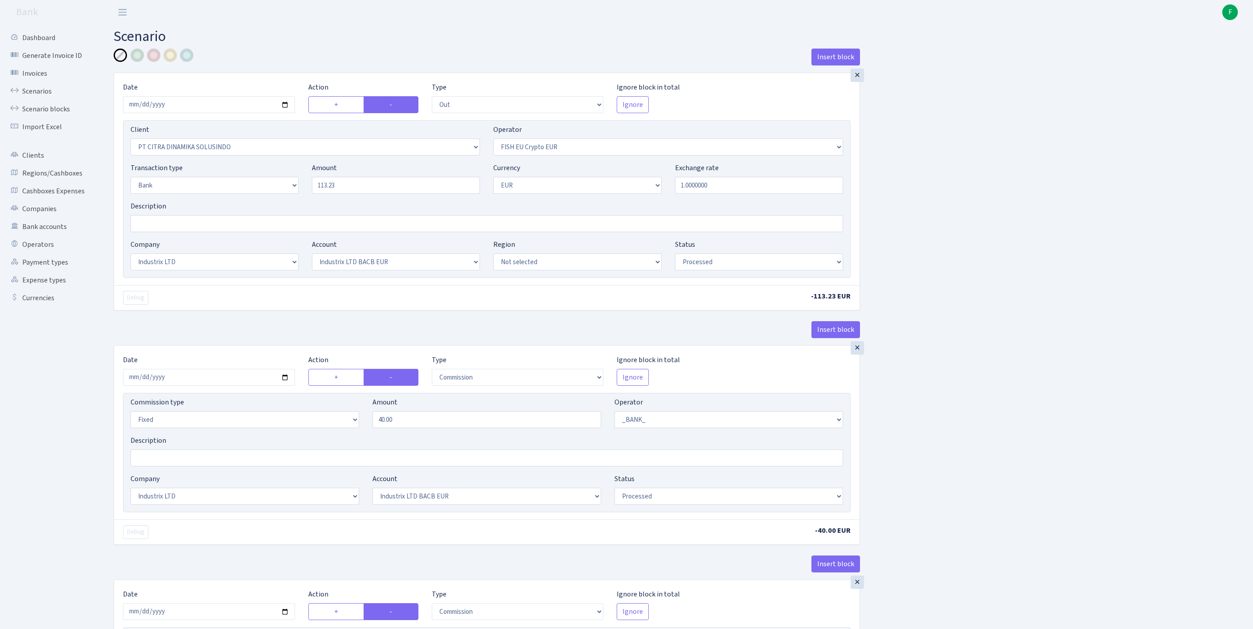
select select "out"
select select "2488"
select select "361"
select select "2"
select select "1"
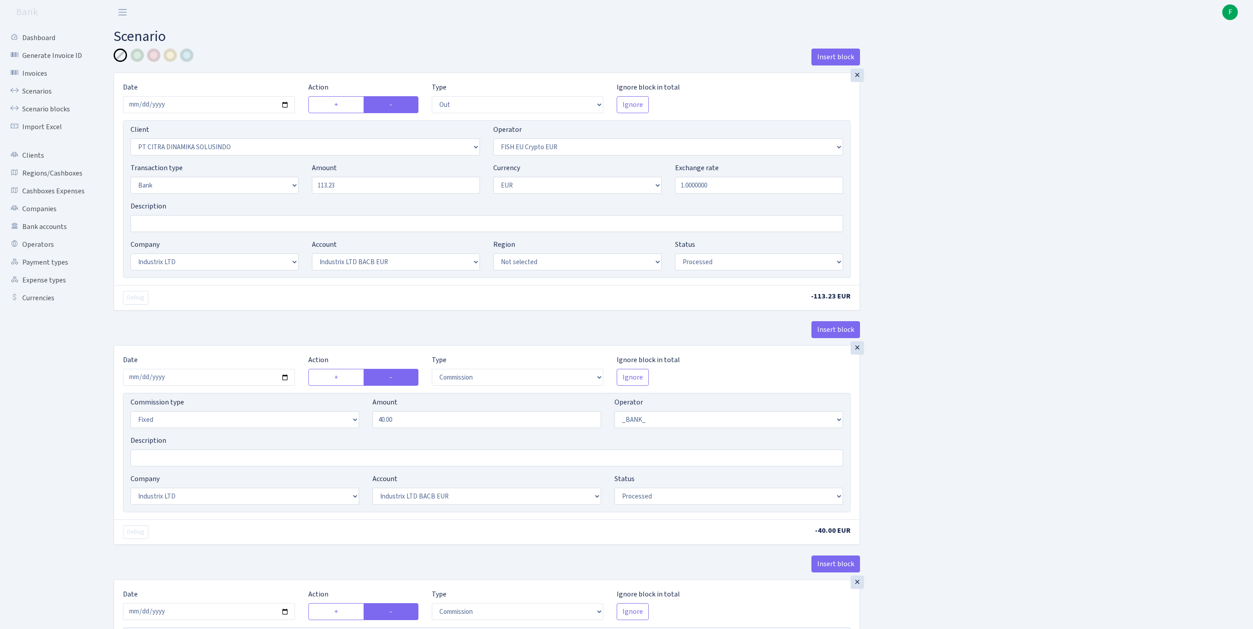
select select "17"
select select "41"
select select "processed"
select select "commission"
select select "fixed"
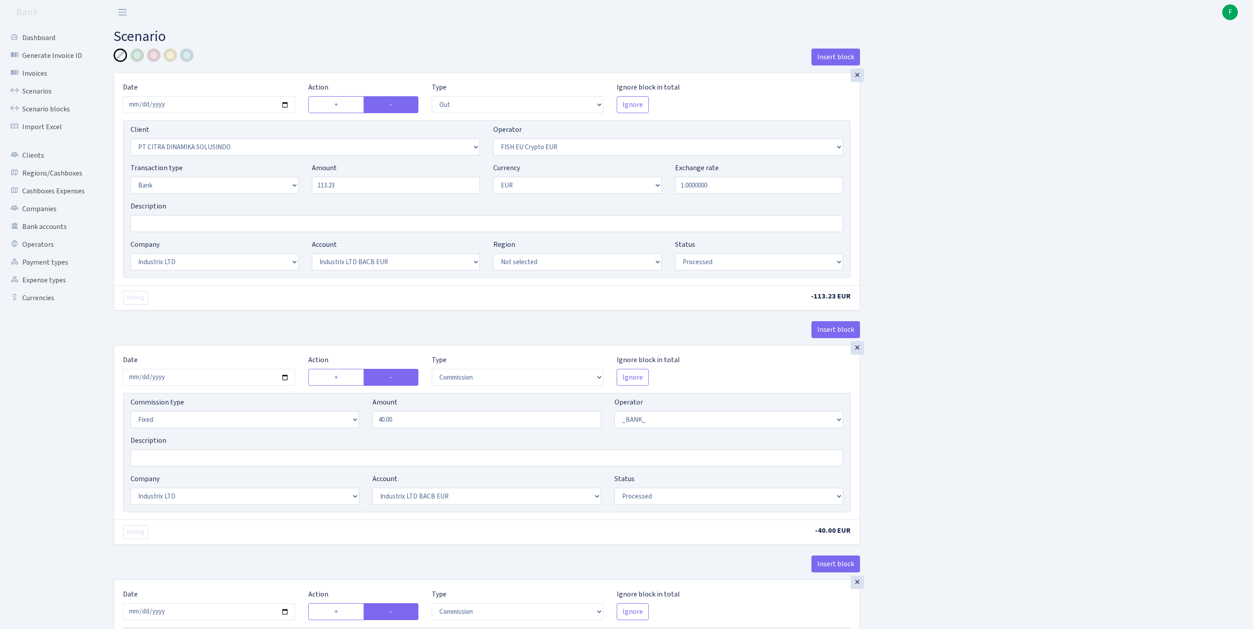
select select "1"
select select "17"
select select "41"
select select "processed"
select select "commission"
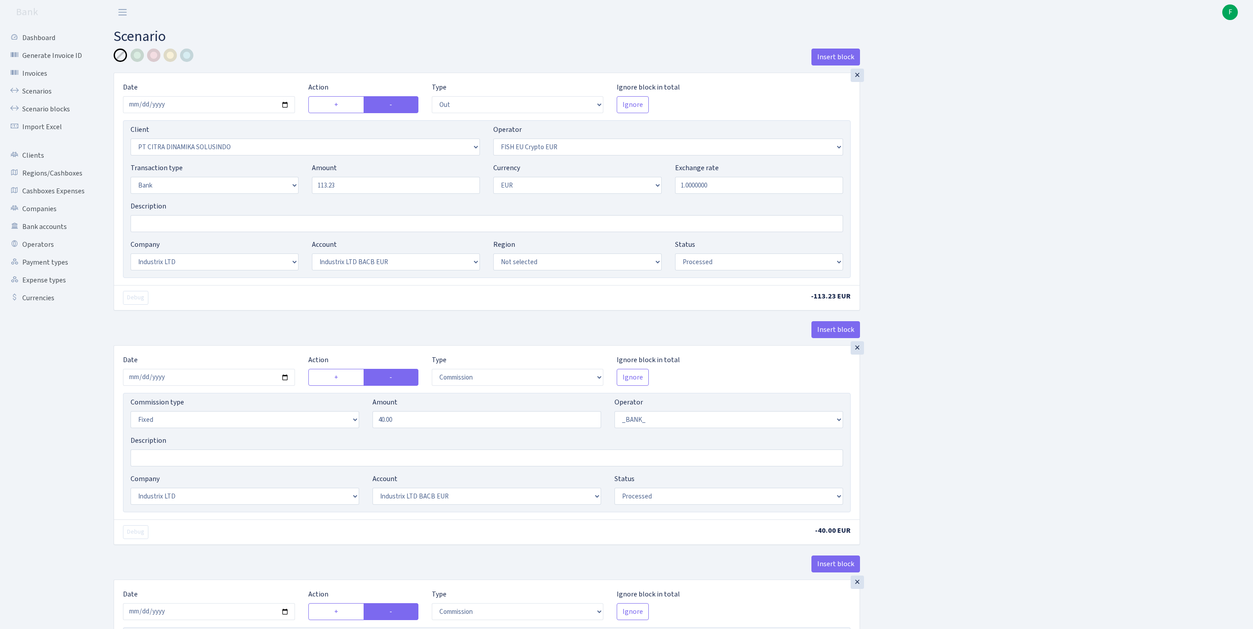
select select "fixed"
select select "1"
select select "17"
select select "41"
select select "processed"
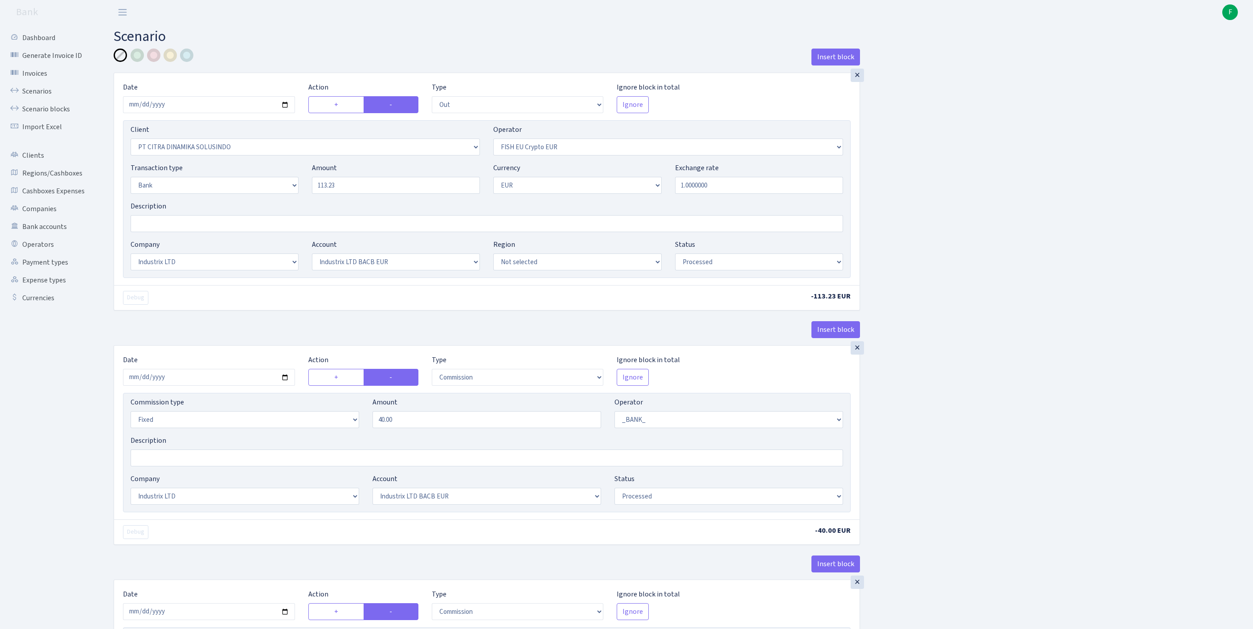
scroll to position [377, 0]
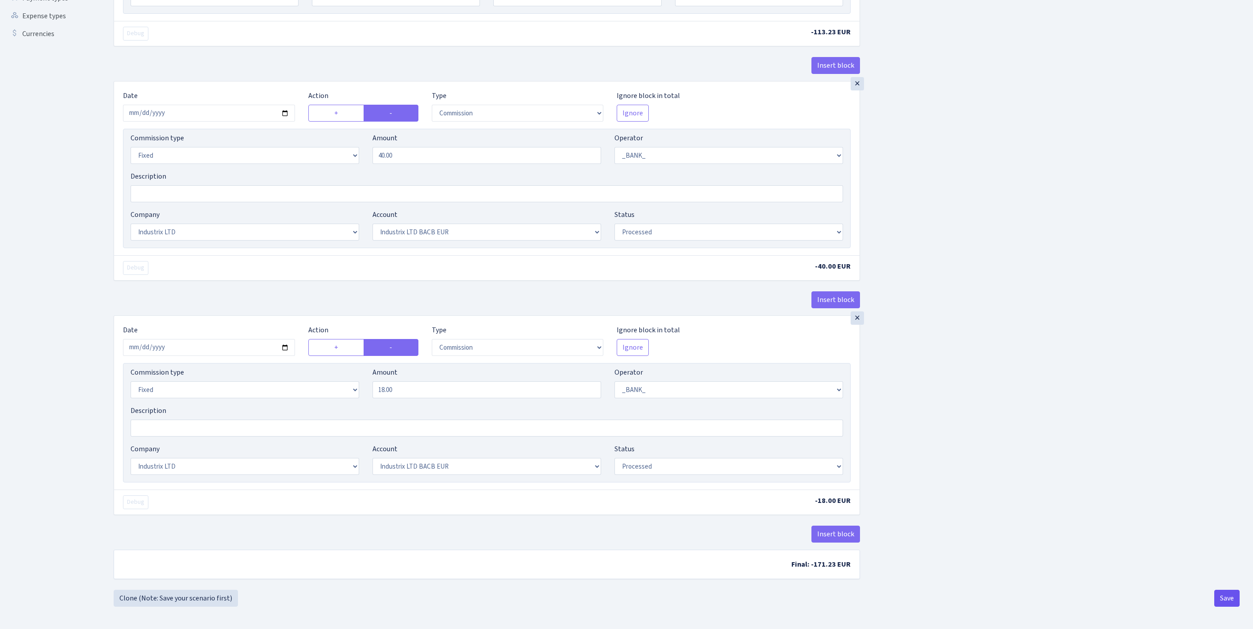
click at [1232, 598] on button "Save" at bounding box center [1226, 598] width 25 height 17
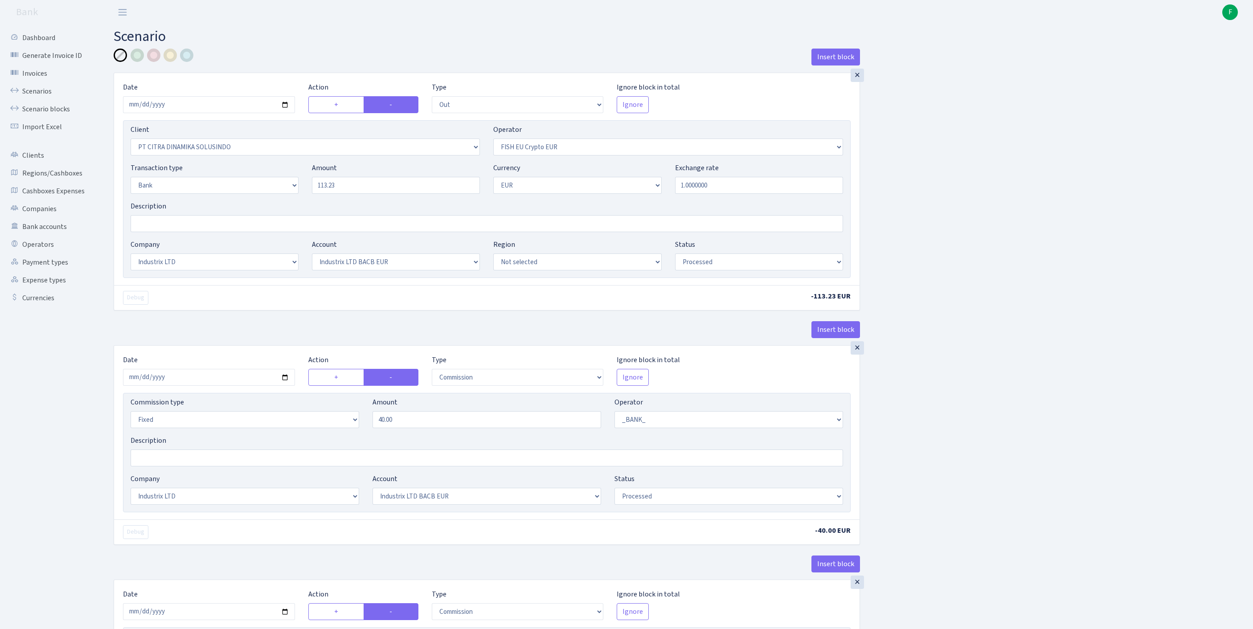
select select "out"
select select "2488"
select select "361"
select select "2"
select select "1"
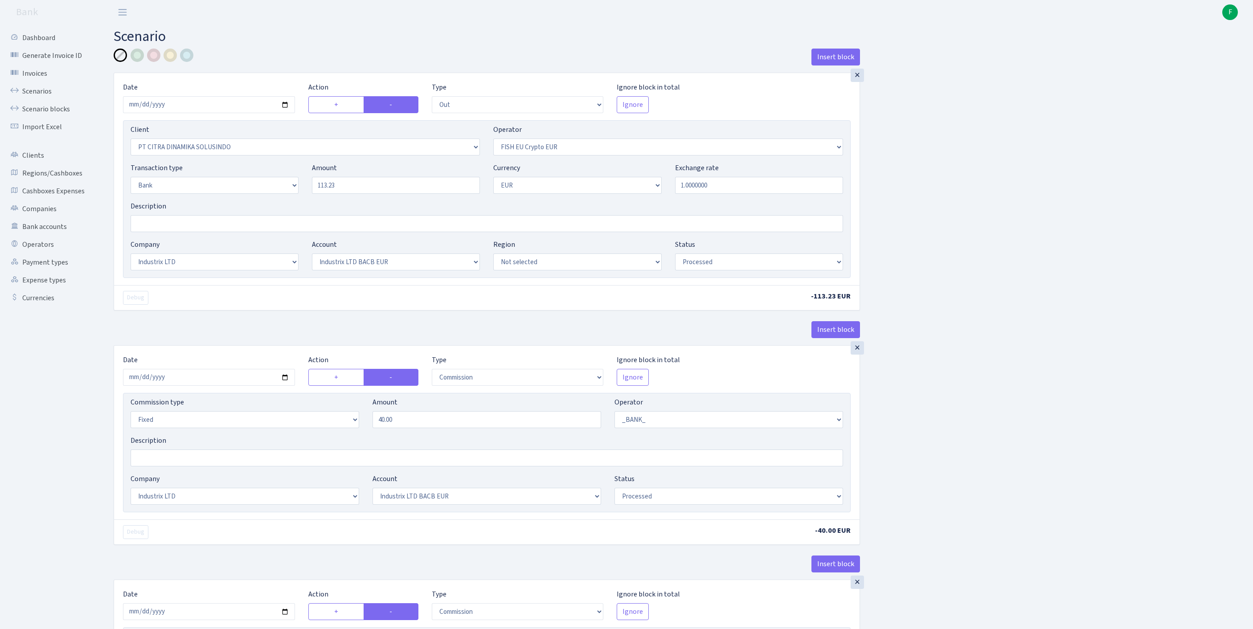
select select "17"
select select "41"
select select "processed"
select select "commission"
select select "fixed"
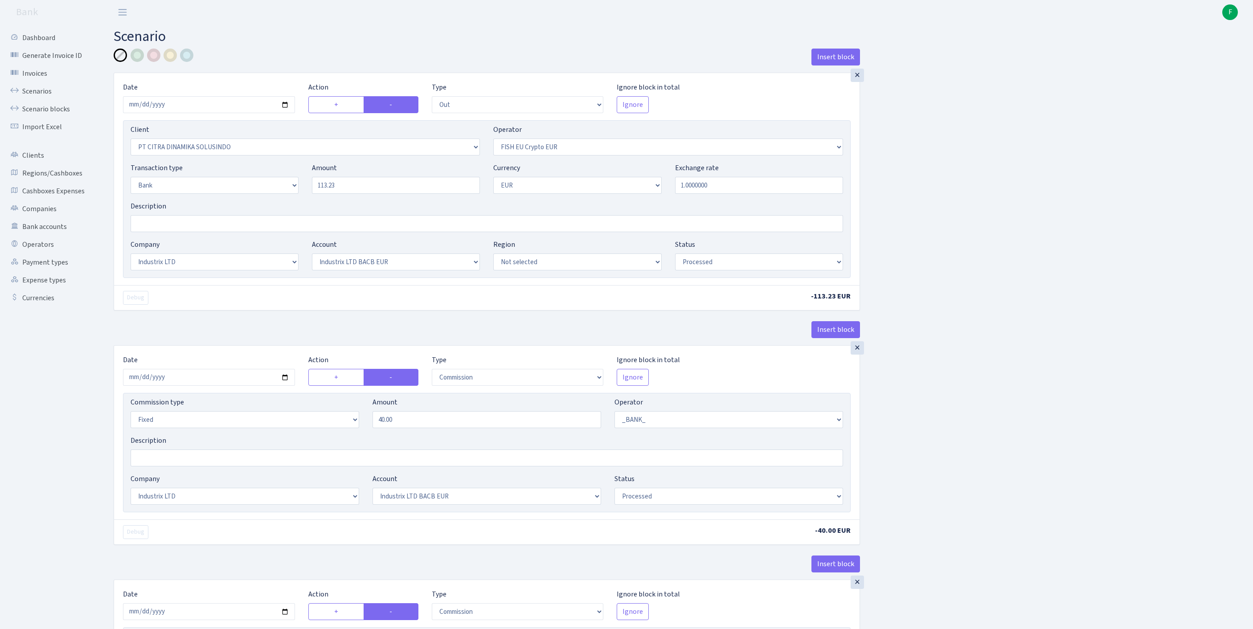
select select "1"
select select "17"
select select "41"
select select "processed"
select select "commission"
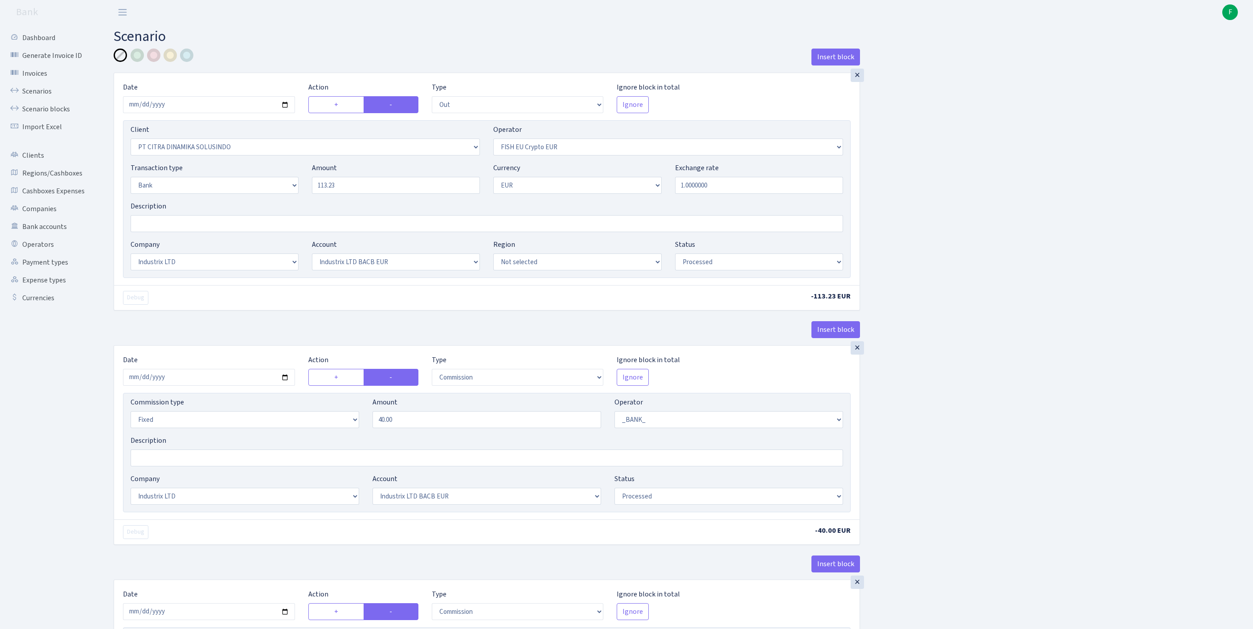
select select "fixed"
select select "1"
select select "17"
select select "41"
select select "processed"
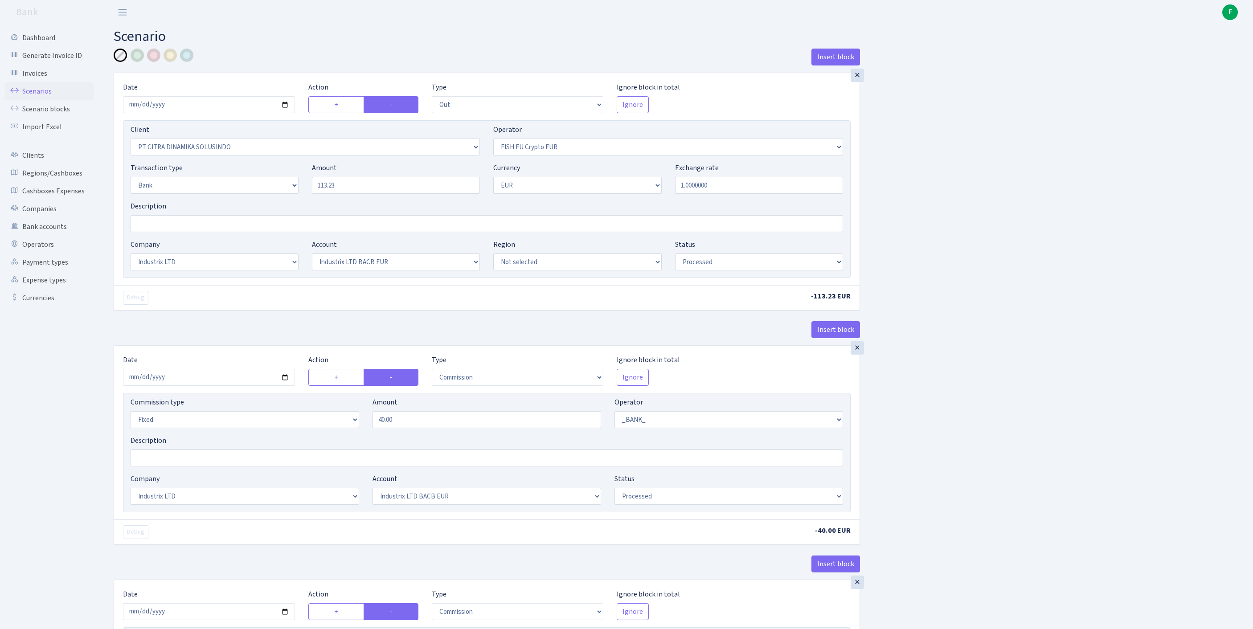
click at [36, 94] on link "Scenarios" at bounding box center [48, 91] width 89 height 18
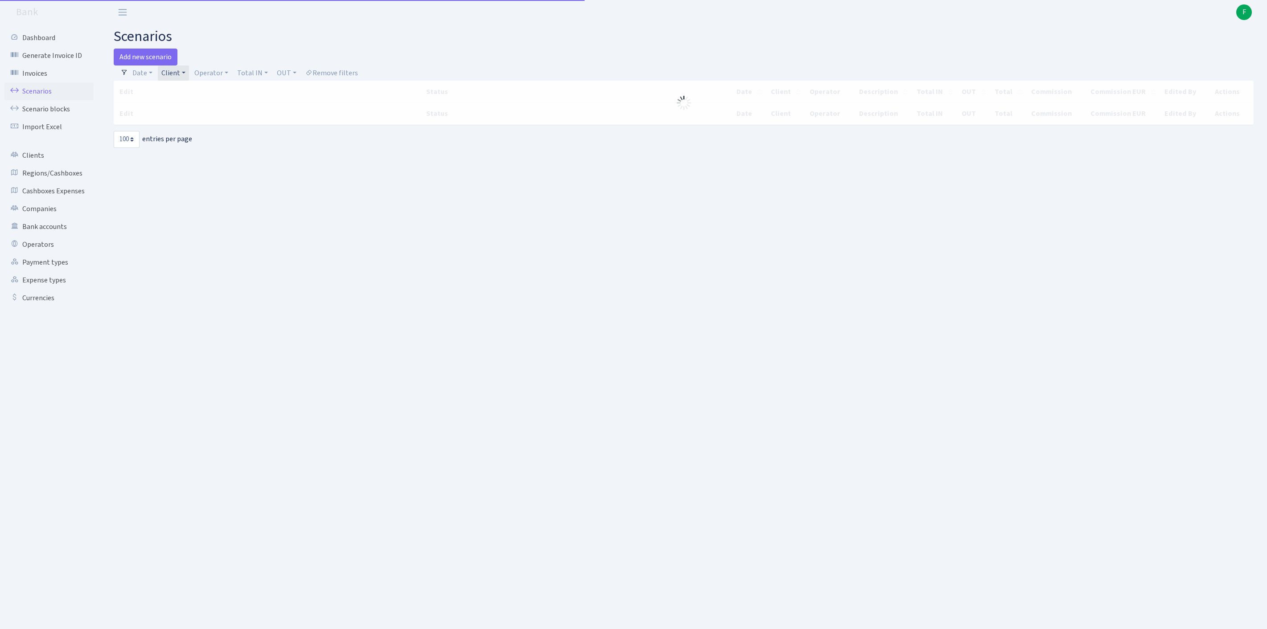
select select "100"
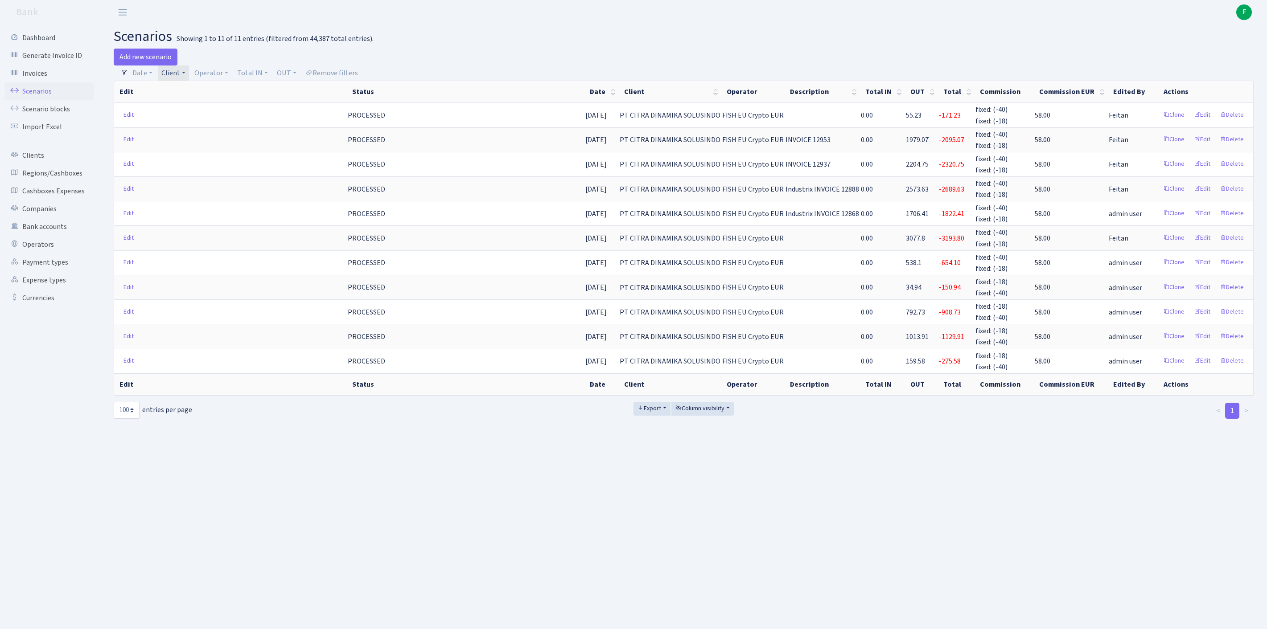
click at [189, 73] on link "Client" at bounding box center [173, 73] width 31 height 15
click at [193, 109] on input "search" at bounding box center [222, 105] width 122 height 14
type input "ELEKTROZIP"
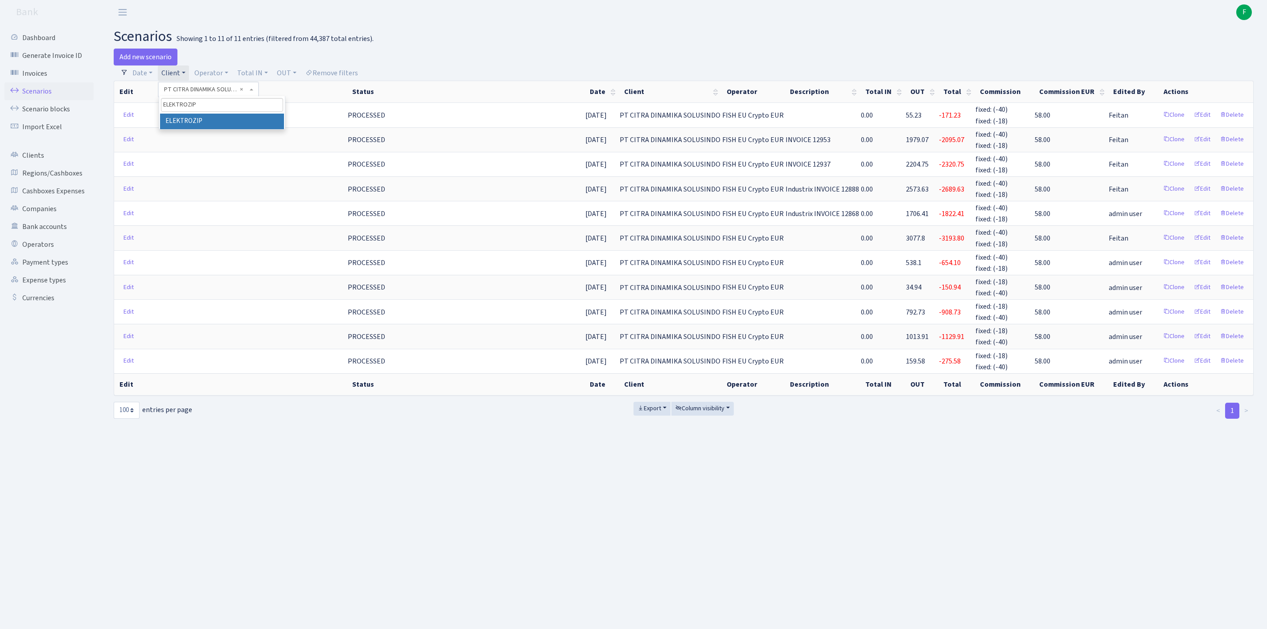
click at [181, 127] on li "ELEKTROZIP" at bounding box center [222, 122] width 124 height 16
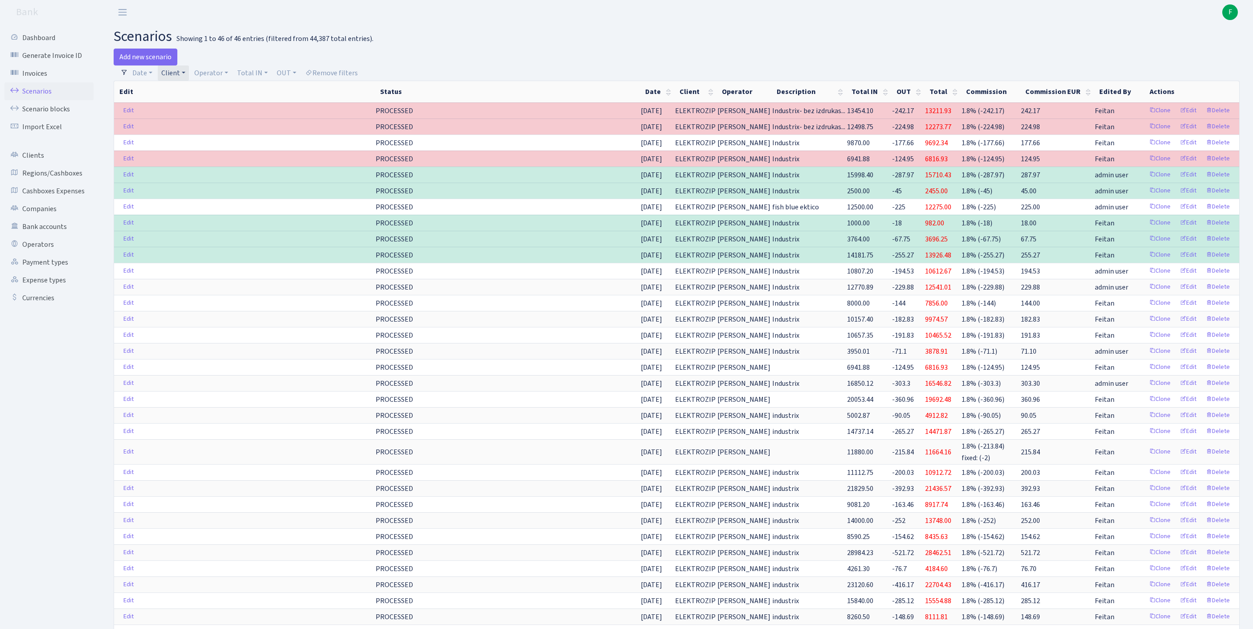
click at [189, 75] on link "Client" at bounding box center [173, 73] width 31 height 15
click at [193, 111] on input "search" at bounding box center [198, 105] width 74 height 14
type input "COMTR"
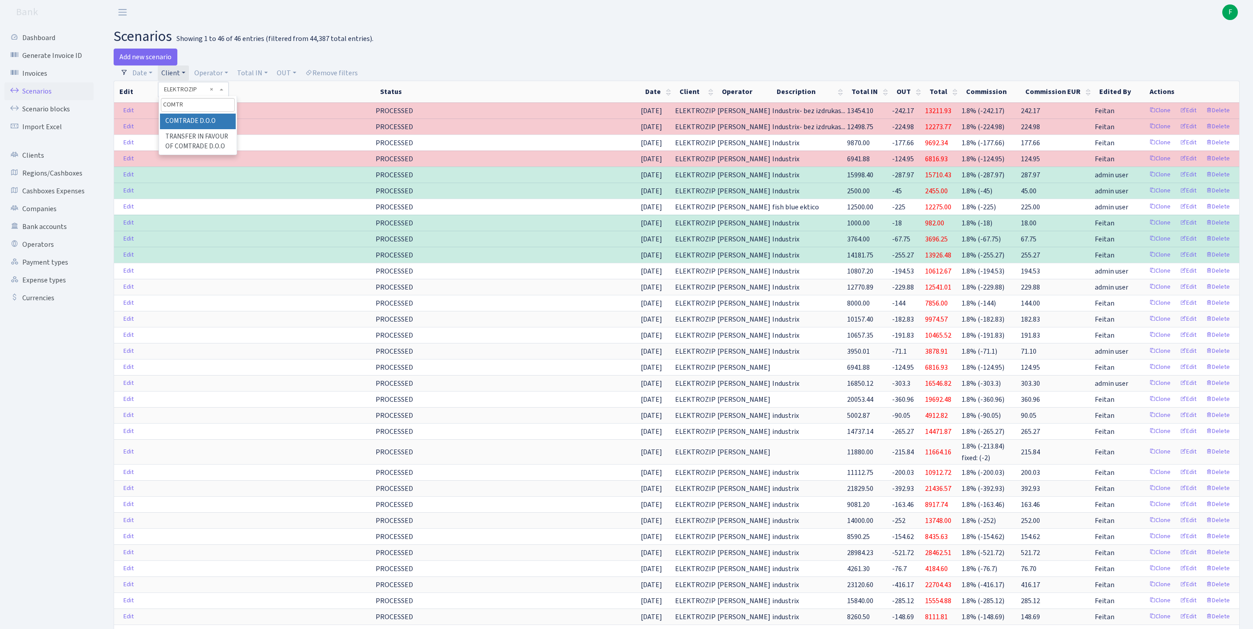
click at [226, 128] on li "COMTRADE D.O.O" at bounding box center [198, 122] width 76 height 16
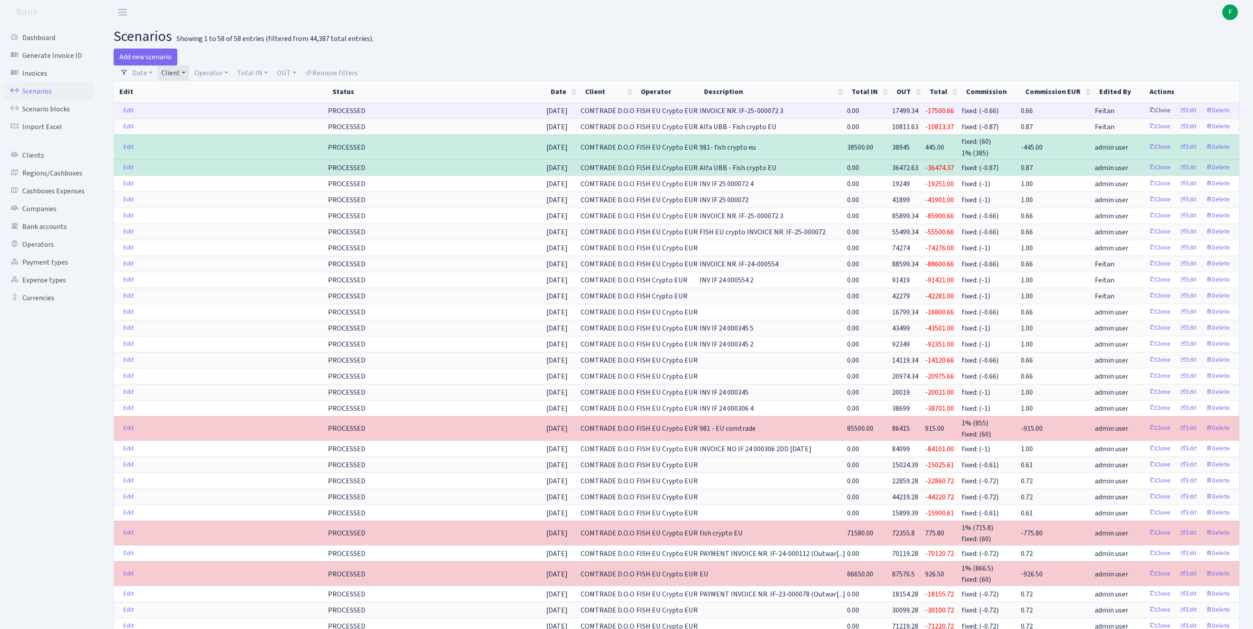
click at [1145, 118] on link "Clone" at bounding box center [1159, 111] width 29 height 14
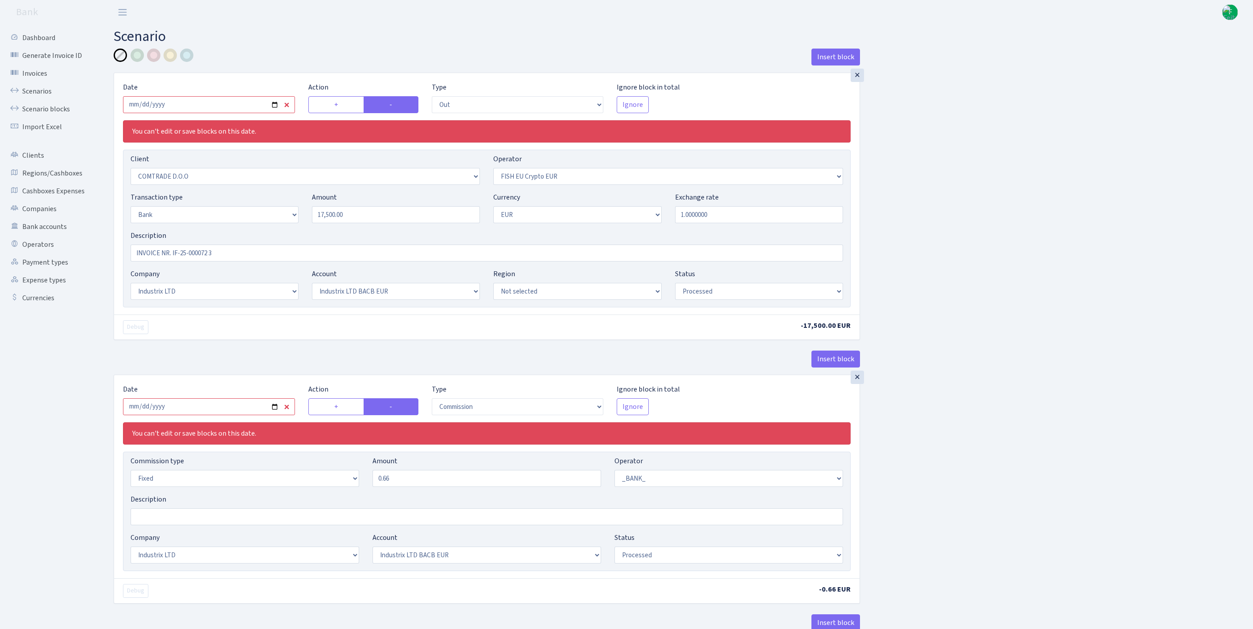
select select "out"
select select "1465"
select select "361"
select select "2"
select select "1"
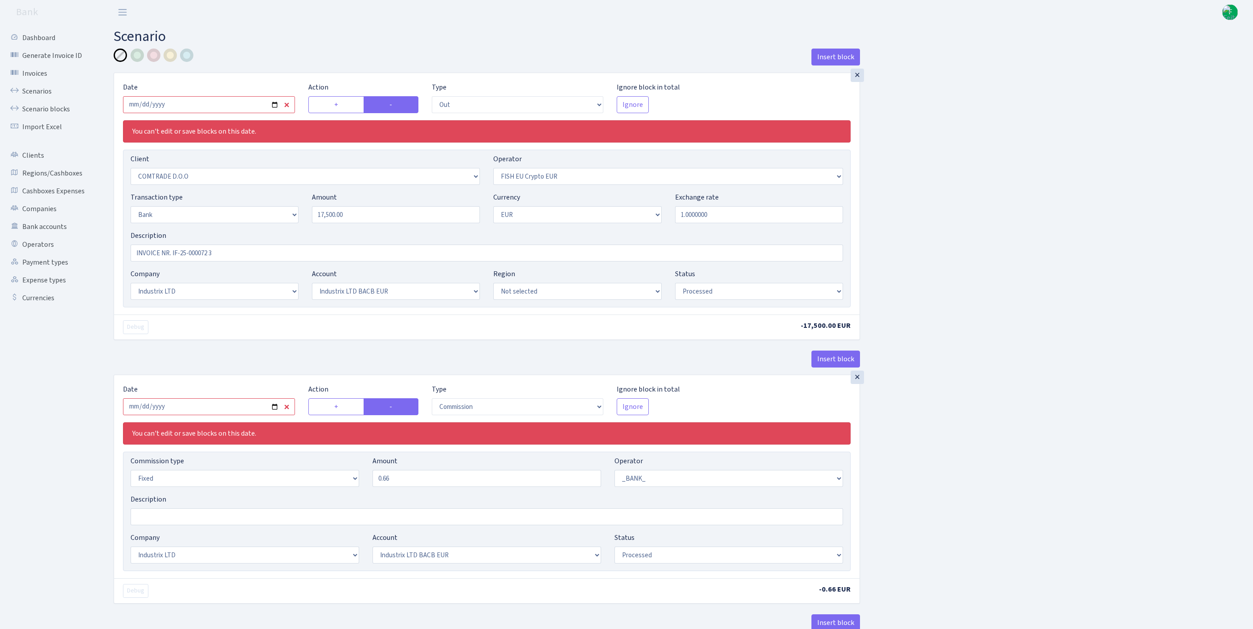
select select "17"
select select "41"
select select "processed"
select select "commission"
select select "fixed"
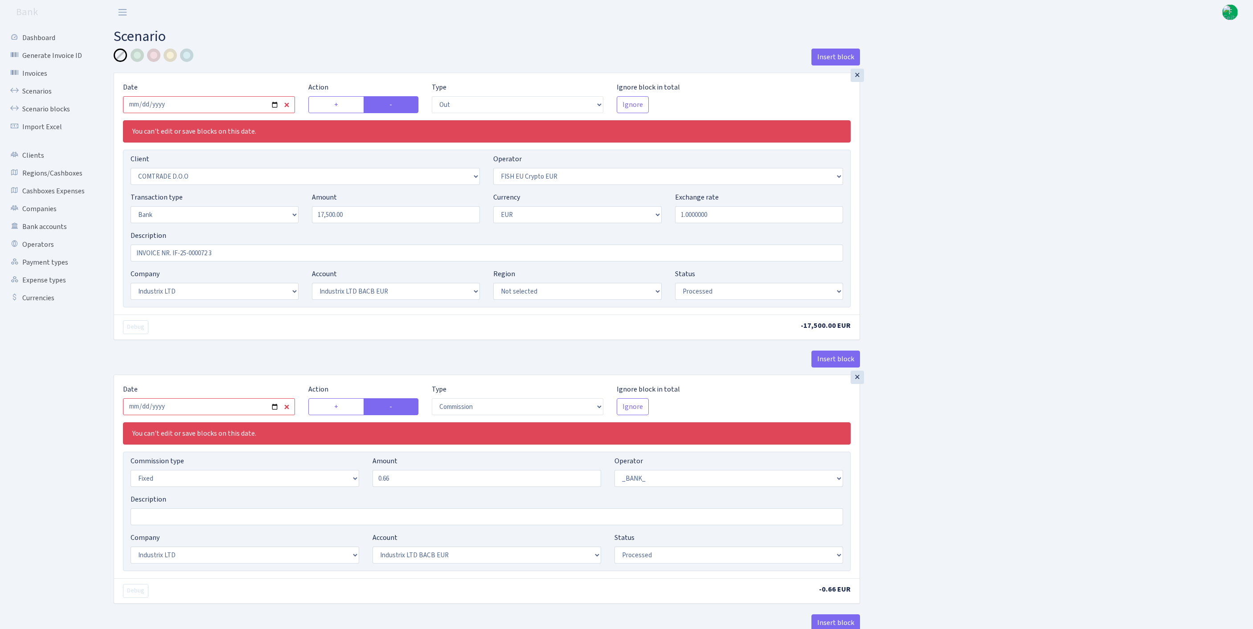
select select "1"
select select "17"
select select "41"
select select "processed"
click at [225, 113] on input "2025-08-19" at bounding box center [209, 104] width 172 height 17
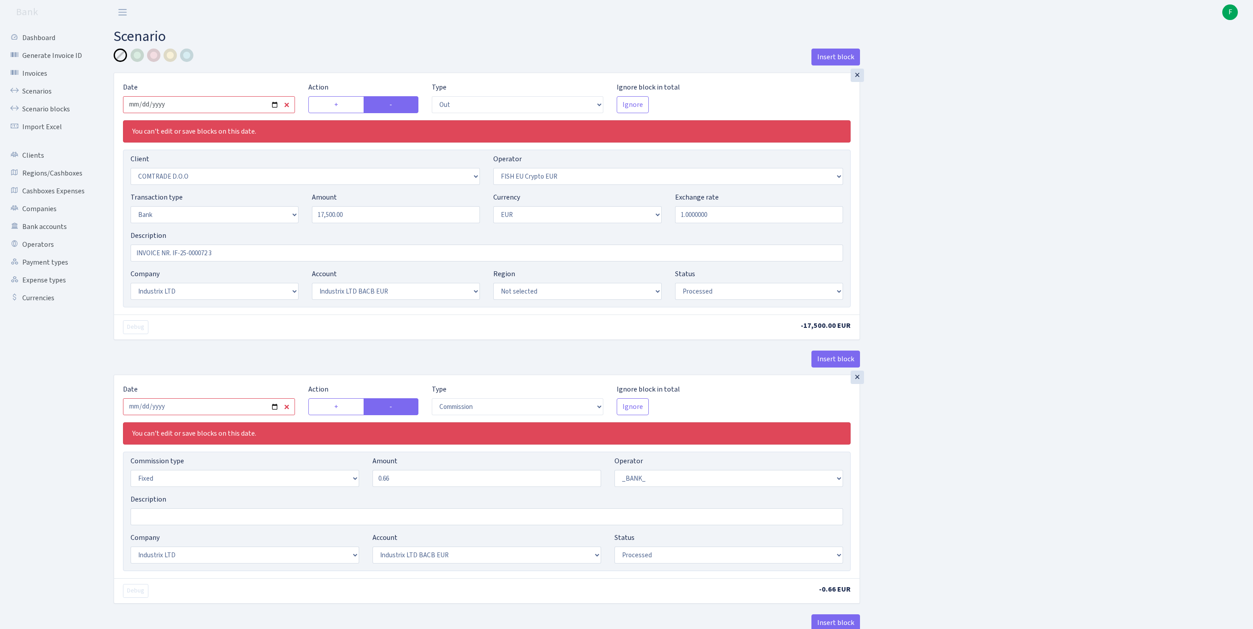
type input "2025-09-23"
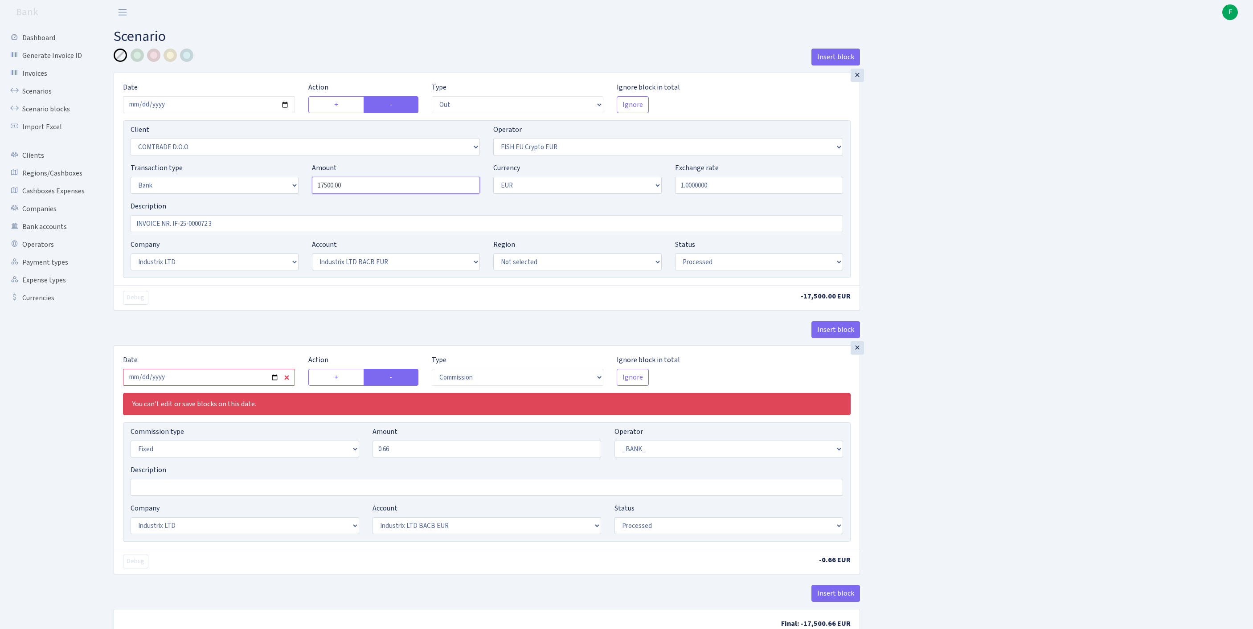
drag, startPoint x: 378, startPoint y: 202, endPoint x: 215, endPoint y: 197, distance: 163.2
click at [215, 197] on div "Transaction type Not selected 981 ELF FISH crypto GIRT IVO dekl MM-BALTIC eur U…" at bounding box center [487, 182] width 726 height 38
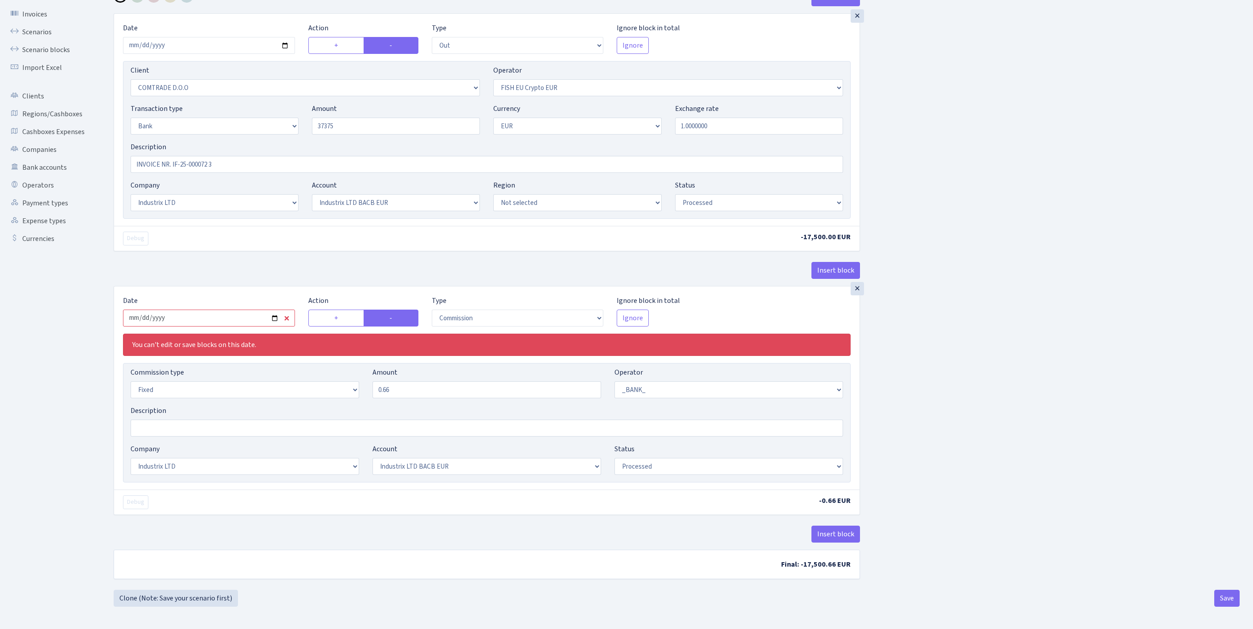
type input "37,375.00"
click at [213, 310] on input "2025-08-19" at bounding box center [209, 318] width 172 height 17
type input "[DATE]"
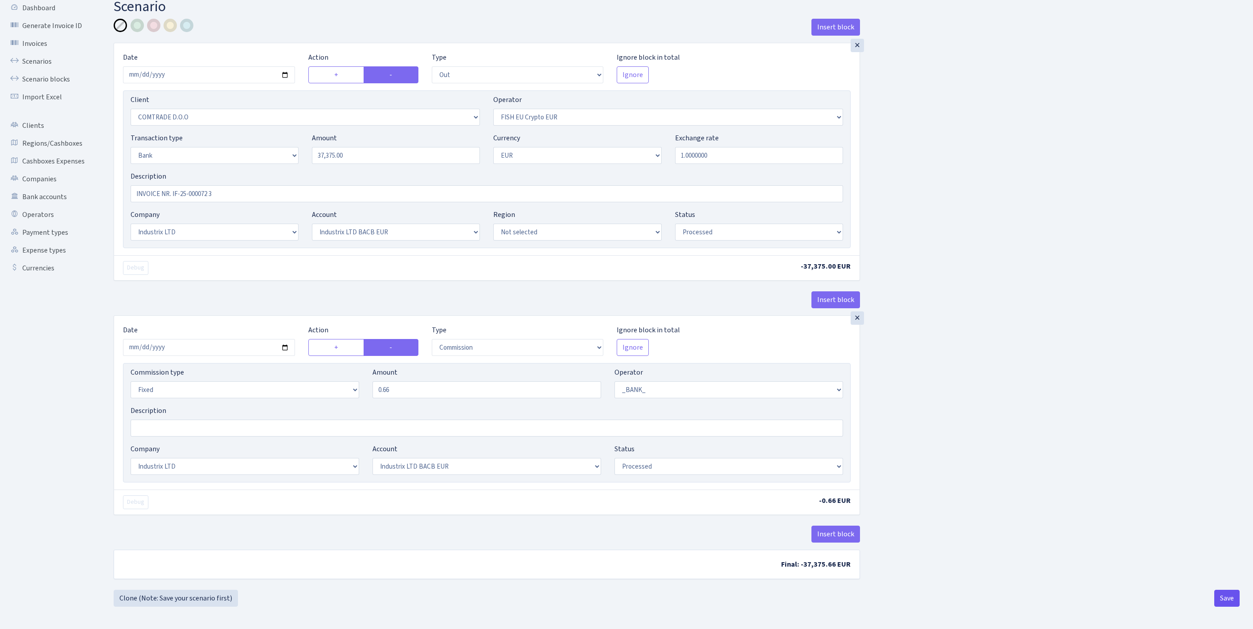
click at [1219, 603] on button "Save" at bounding box center [1226, 598] width 25 height 17
click at [1220, 603] on button "Save" at bounding box center [1226, 598] width 25 height 17
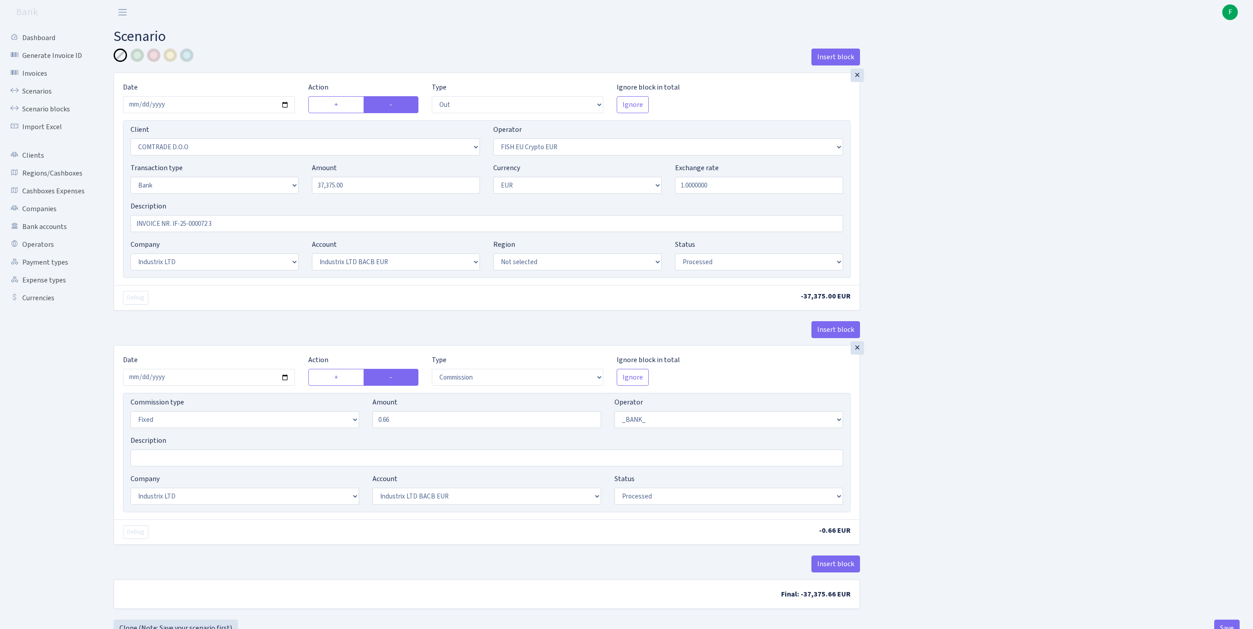
select select "out"
select select "1465"
select select "361"
select select "2"
select select "1"
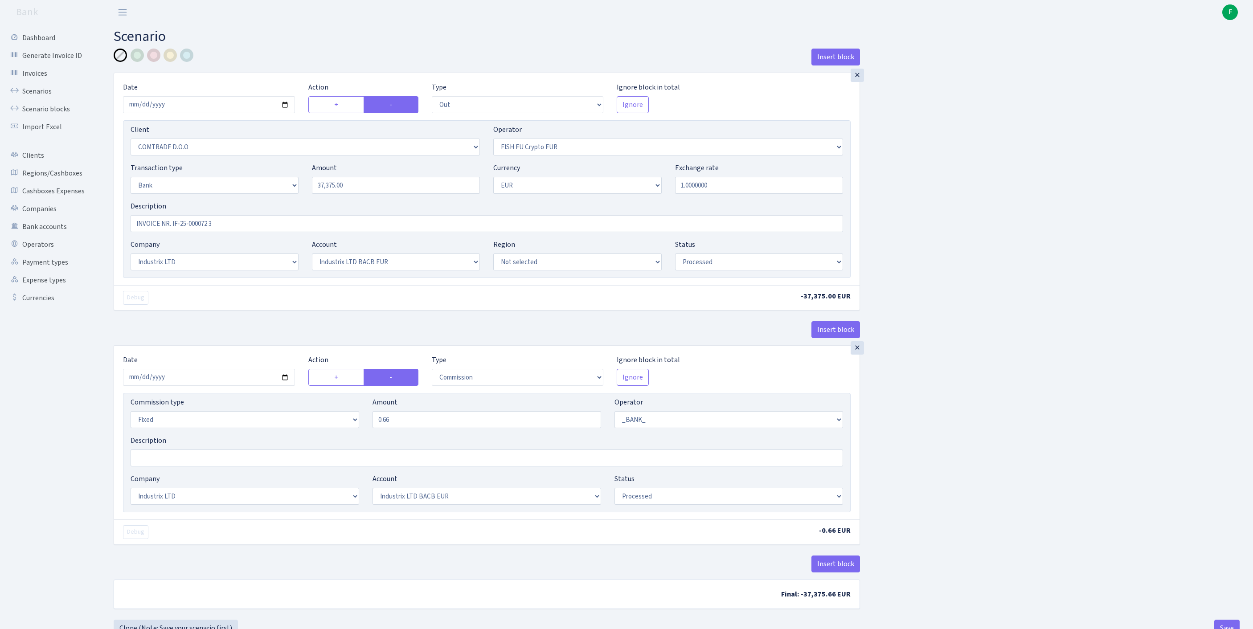
select select "17"
select select "41"
select select "processed"
select select "commission"
select select "fixed"
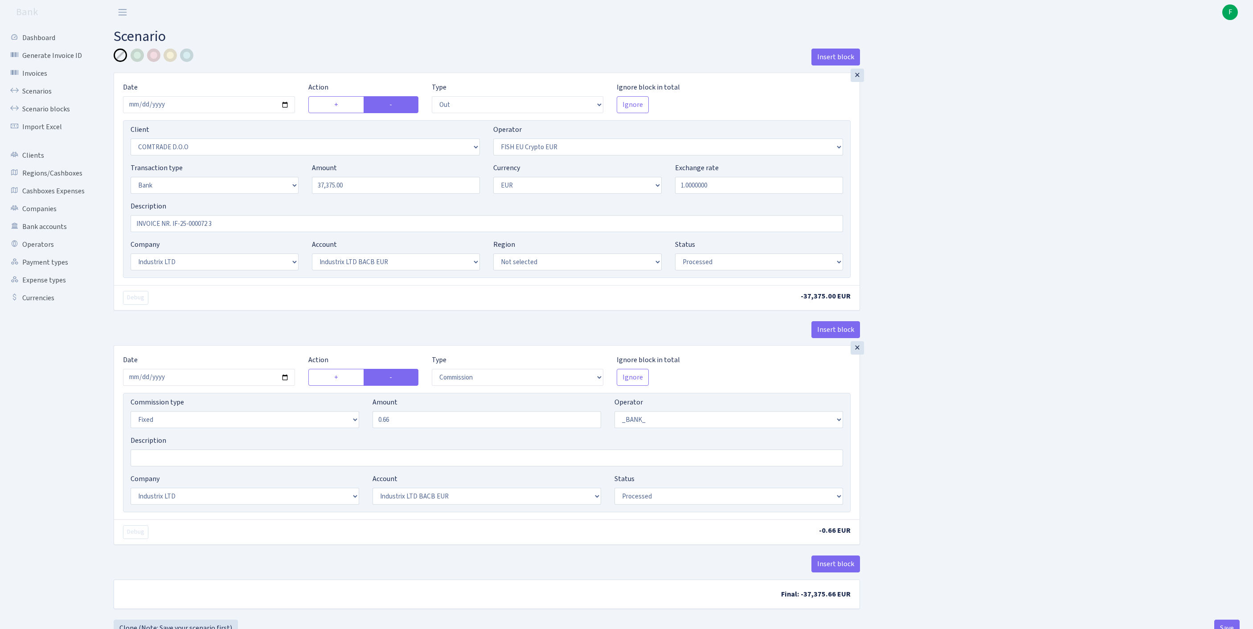
select select "1"
select select "17"
select select "41"
select select "processed"
click at [44, 97] on link "Scenarios" at bounding box center [48, 91] width 89 height 18
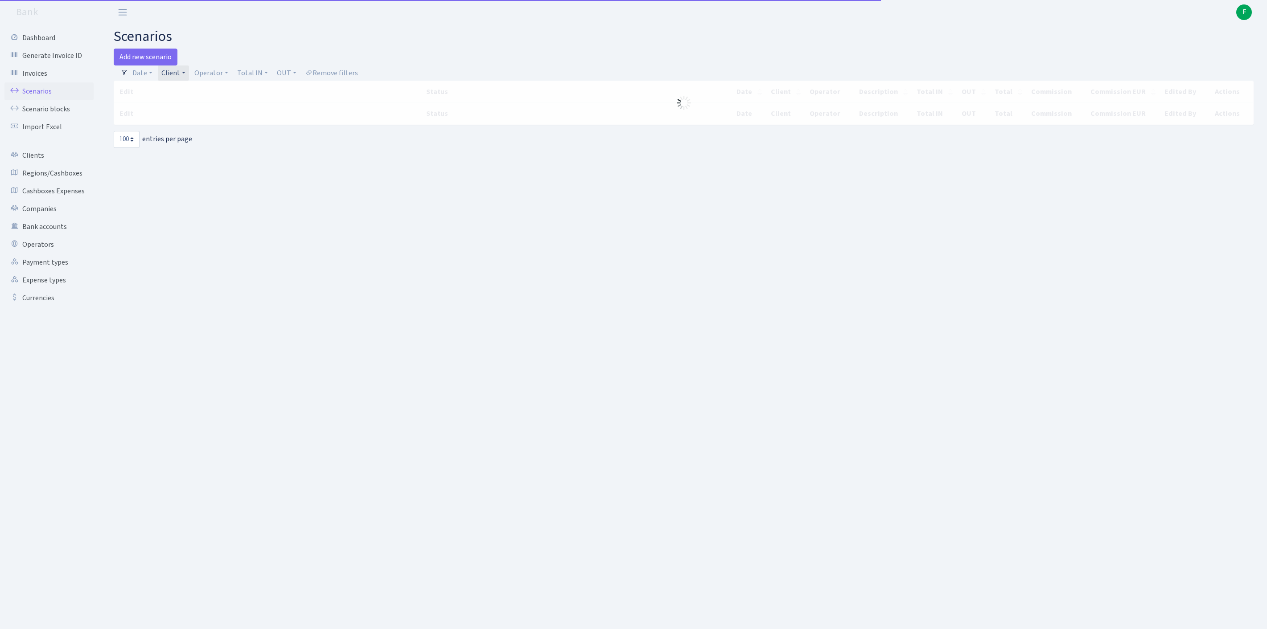
select select "100"
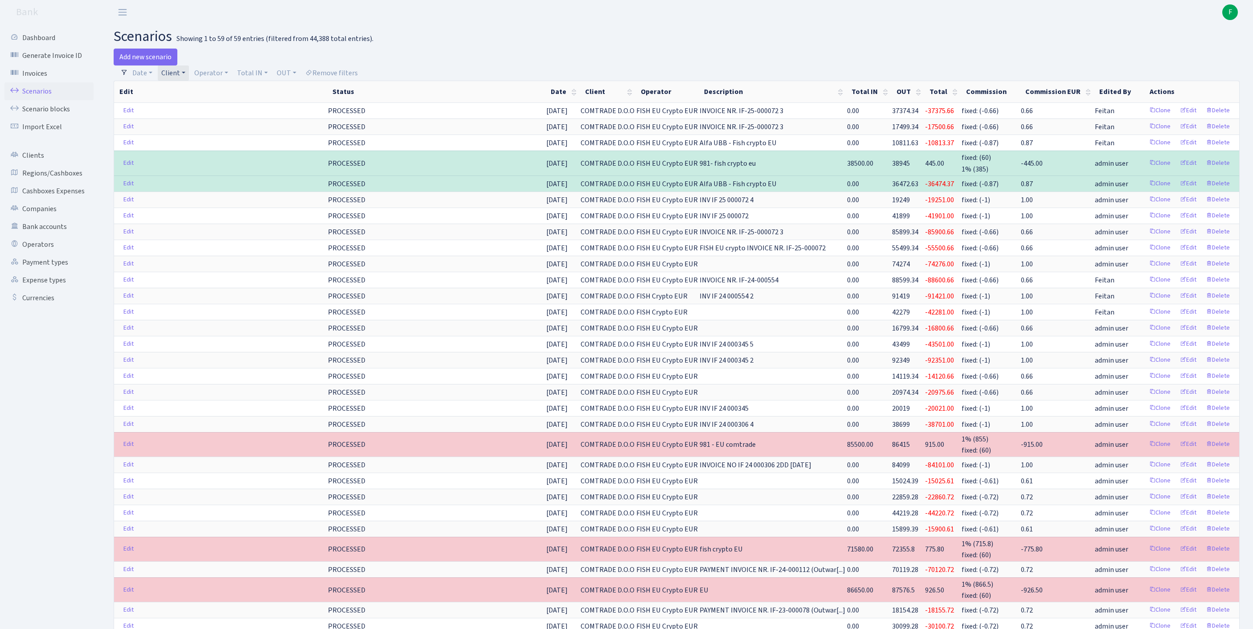
click at [189, 74] on link "Client" at bounding box center [173, 73] width 31 height 15
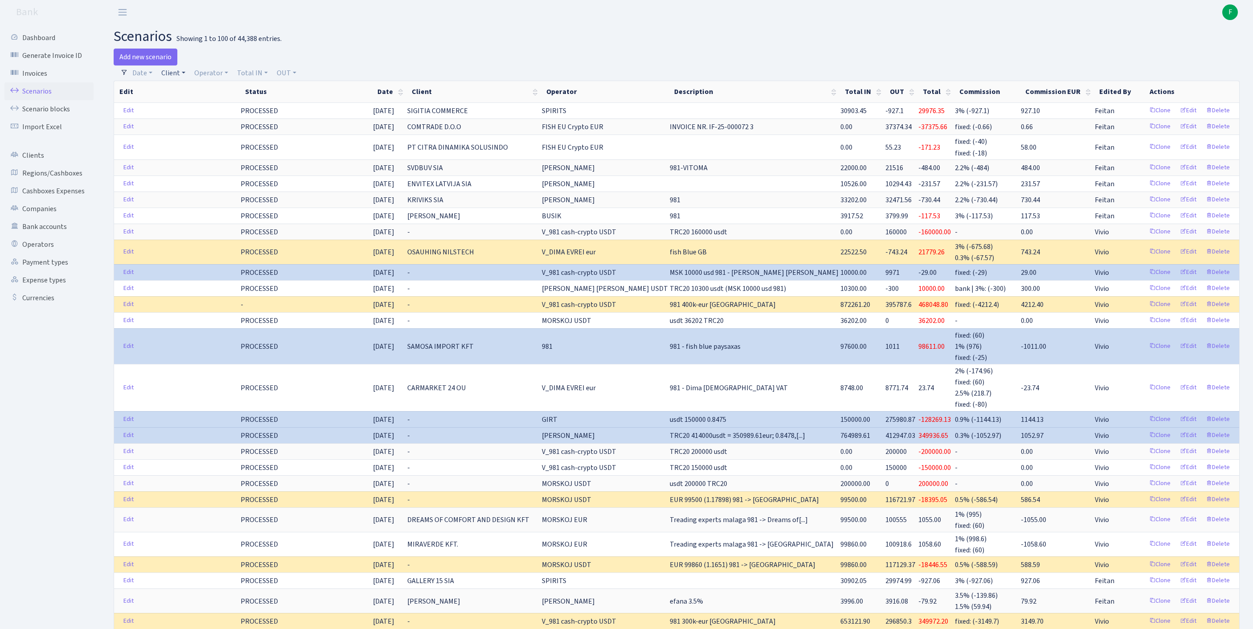
click at [177, 76] on link "Client" at bounding box center [173, 73] width 31 height 15
click at [185, 112] on input "search" at bounding box center [198, 105] width 74 height 14
type input "RACKSP"
click at [222, 144] on li "RACKSPACE INTERNATIONAL GMBH" at bounding box center [198, 132] width 76 height 36
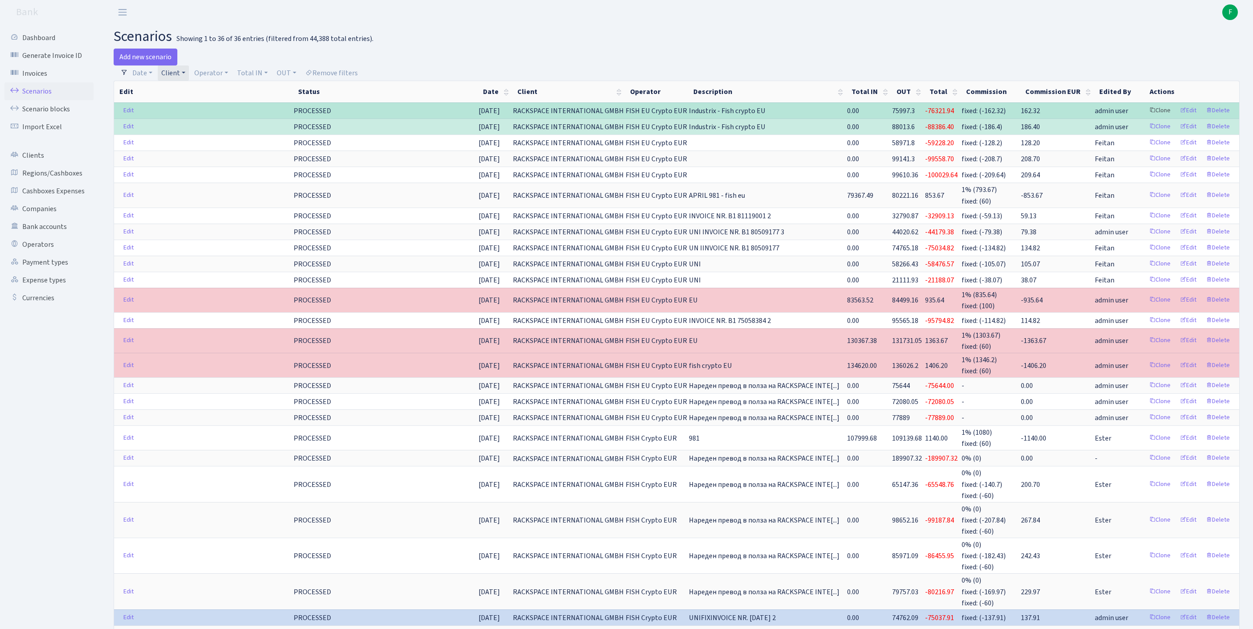
click at [1145, 118] on link "Clone" at bounding box center [1159, 111] width 29 height 14
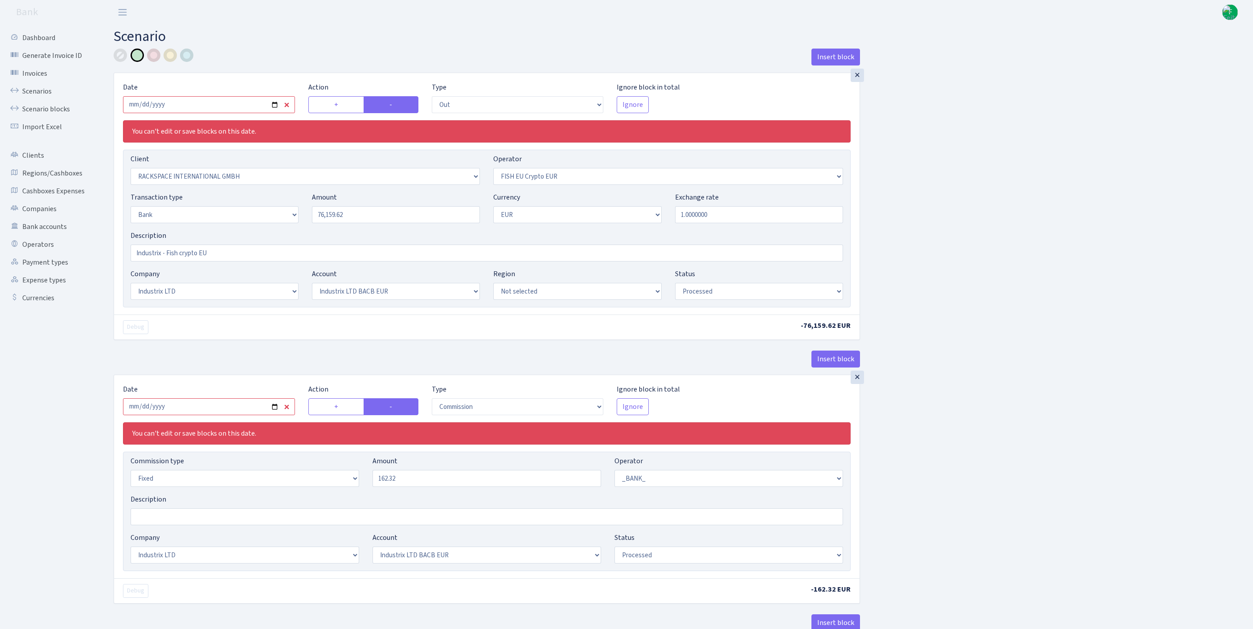
select select "out"
select select "1592"
select select "361"
select select "2"
select select "1"
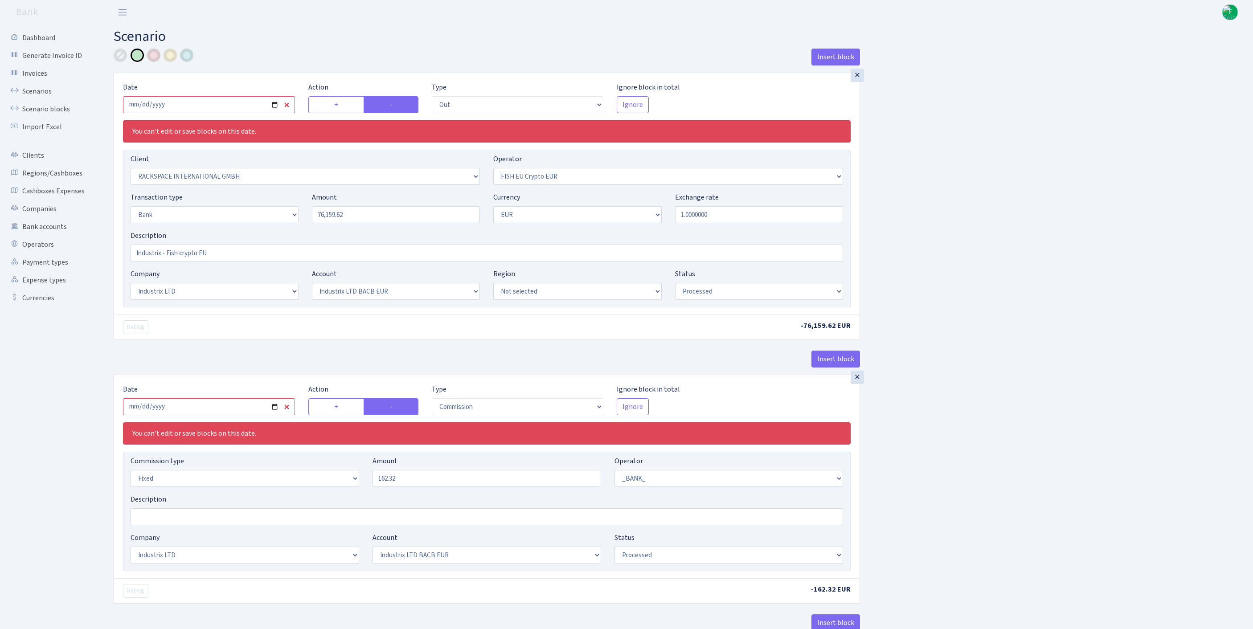
select select "17"
select select "41"
select select "processed"
select select "commission"
select select "fixed"
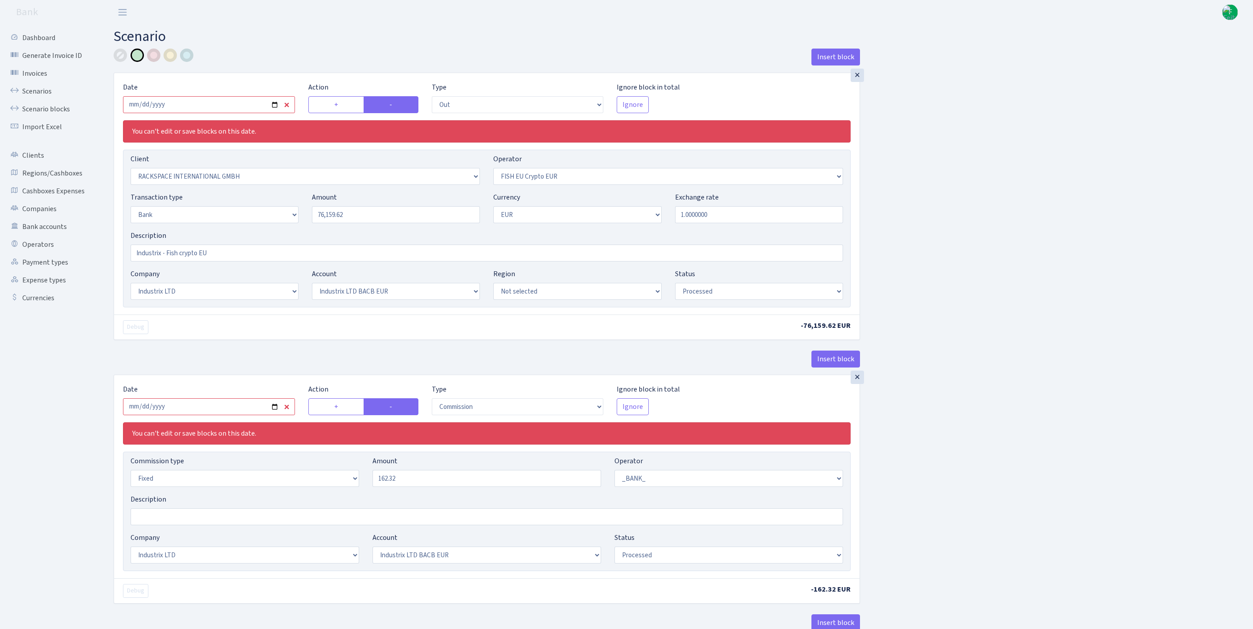
select select "1"
select select "17"
select select "41"
select select "processed"
click at [213, 111] on input "2025-08-26" at bounding box center [209, 104] width 172 height 17
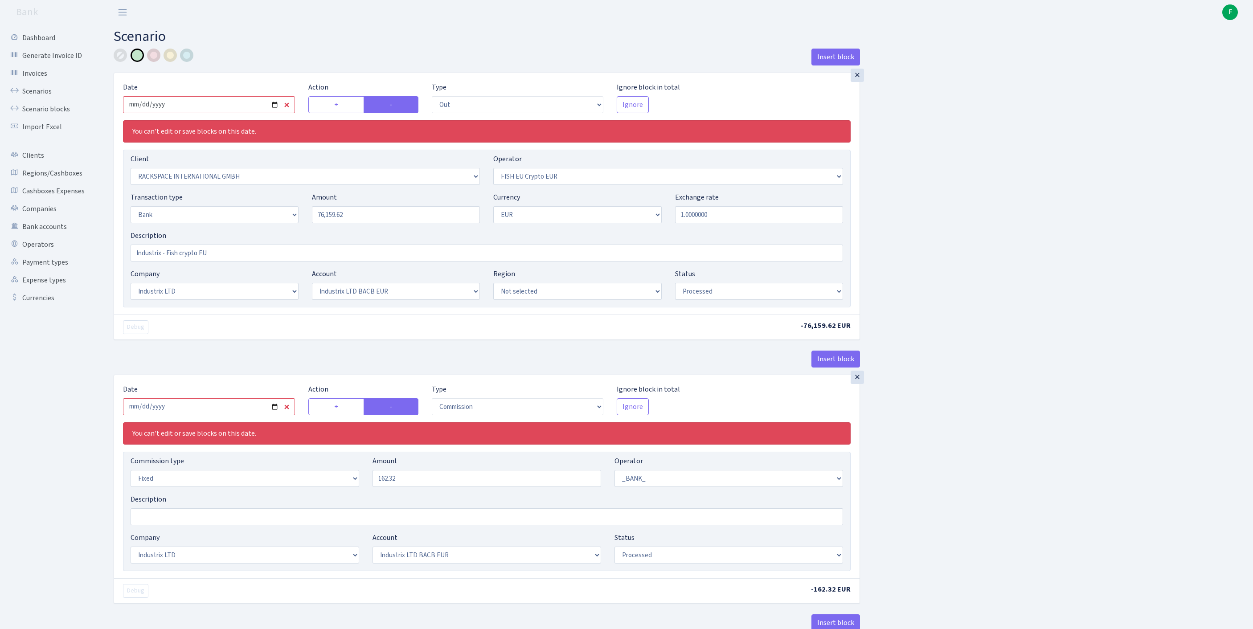
type input "2025-09-23"
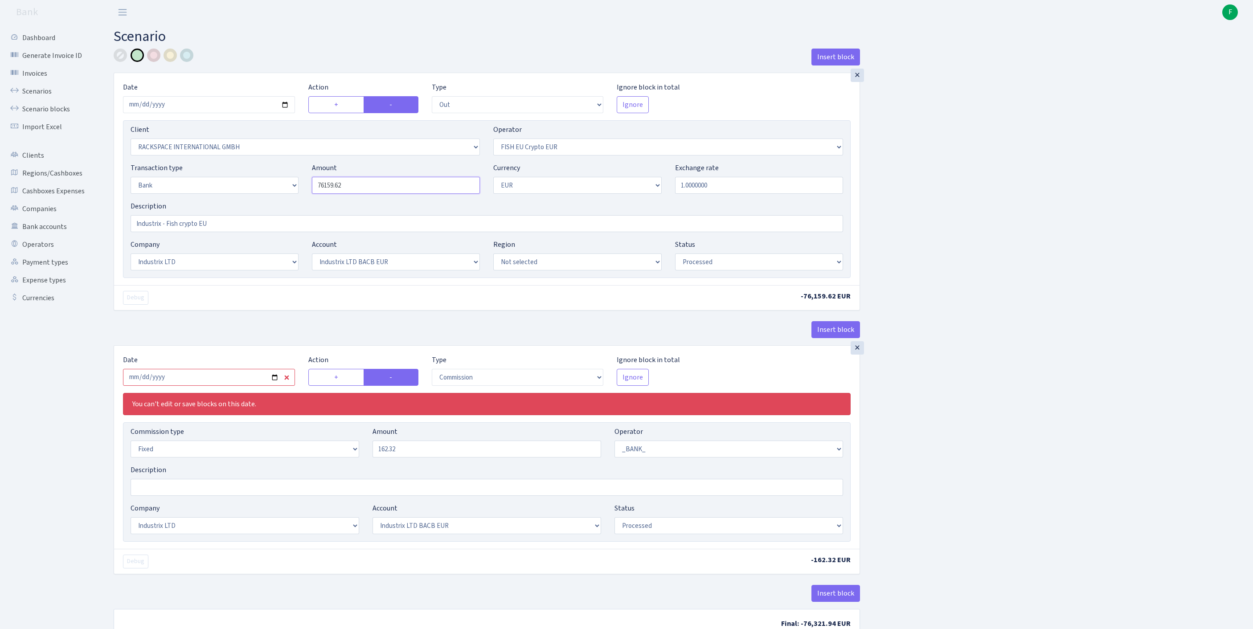
drag, startPoint x: 371, startPoint y: 209, endPoint x: 253, endPoint y: 191, distance: 119.1
click at [253, 191] on div "Transaction type Not selected 981 ELF FISH crypto GIRT IVO dekl MM-BALTIC eur U…" at bounding box center [487, 182] width 726 height 38
type input "99,500.00"
drag, startPoint x: 175, startPoint y: 247, endPoint x: 109, endPoint y: 242, distance: 66.2
click at [109, 242] on div "Insert block × Date 2025-09-23 Action + - Type --- In Out Commission Field requ…" at bounding box center [487, 347] width 760 height 597
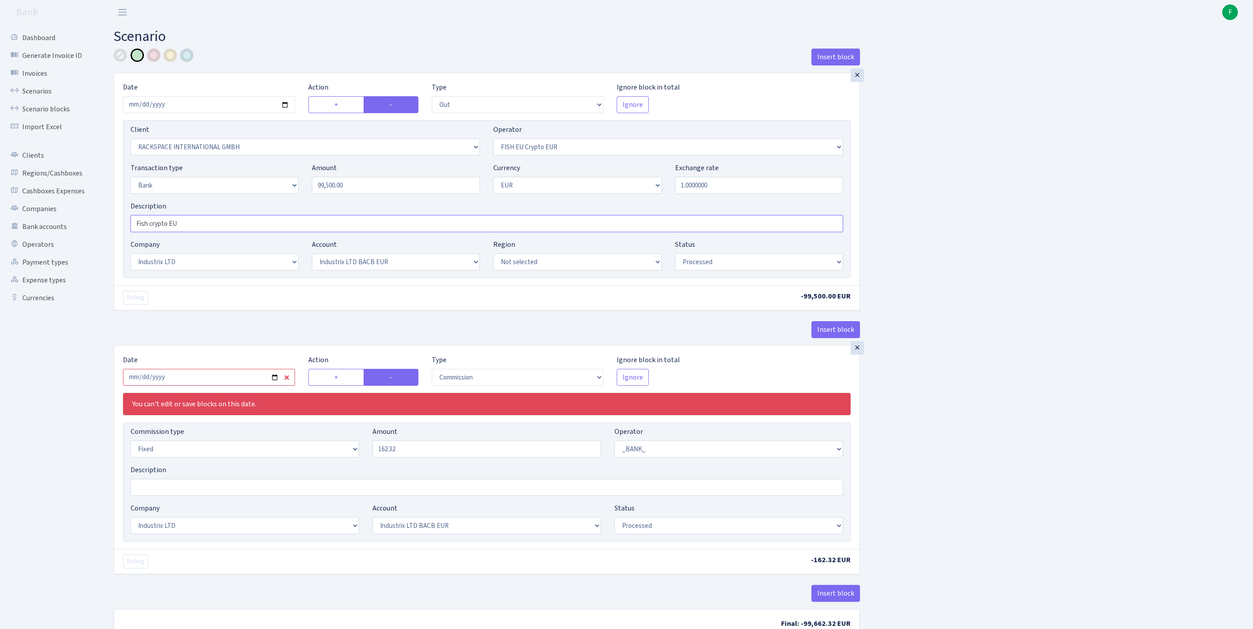
type input "Fish crypto EU"
select select "14"
select select "42"
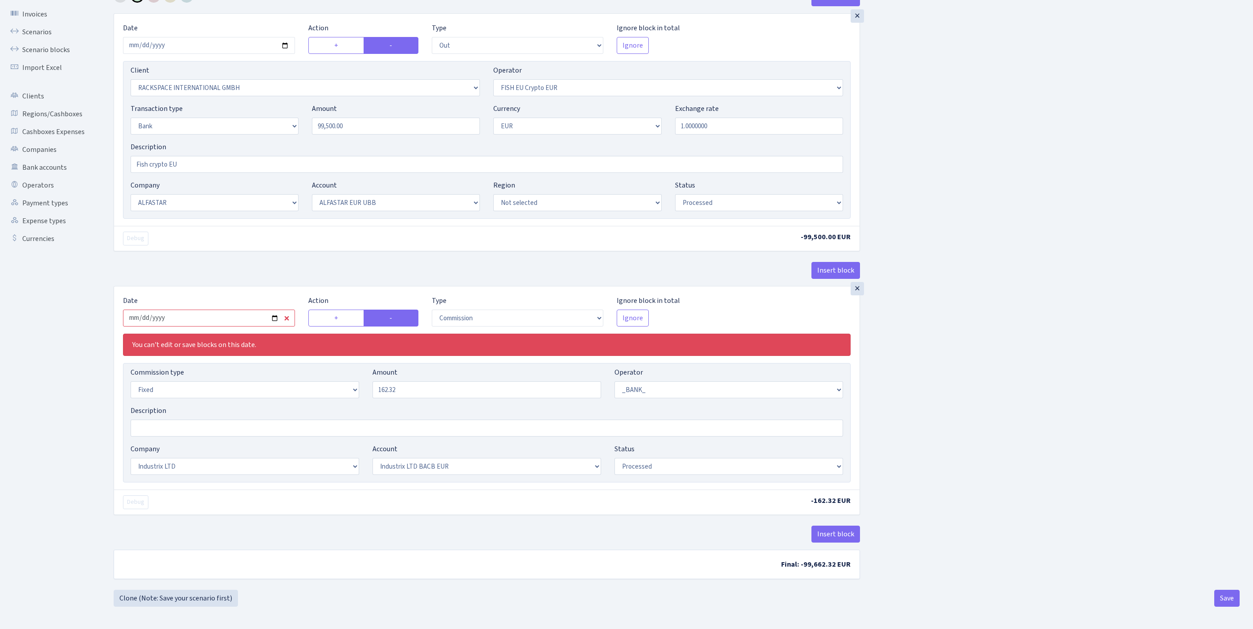
click at [232, 310] on input "2025-08-26" at bounding box center [209, 318] width 172 height 17
type input "2025-09-23"
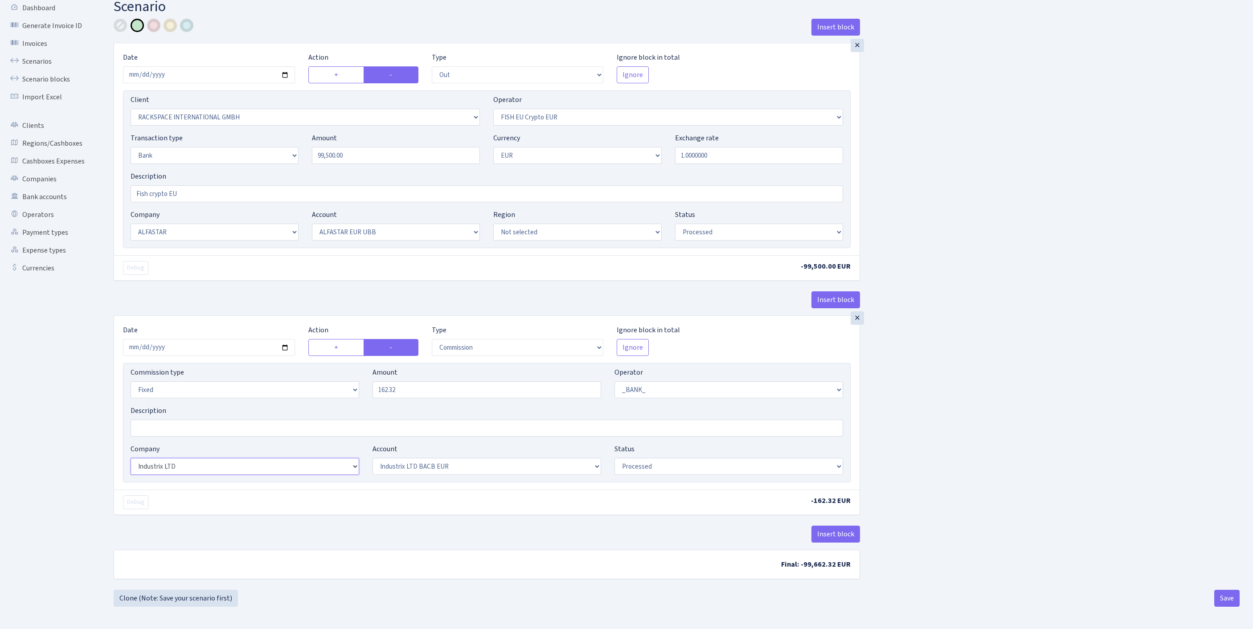
select select "14"
select select "42"
drag, startPoint x: 413, startPoint y: 358, endPoint x: 320, endPoint y: 356, distance: 92.7
click at [320, 367] on div "Commission type Percentage Fixed Bank Amount 162.32 Operator Not selected 981 9…" at bounding box center [487, 386] width 726 height 38
type input "149.25"
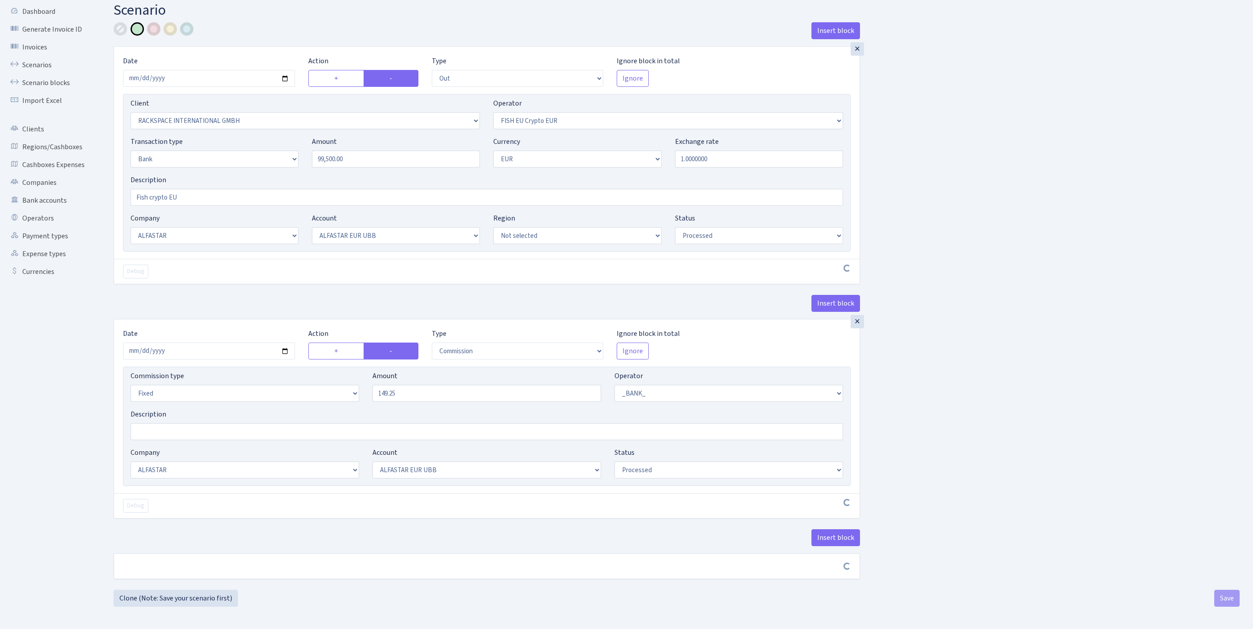
scroll to position [107, 0]
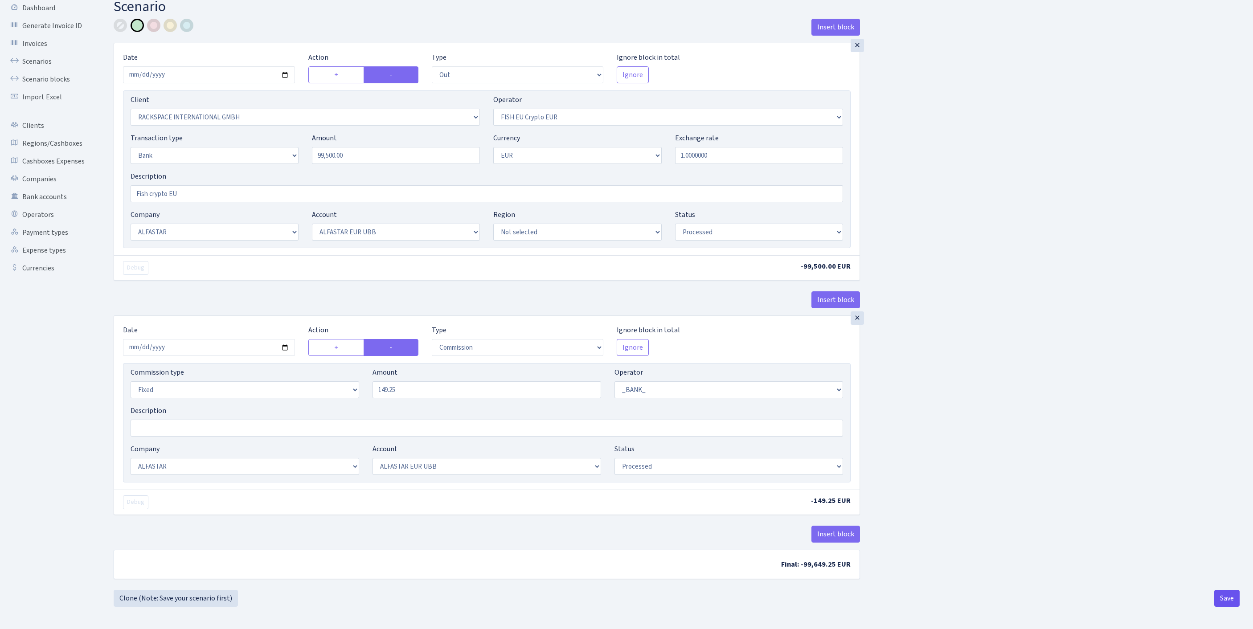
click at [1221, 596] on button "Save" at bounding box center [1226, 598] width 25 height 17
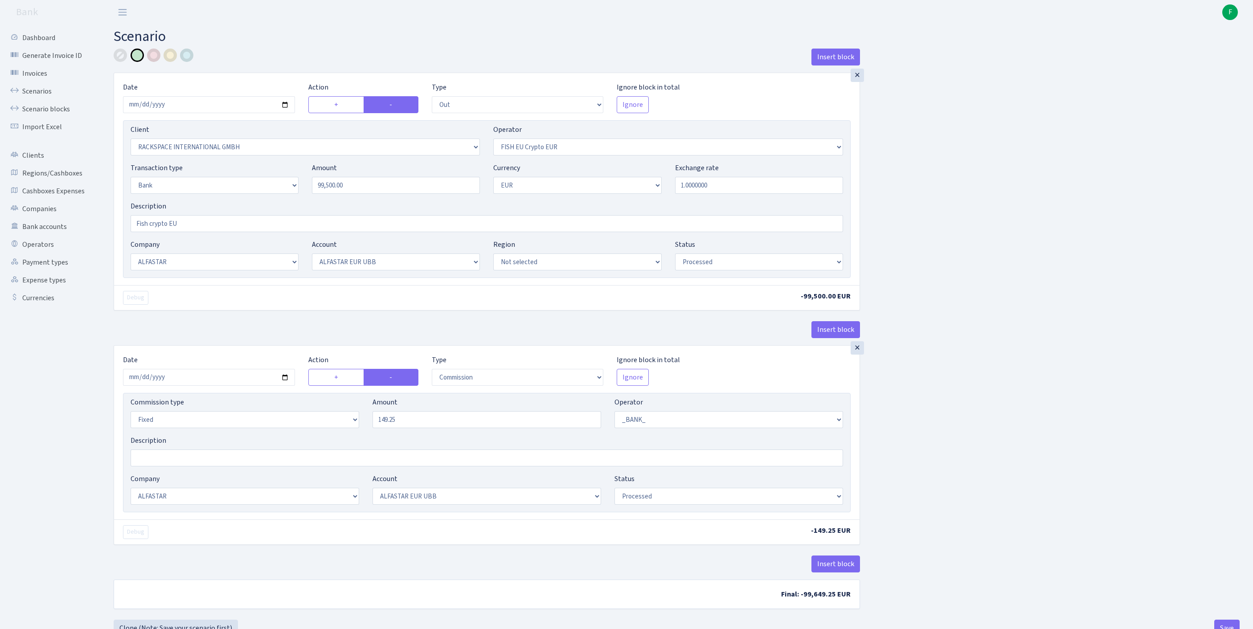
select select "out"
select select "1592"
select select "361"
select select "2"
select select "1"
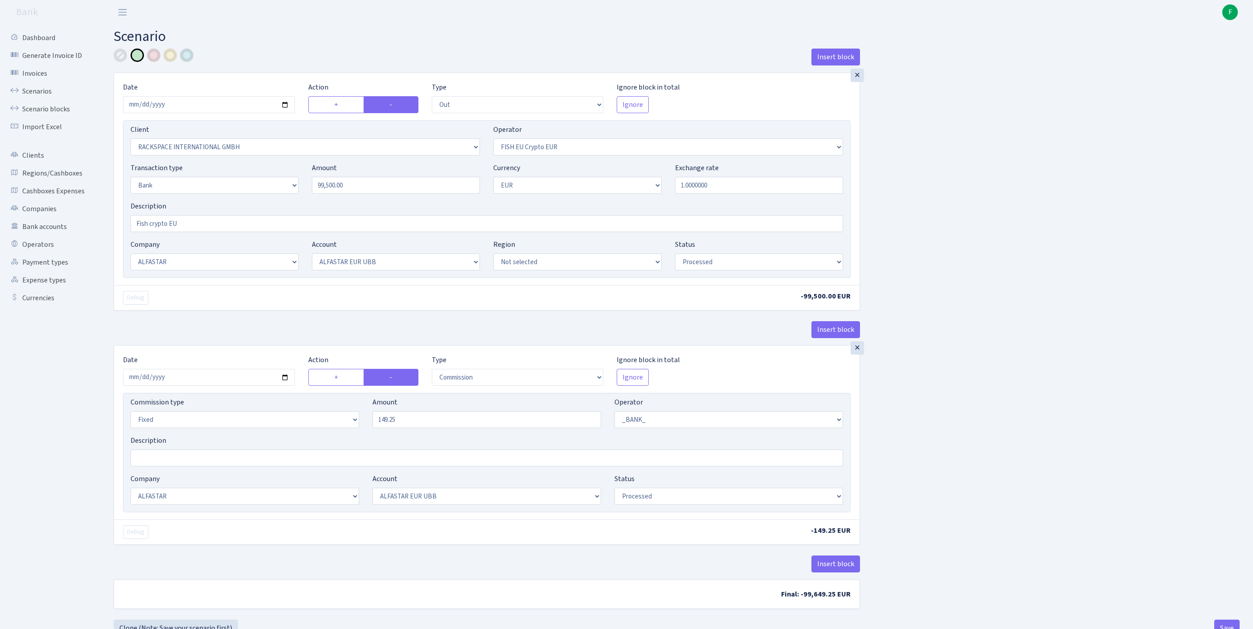
select select "14"
select select "42"
select select "processed"
select select "commission"
select select "fixed"
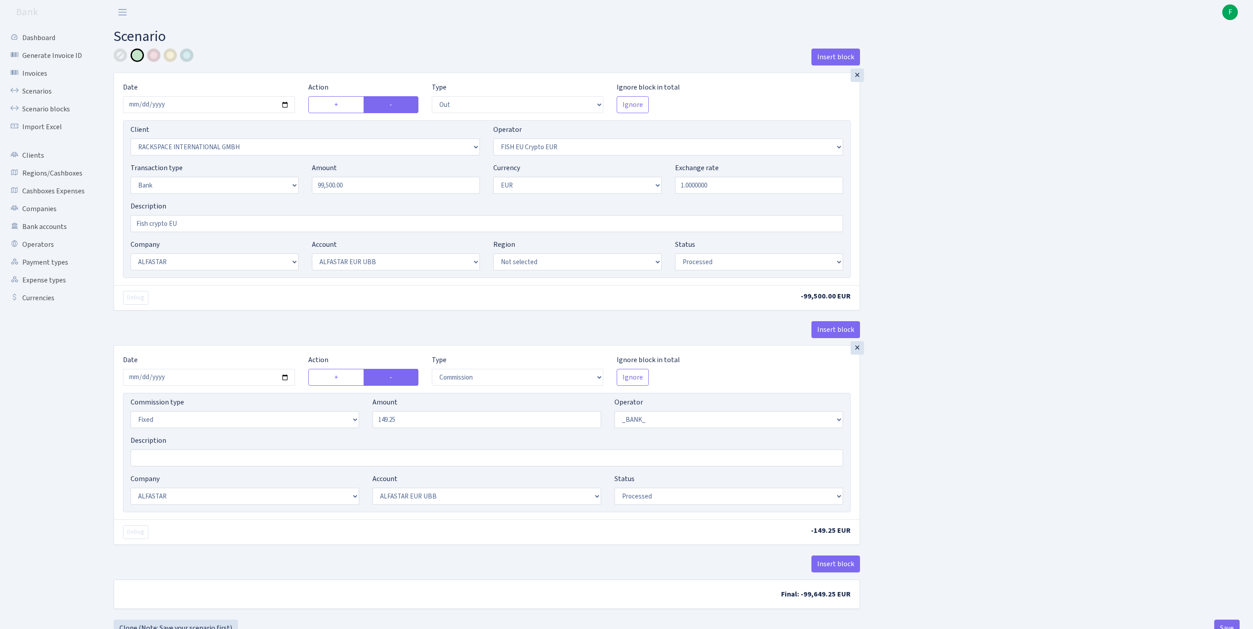
select select "1"
select select "14"
select select "42"
select select "processed"
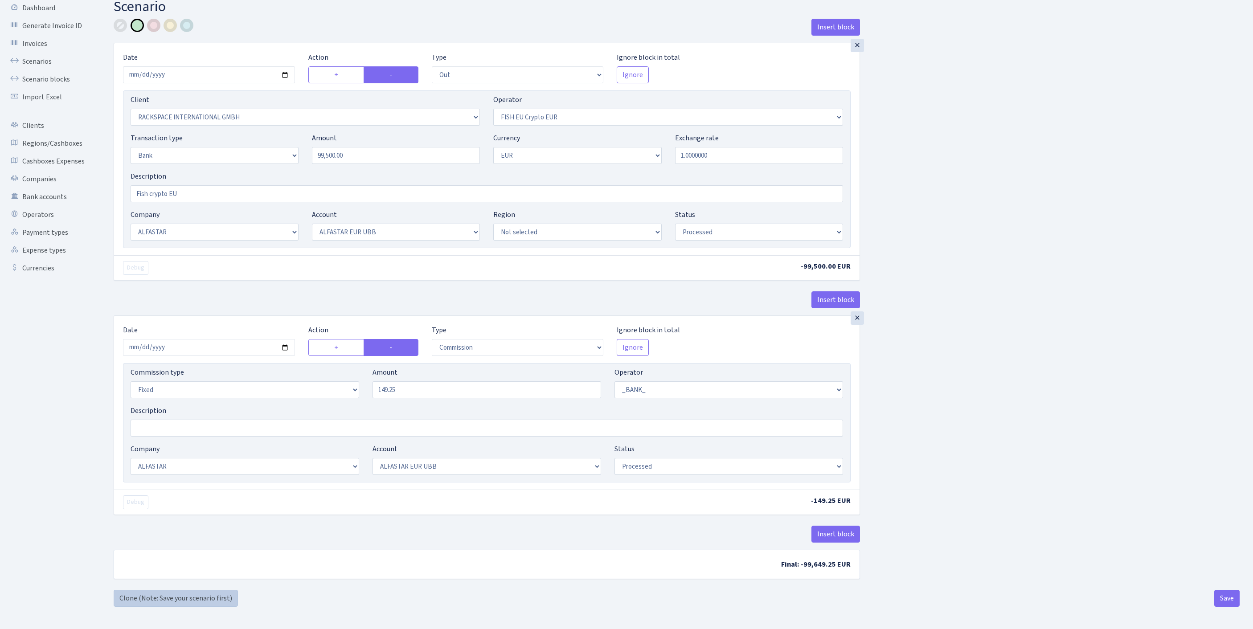
click at [133, 597] on link "Clone (Note: Save your scenario first)" at bounding box center [176, 598] width 124 height 17
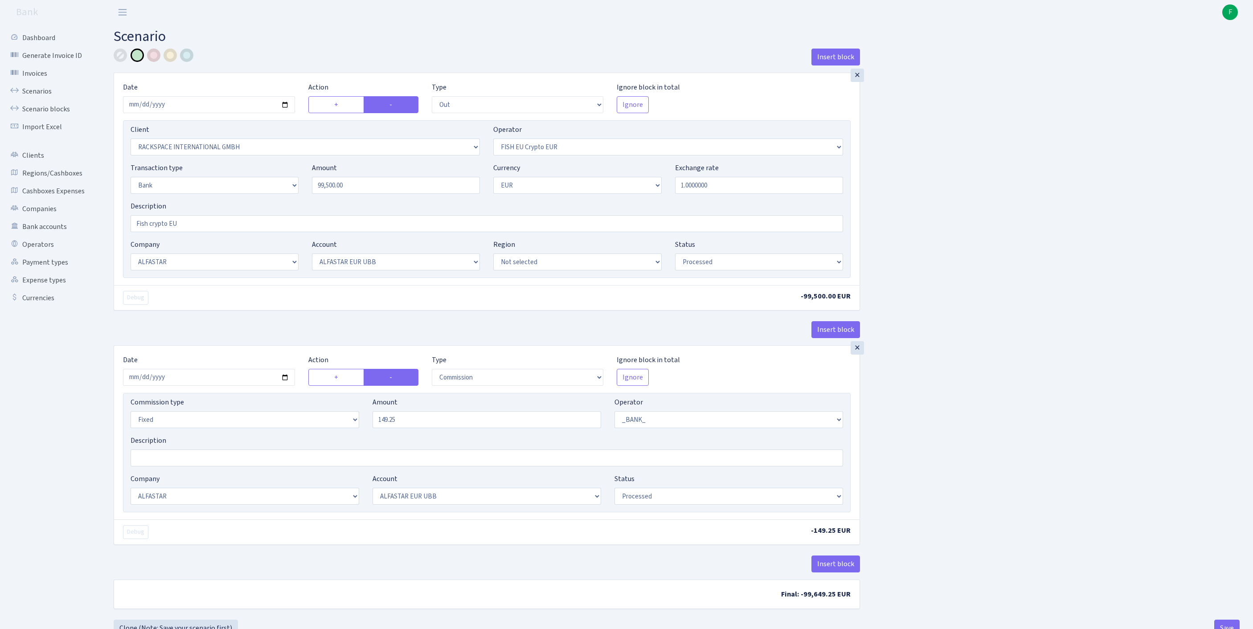
select select "out"
select select "1592"
select select "361"
select select "2"
select select "1"
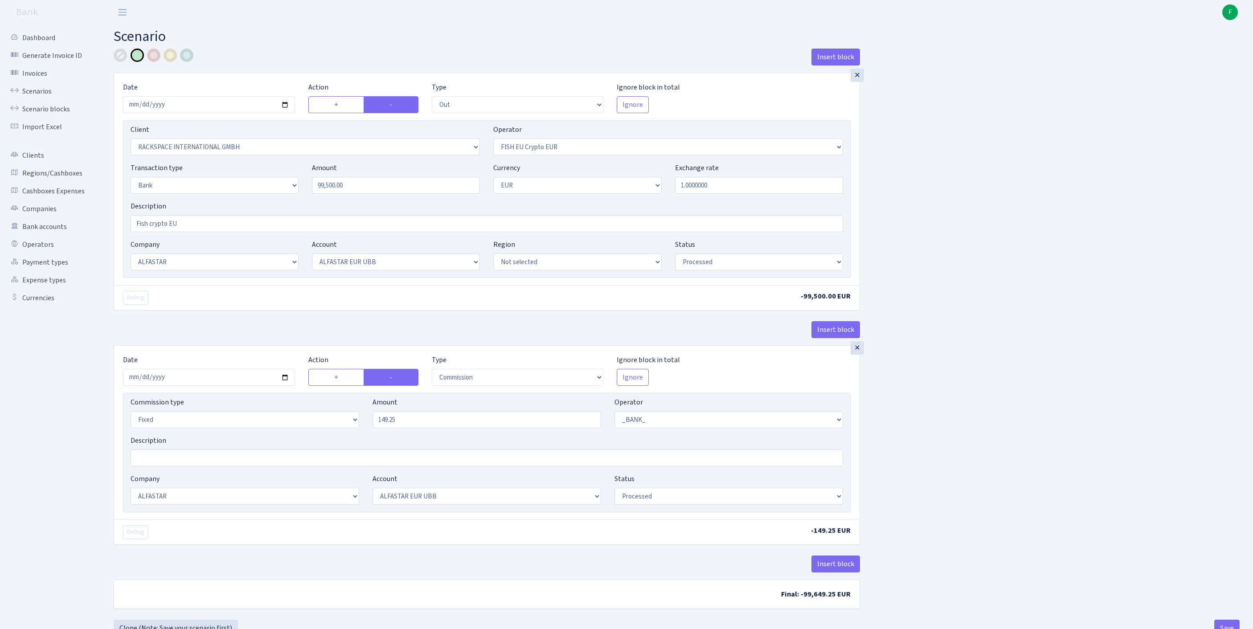
select select "14"
select select "42"
select select "processed"
select select "commission"
select select "fixed"
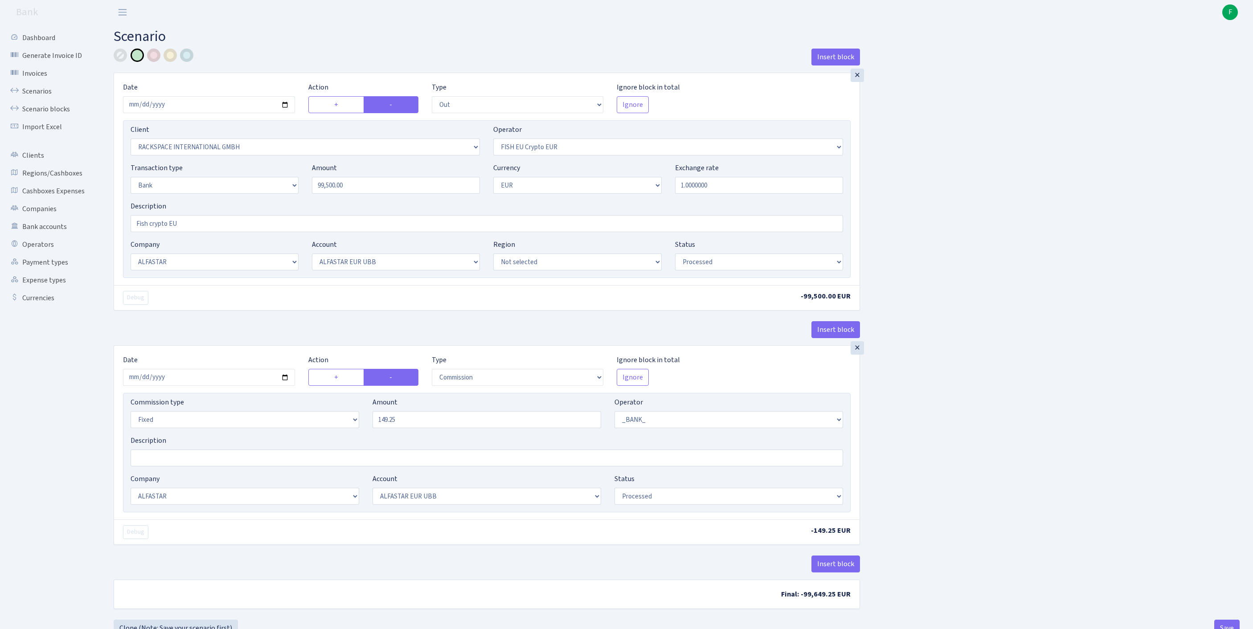
select select "1"
select select "14"
select select "42"
select select "processed"
drag, startPoint x: 381, startPoint y: 205, endPoint x: 245, endPoint y: 193, distance: 136.1
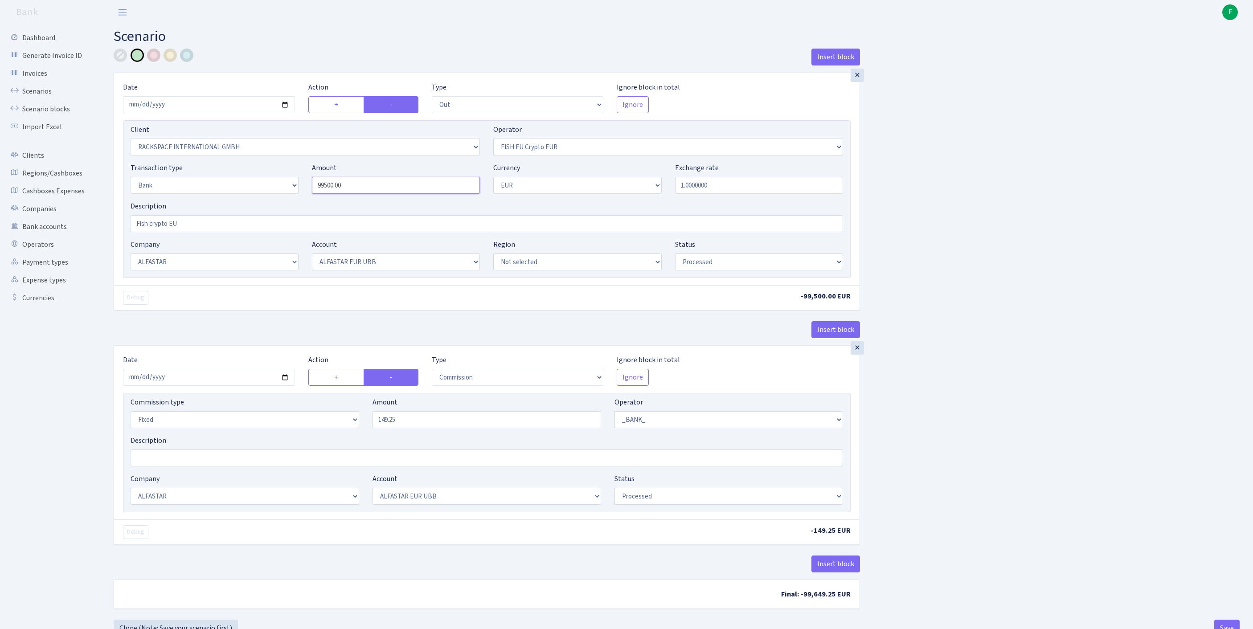
click div "Transaction type Not selected 981 ELF FISH crypto [PERSON_NAME] MM-BALTIC eur U…"
type input "31,500.00"
drag, startPoint x: 434, startPoint y: 472, endPoint x: 305, endPoint y: 459, distance: 129.8
click div "Commission type Percentage Fixed Bank Amount 149.25 Operator Not selected 981 9…"
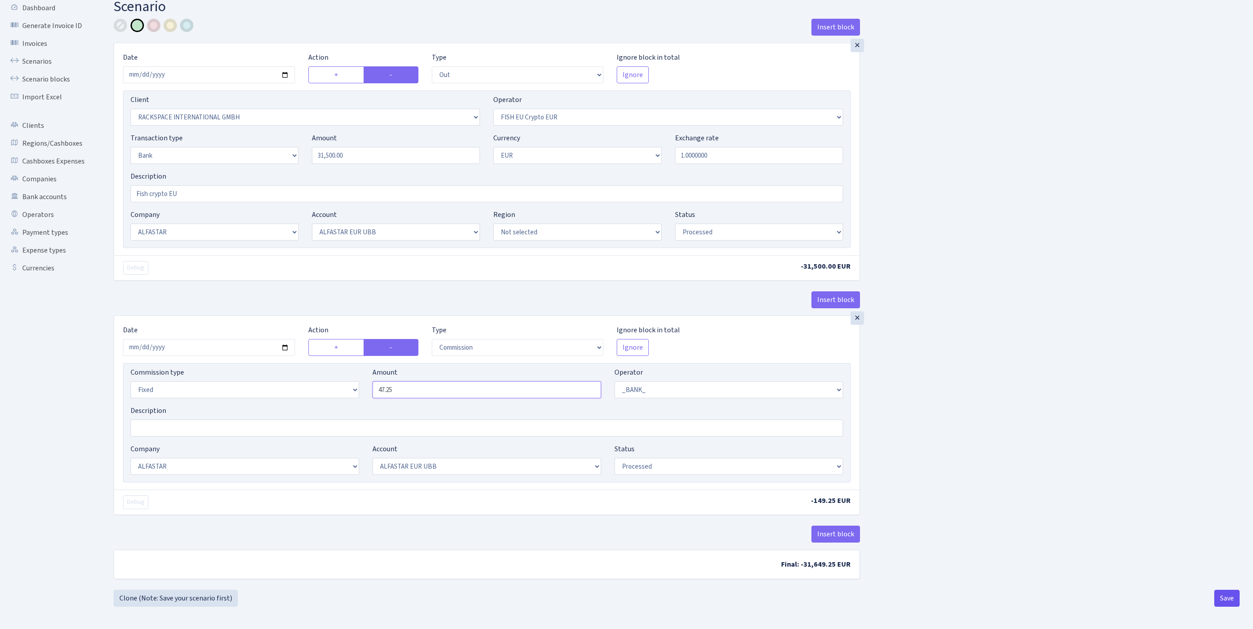
type input "47.25"
click button "Save"
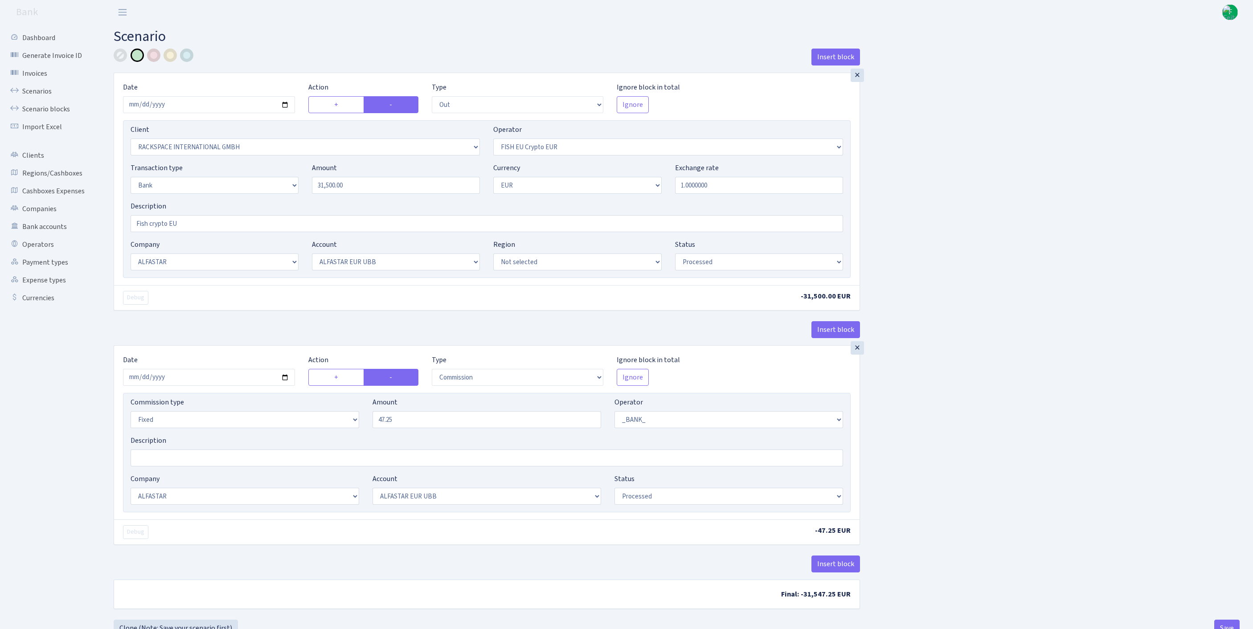
select select "out"
select select "1592"
select select "361"
select select "2"
select select "1"
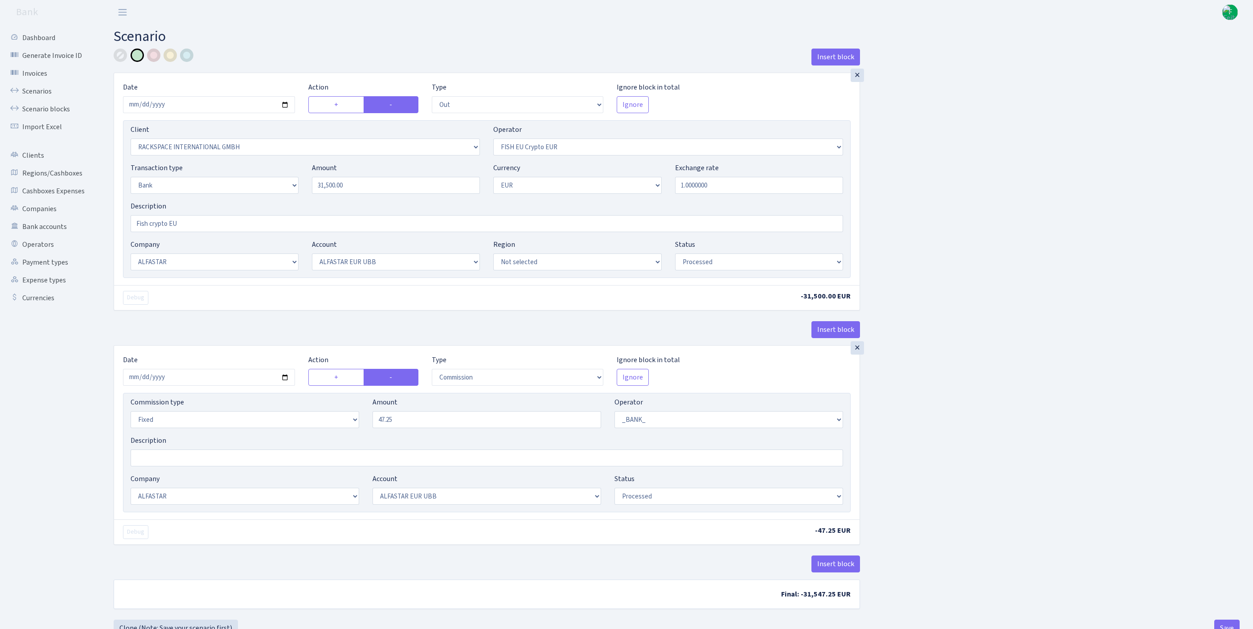
select select "14"
select select "42"
select select "processed"
select select "commission"
select select "fixed"
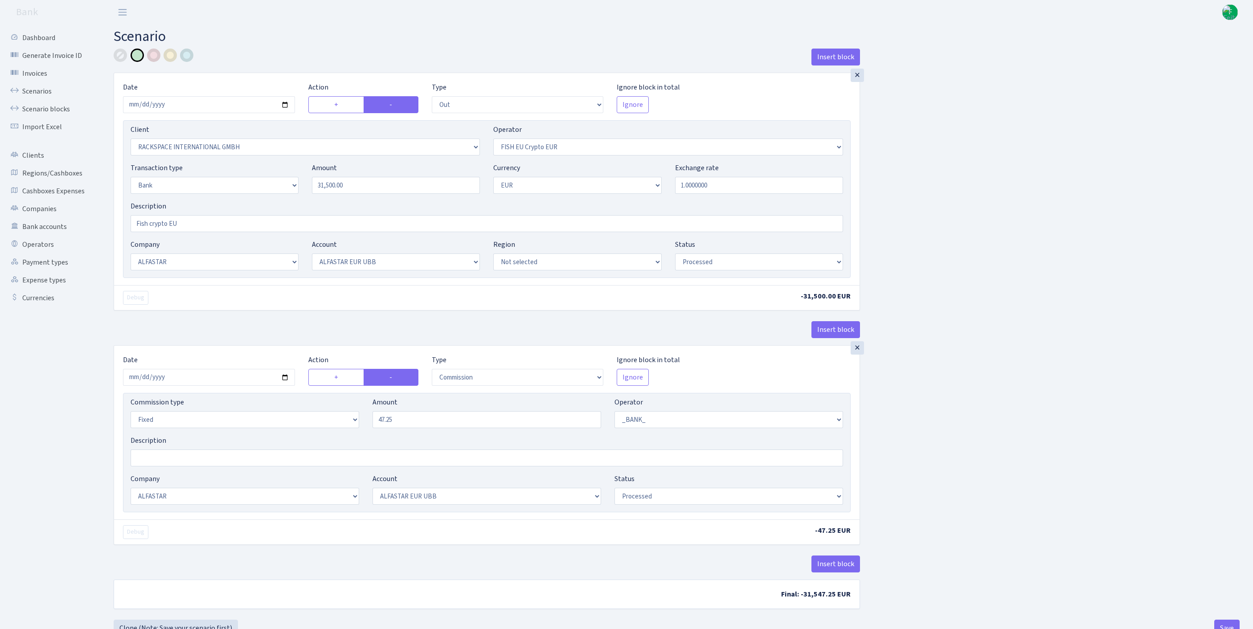
select select "1"
select select "14"
select select "42"
select select "processed"
click at [48, 96] on link "Scenarios" at bounding box center [48, 91] width 89 height 18
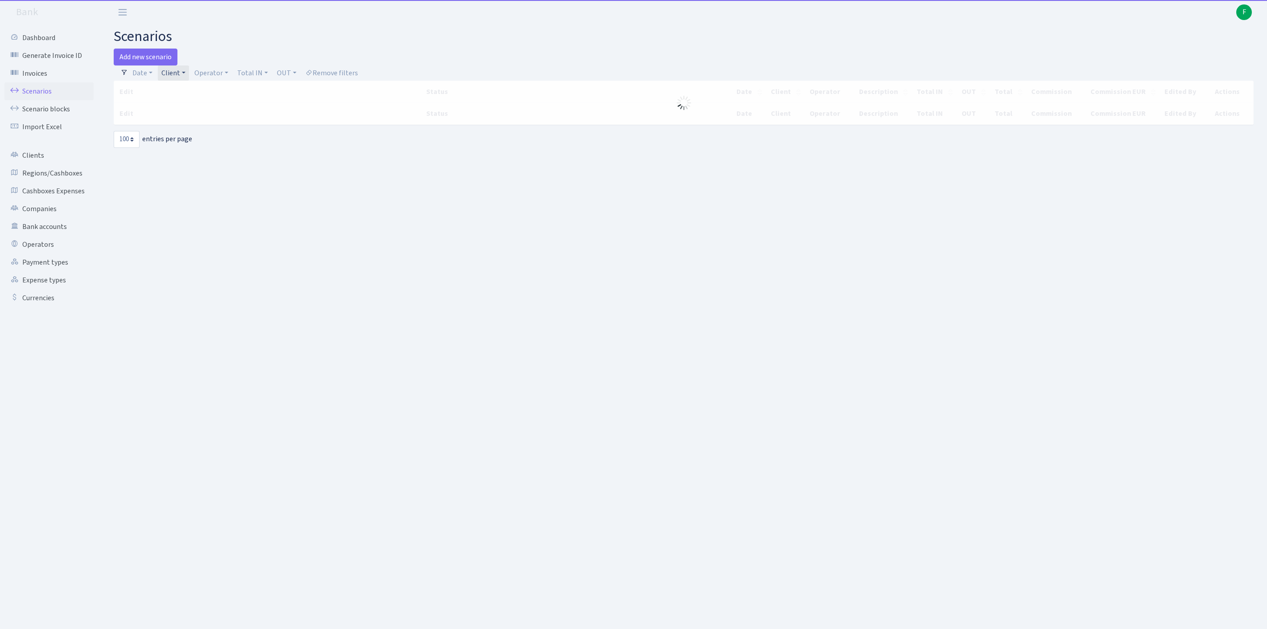
select select "100"
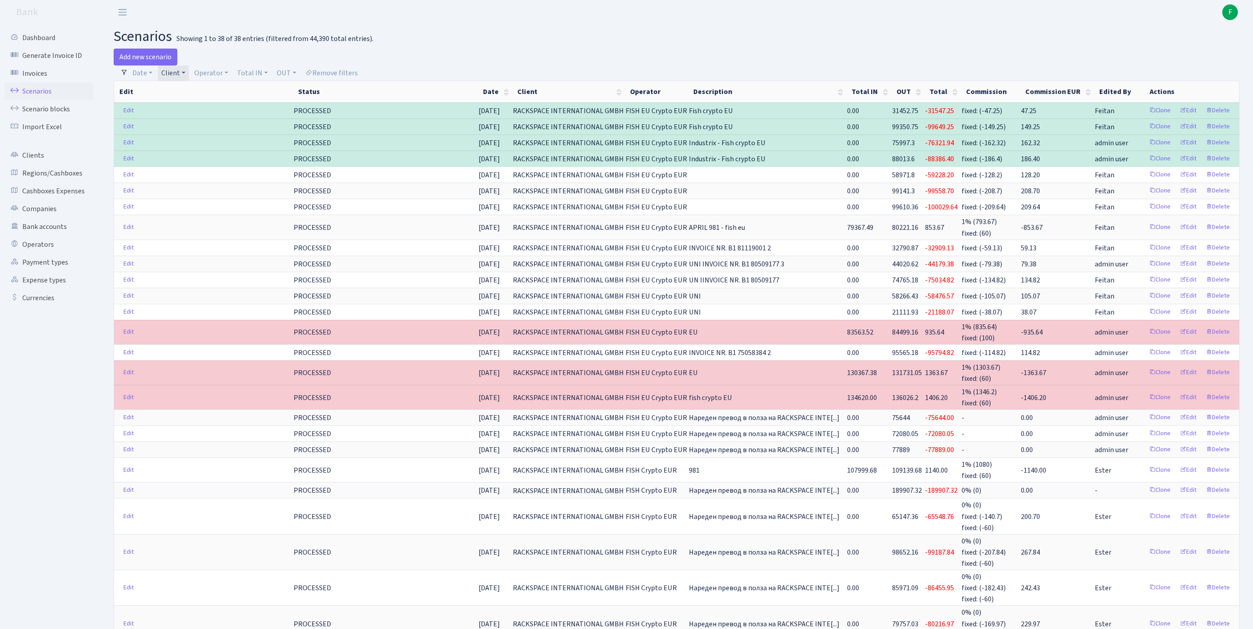
click at [189, 76] on link "Client" at bounding box center [173, 73] width 31 height 15
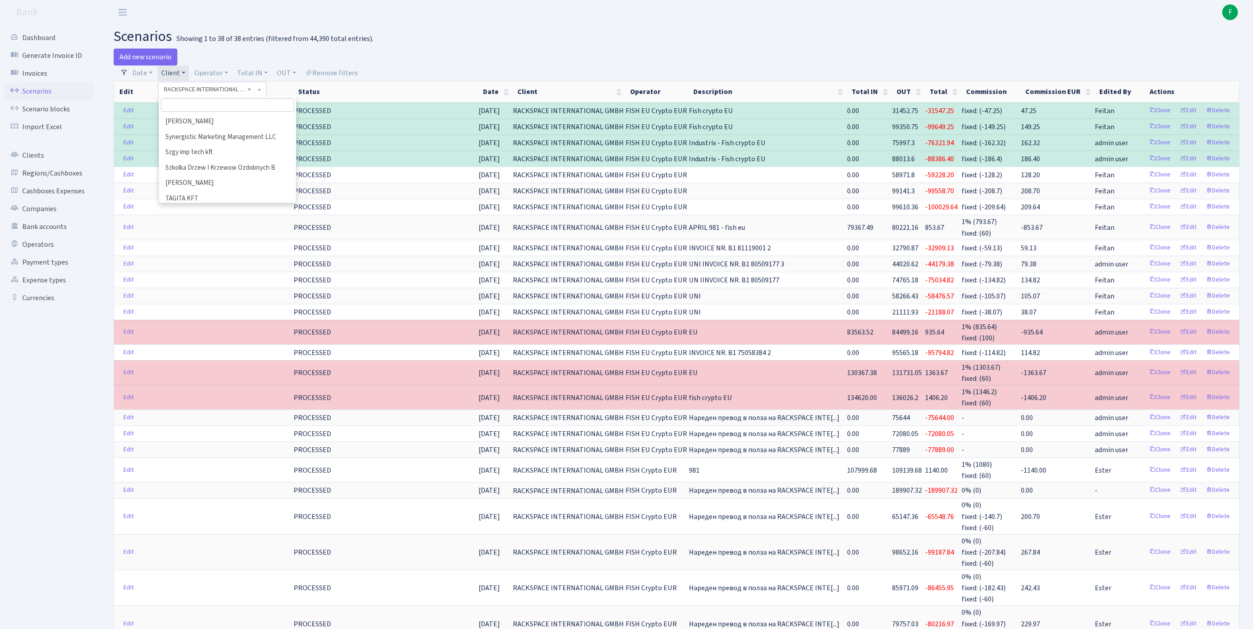
click at [197, 109] on input "search" at bounding box center [227, 105] width 133 height 14
type input "JT SMA"
click at [234, 109] on input "JT SMA" at bounding box center [227, 105] width 133 height 14
drag, startPoint x: 234, startPoint y: 109, endPoint x: 142, endPoint y: 106, distance: 91.8
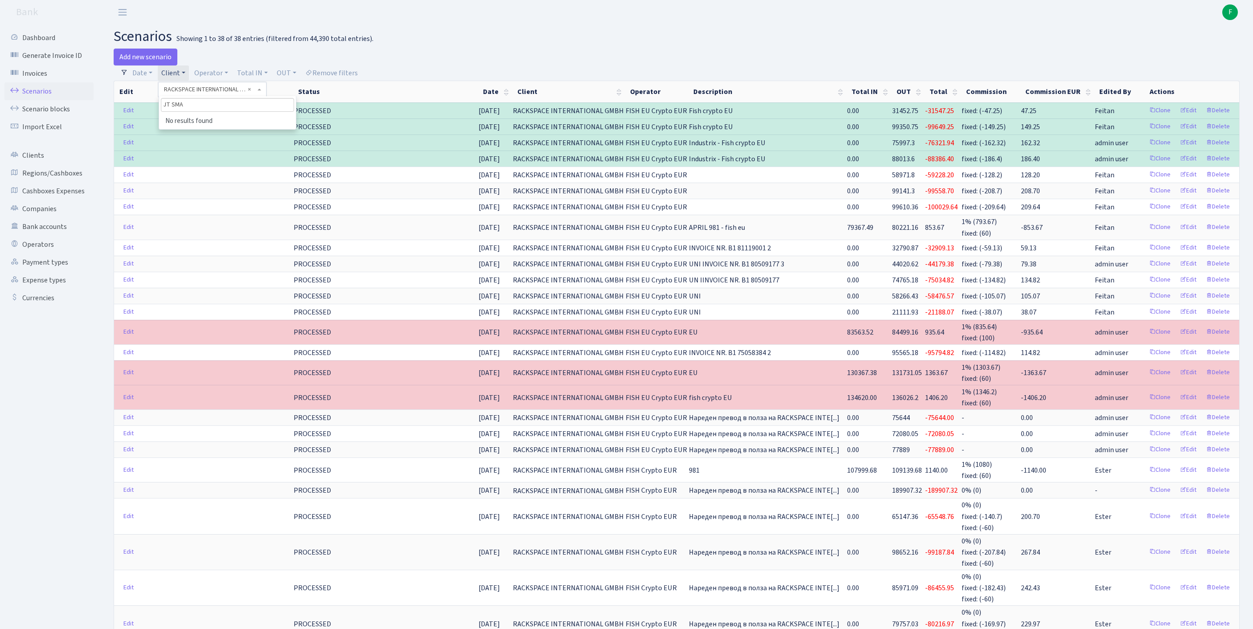
click at [142, 106] on div "Add new scenario Filters Date 24.09.2025 - 24.09.2025 Client - 1 KOC GEMICILIK …" at bounding box center [677, 523] width 1140 height 948
click at [185, 72] on link "Client" at bounding box center [173, 73] width 31 height 15
click at [193, 107] on input "search" at bounding box center [227, 105] width 133 height 14
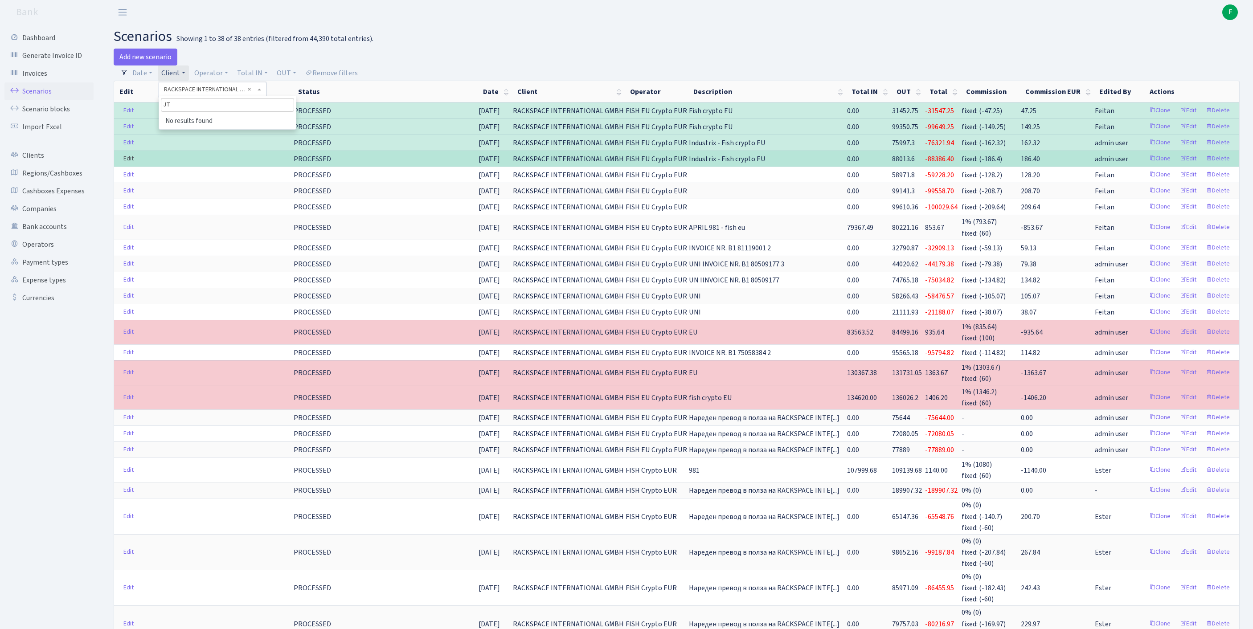
type input "J"
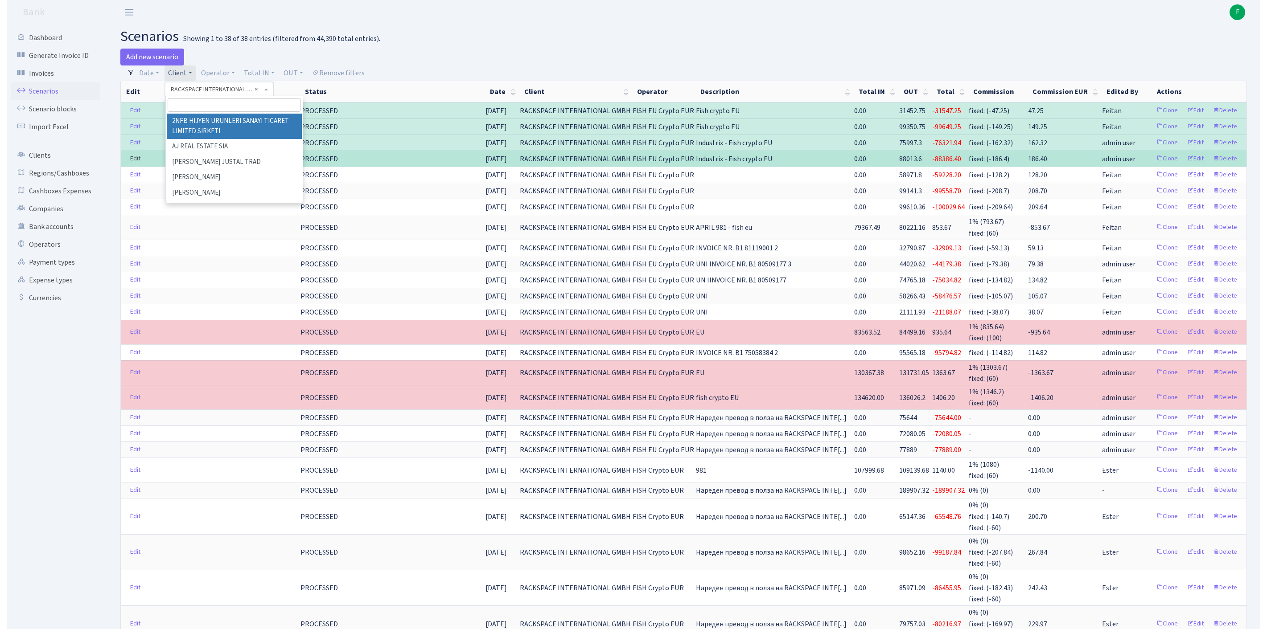
scroll to position [44324, 0]
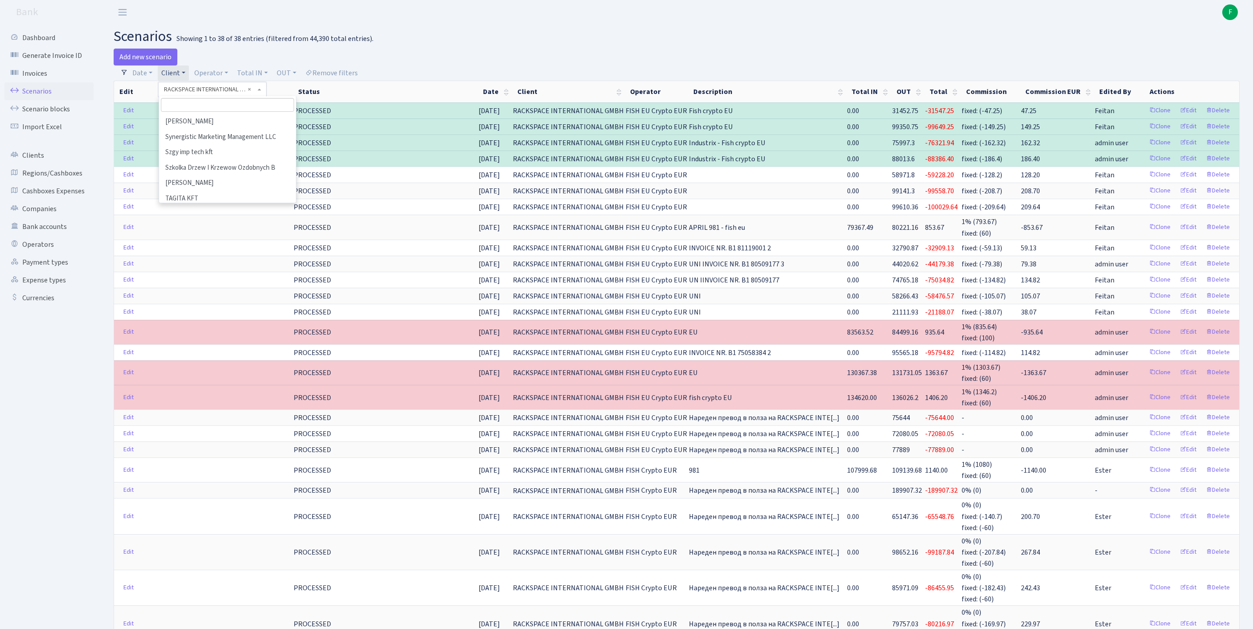
click at [189, 77] on link "Client" at bounding box center [173, 73] width 31 height 15
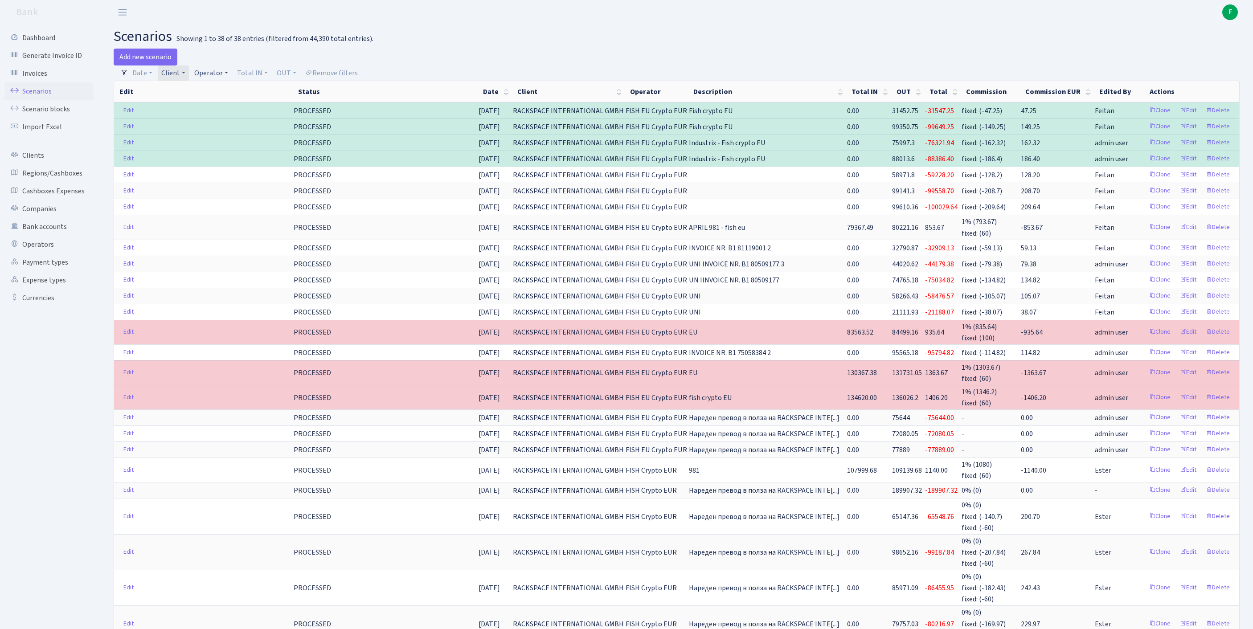
click at [232, 79] on link "Operator" at bounding box center [211, 73] width 41 height 15
click at [229, 112] on input "search" at bounding box center [231, 105] width 74 height 14
type input "KOST"
click at [256, 127] on li "[PERSON_NAME]" at bounding box center [231, 122] width 76 height 16
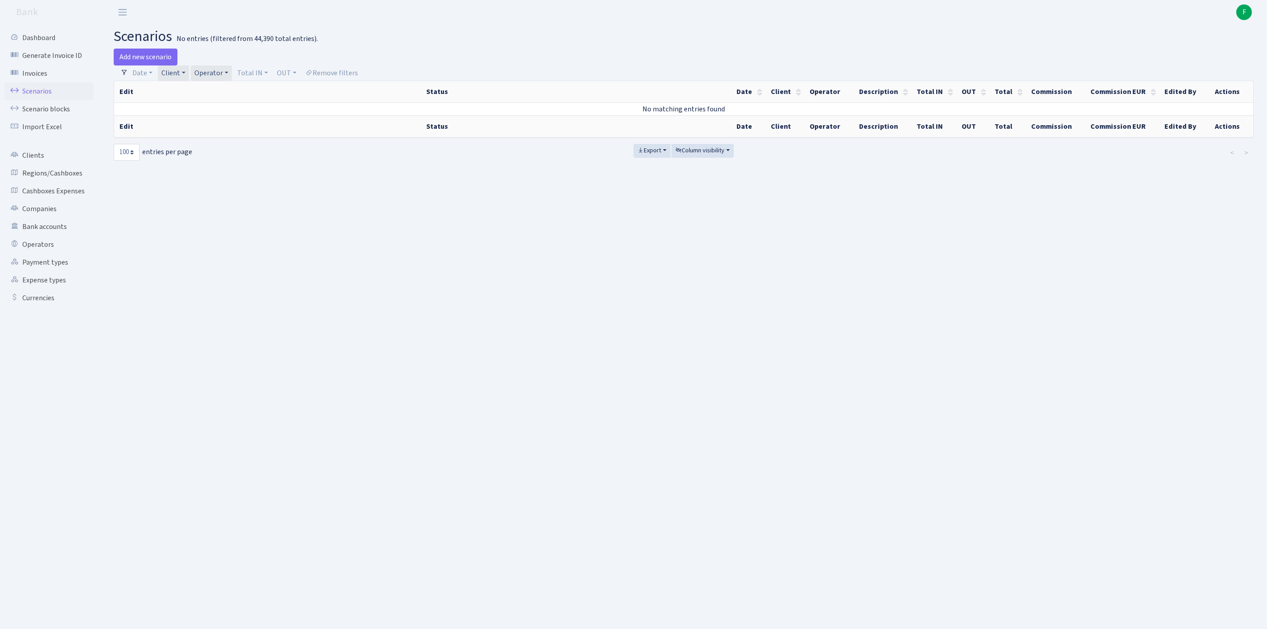
click at [189, 75] on link "Client" at bounding box center [173, 73] width 31 height 15
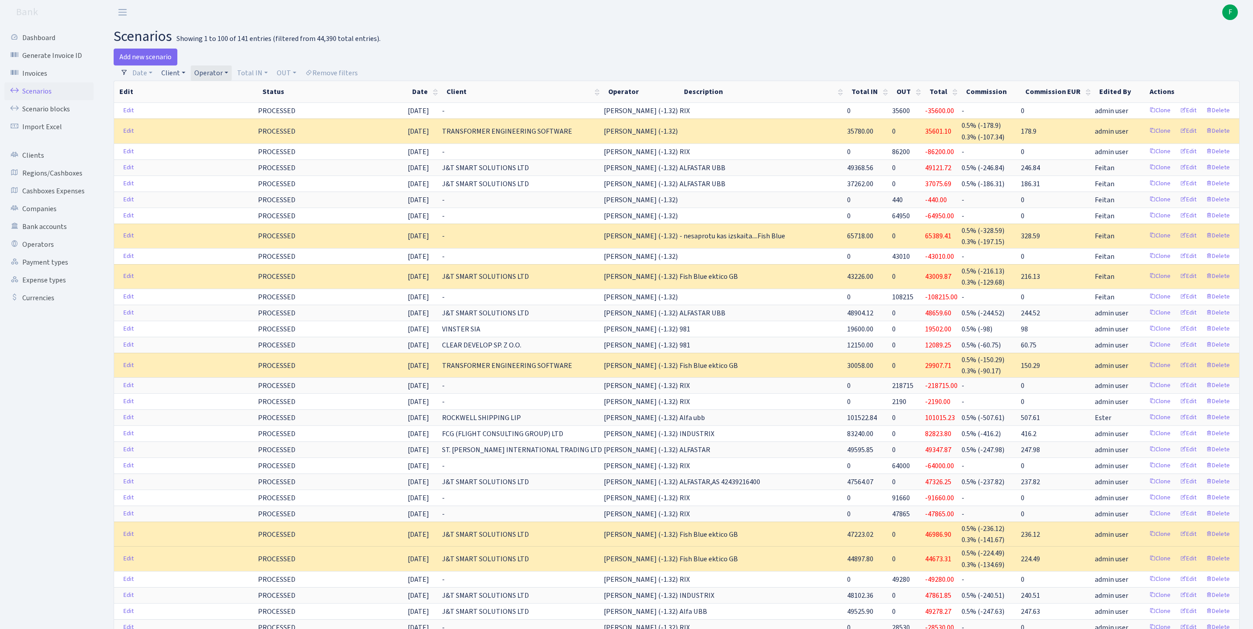
click at [178, 76] on link "Client" at bounding box center [173, 73] width 31 height 15
click at [185, 112] on input "search" at bounding box center [198, 105] width 74 height 14
type input "CABINET"
click at [219, 135] on li "CABINET [PERSON_NAME] AVOCAT" at bounding box center [198, 132] width 76 height 36
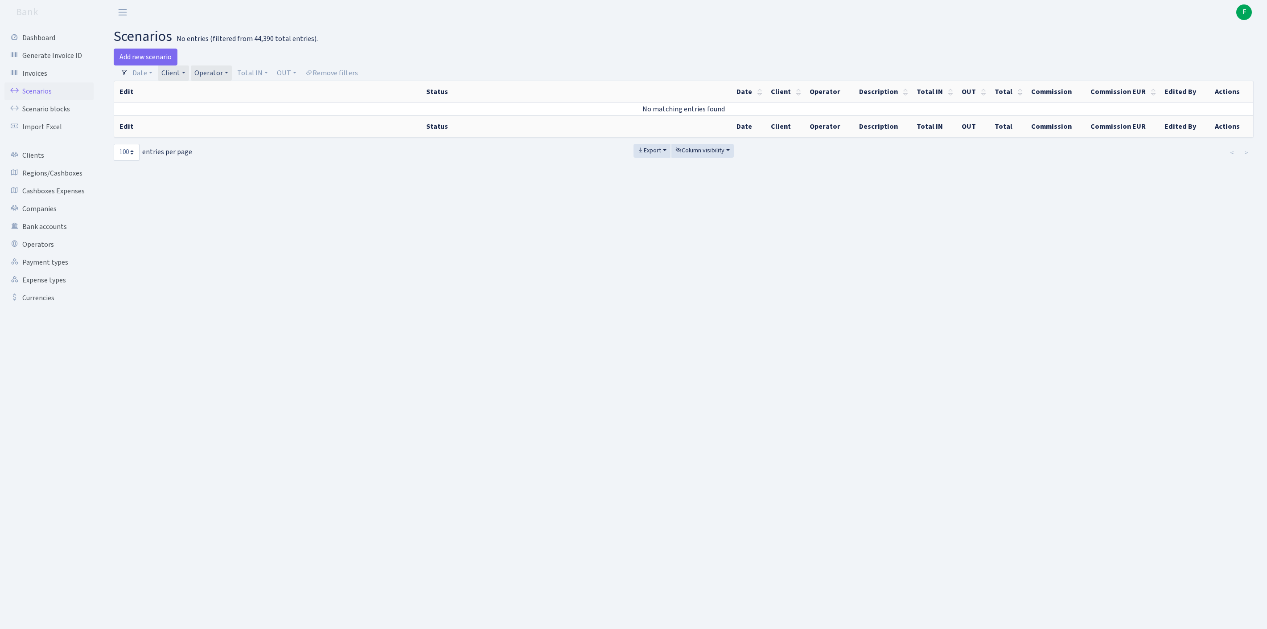
click at [232, 78] on link "Operator" at bounding box center [211, 73] width 41 height 15
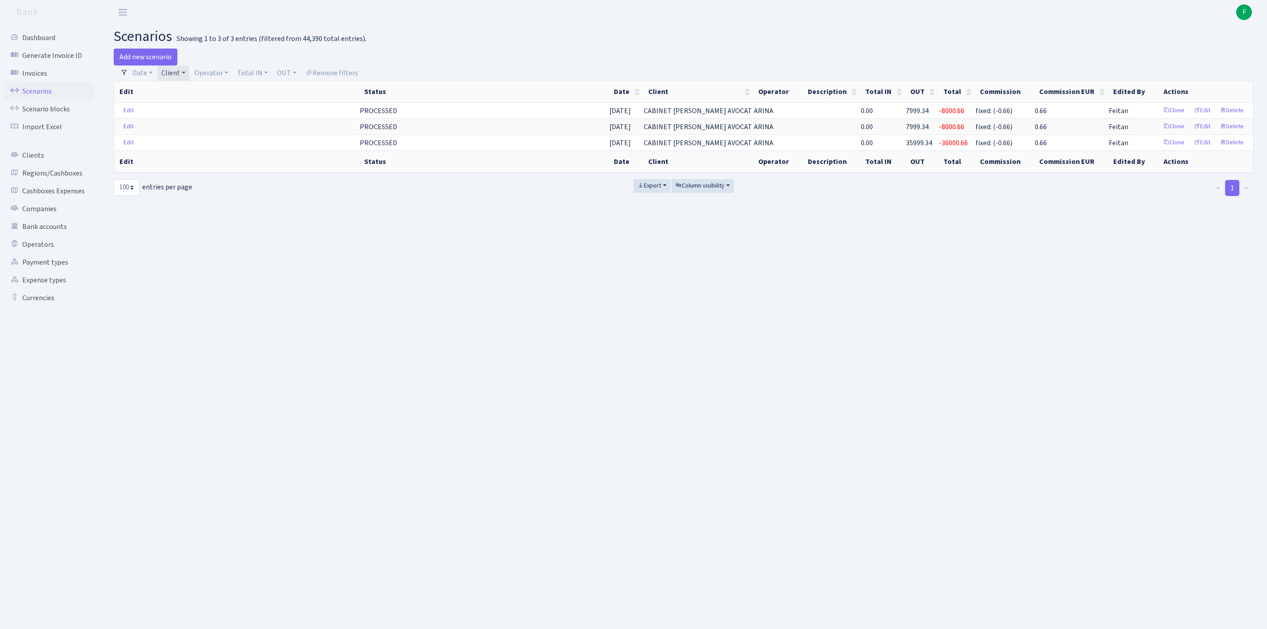
click at [189, 79] on link "Client" at bounding box center [173, 73] width 31 height 15
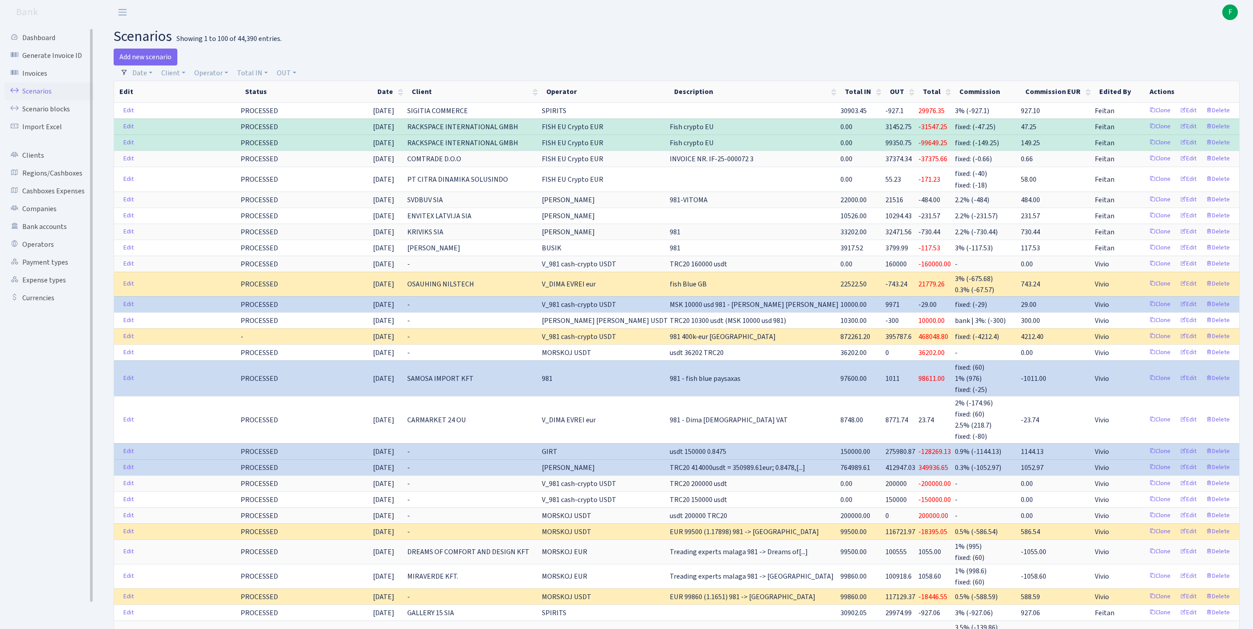
click at [41, 97] on link "Scenarios" at bounding box center [48, 91] width 89 height 18
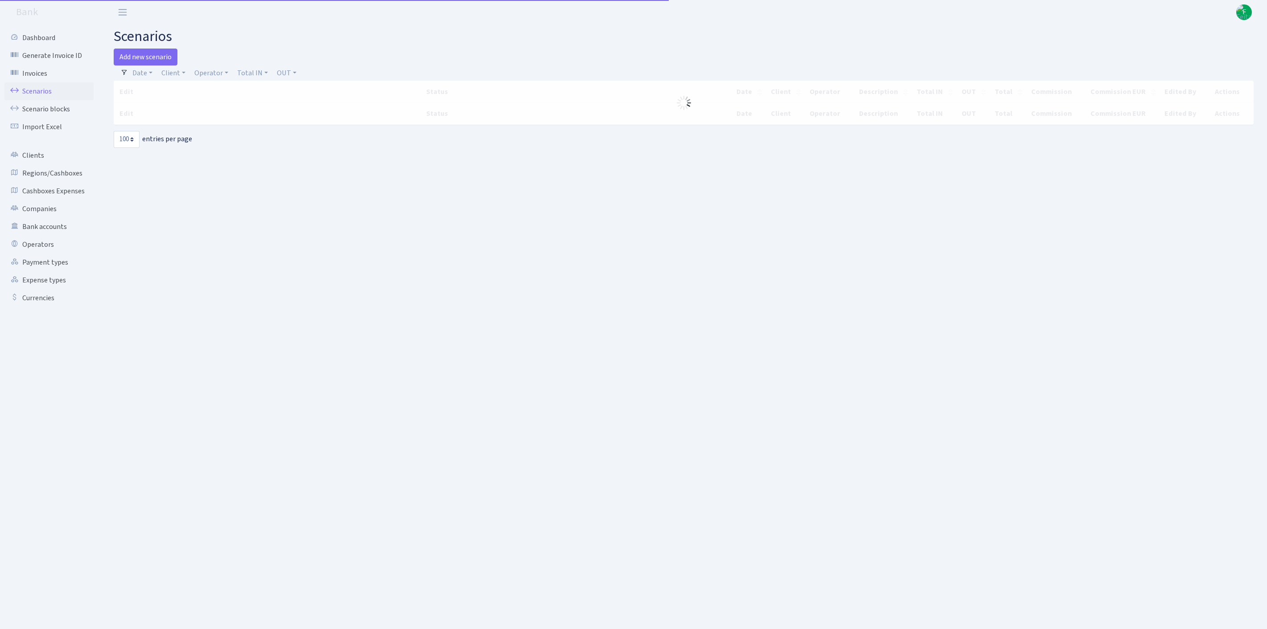
select select "100"
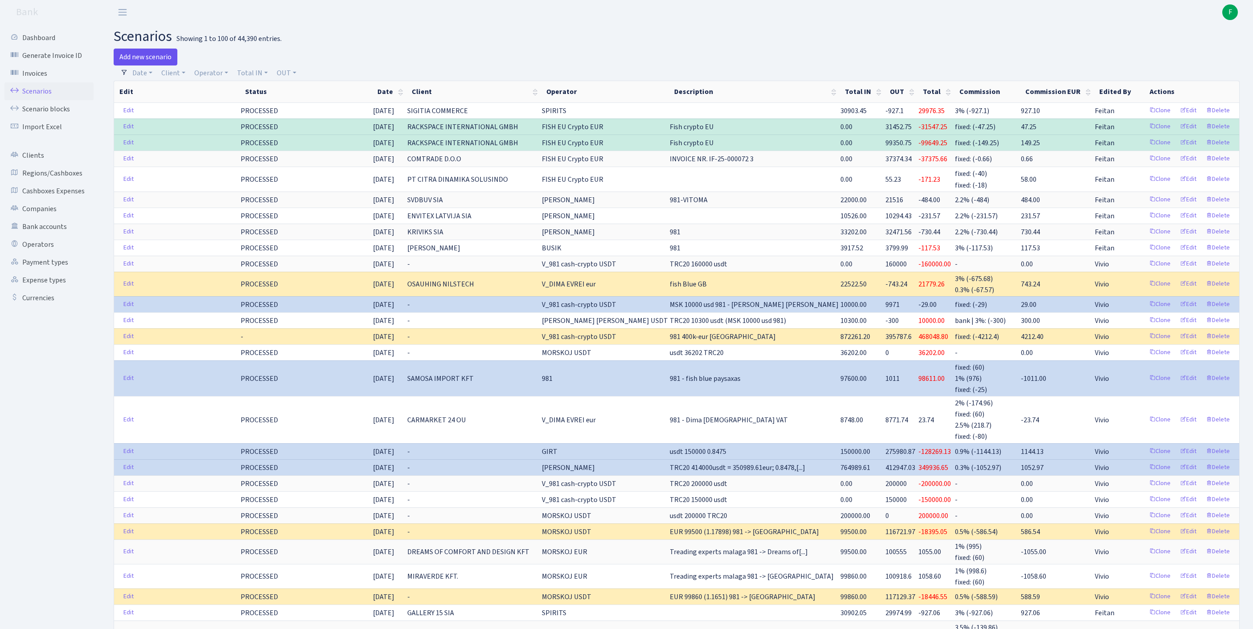
click at [144, 60] on link "Add new scenario" at bounding box center [146, 57] width 64 height 17
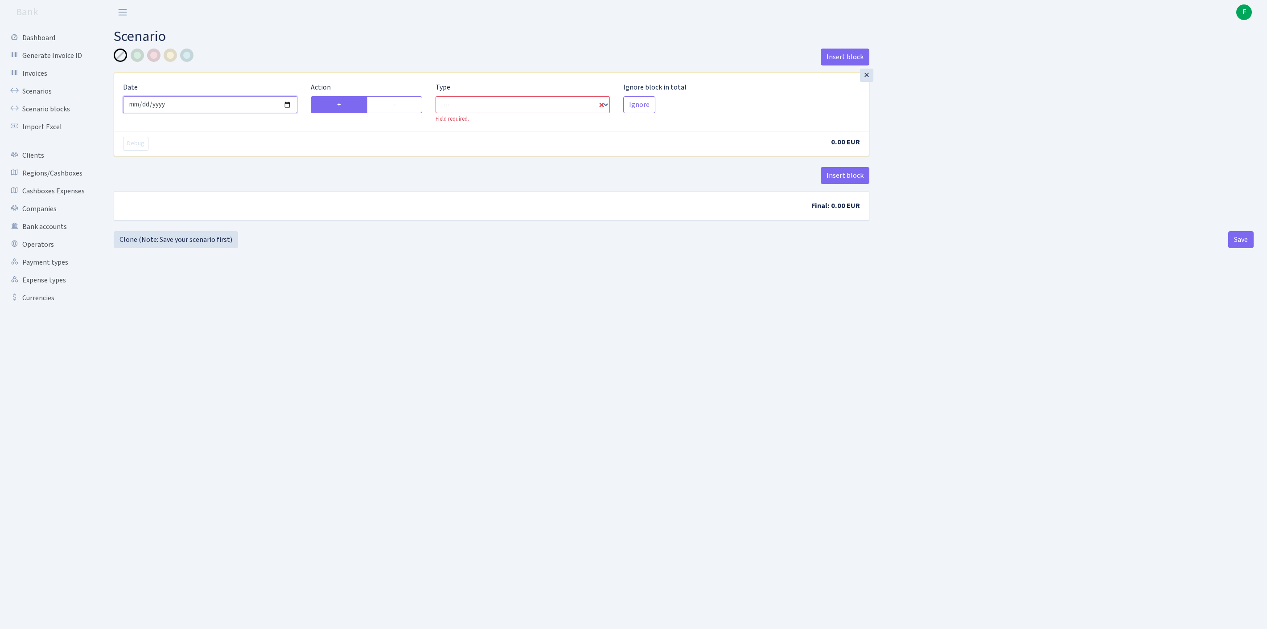
click at [245, 111] on input "[DATE]" at bounding box center [210, 104] width 174 height 17
click at [53, 200] on link "Cashboxes Expenses" at bounding box center [48, 191] width 89 height 18
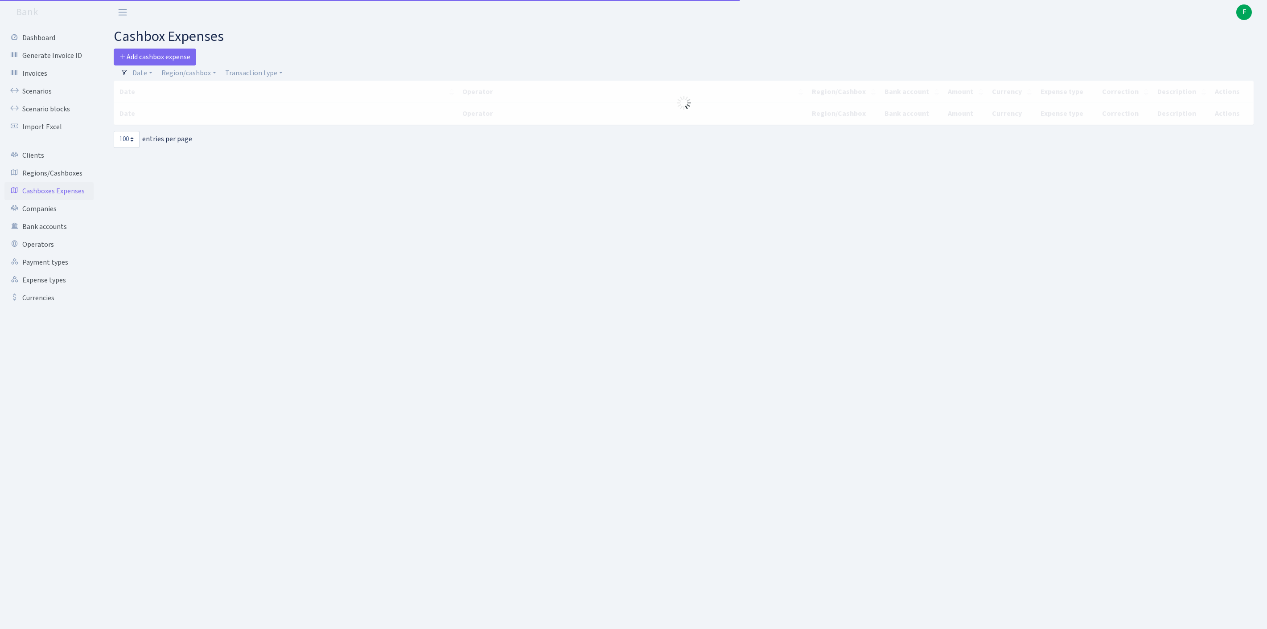
select select "100"
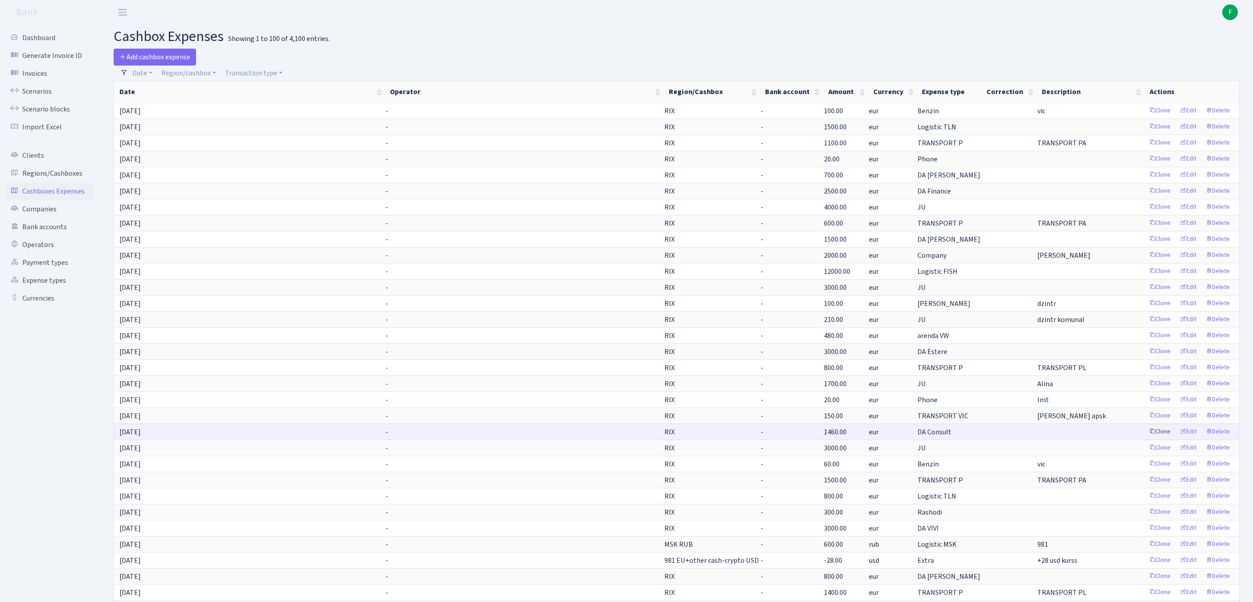
click at [1145, 439] on link "Clone" at bounding box center [1159, 432] width 29 height 14
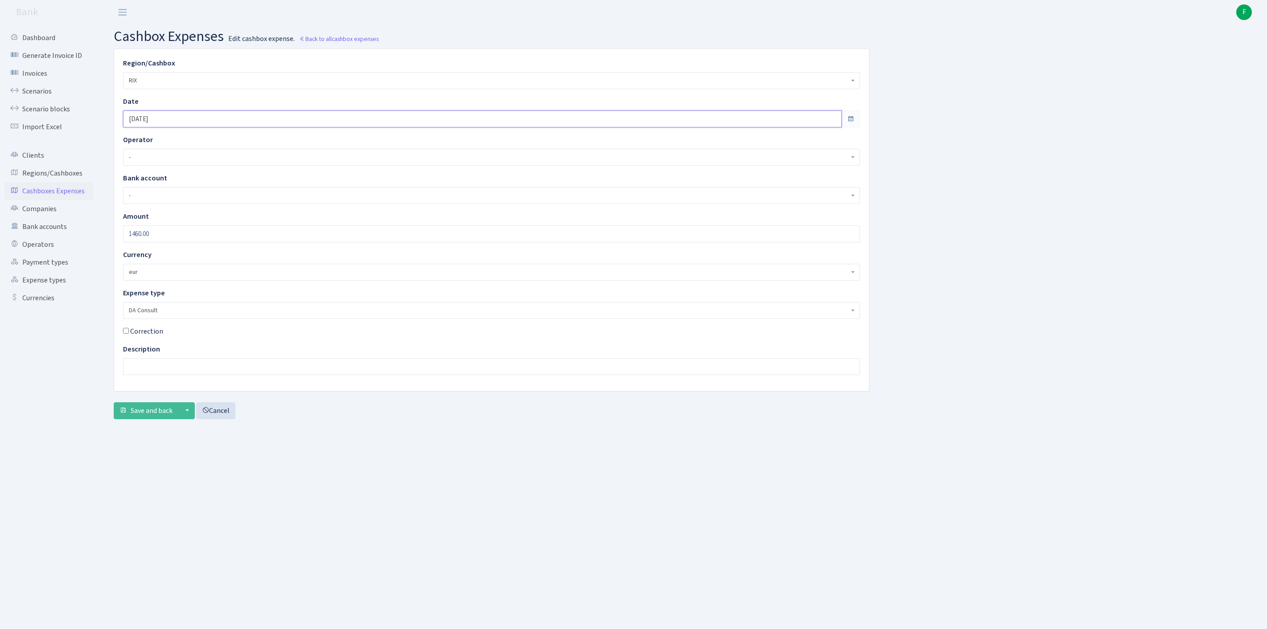
click at [196, 127] on input "[DATE]" at bounding box center [482, 119] width 718 height 17
click at [147, 228] on td "23" at bounding box center [146, 225] width 13 height 13
type input "[DATE]"
drag, startPoint x: 187, startPoint y: 254, endPoint x: 110, endPoint y: 255, distance: 77.5
click at [110, 255] on div "Region/Cashbox - 981 EU+other cash-crypto AED 981 EU+other cash-crypto EUR 981 …" at bounding box center [491, 220] width 768 height 342
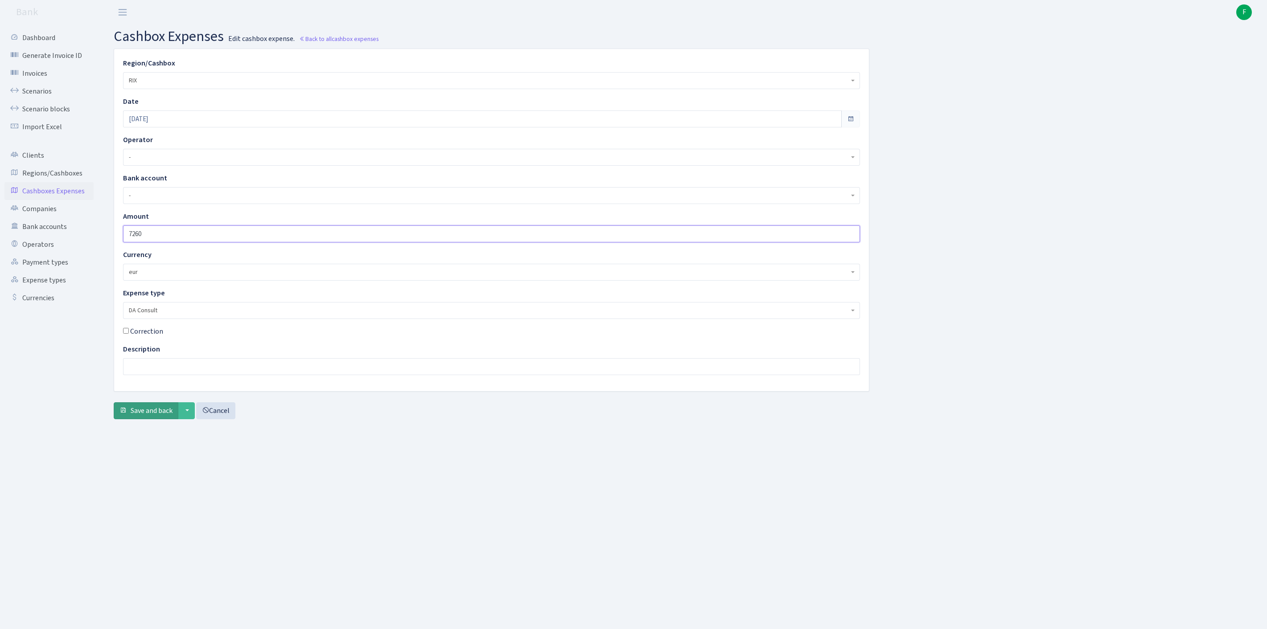
type input "7260"
click at [160, 416] on span "Save and back" at bounding box center [152, 411] width 42 height 10
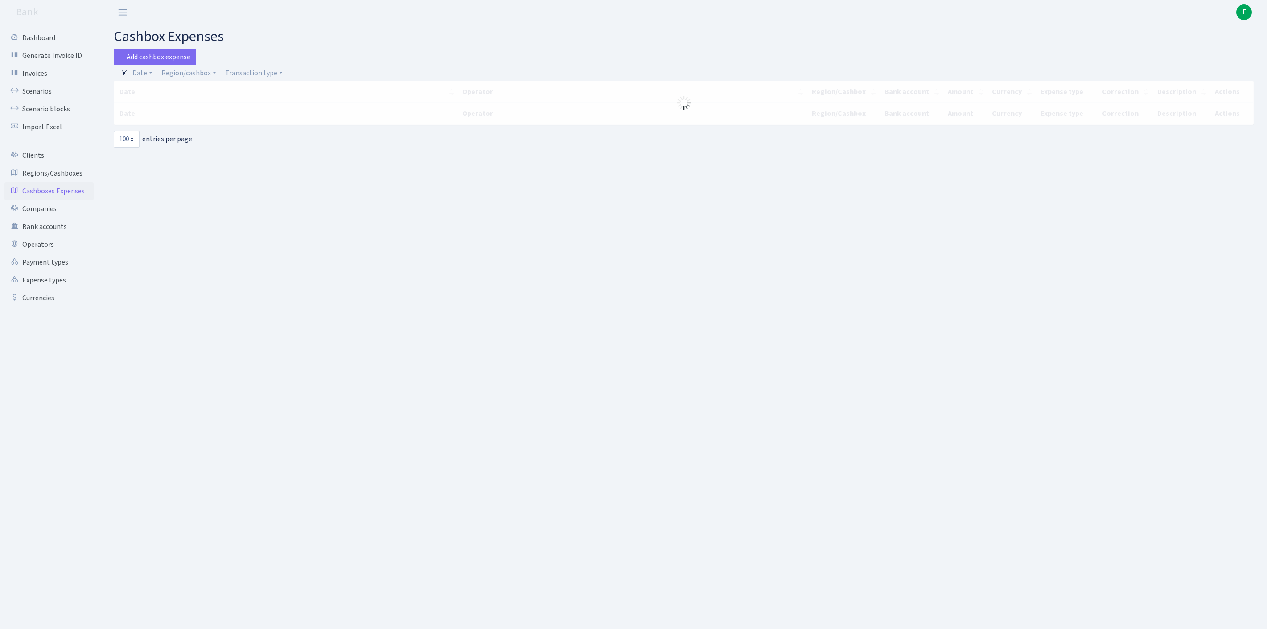
select select "100"
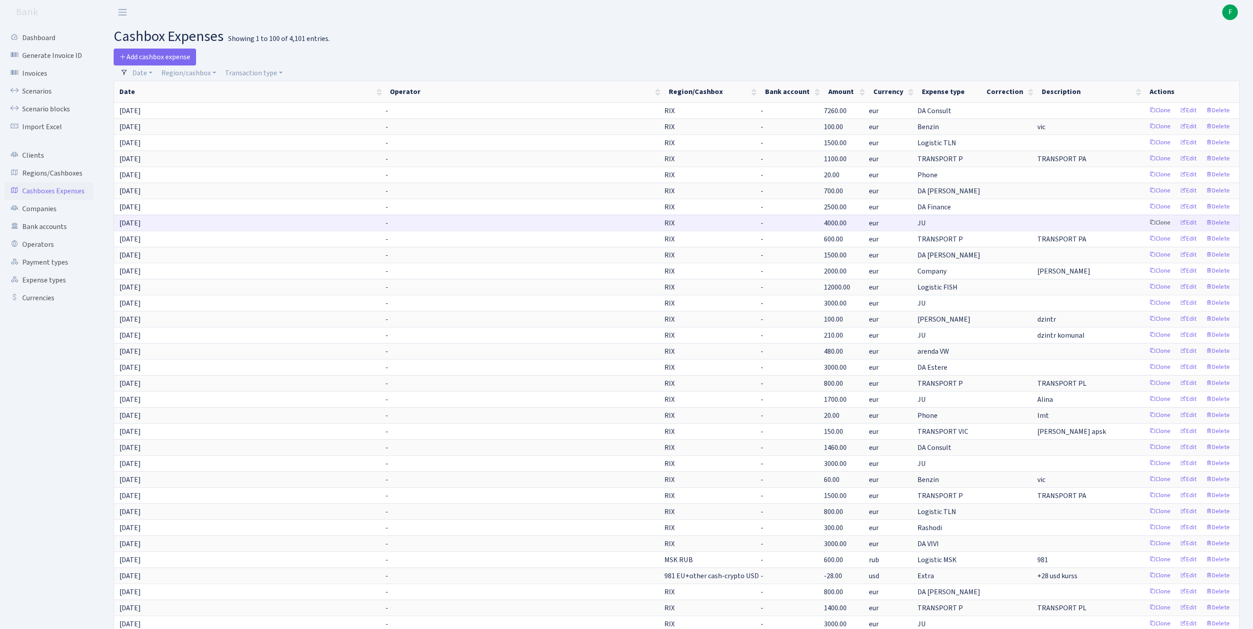
click at [1145, 230] on link "Clone" at bounding box center [1159, 223] width 29 height 14
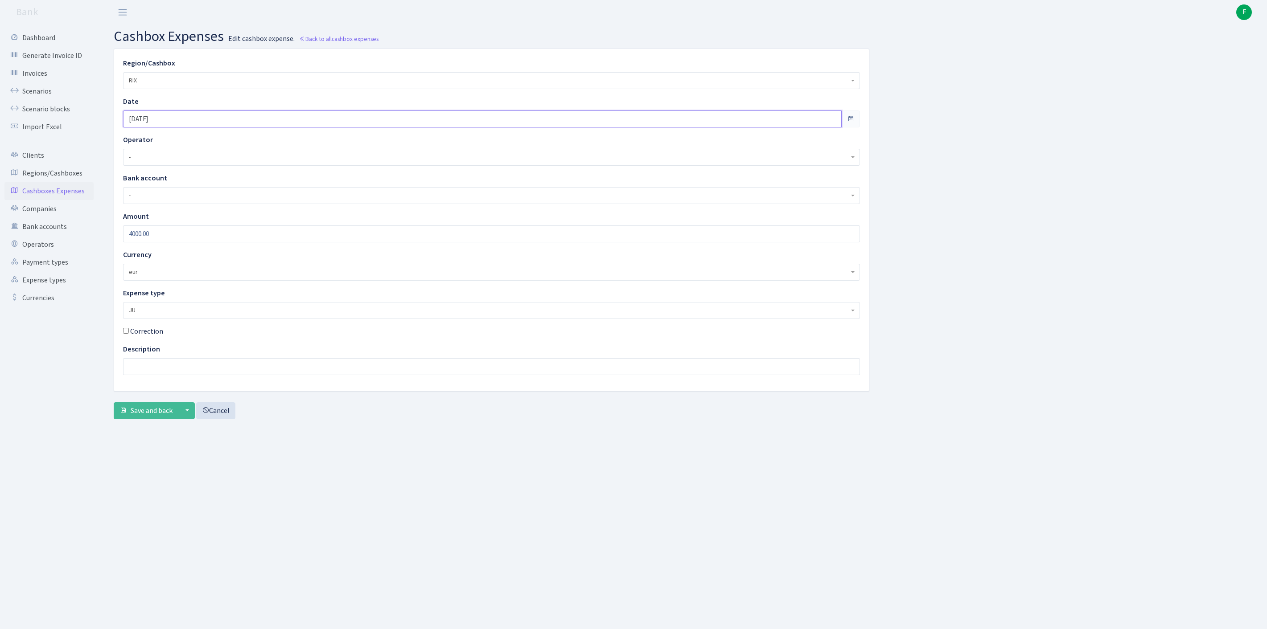
click at [192, 126] on input "[DATE]" at bounding box center [482, 119] width 718 height 17
click at [149, 224] on td "23" at bounding box center [146, 225] width 13 height 13
type input "23.09.2025"
drag, startPoint x: 182, startPoint y: 256, endPoint x: 63, endPoint y: 239, distance: 119.7
click at [63, 239] on div "Dashboard Generate Invoice ID Invoices Scenarios Scenario blocks Import Excel C…" at bounding box center [633, 316] width 1267 height 582
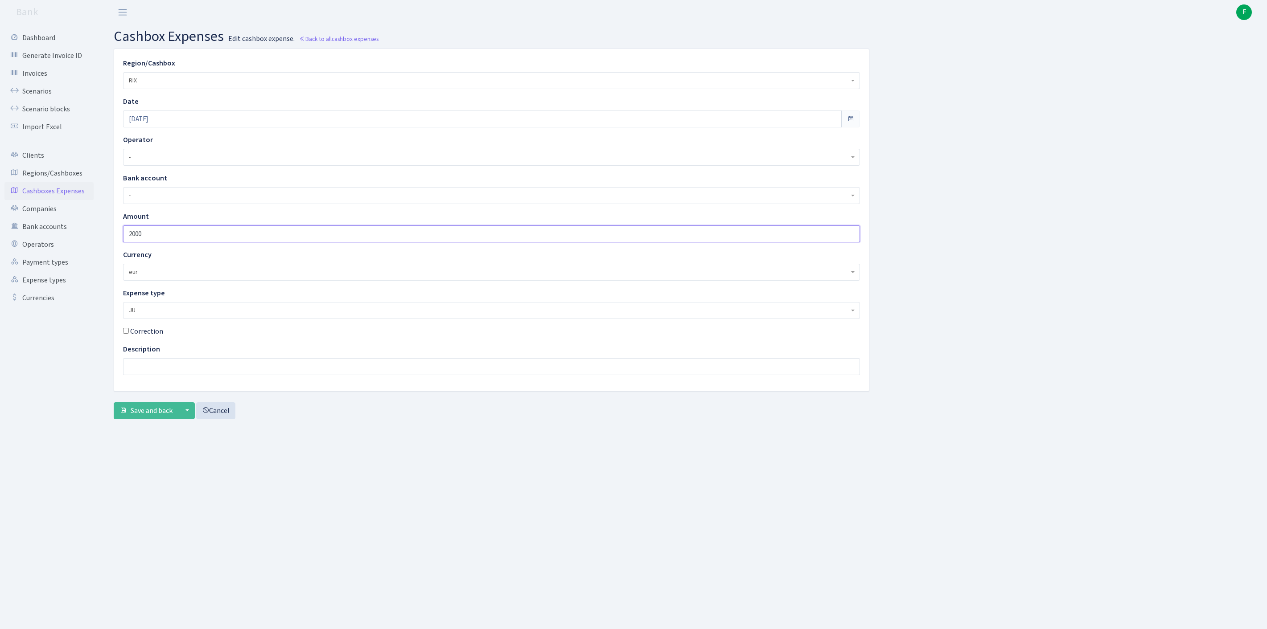
type input "2000"
click at [159, 375] on input "text" at bounding box center [491, 366] width 737 height 17
type input "1+1"
click at [168, 416] on span "Save and back" at bounding box center [152, 411] width 42 height 10
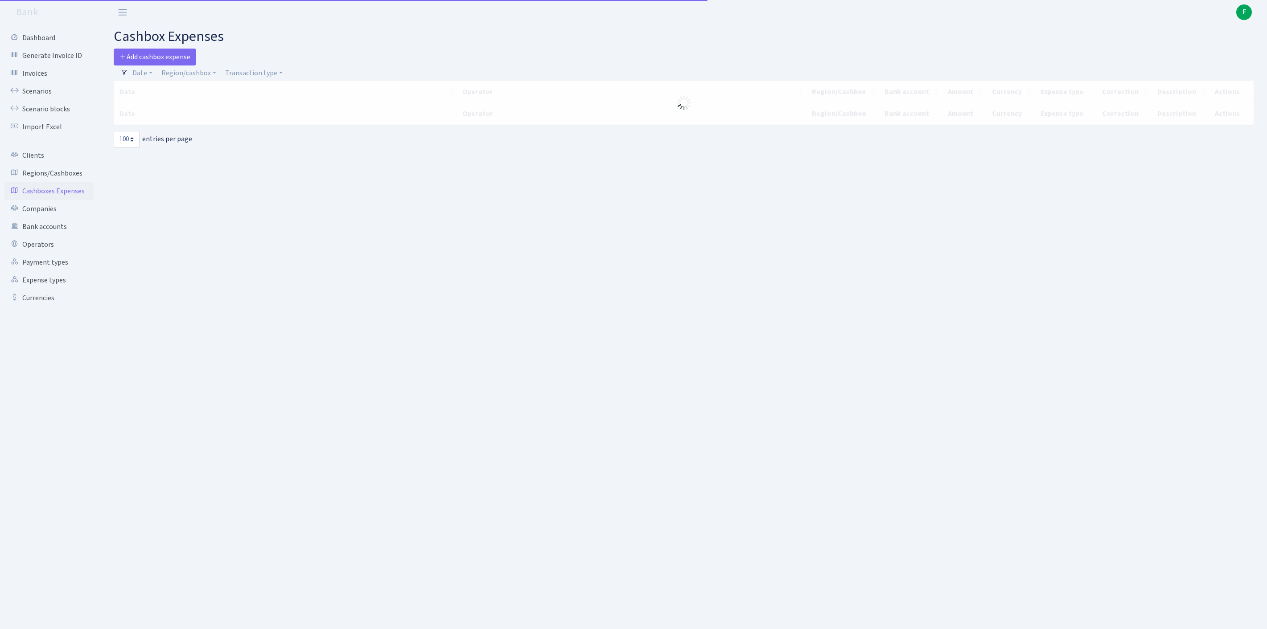
select select "100"
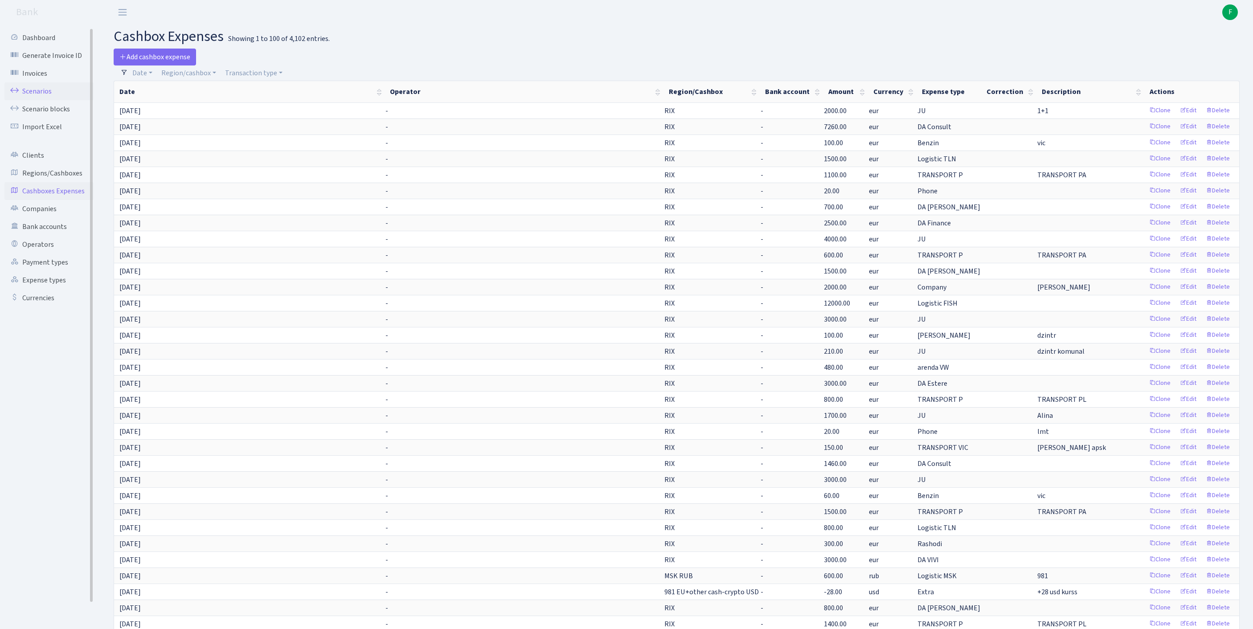
click at [51, 98] on link "Scenarios" at bounding box center [48, 91] width 89 height 18
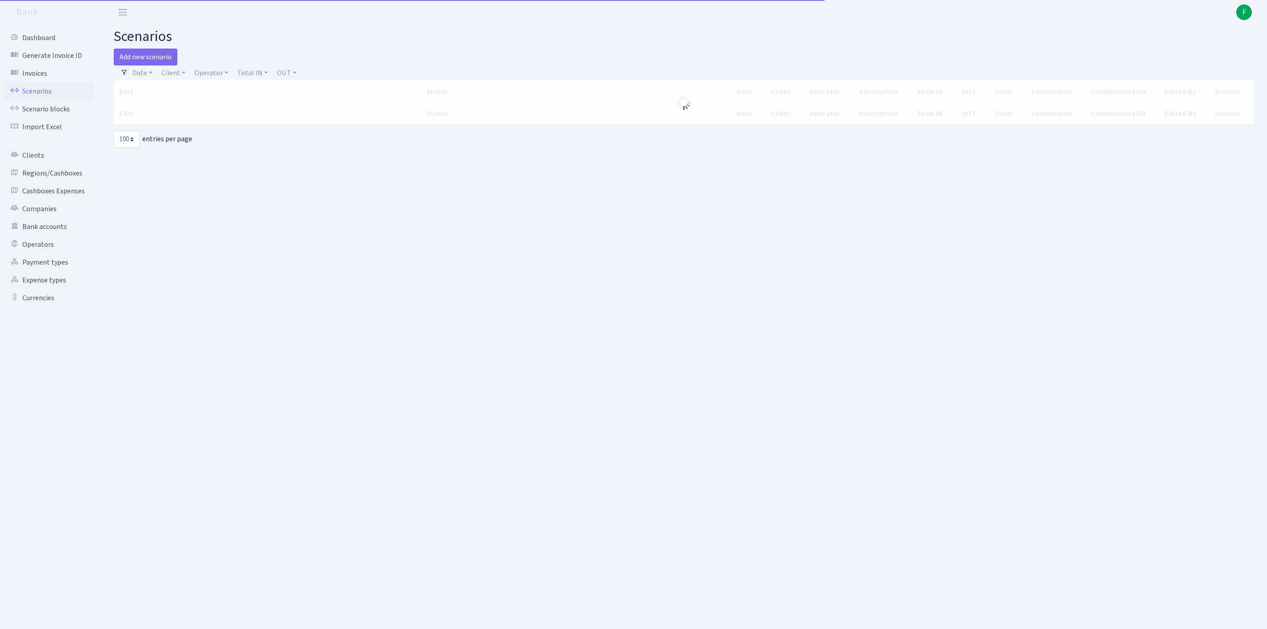
select select "100"
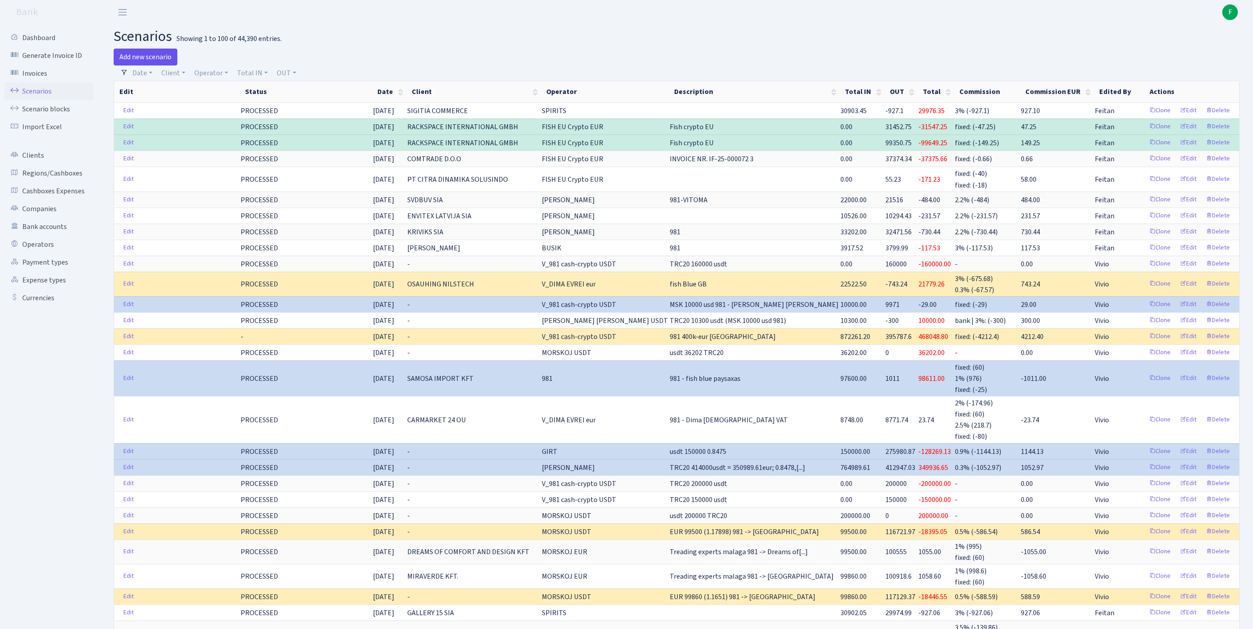
click at [153, 60] on link "Add new scenario" at bounding box center [146, 57] width 64 height 17
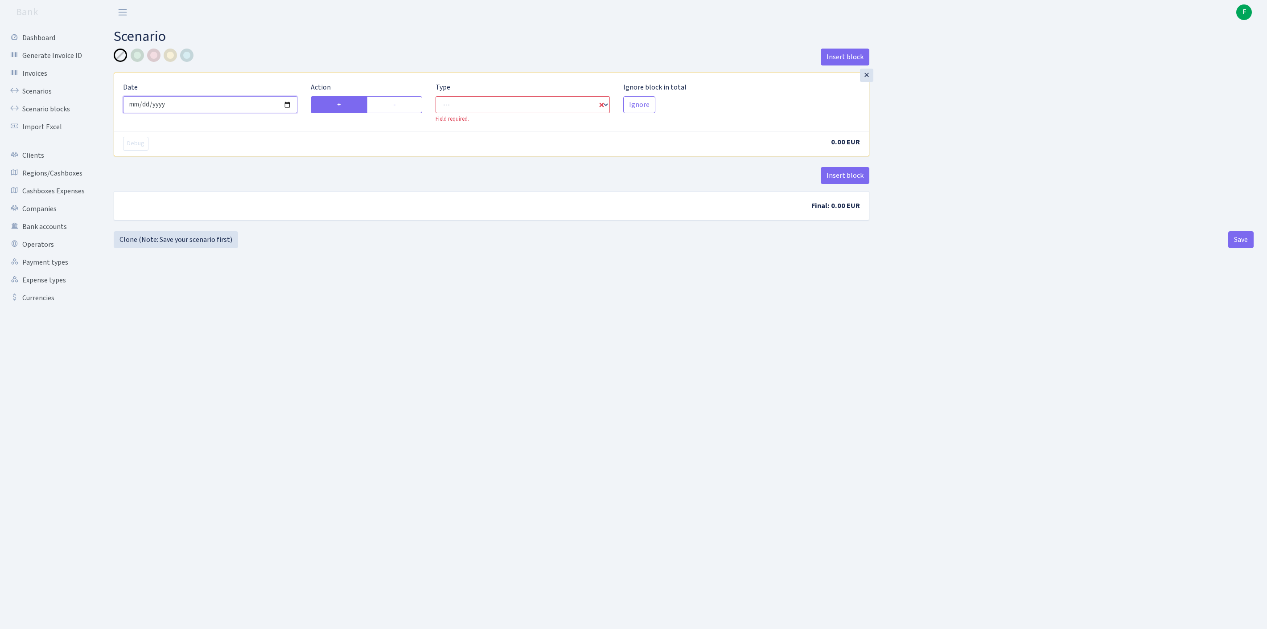
click at [211, 111] on input "[DATE]" at bounding box center [210, 104] width 174 height 17
type input "[DATE]"
click at [406, 113] on label "-" at bounding box center [394, 104] width 55 height 17
click at [399, 105] on input "-" at bounding box center [396, 102] width 6 height 6
radio input "true"
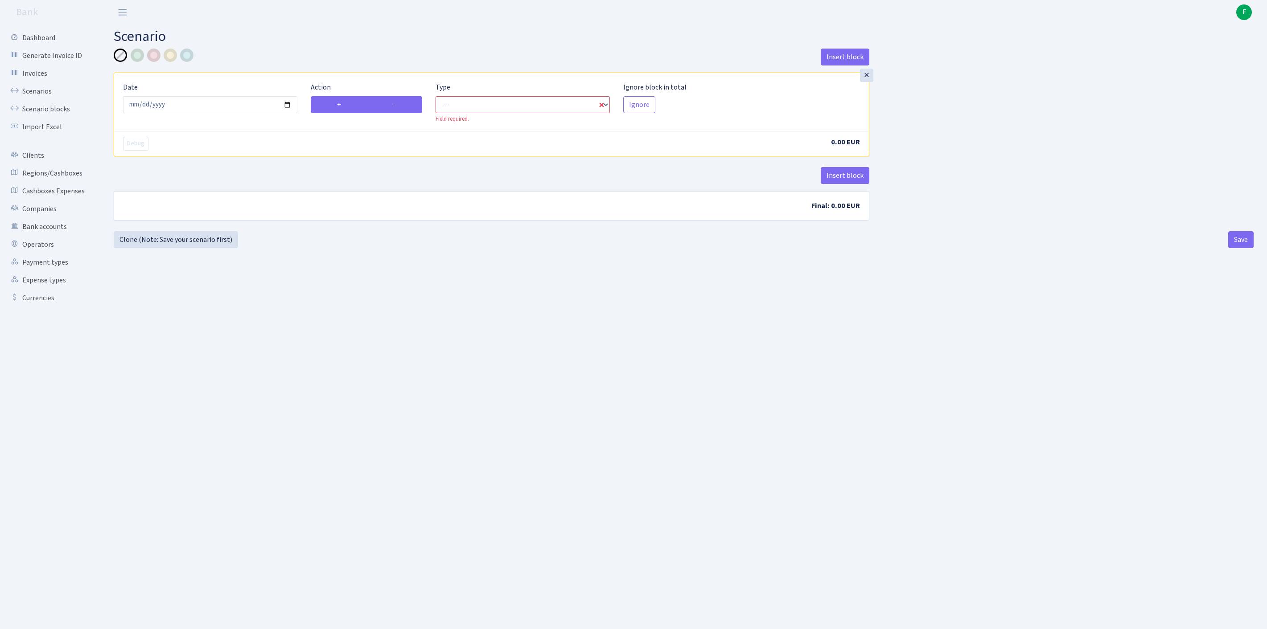
radio input "false"
select select "out"
select select "1"
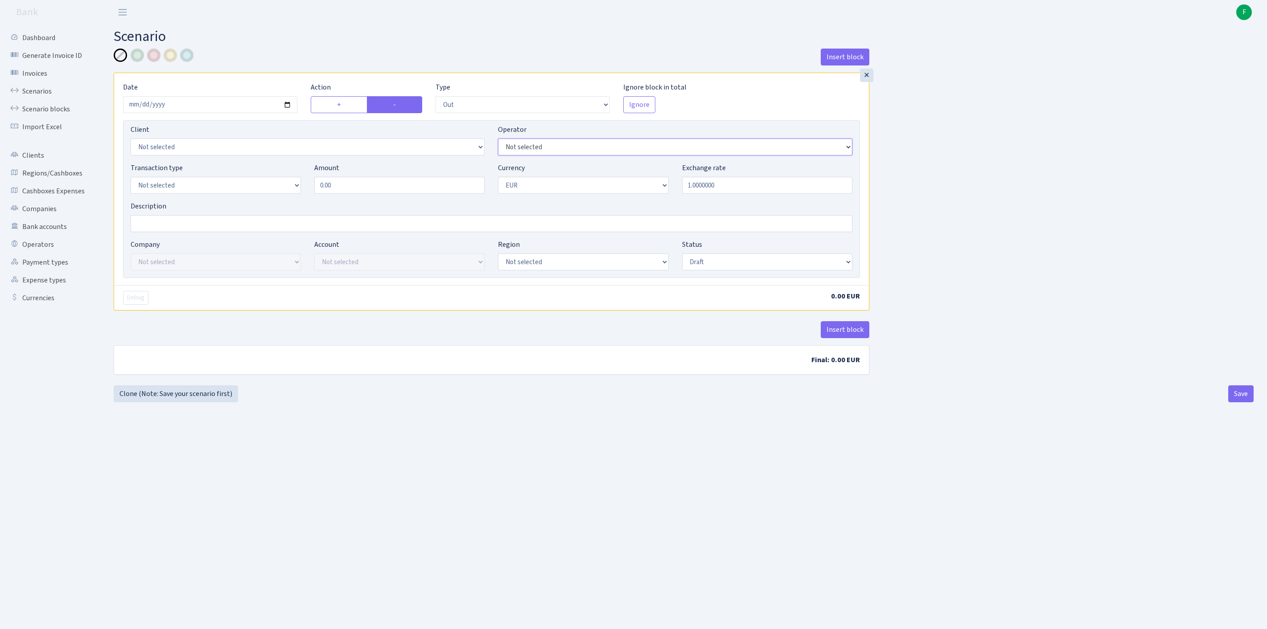
select select "524"
select select "1"
drag, startPoint x: 313, startPoint y: 202, endPoint x: 264, endPoint y: 201, distance: 49.1
click at [264, 201] on div "Transaction type Not selected 981 ELF FISH crypto [PERSON_NAME] MM-BALTIC eur U…" at bounding box center [491, 182] width 735 height 38
type input "30,000.00"
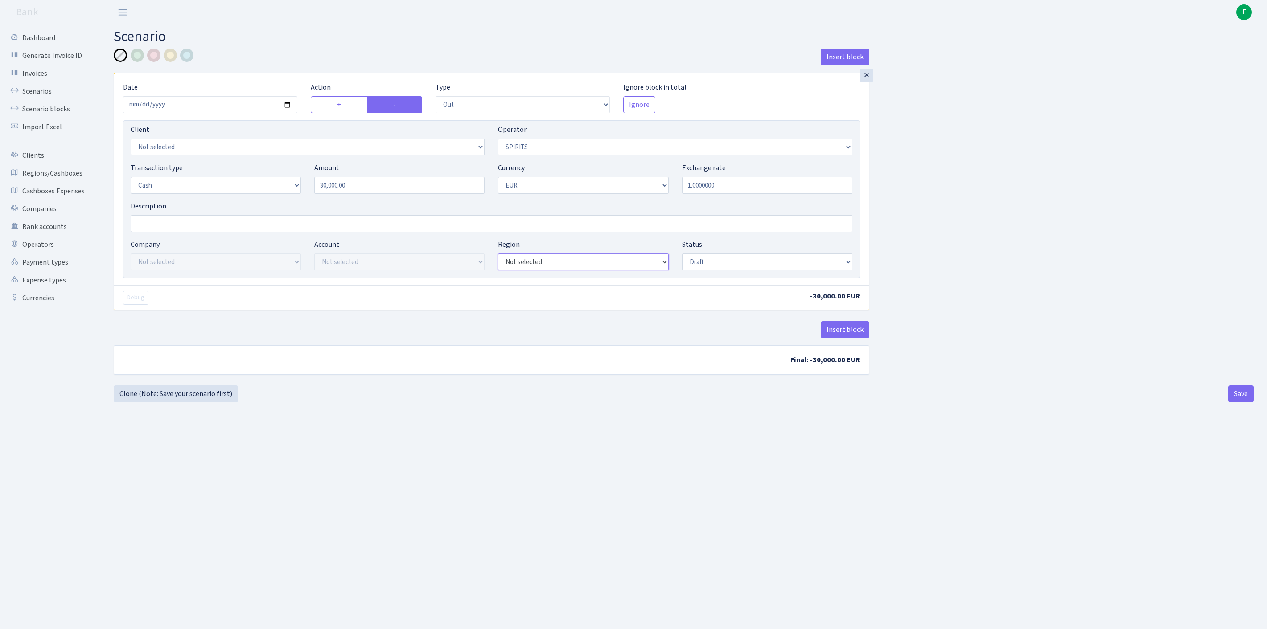
select select "1"
select select "processed"
click at [1237, 402] on button "Save" at bounding box center [1240, 393] width 25 height 17
select select "out"
select select "524"
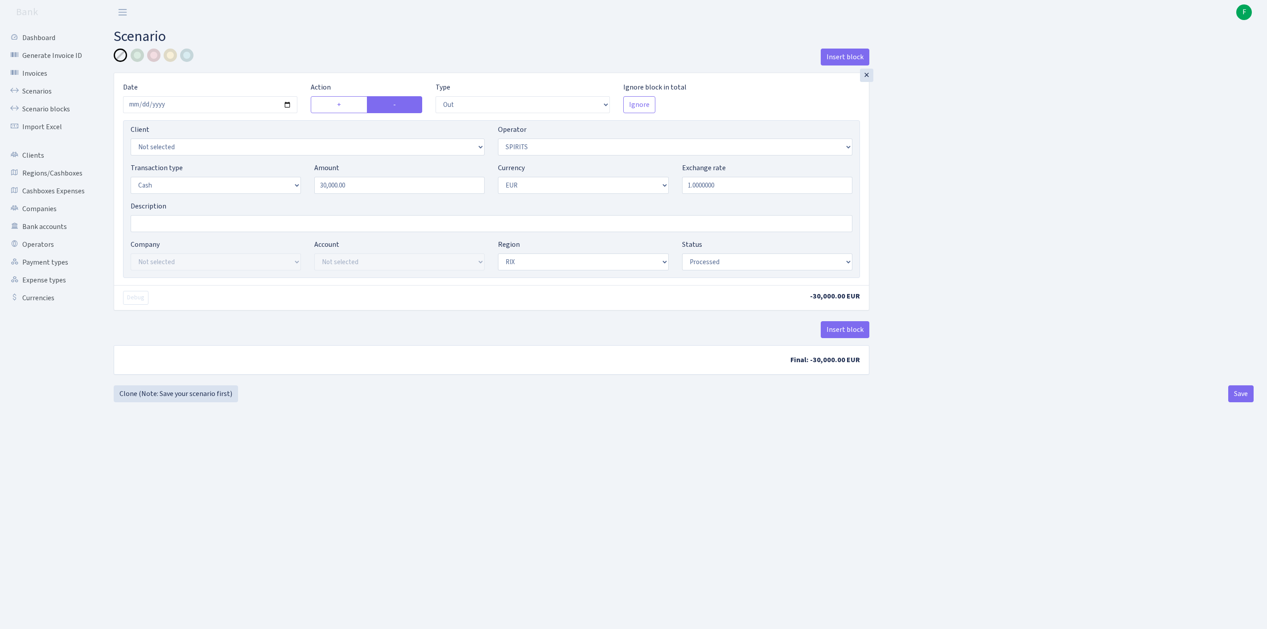
select select "1"
select select "processed"
click at [162, 402] on link "Clone (Note: Save your scenario first)" at bounding box center [176, 393] width 124 height 17
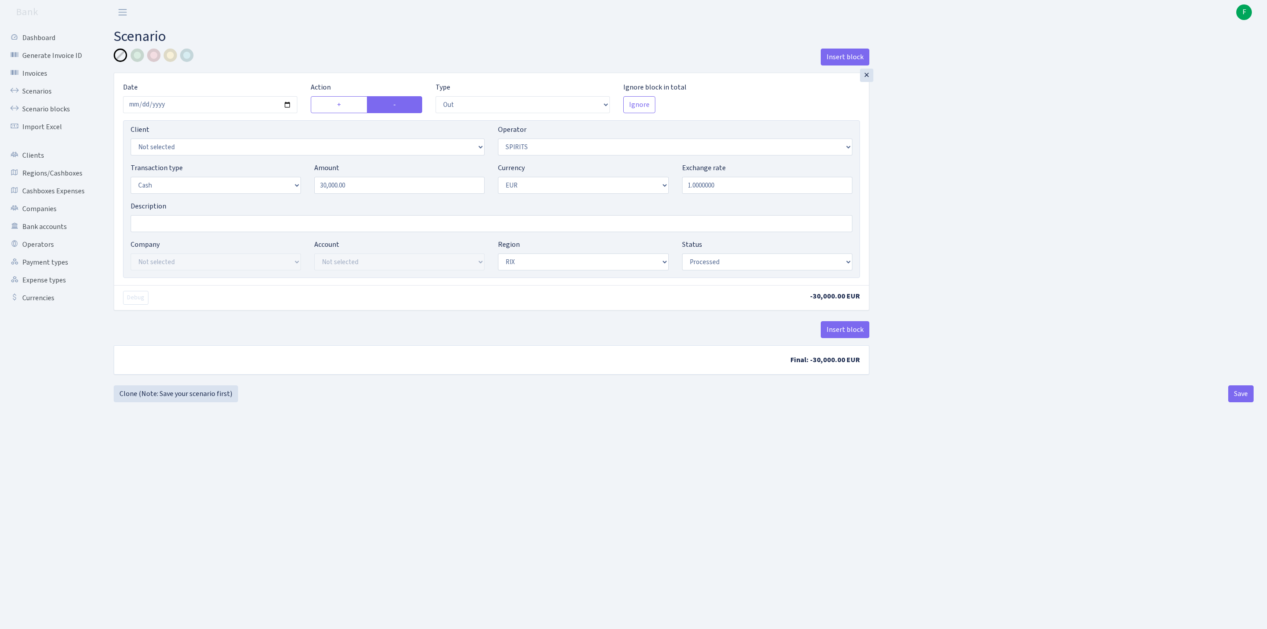
select select "out"
select select "524"
select select "1"
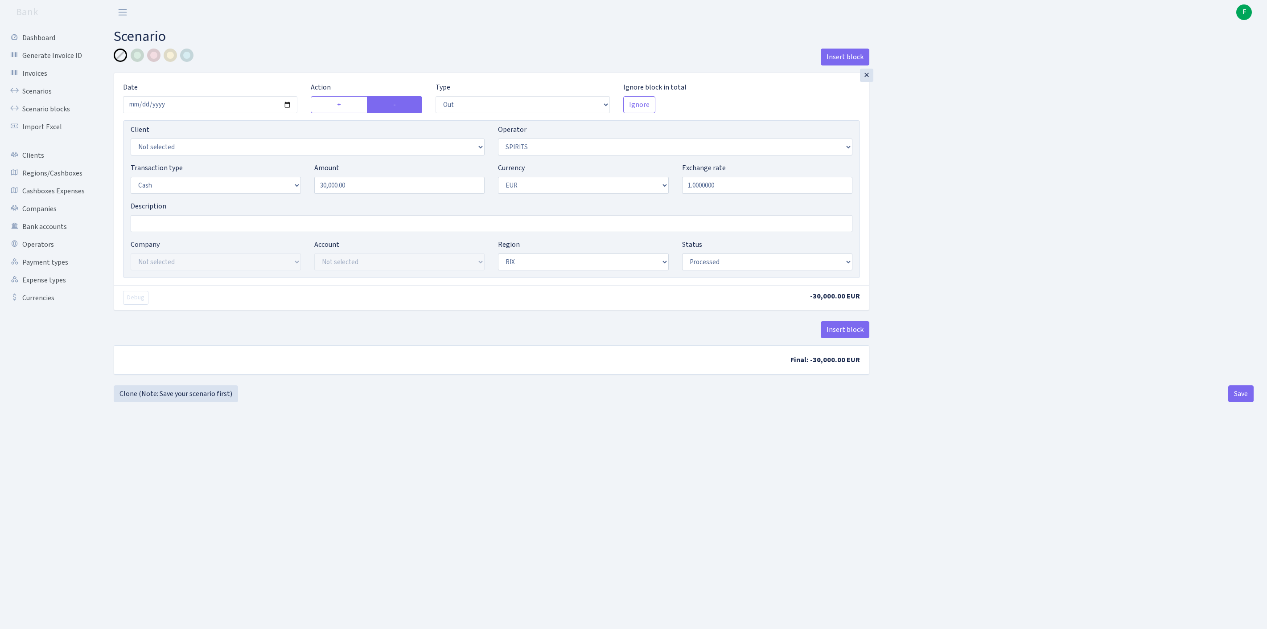
select select "processed"
select select "10"
drag, startPoint x: 402, startPoint y: 207, endPoint x: 260, endPoint y: 201, distance: 141.8
click at [260, 201] on div "Transaction type Not selected 981 ELF FISH crypto [PERSON_NAME] MM-BALTIC eur U…" at bounding box center [491, 182] width 735 height 38
type input "56,950.00"
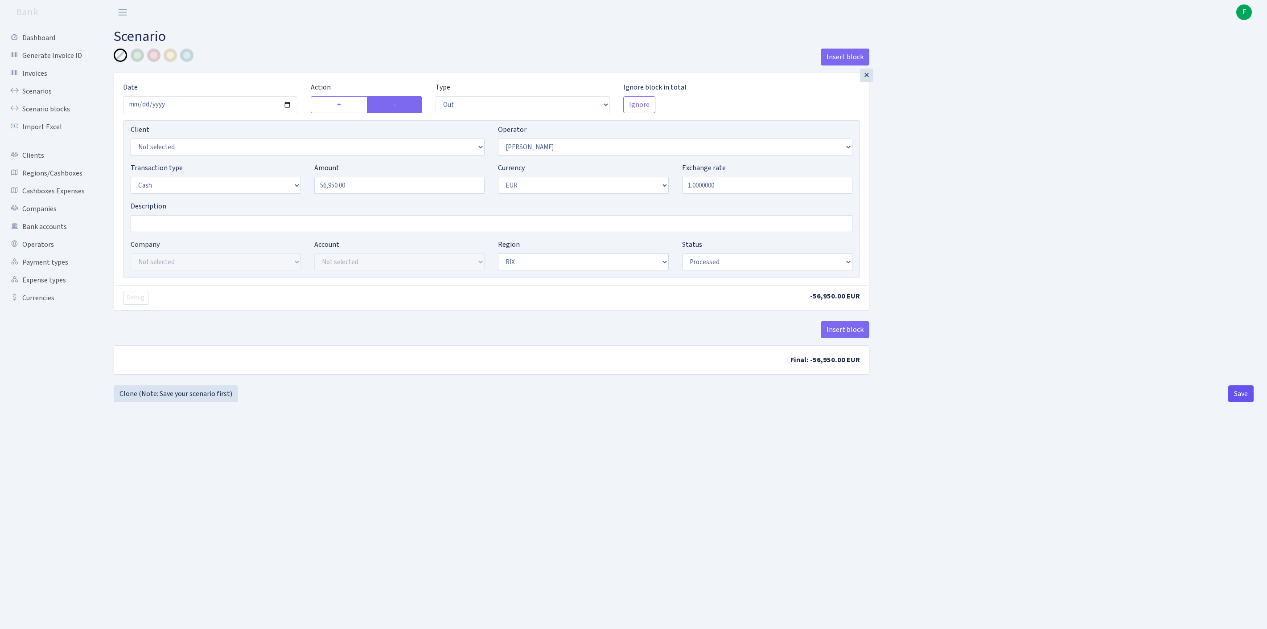
click at [1233, 402] on button "Save" at bounding box center [1240, 393] width 25 height 17
select select "out"
select select "10"
select select "1"
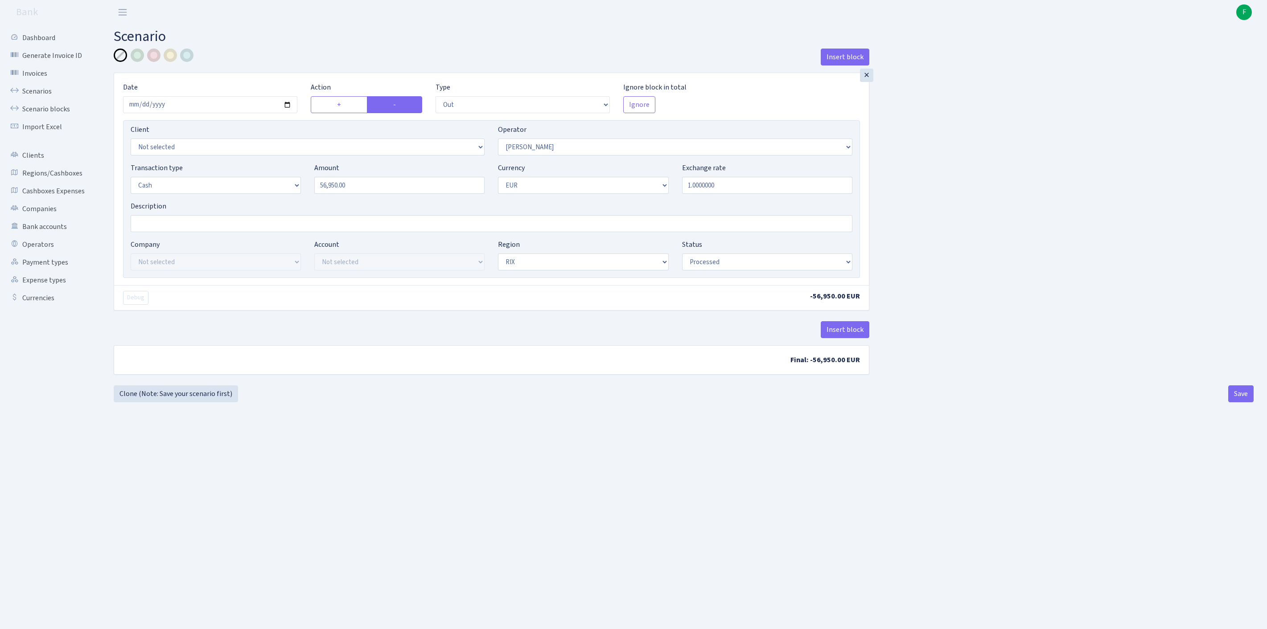
select select "1"
select select "processed"
click at [173, 402] on link "Clone (Note: Save your scenario first)" at bounding box center [176, 393] width 124 height 17
select select "out"
select select "10"
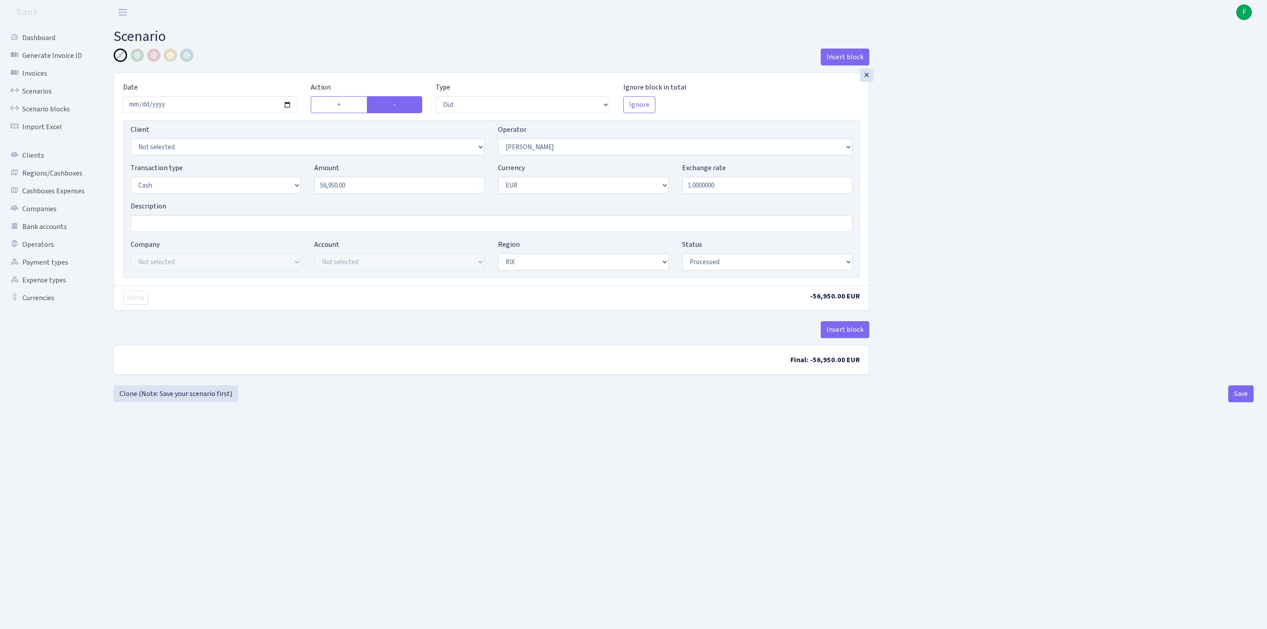
select select "1"
select select "processed"
select select "395"
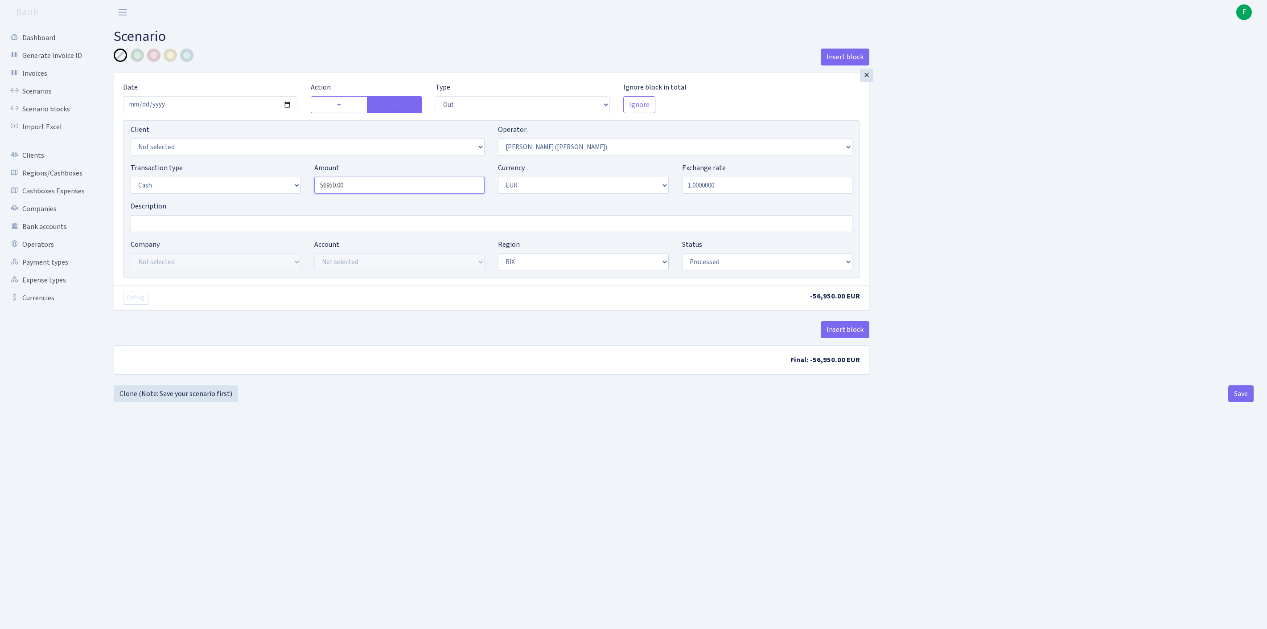
drag, startPoint x: 398, startPoint y: 206, endPoint x: 283, endPoint y: 193, distance: 115.8
click at [283, 193] on div "Transaction type Not selected 981 ELF FISH crypto GIRT IVO dekl MM-BALTIC eur U…" at bounding box center [491, 182] width 735 height 38
type input "10,395.00"
click at [1241, 402] on button "Save" at bounding box center [1240, 393] width 25 height 17
select select "out"
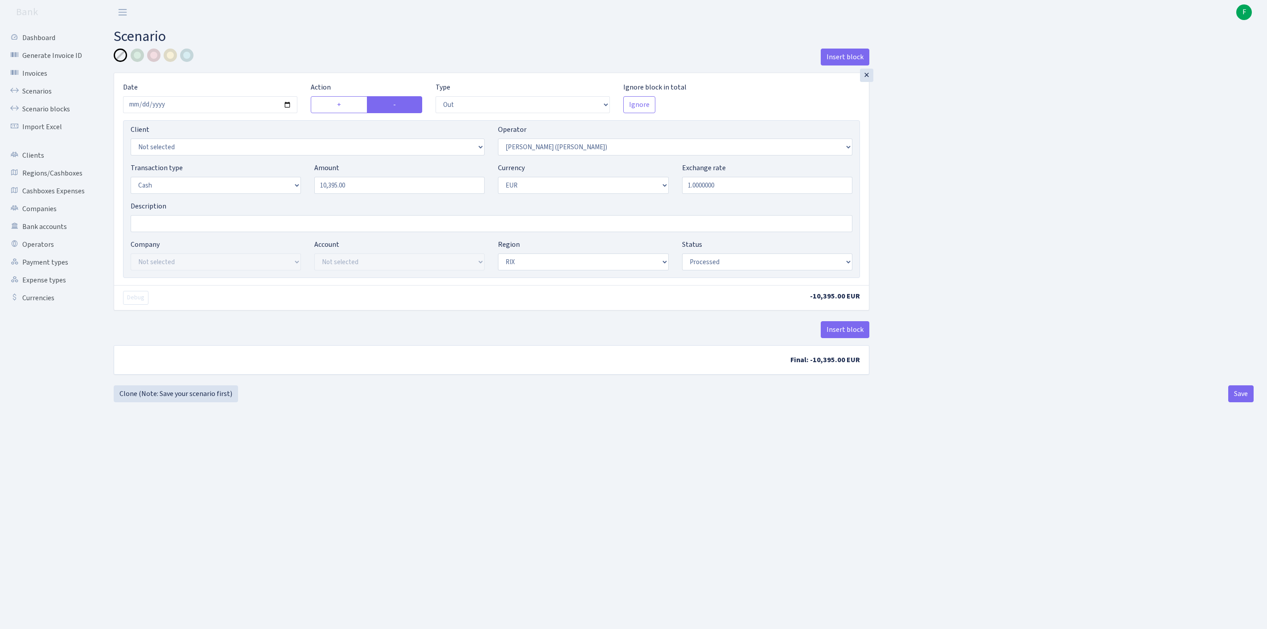
select select "395"
select select "1"
select select "processed"
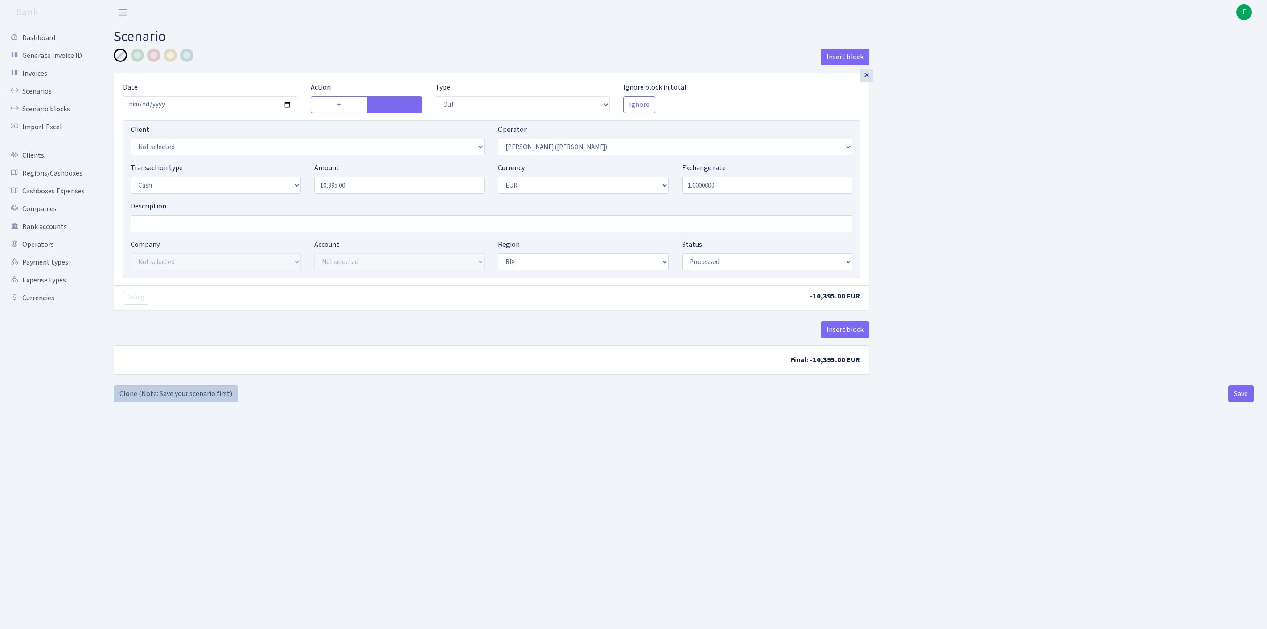
click at [187, 402] on link "Clone (Note: Save your scenario first)" at bounding box center [176, 393] width 124 height 17
select select "out"
select select "395"
select select "1"
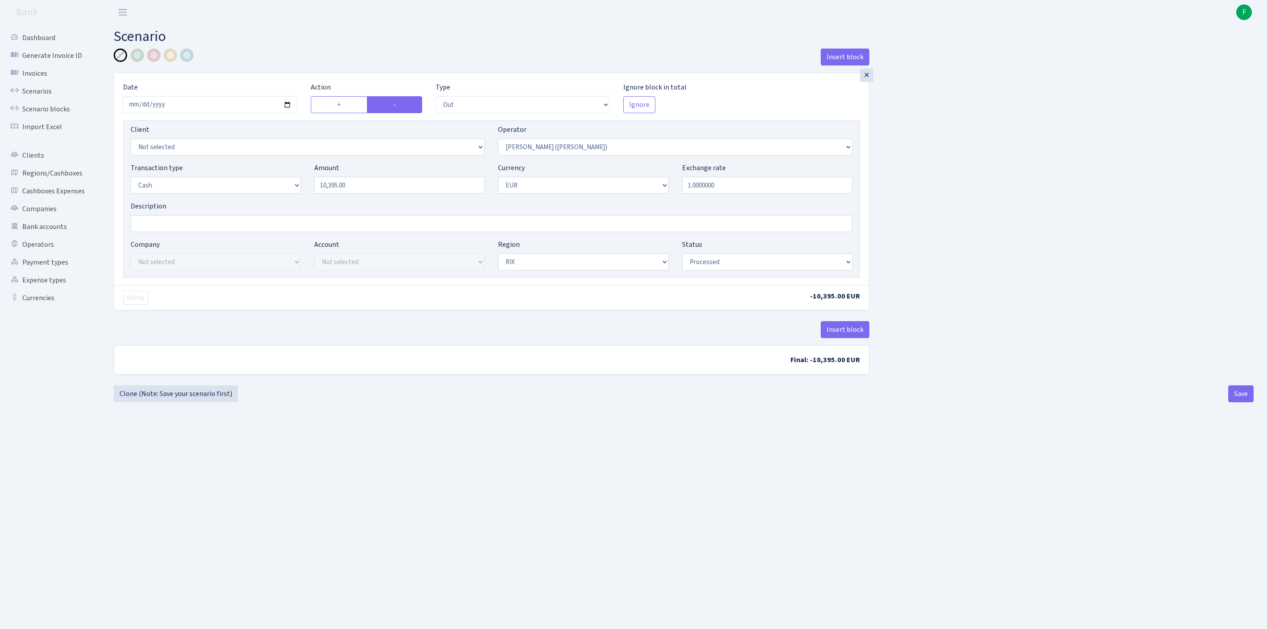
select select "1"
select select "processed"
select select "37"
drag, startPoint x: 299, startPoint y: 204, endPoint x: 277, endPoint y: 204, distance: 22.3
click at [277, 201] on div "Transaction type Not selected 981 ELF FISH crypto [PERSON_NAME] MM-BALTIC eur U…" at bounding box center [491, 182] width 735 height 38
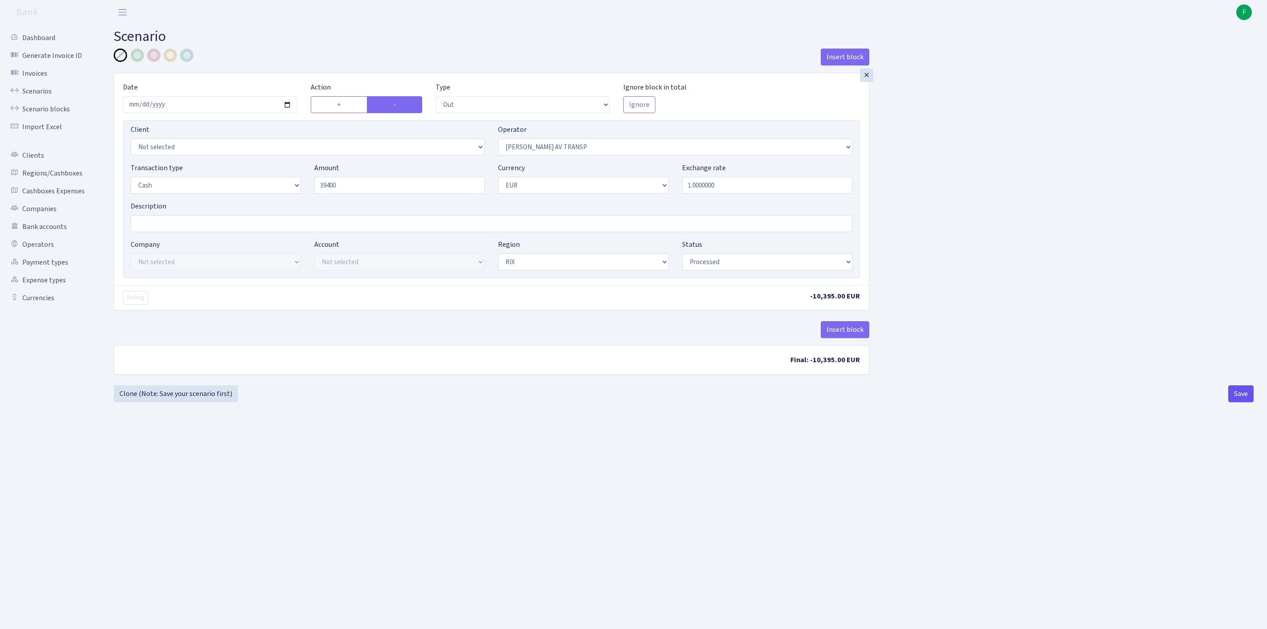
type input "39,400.00"
click at [1233, 402] on button "Save" at bounding box center [1240, 393] width 25 height 17
select select "out"
select select "37"
select select "1"
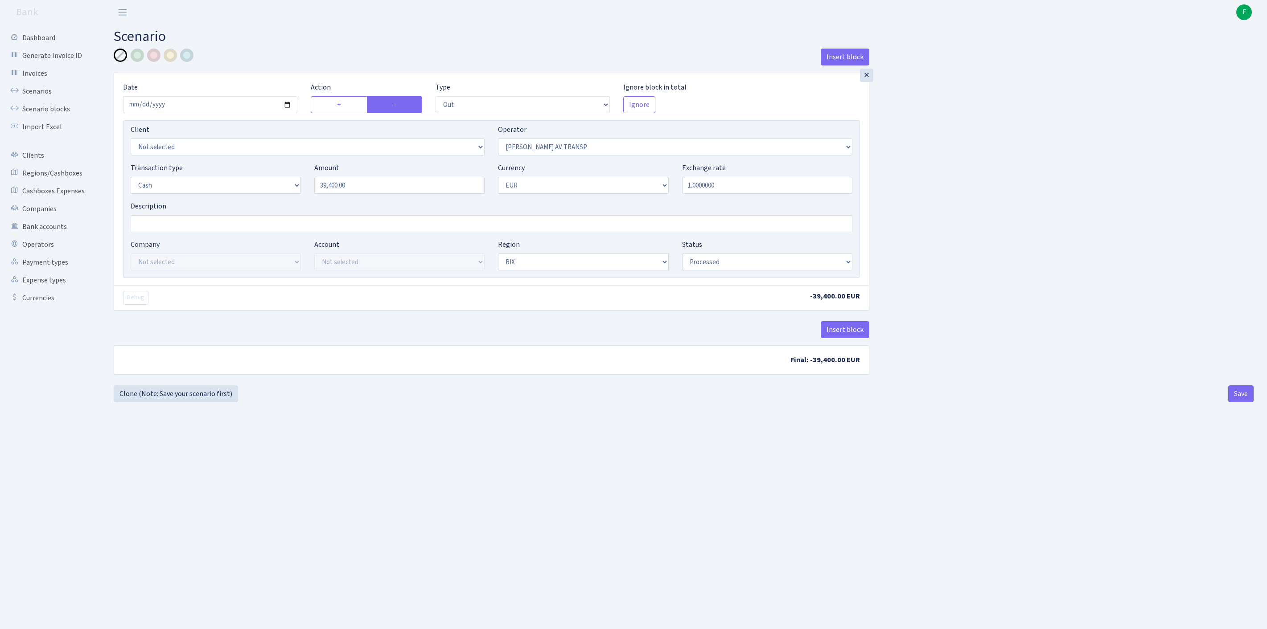
select select "1"
select select "processed"
select select "2"
drag, startPoint x: 381, startPoint y: 203, endPoint x: 260, endPoint y: 197, distance: 120.5
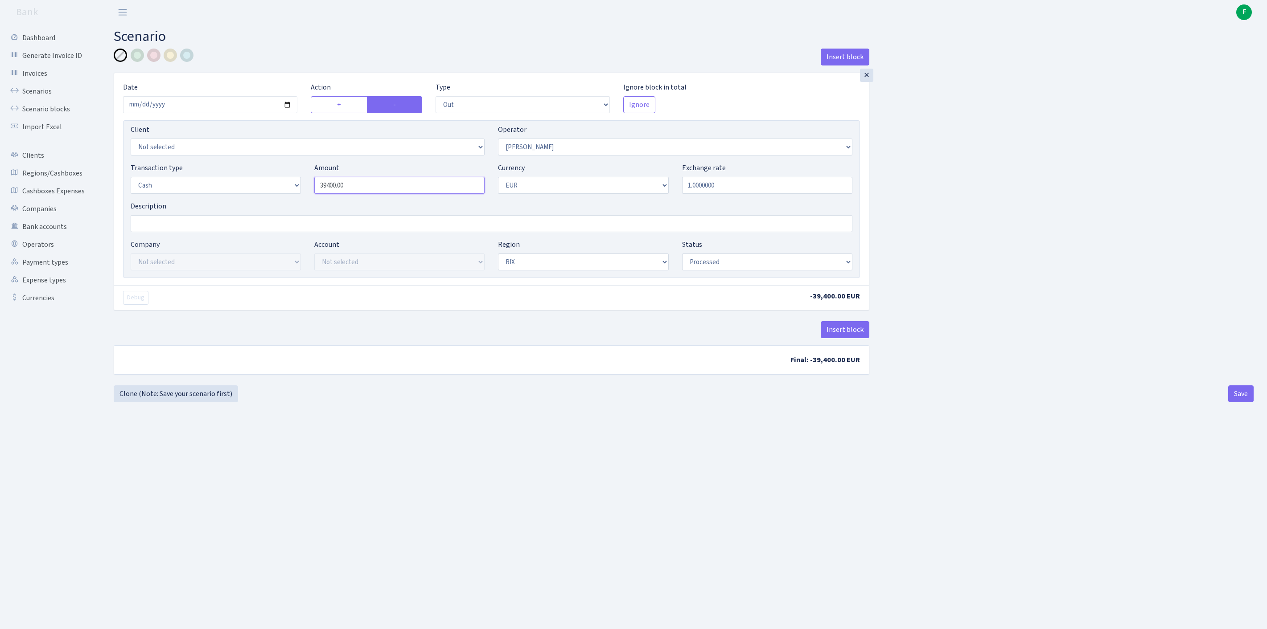
click at [260, 197] on div "Transaction type Not selected 981 ELF FISH crypto GIRT IVO dekl MM-BALTIC eur U…" at bounding box center [491, 182] width 735 height 38
type input "6,525.00"
click at [1237, 402] on button "Save" at bounding box center [1240, 393] width 25 height 17
select select "out"
select select "2"
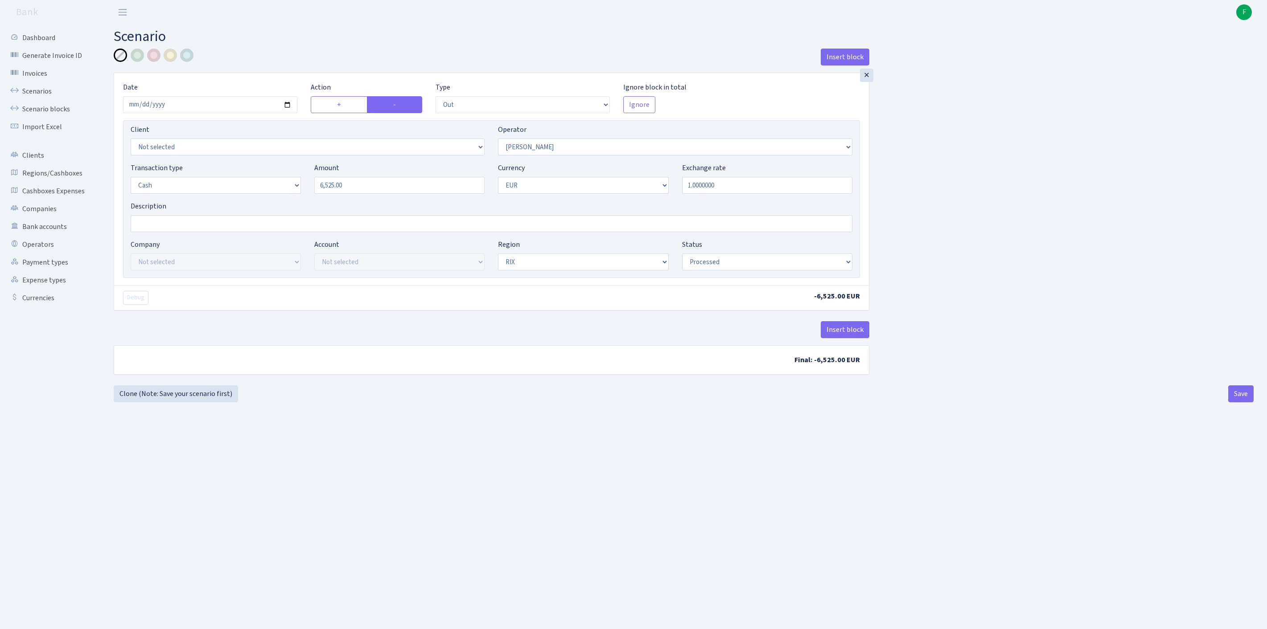
select select "1"
select select "processed"
click at [37, 99] on link "Scenarios" at bounding box center [48, 91] width 89 height 18
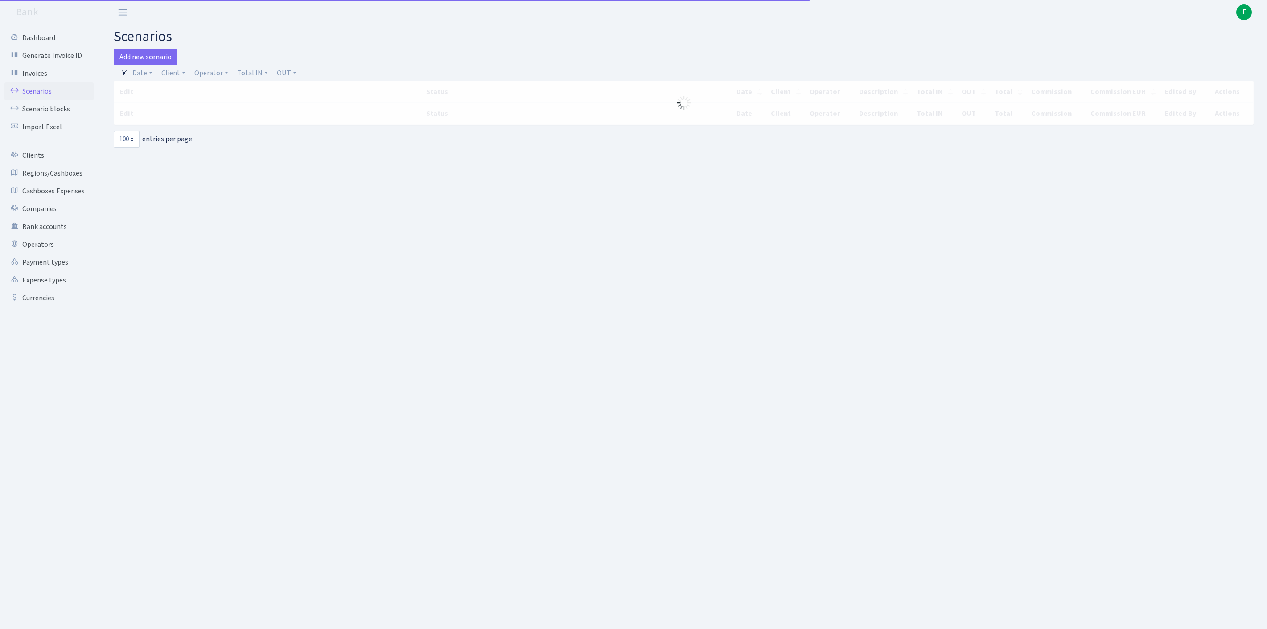
select select "100"
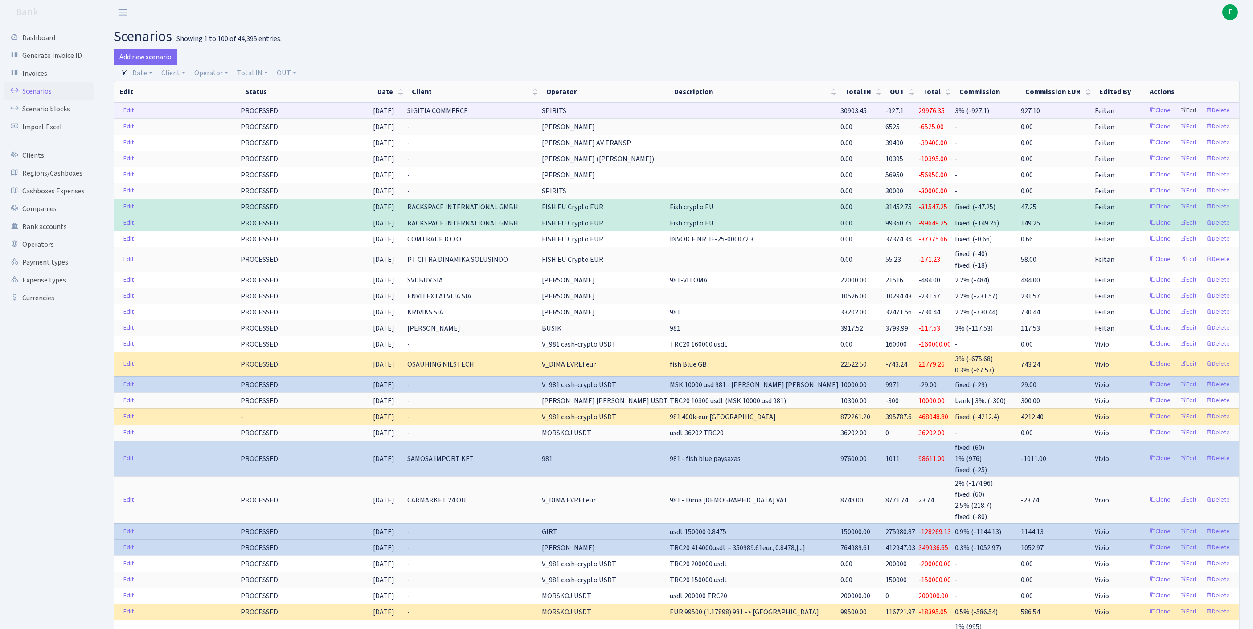
click at [1181, 118] on link "Edit" at bounding box center [1188, 111] width 25 height 14
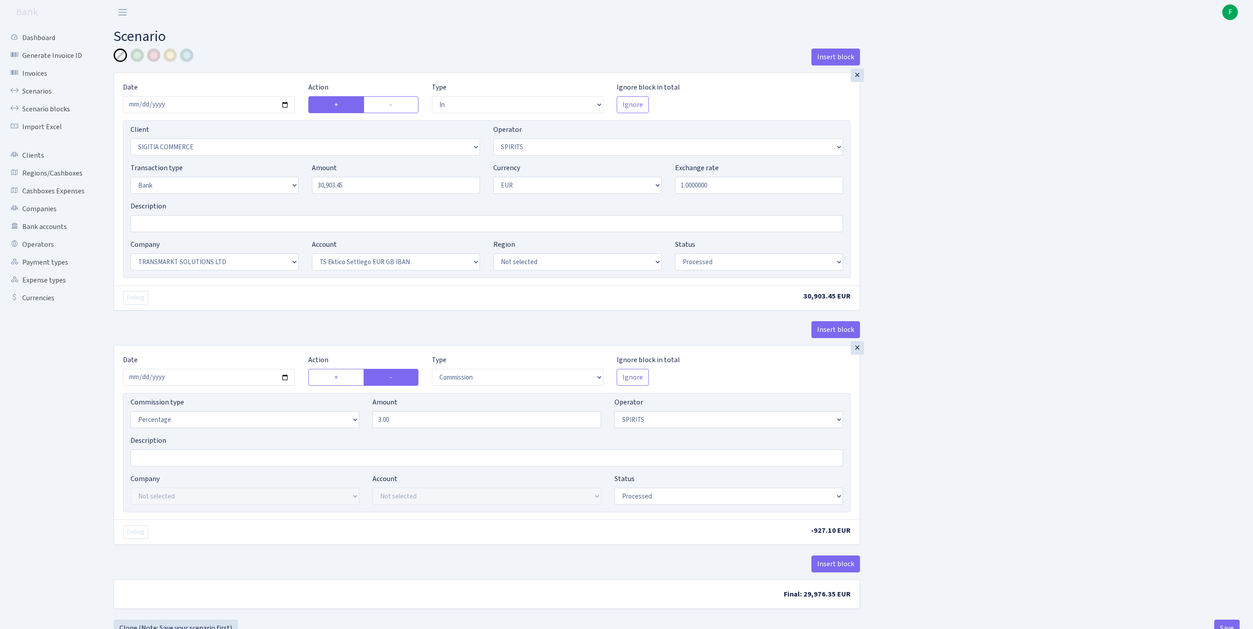
select select "in"
select select "3373"
select select "524"
select select "2"
select select "1"
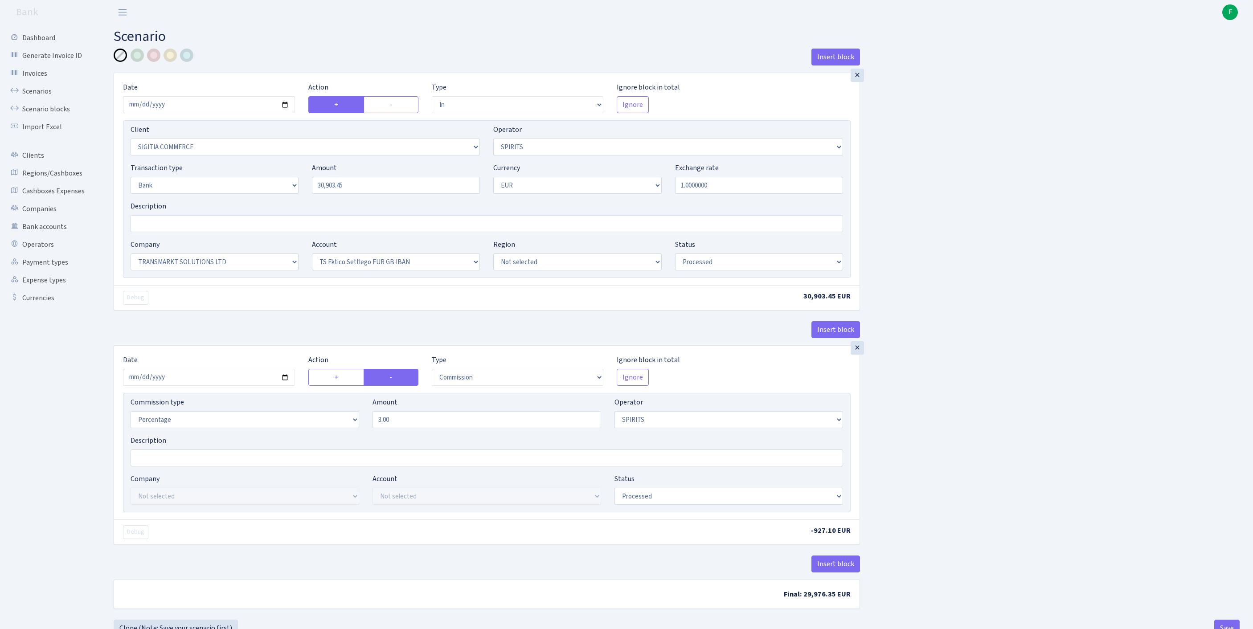
select select "25"
select select "73"
select select "processed"
select select "commission"
select select "524"
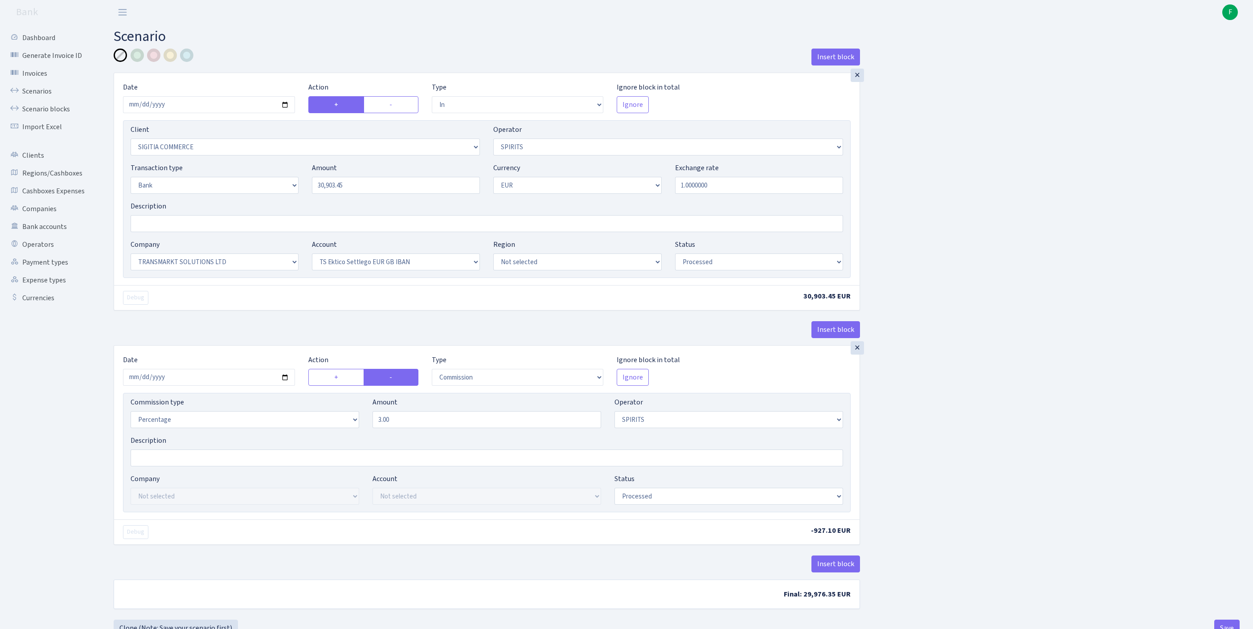
select select "processed"
click at [220, 113] on input "[DATE]" at bounding box center [209, 104] width 172 height 17
type input "[DATE]"
click at [228, 386] on input "2025-09-24" at bounding box center [209, 377] width 172 height 17
type input "[DATE]"
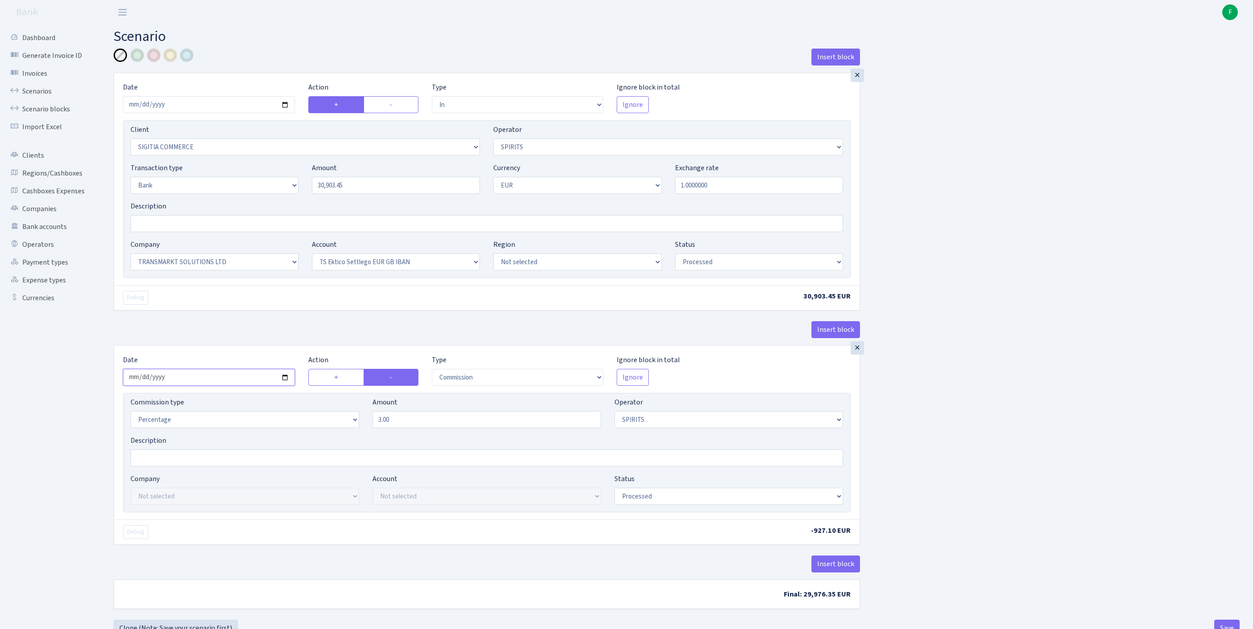
scroll to position [111, 0]
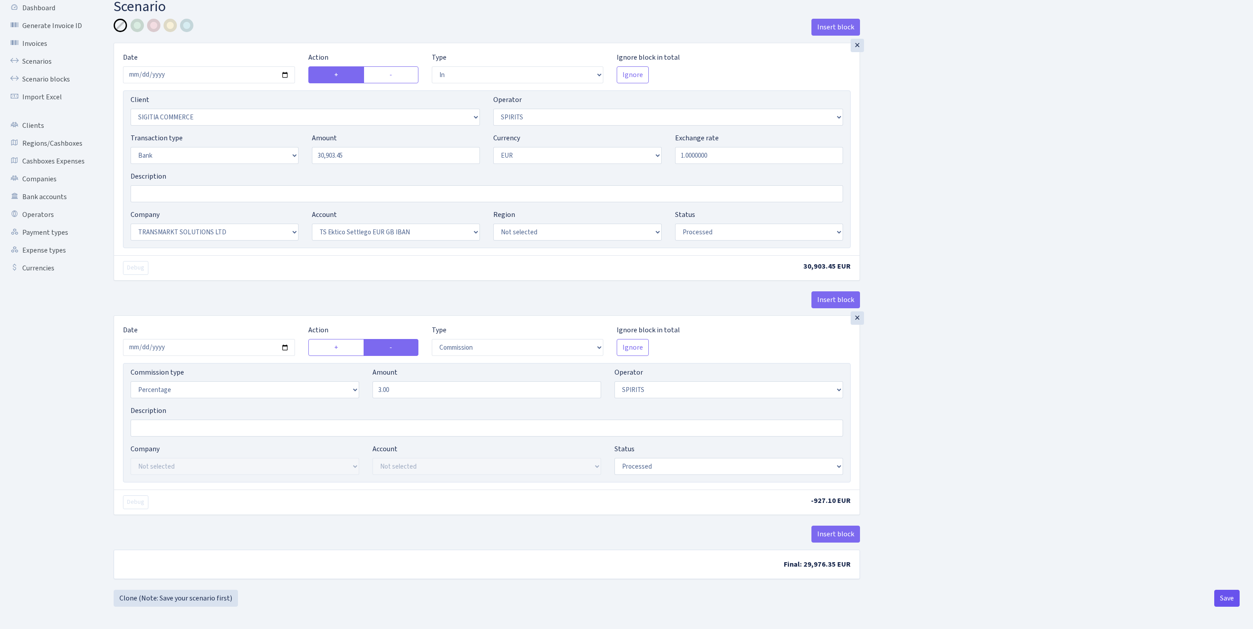
click at [1224, 602] on button "Save" at bounding box center [1226, 598] width 25 height 17
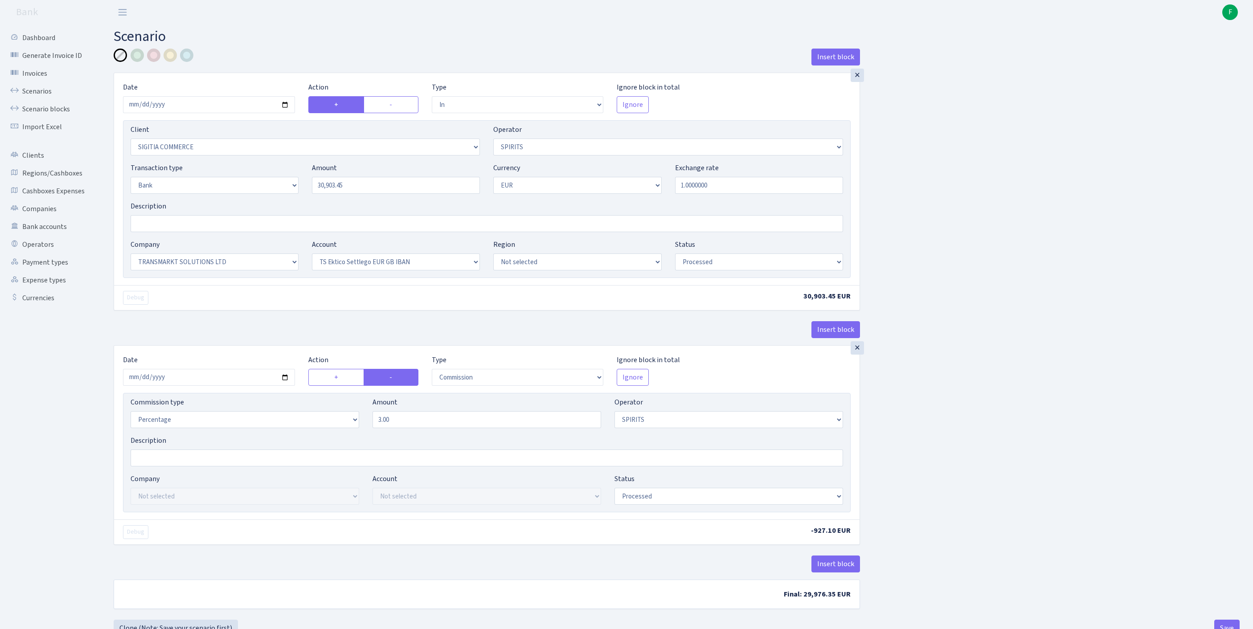
select select "in"
select select "3373"
select select "524"
select select "2"
select select "1"
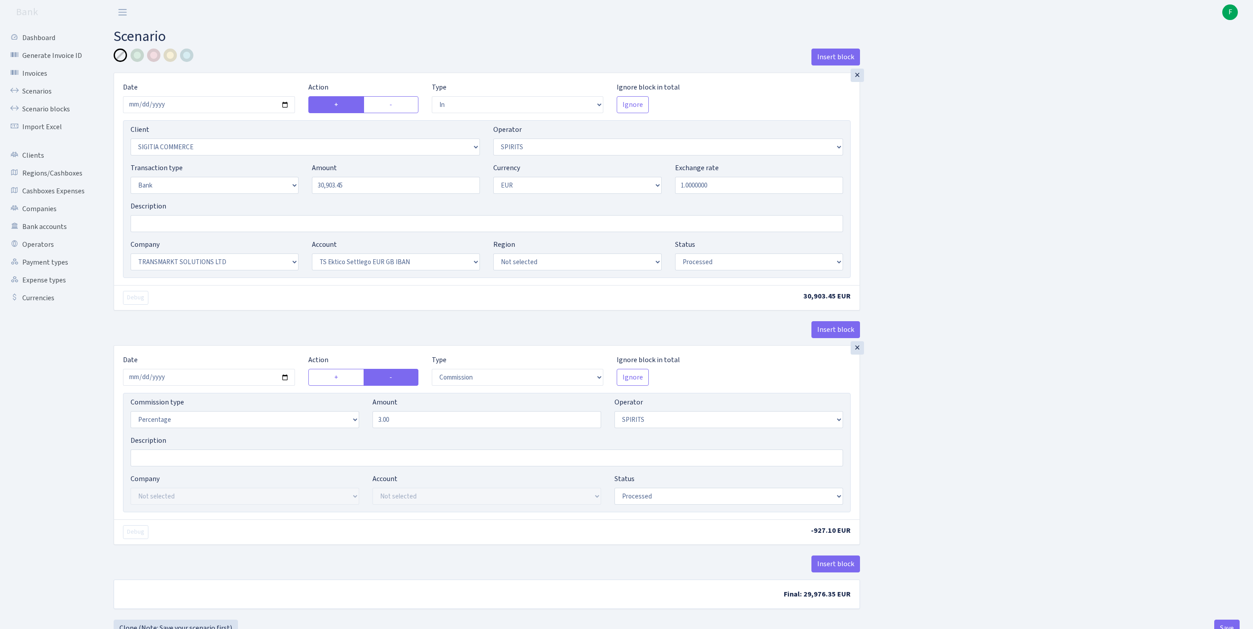
select select "25"
select select "73"
select select "processed"
select select "commission"
select select "524"
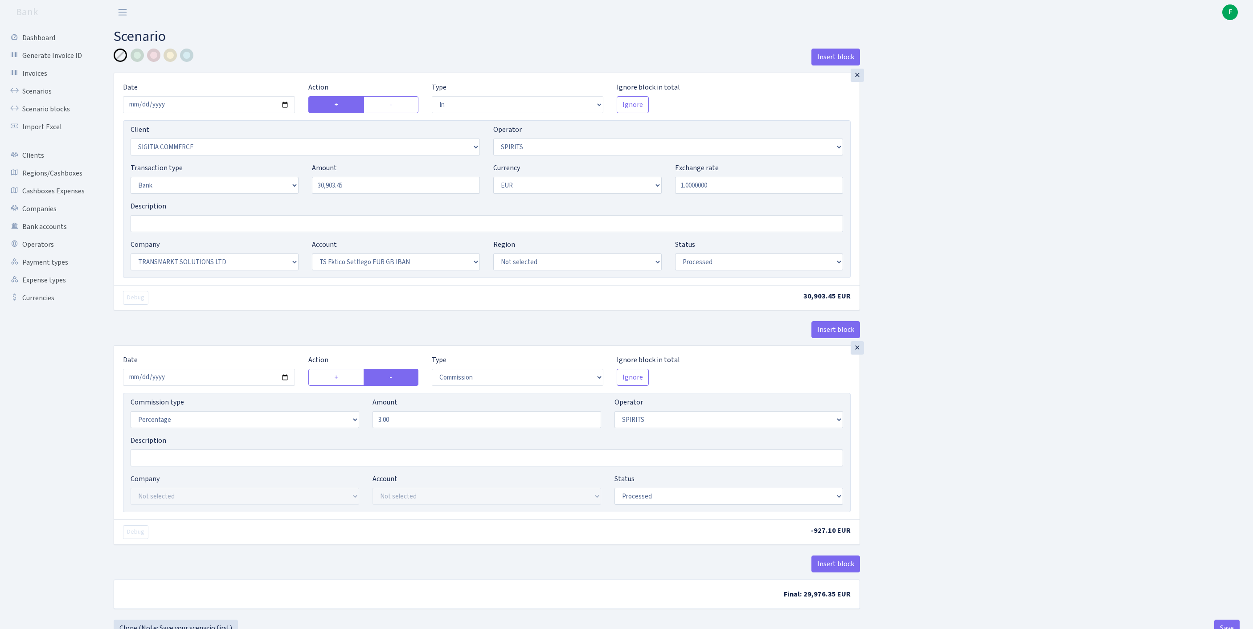
select select "processed"
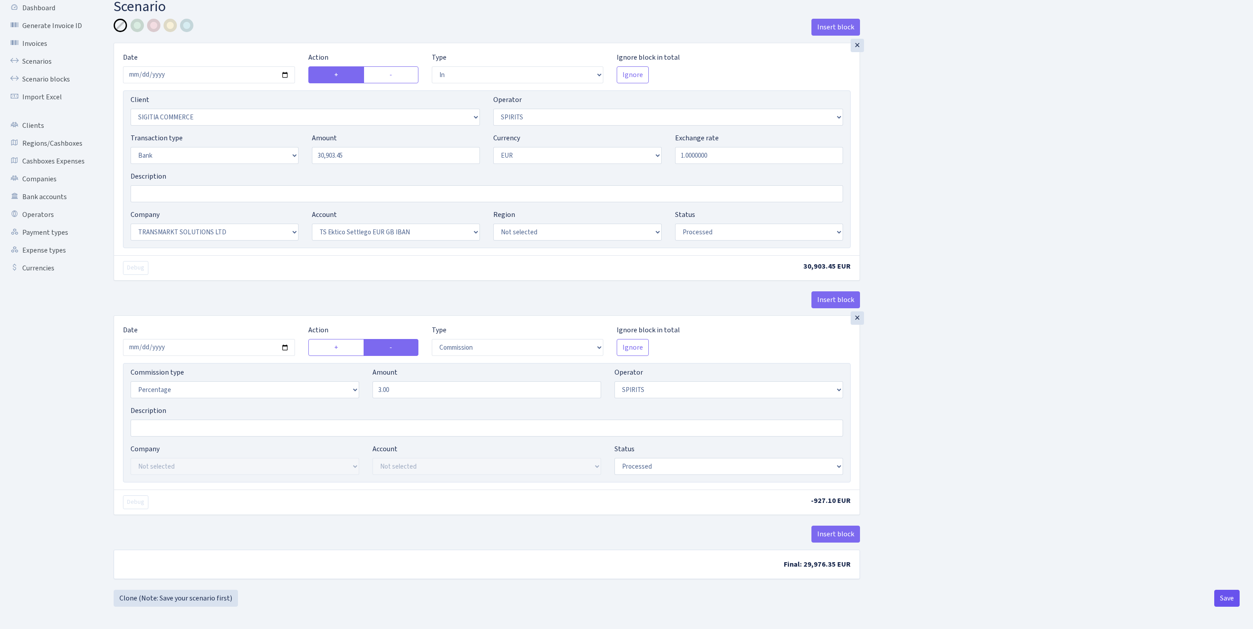
click at [1231, 592] on button "Save" at bounding box center [1226, 598] width 25 height 17
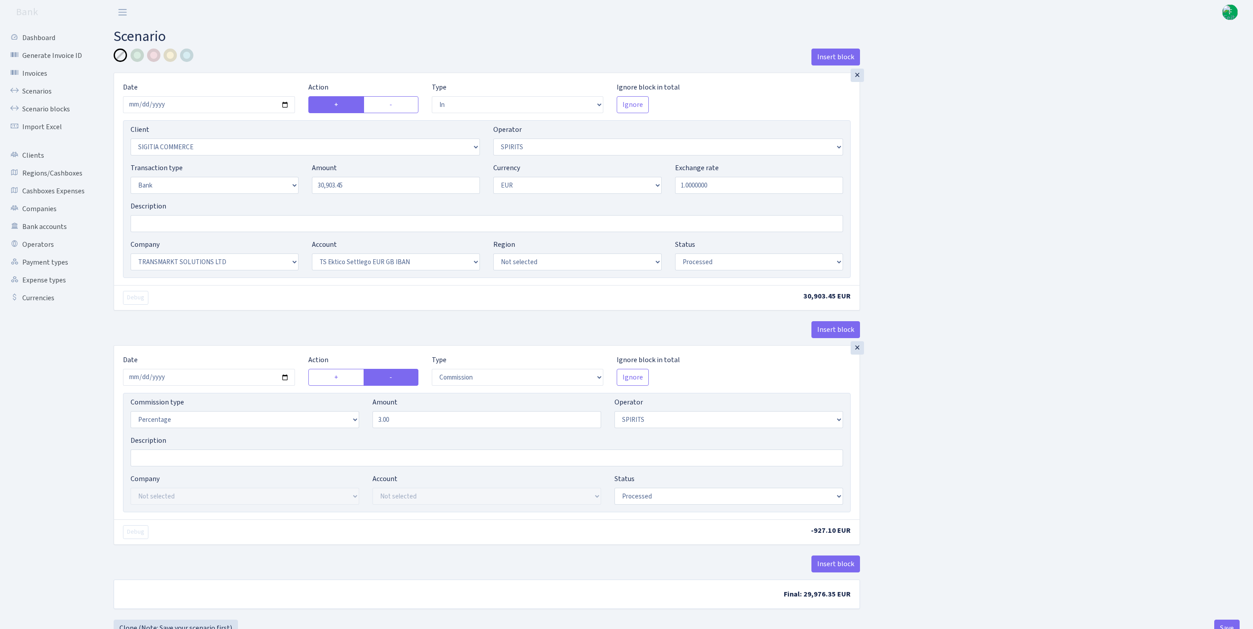
select select "in"
select select "3373"
select select "524"
select select "2"
select select "1"
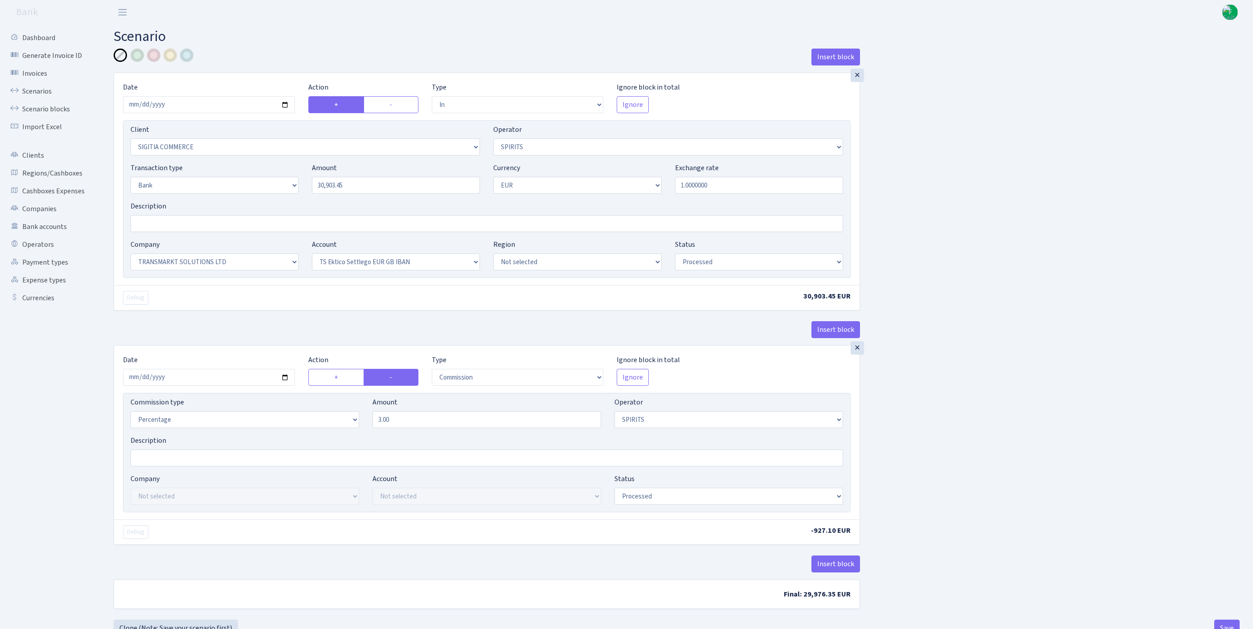
select select "25"
select select "73"
select select "processed"
select select "commission"
select select "524"
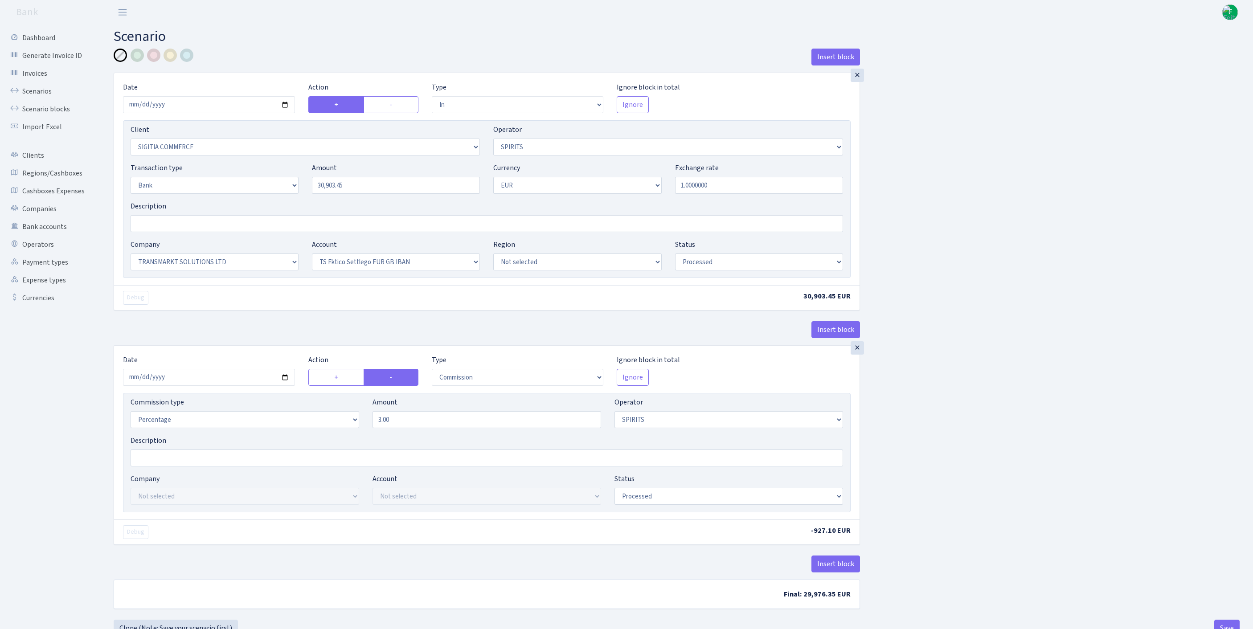
select select "processed"
click at [41, 99] on link "Scenarios" at bounding box center [48, 91] width 89 height 18
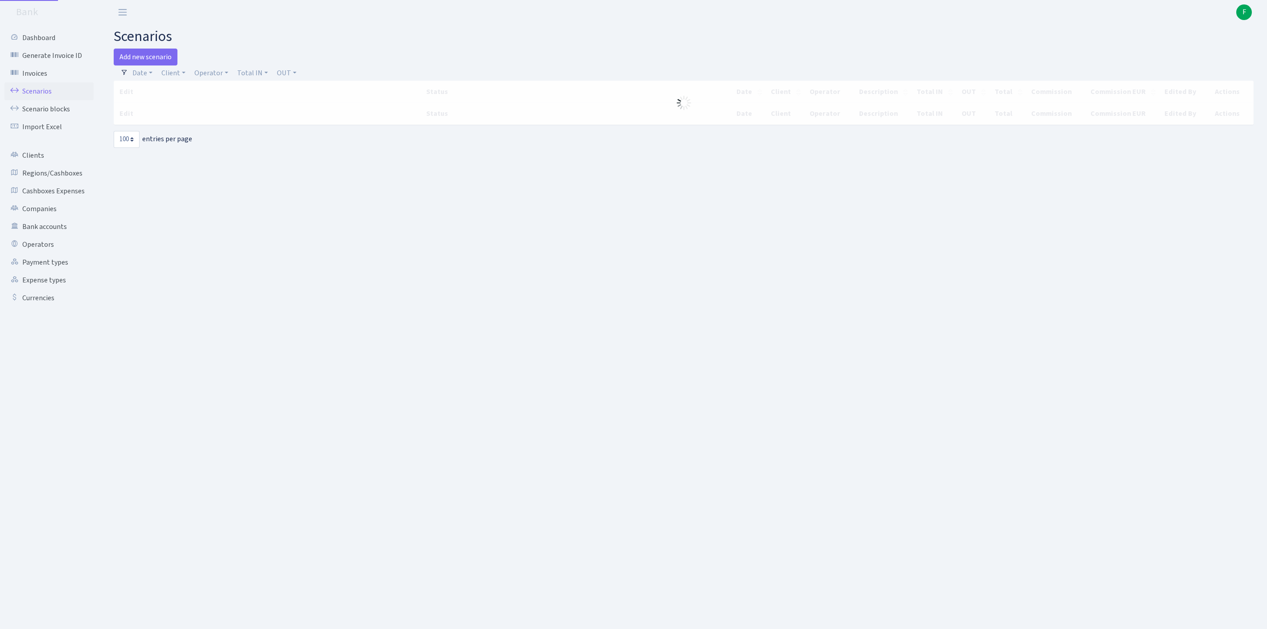
select select "100"
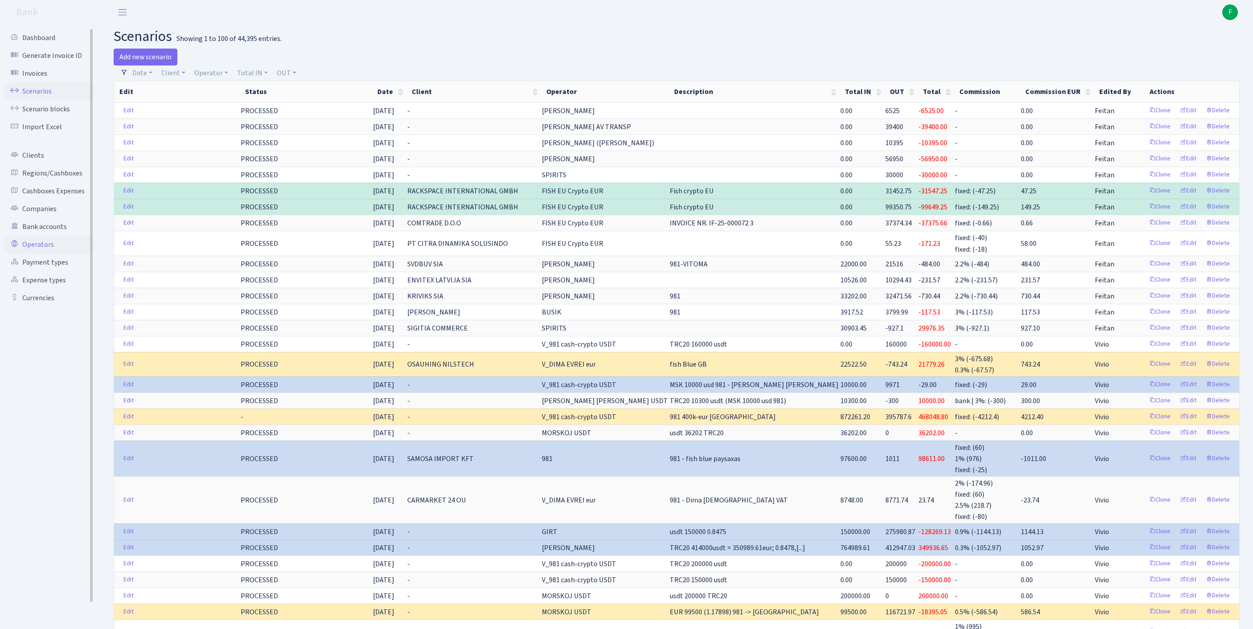
click at [43, 254] on link "Operators" at bounding box center [48, 245] width 89 height 18
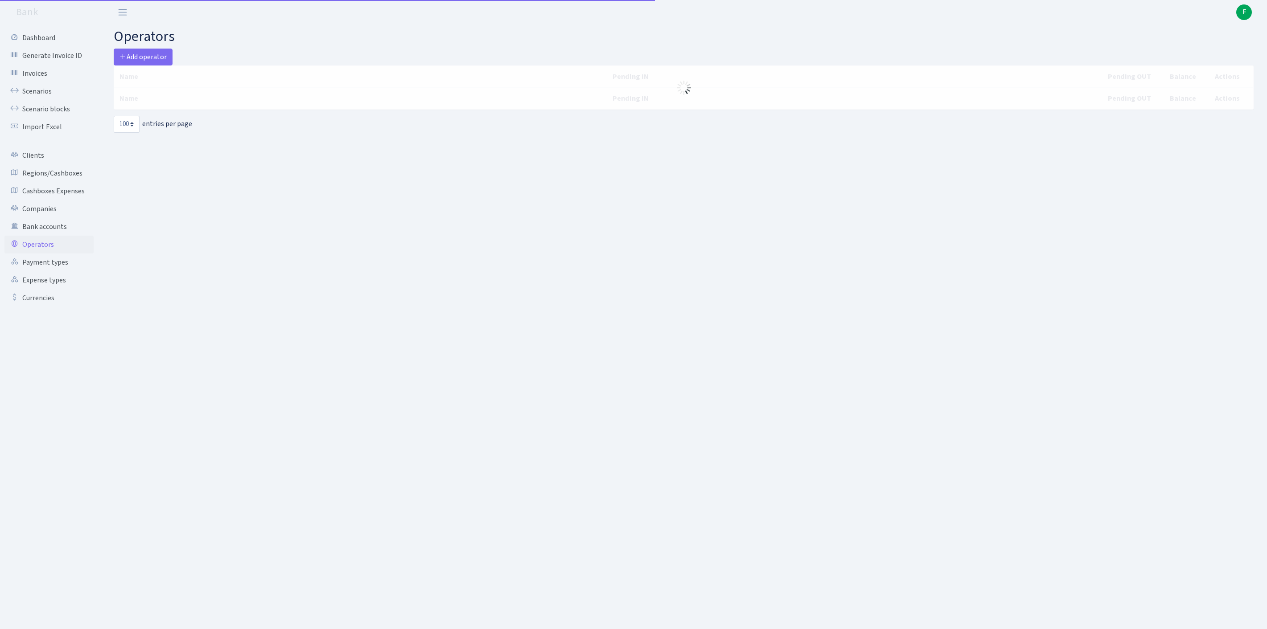
select select "100"
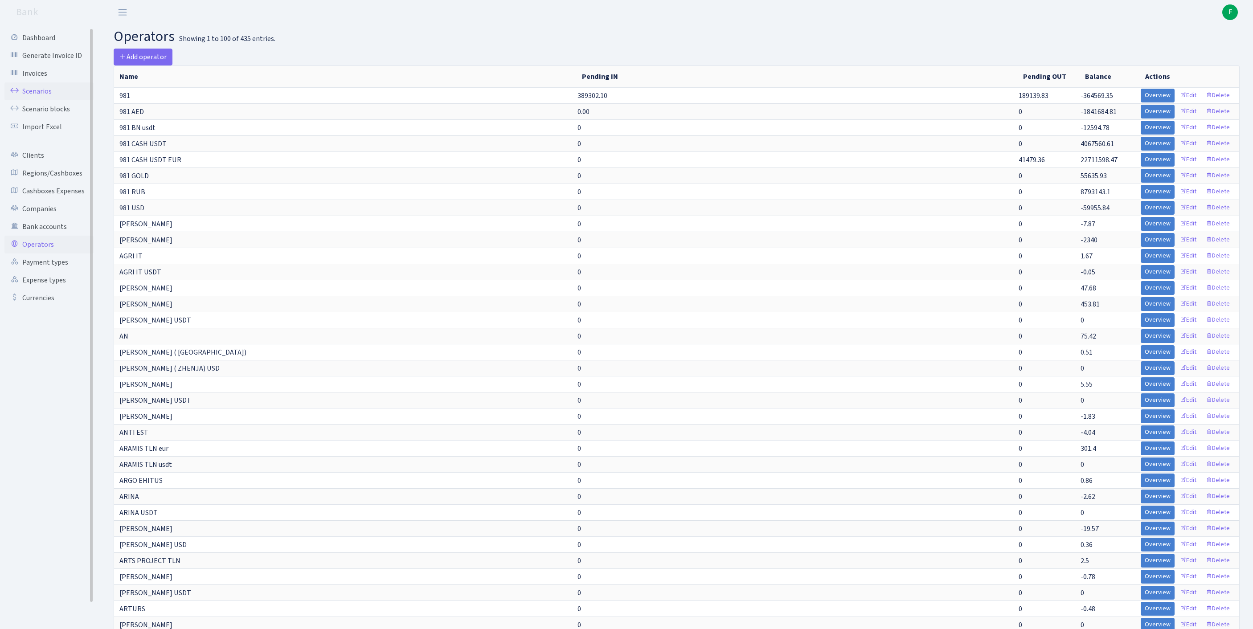
click at [41, 100] on link "Scenarios" at bounding box center [48, 91] width 89 height 18
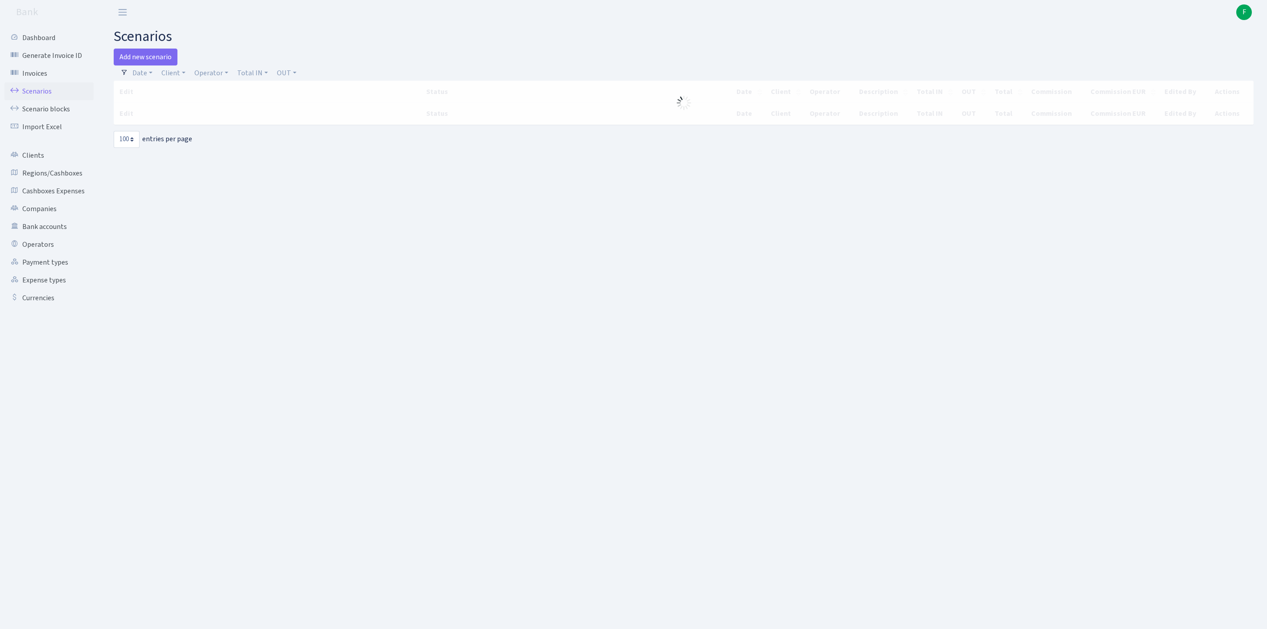
select select "100"
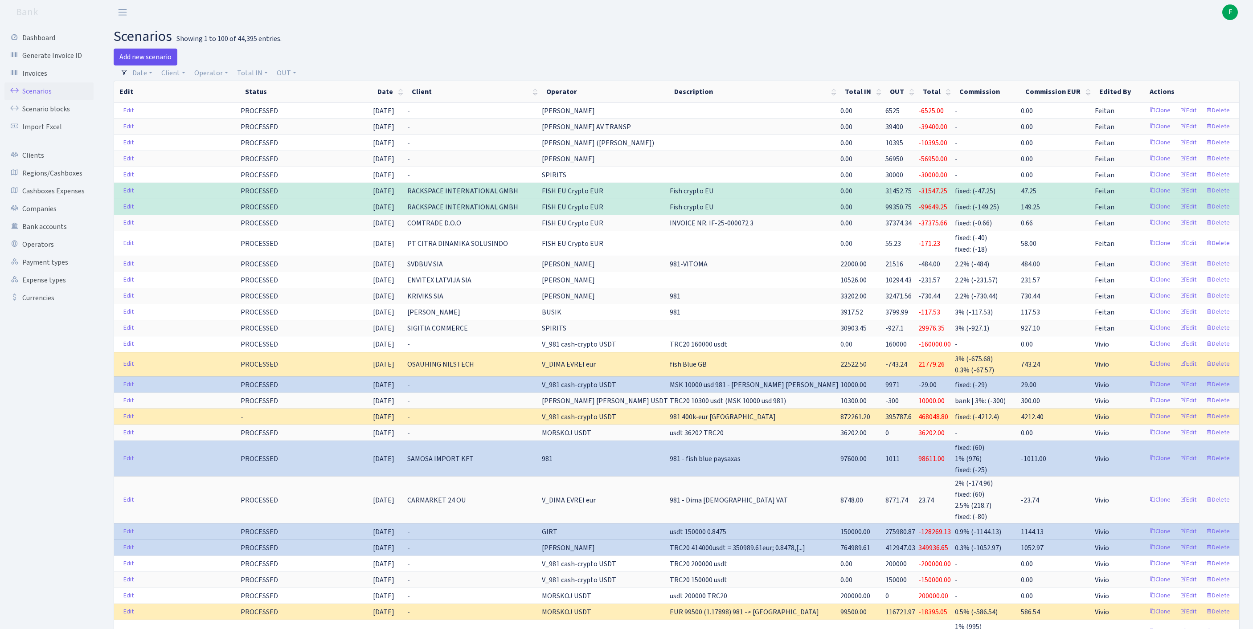
click link "Add new scenario"
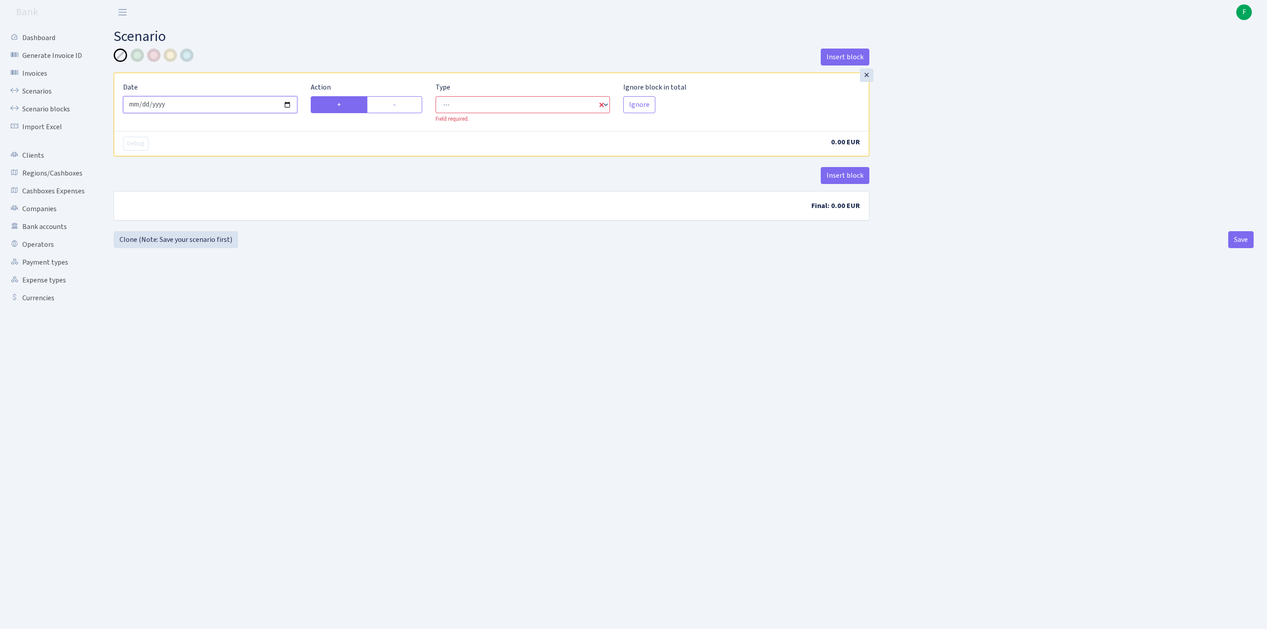
drag, startPoint x: 257, startPoint y: 107, endPoint x: 240, endPoint y: 121, distance: 22.1
click at [256, 108] on input "[DATE]" at bounding box center [210, 104] width 174 height 17
type input "[DATE]"
click at [404, 111] on label "-" at bounding box center [394, 104] width 55 height 17
click at [399, 105] on input "-" at bounding box center [396, 102] width 6 height 6
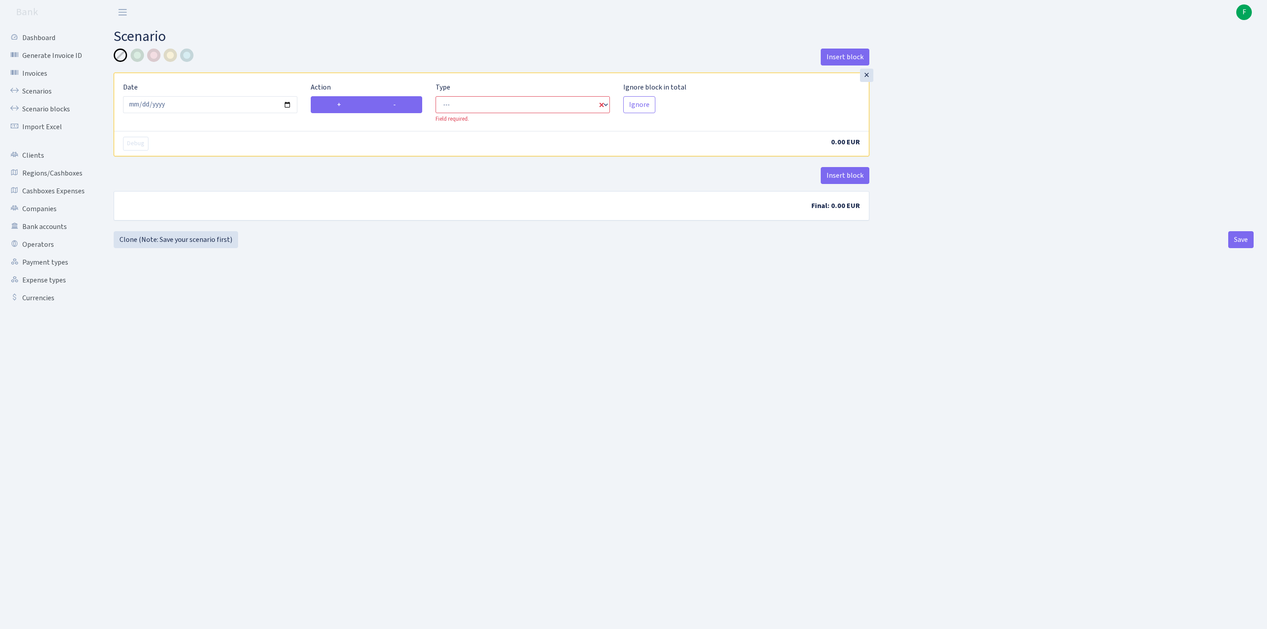
radio input "true"
radio input "false"
select select "out"
select select "1"
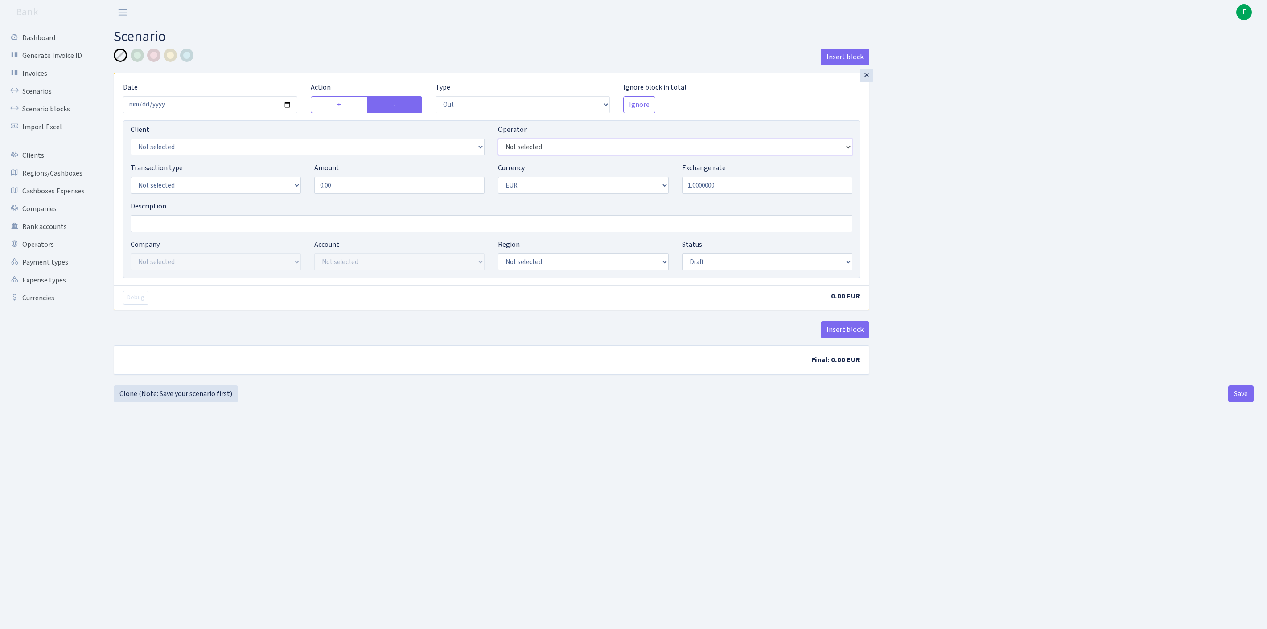
select select "36"
select select "1"
drag, startPoint x: 215, startPoint y: 195, endPoint x: 210, endPoint y: 194, distance: 4.5
click at [210, 194] on div "Transaction type Not selected 981 ELF FISH crypto [PERSON_NAME] MM-BALTIC eur U…" at bounding box center [491, 182] width 735 height 38
type input "21,800.00"
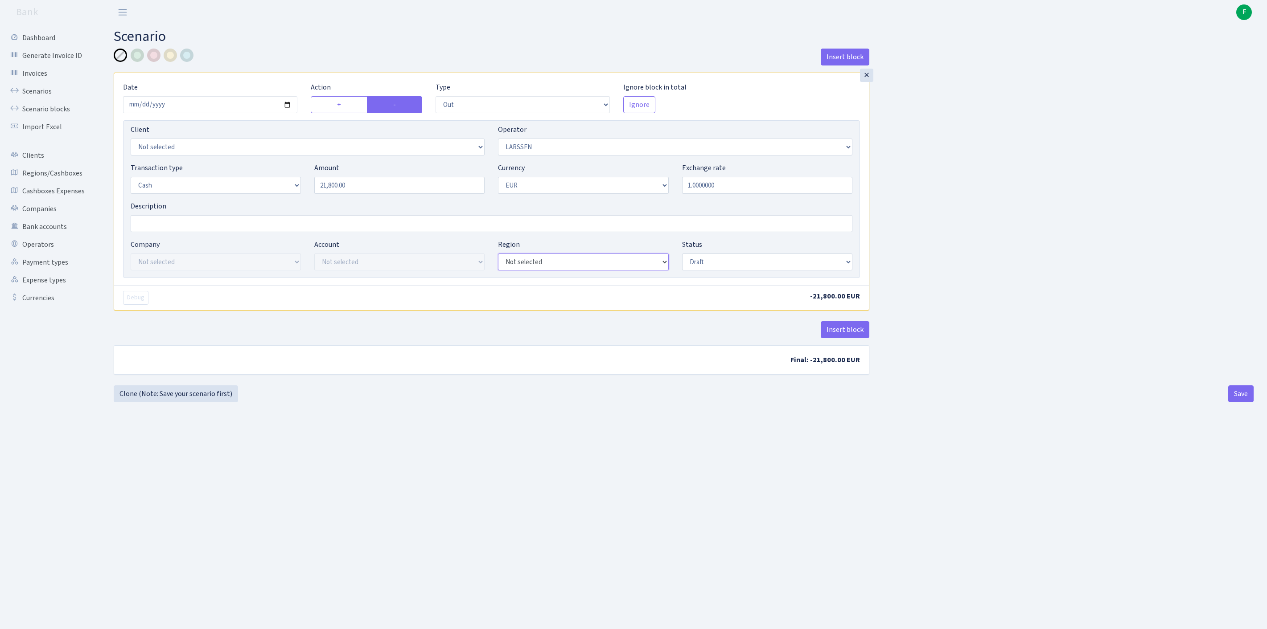
select select "16"
select select "processed"
click at [1239, 402] on button "Save" at bounding box center [1240, 393] width 25 height 17
select select "out"
select select "36"
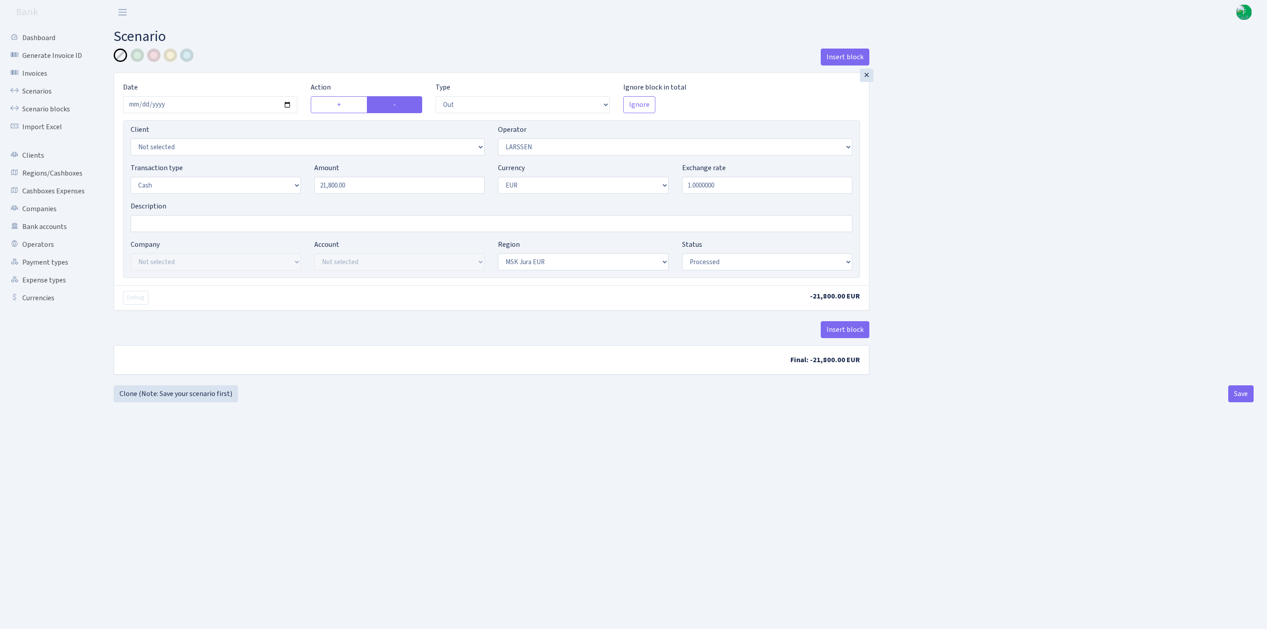
select select "1"
select select "16"
select select "processed"
click at [46, 94] on link "Scenarios" at bounding box center [48, 91] width 89 height 18
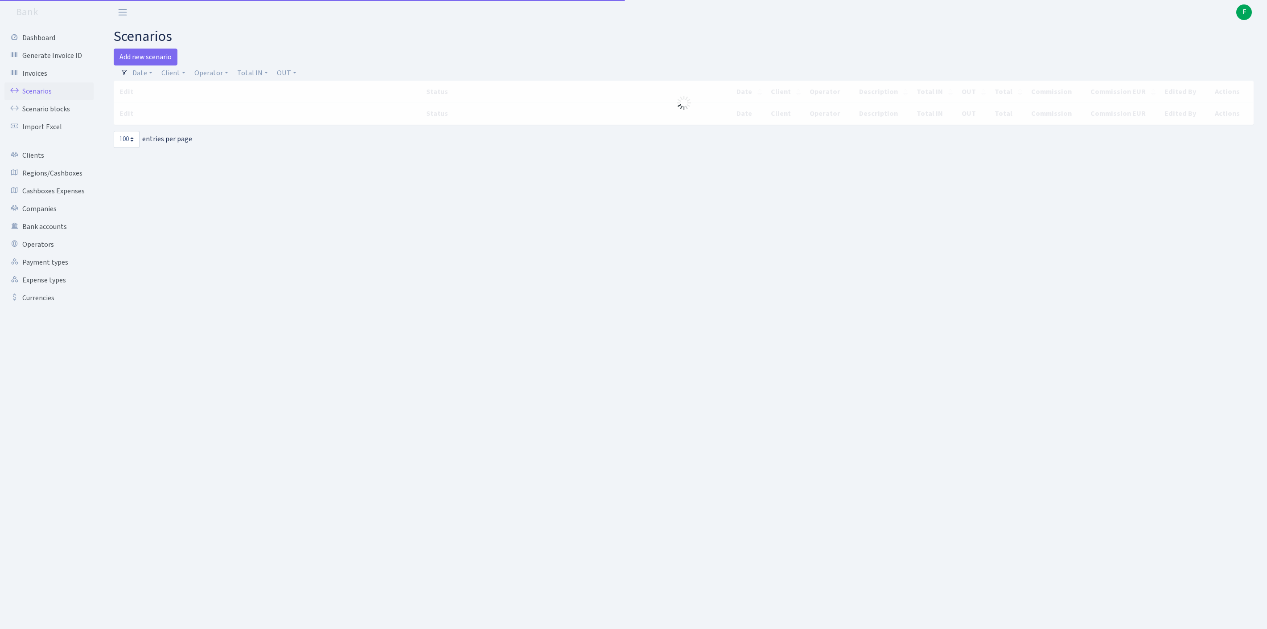
select select "100"
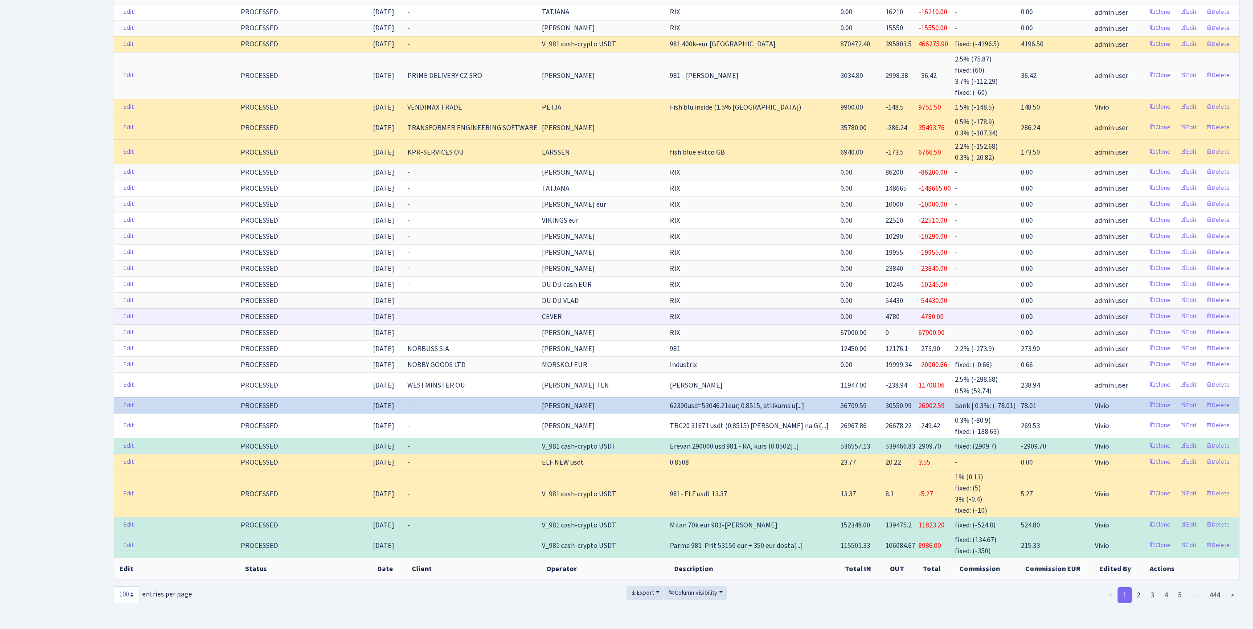
scroll to position [1858, 0]
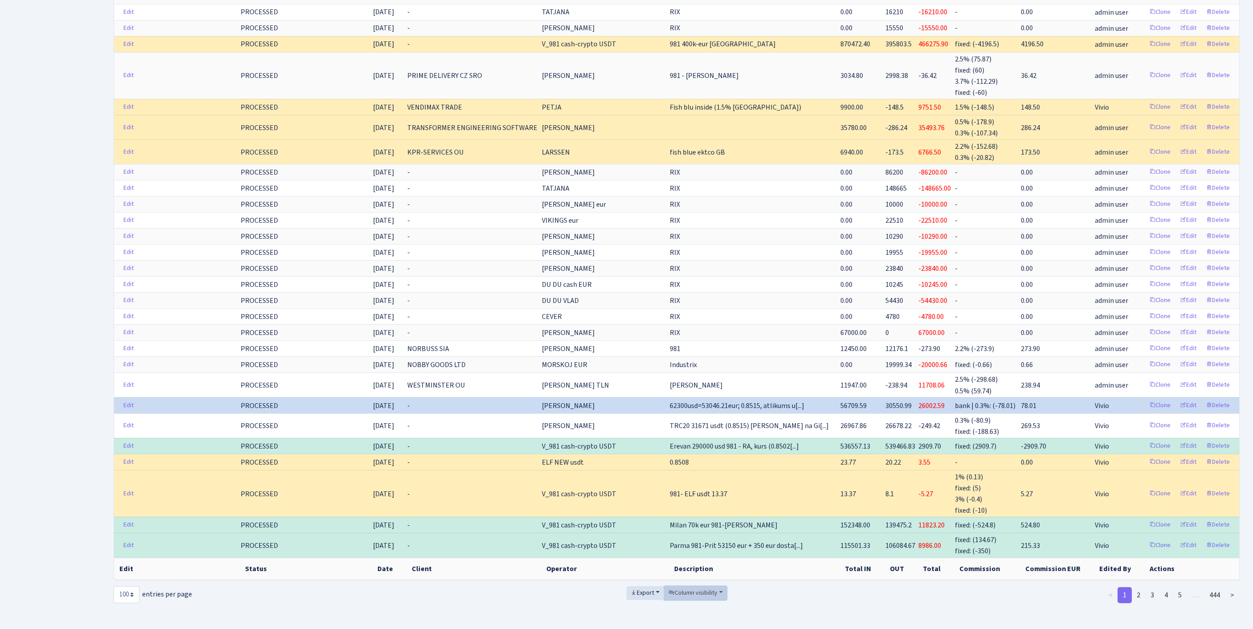
click at [693, 589] on span "Column visibility" at bounding box center [692, 593] width 49 height 9
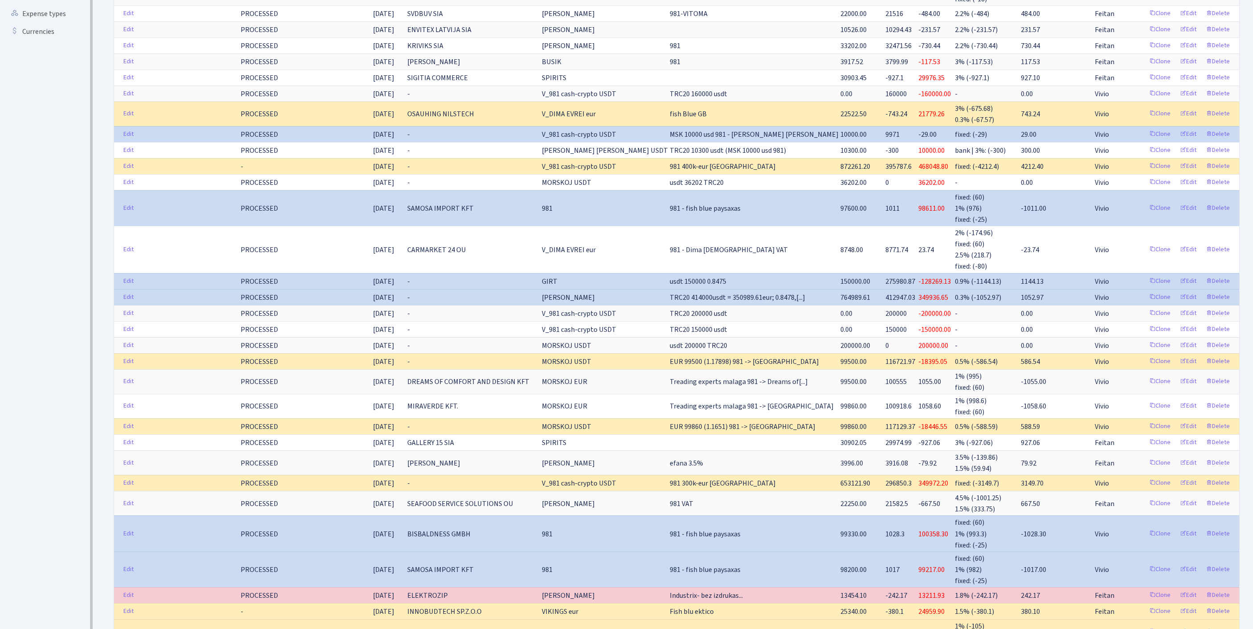
scroll to position [0, 0]
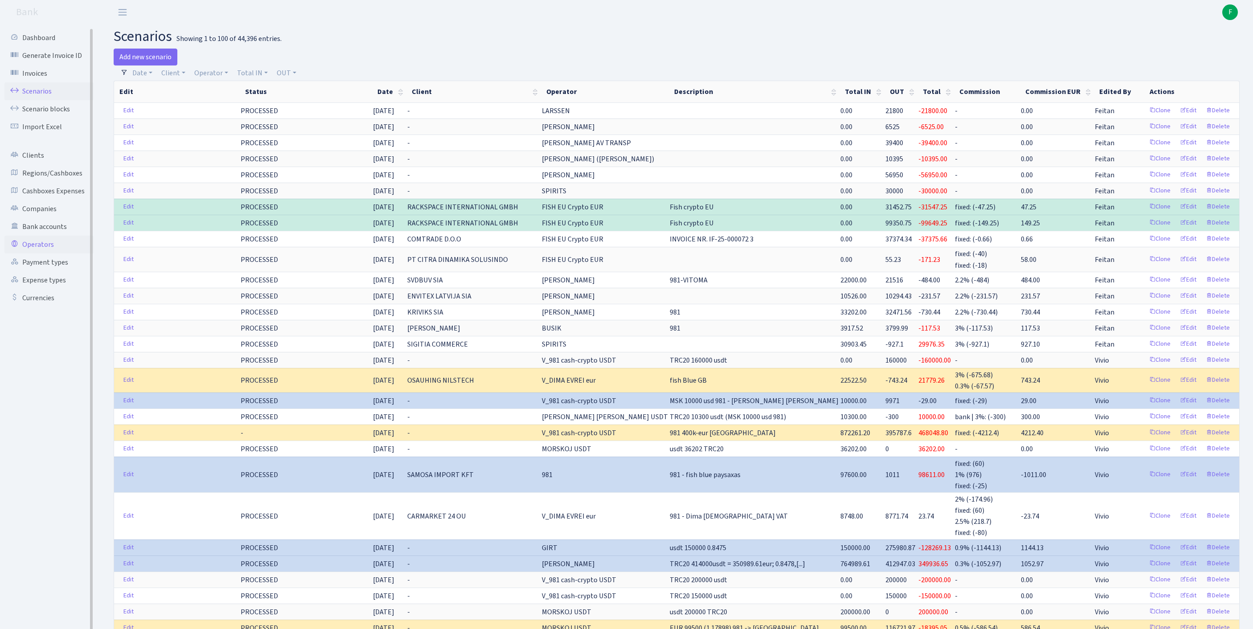
click at [45, 254] on link "Operators" at bounding box center [48, 245] width 89 height 18
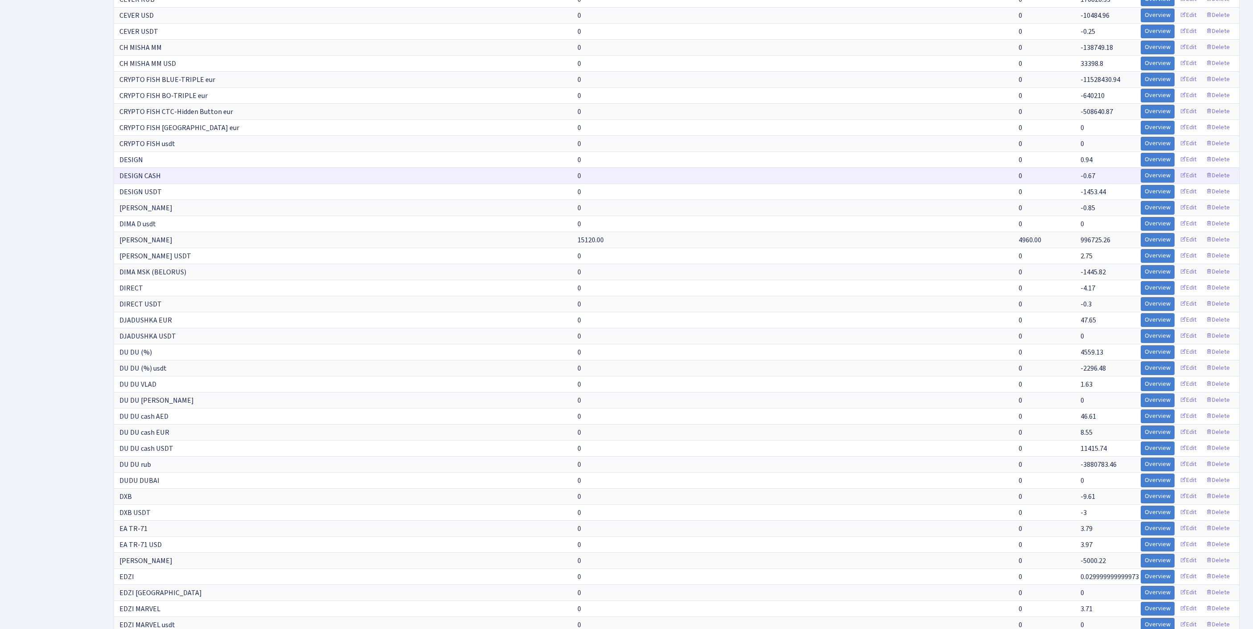
scroll to position [1561, 0]
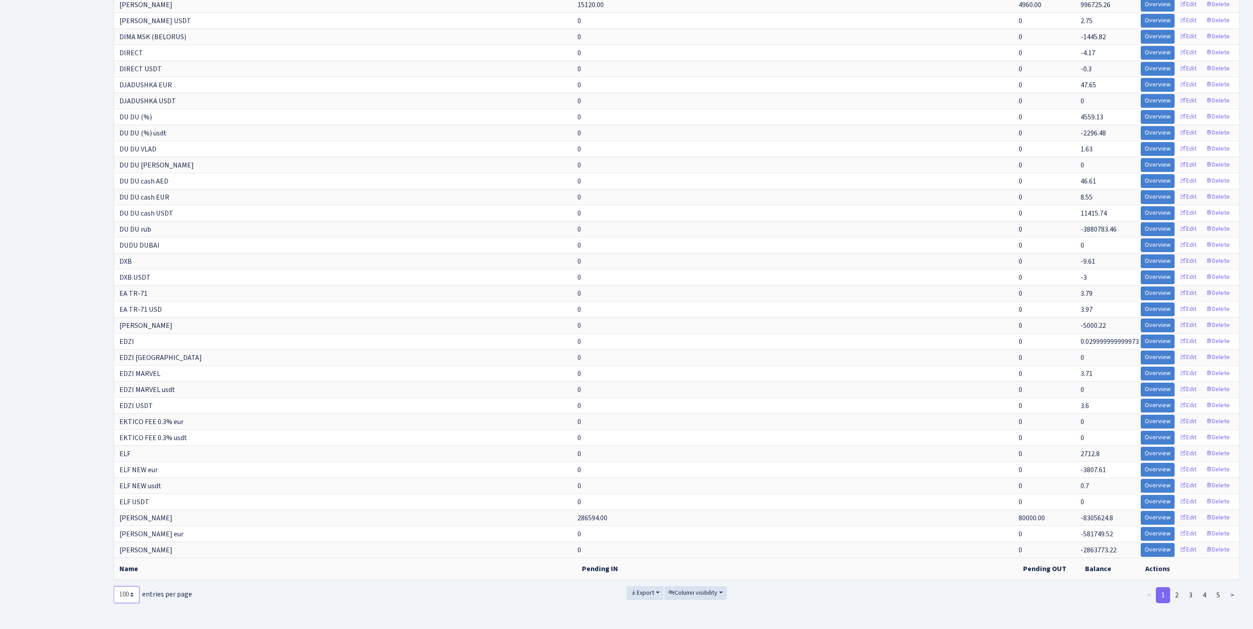
select select "-1"
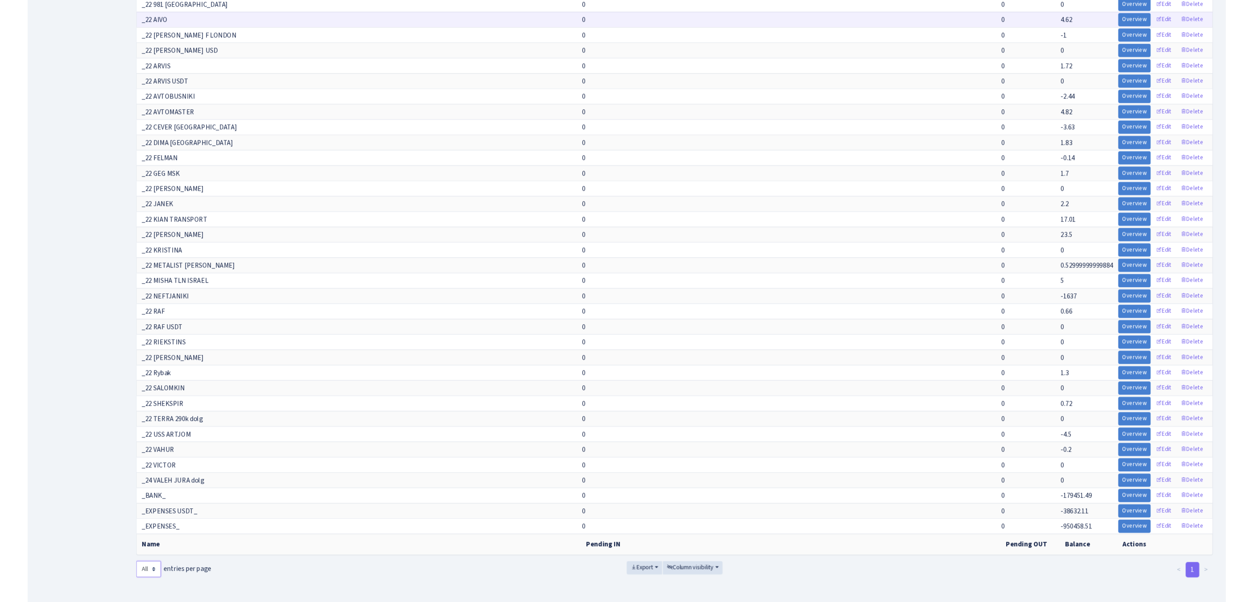
scroll to position [8278, 0]
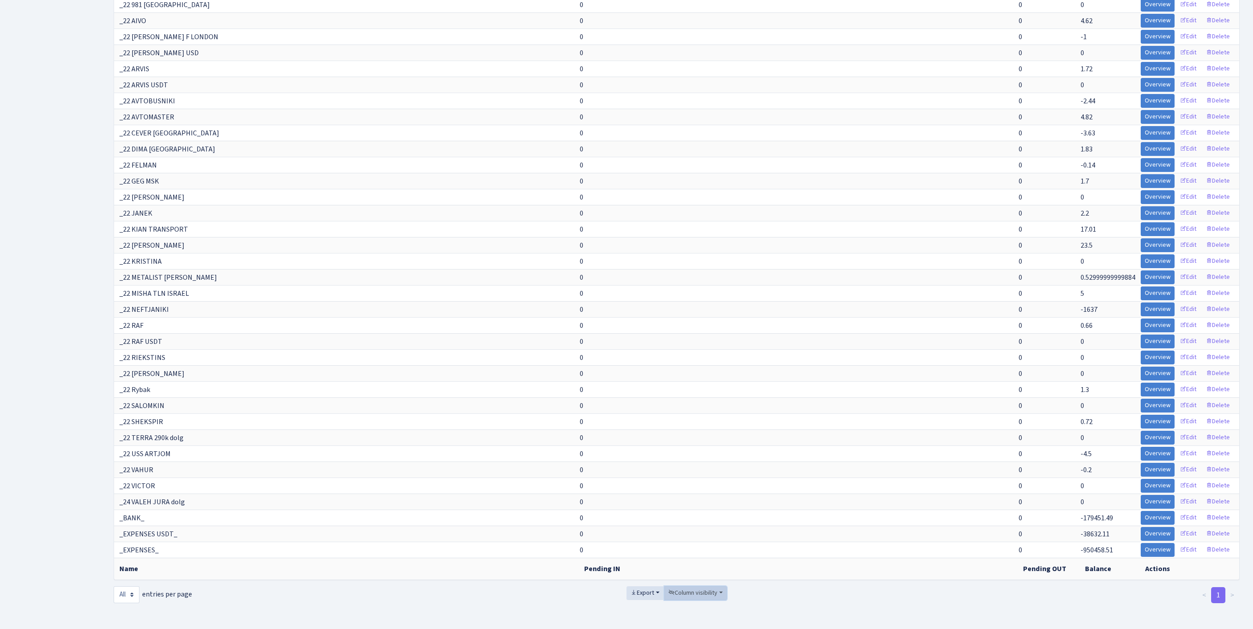
click at [701, 589] on span "Column visibility" at bounding box center [692, 593] width 49 height 9
click at [699, 538] on span "Pending IN" at bounding box center [690, 542] width 31 height 9
click at [709, 552] on span "Pending OUT" at bounding box center [693, 556] width 37 height 9
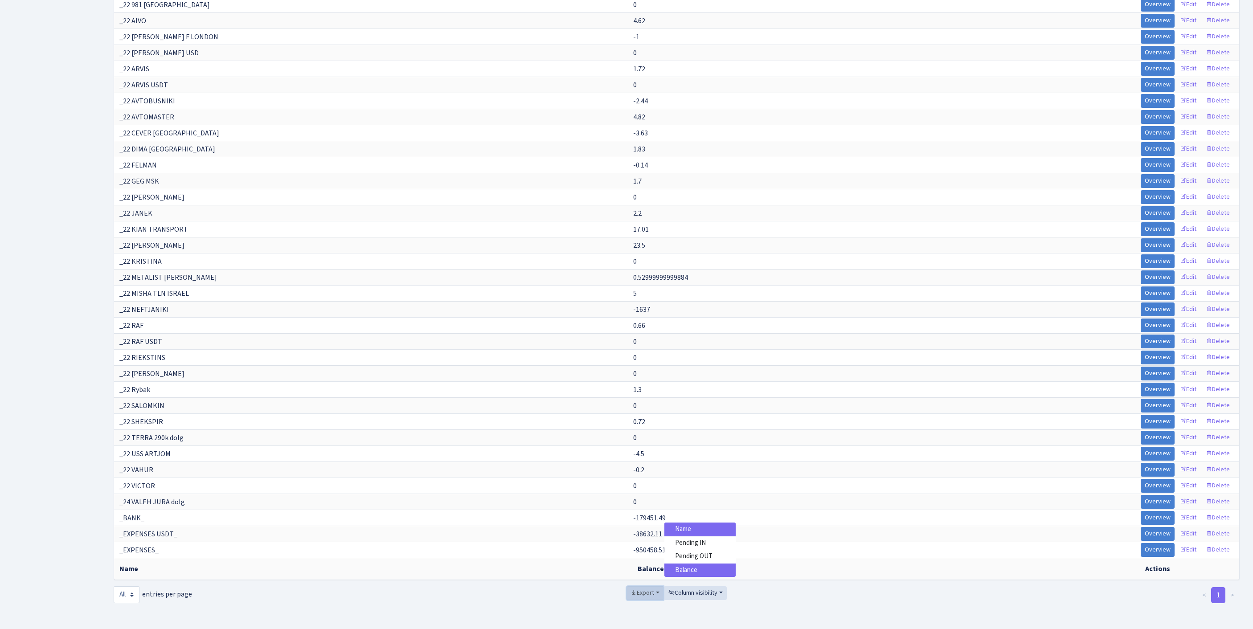
click at [631, 589] on span "Export" at bounding box center [643, 593] width 24 height 9
click at [637, 523] on span "Excel" at bounding box center [644, 527] width 15 height 9
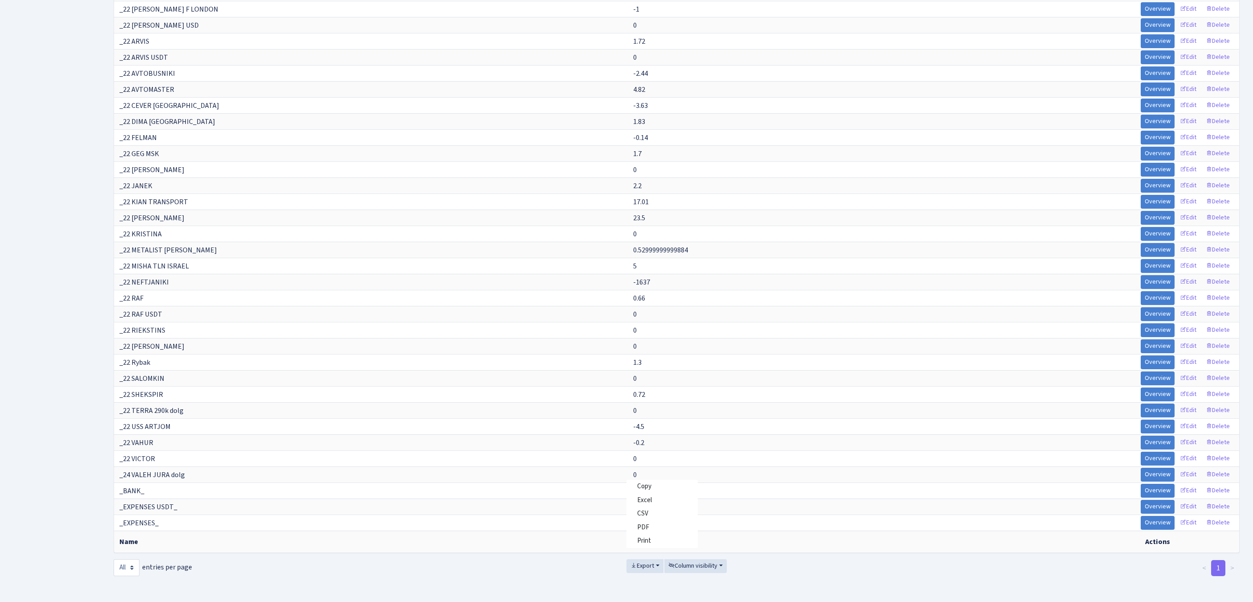
scroll to position [4095, 0]
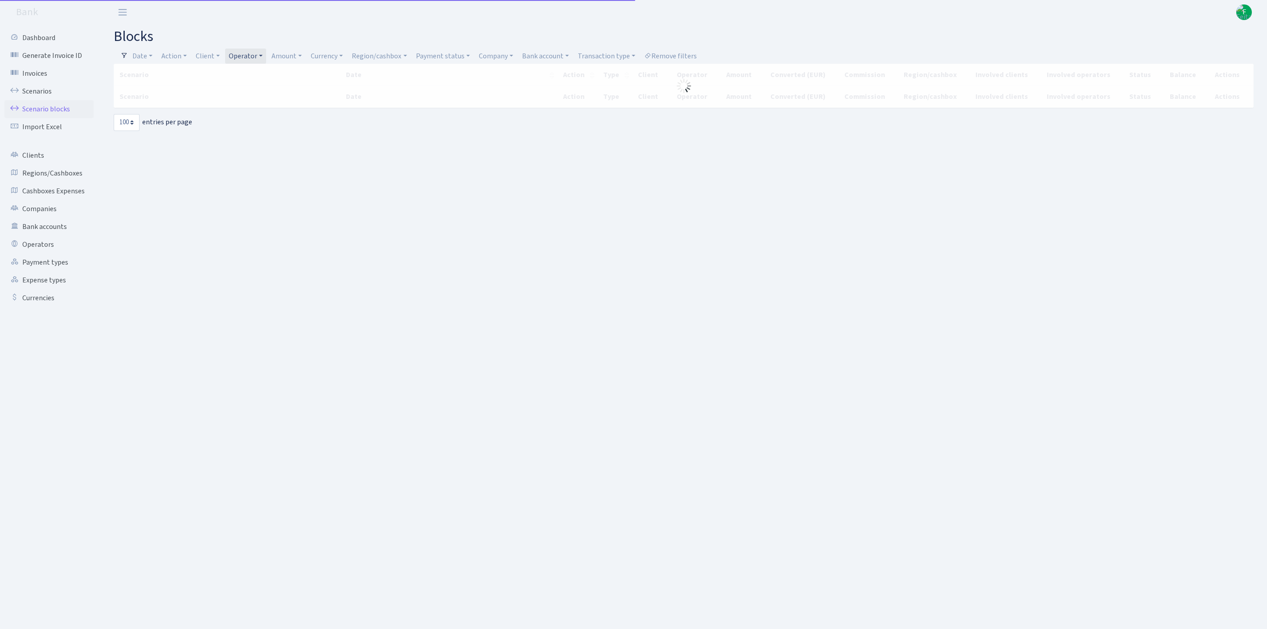
select select "100"
